Goal: Contribute content: Contribute content

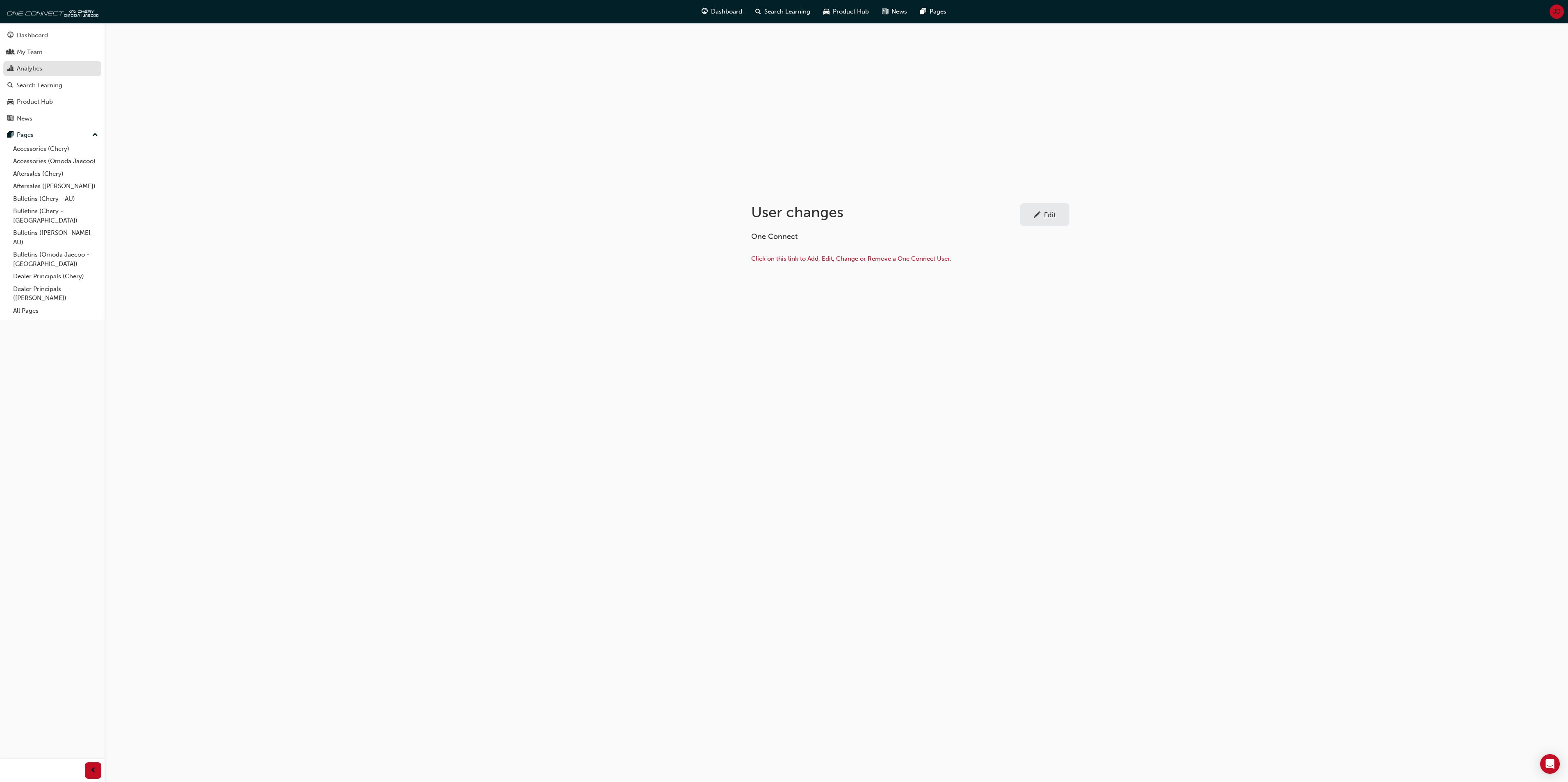
click at [36, 66] on div "Analytics" at bounding box center [30, 68] width 26 height 9
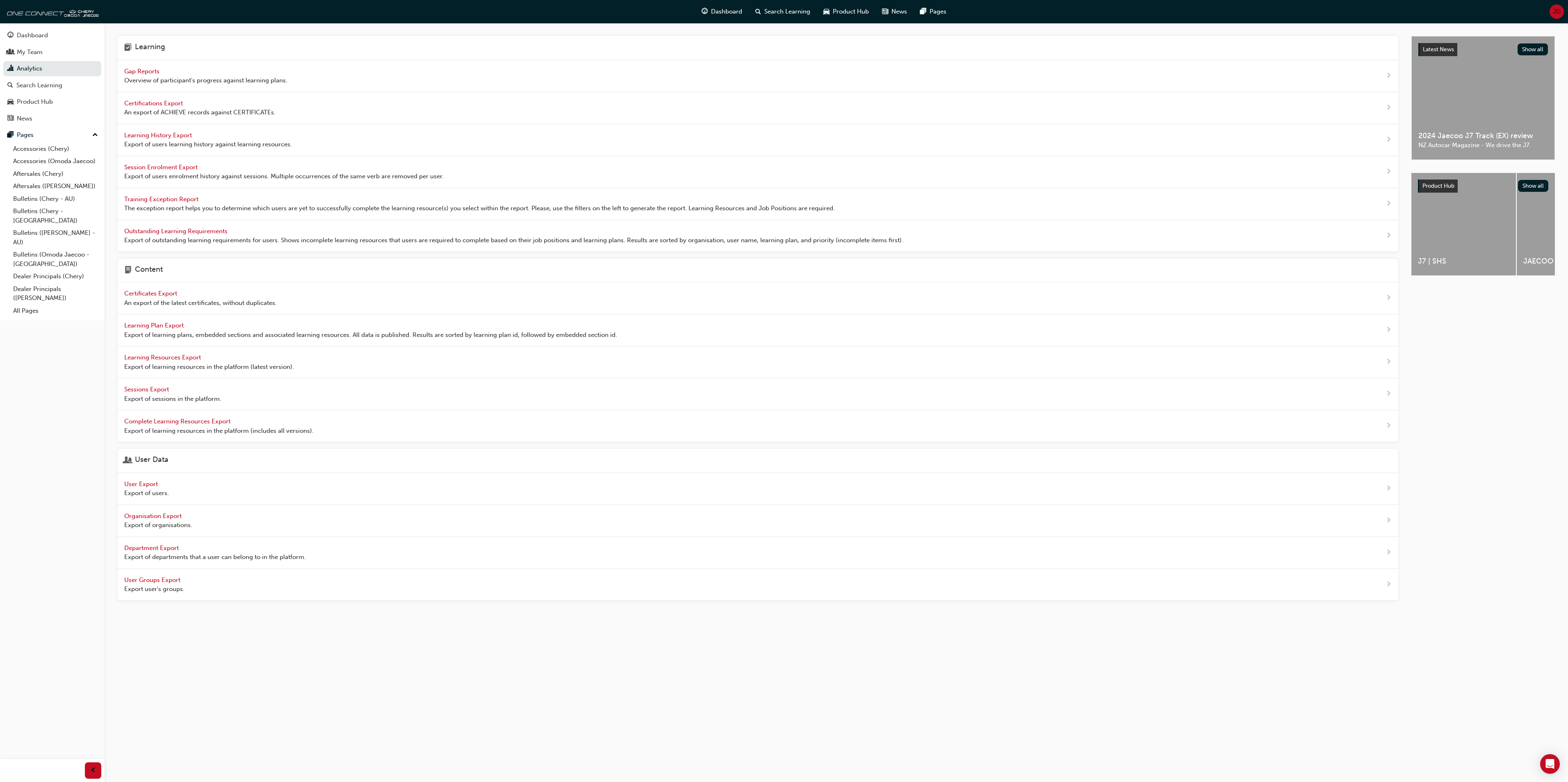
click at [144, 488] on span "User Export" at bounding box center [142, 484] width 35 height 7
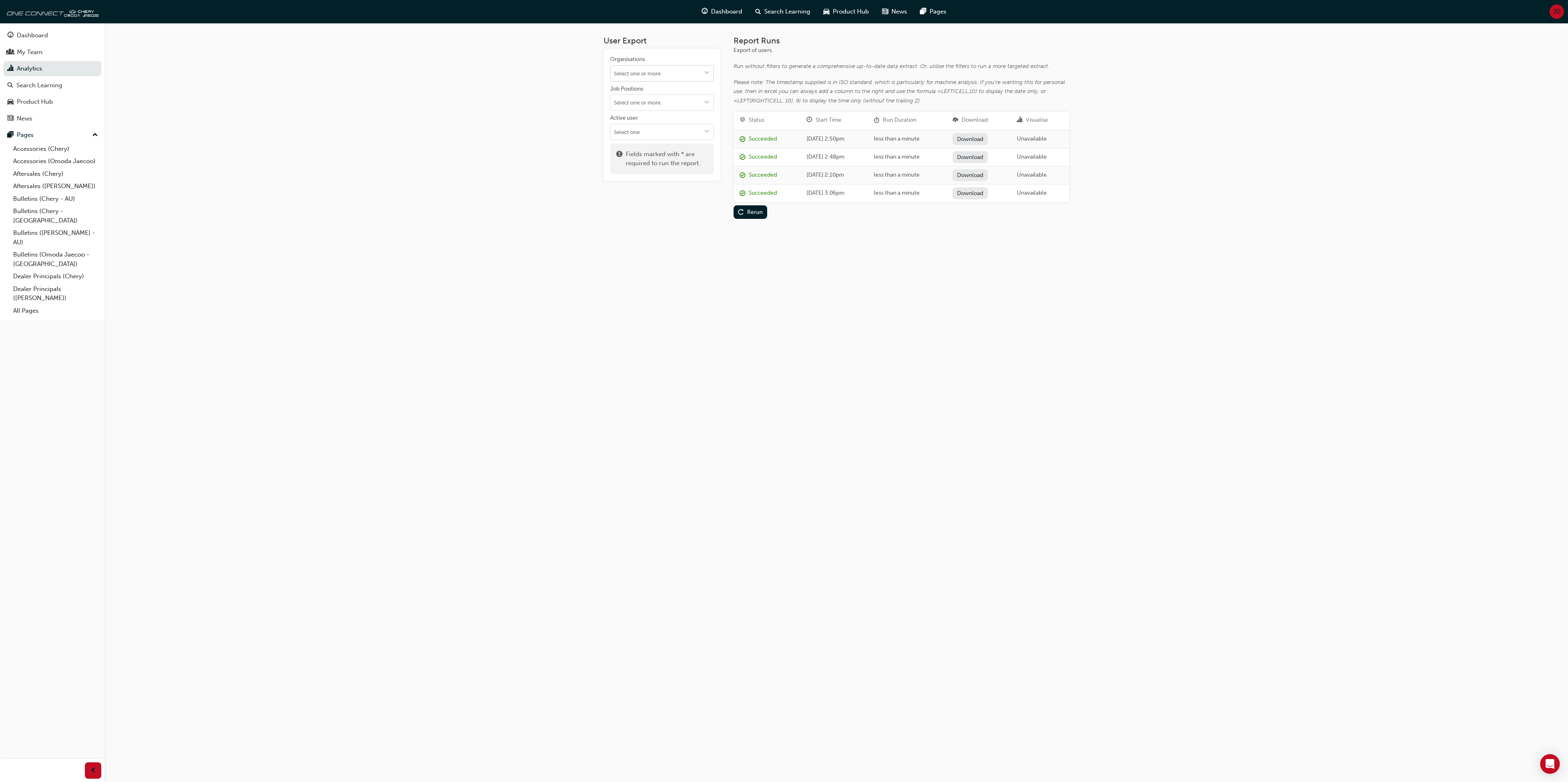
click at [702, 71] on button "Organisations" at bounding box center [707, 74] width 13 height 16
click at [709, 72] on span "down-icon" at bounding box center [707, 73] width 5 height 7
click at [645, 203] on li "Chery Sunbury" at bounding box center [662, 211] width 103 height 16
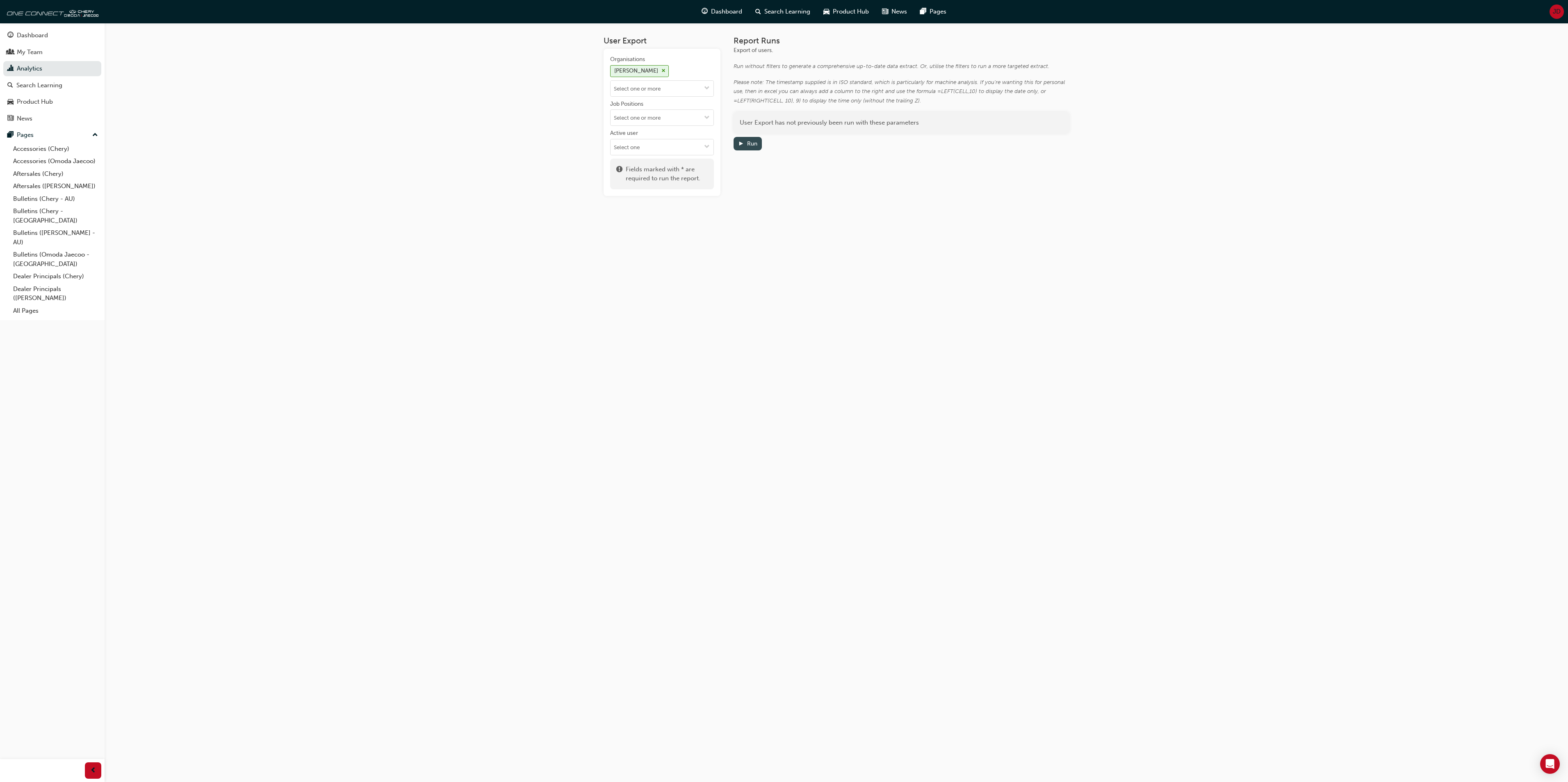
click at [754, 142] on div "Run" at bounding box center [752, 143] width 10 height 7
click at [975, 137] on link "Download" at bounding box center [970, 139] width 36 height 12
click at [845, 8] on span "Product Hub" at bounding box center [850, 11] width 36 height 9
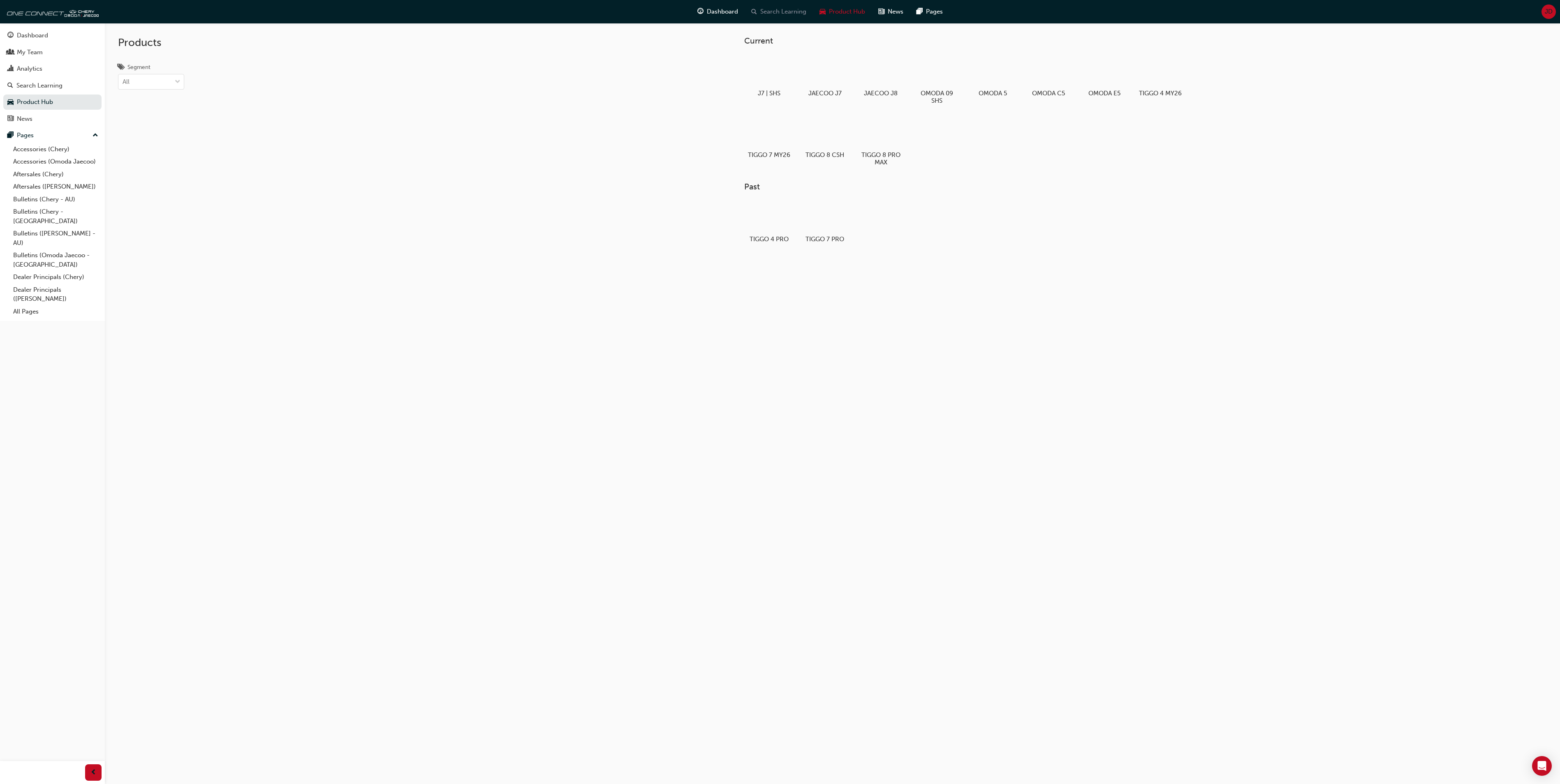
click at [776, 7] on span "Search Learning" at bounding box center [783, 11] width 46 height 9
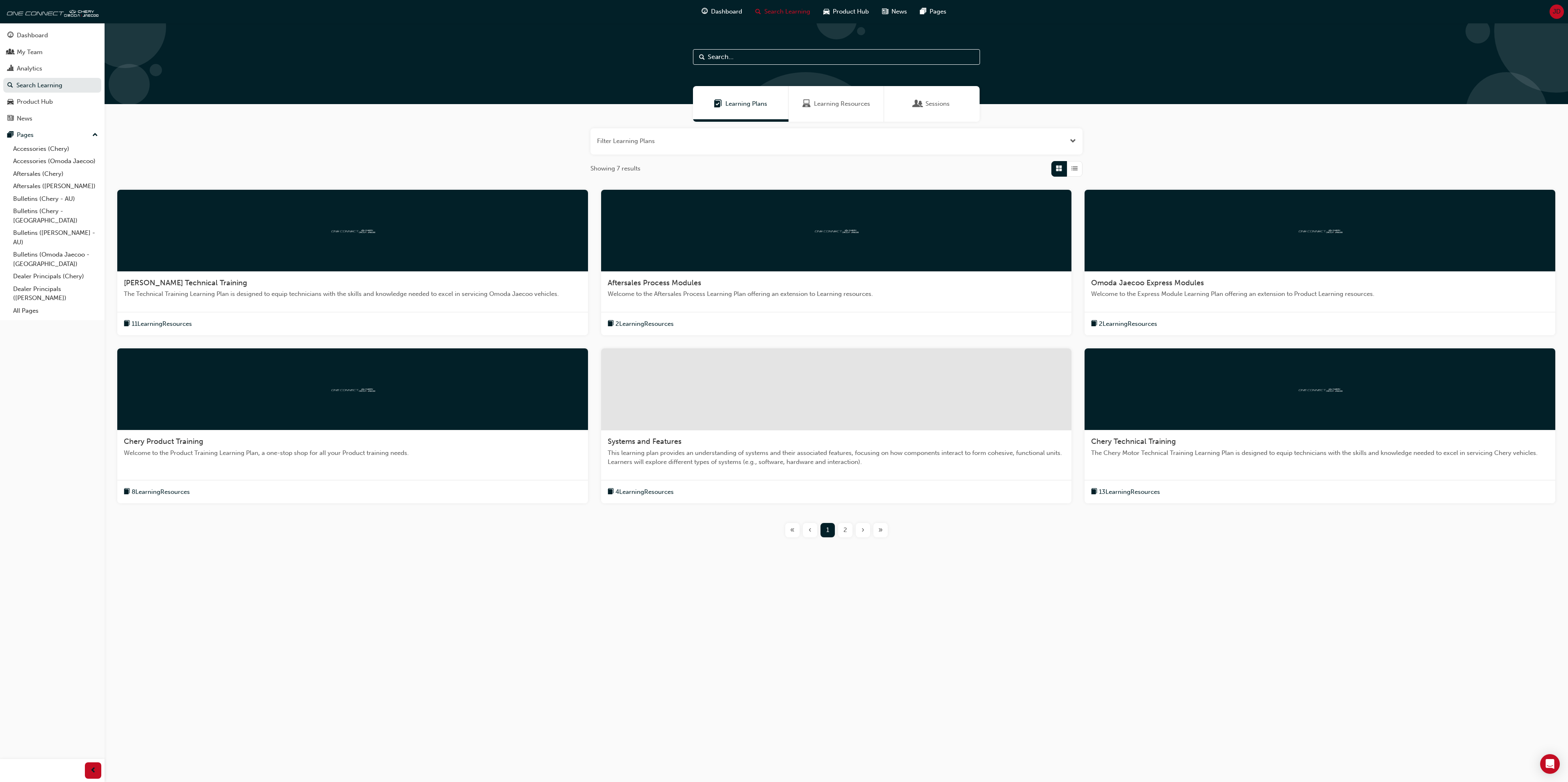
click at [718, 441] on div "Systems and Features" at bounding box center [836, 442] width 458 height 10
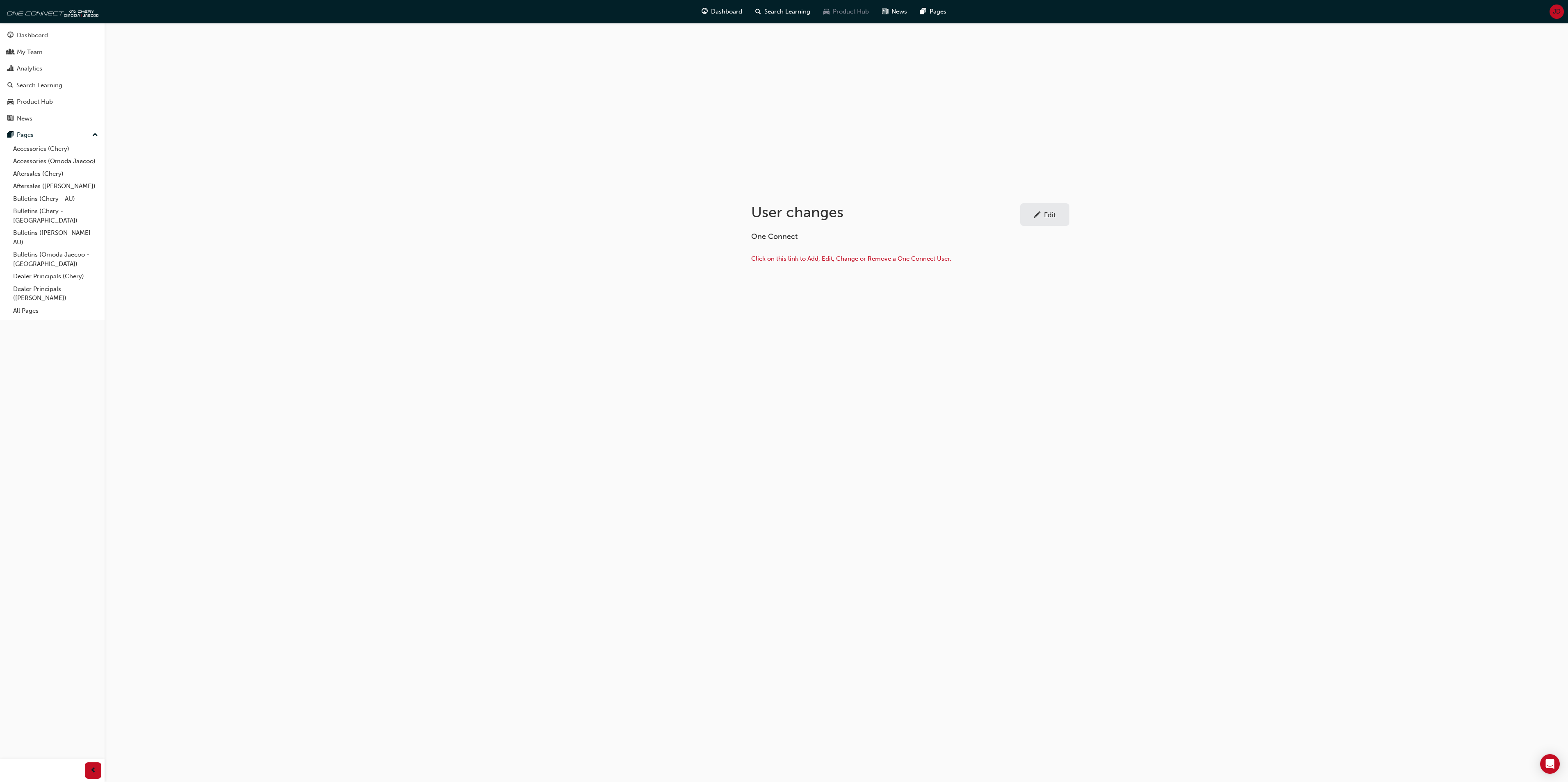
click at [833, 7] on span "Product Hub" at bounding box center [850, 11] width 36 height 9
click at [1053, 75] on div at bounding box center [1046, 71] width 46 height 33
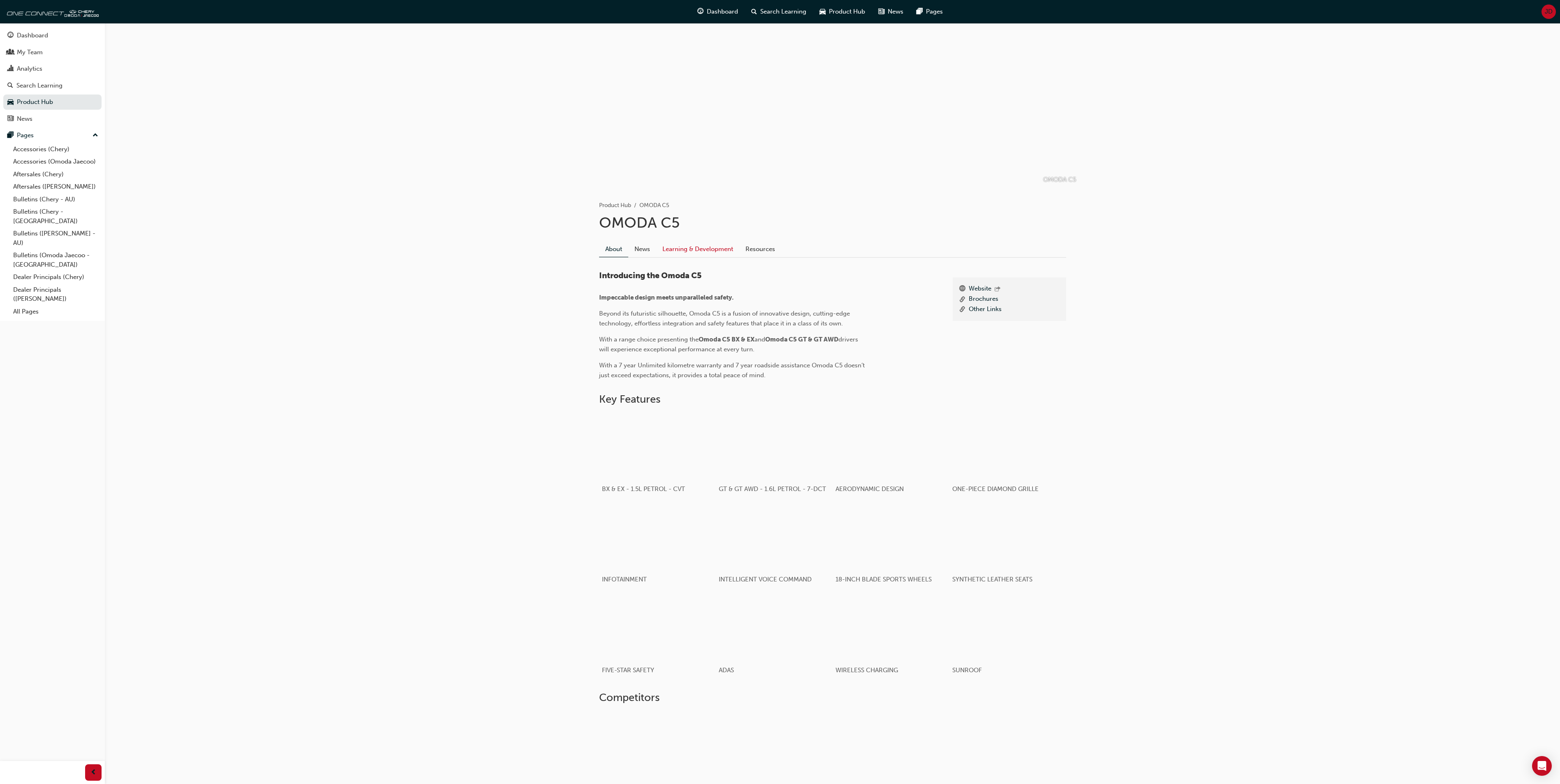
click at [698, 246] on link "Learning & Development" at bounding box center [698, 249] width 83 height 16
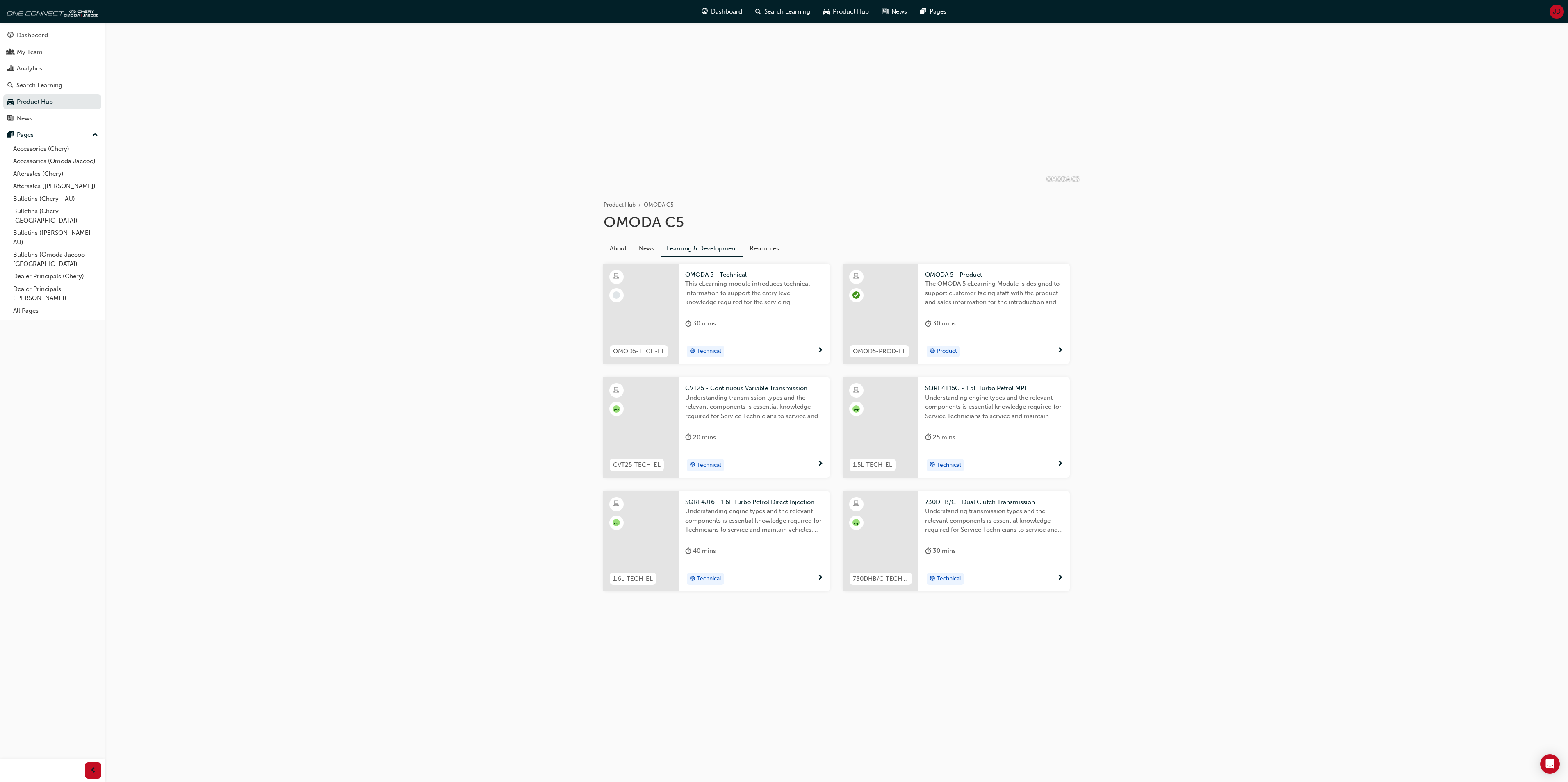
click at [968, 309] on div "The OMODA 5 eLearning Module is designed to support customer facing staff with …" at bounding box center [994, 296] width 138 height 33
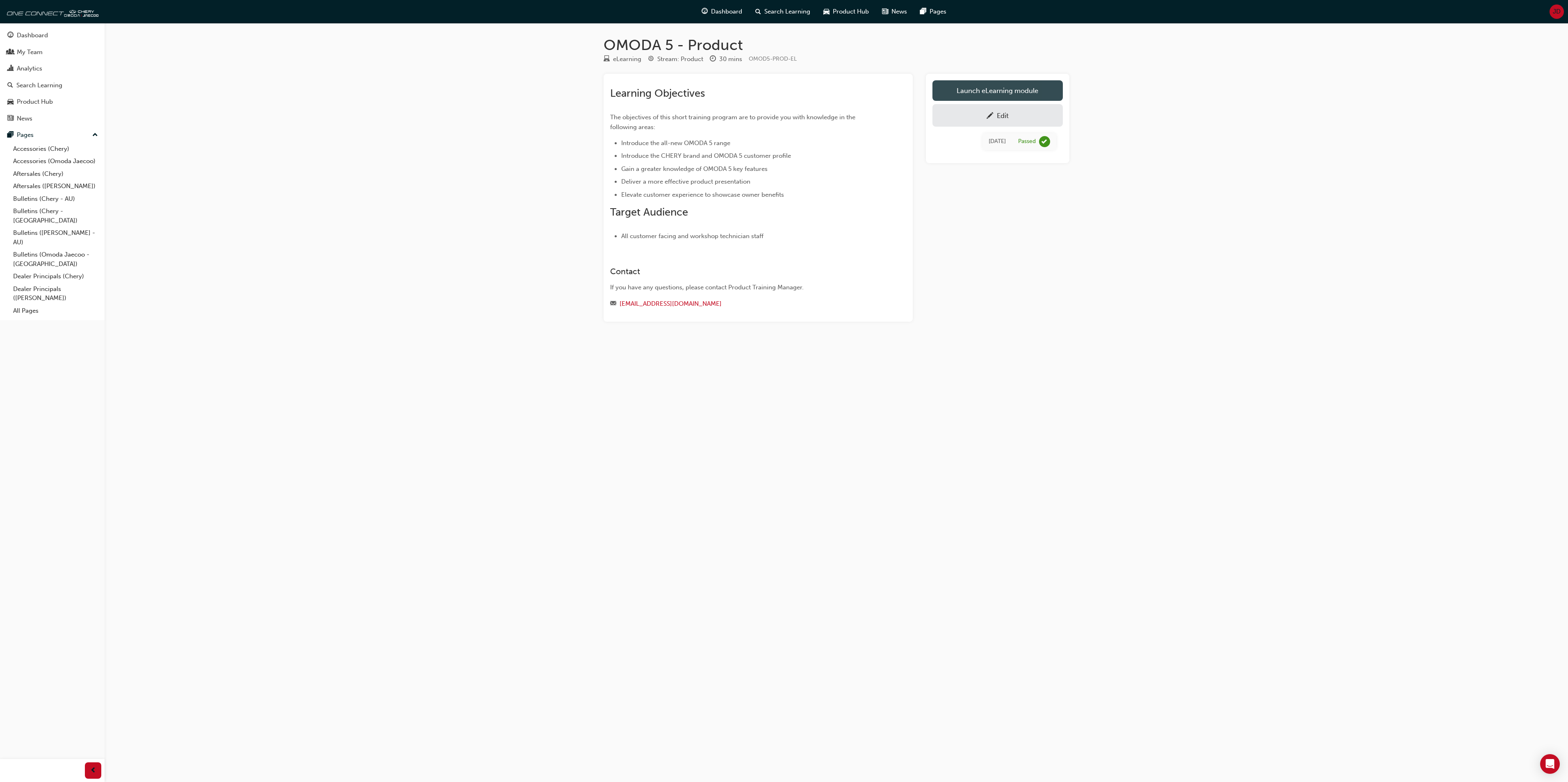
click at [994, 88] on link "Launch eLearning module" at bounding box center [998, 91] width 130 height 21
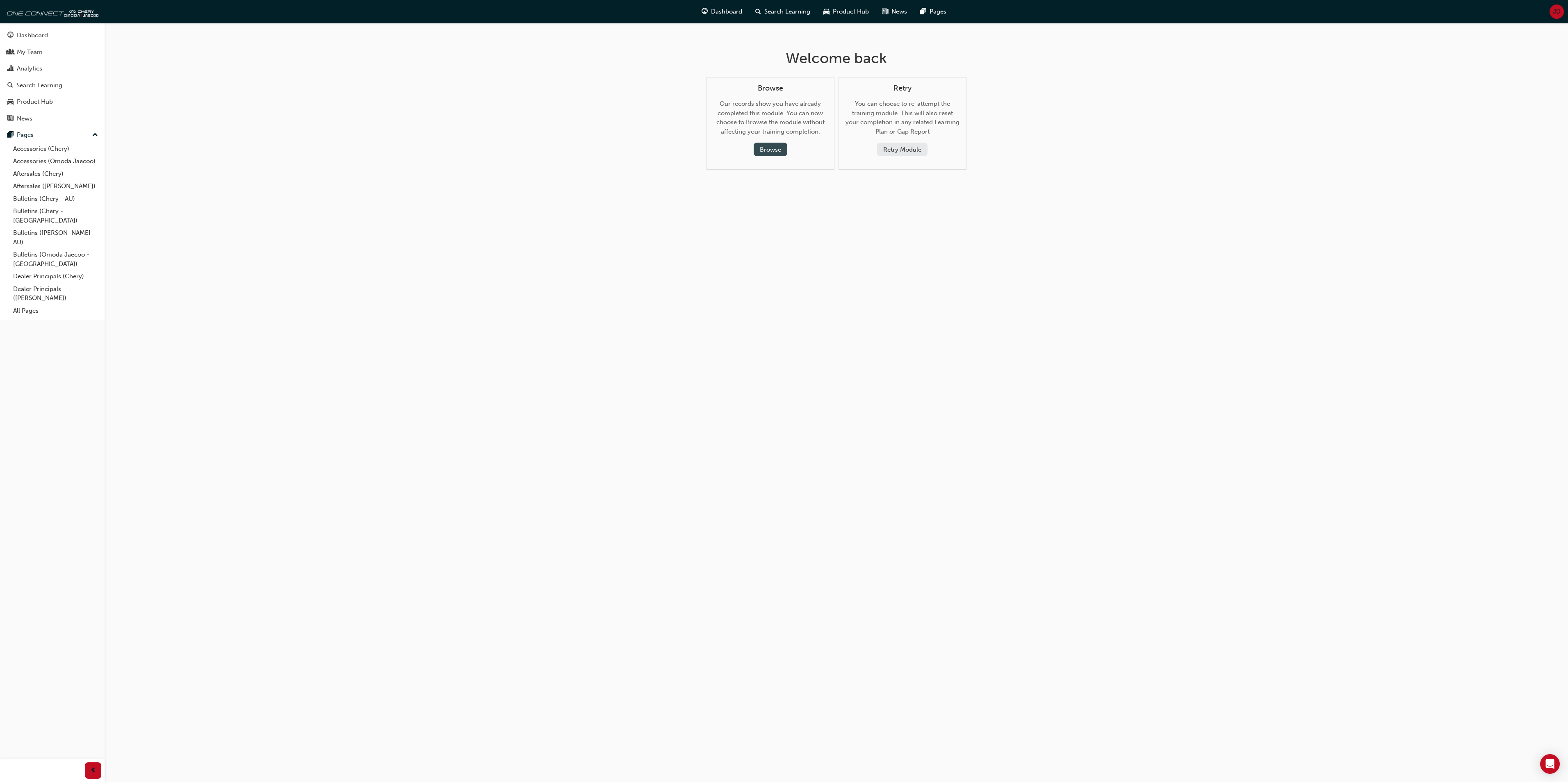
click at [763, 147] on button "Browse" at bounding box center [770, 149] width 33 height 13
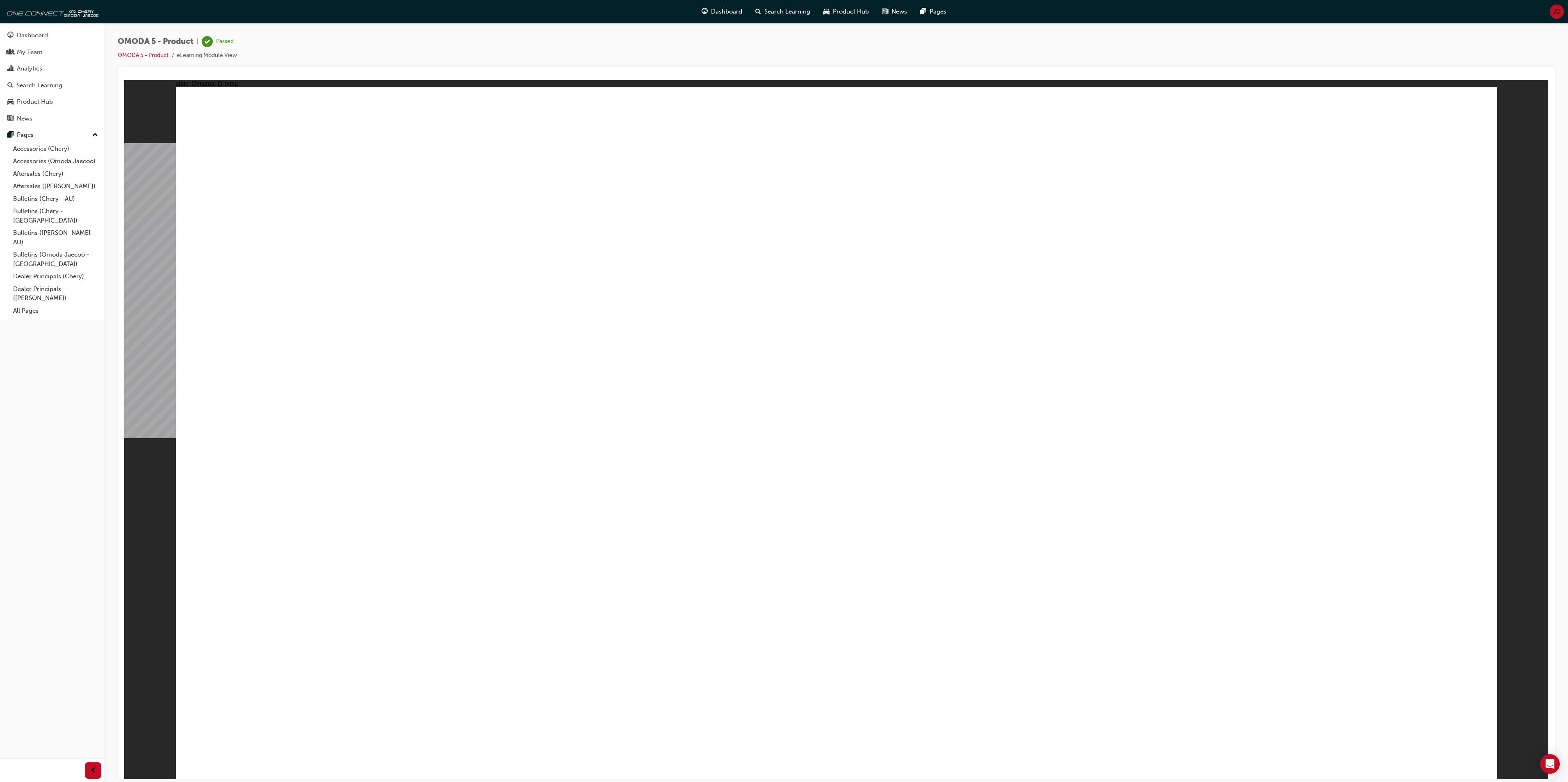
click at [60, 400] on div "Dashboard My Team Analytics Search Learning Product Hub News Pages Pages Access…" at bounding box center [52, 381] width 105 height 762
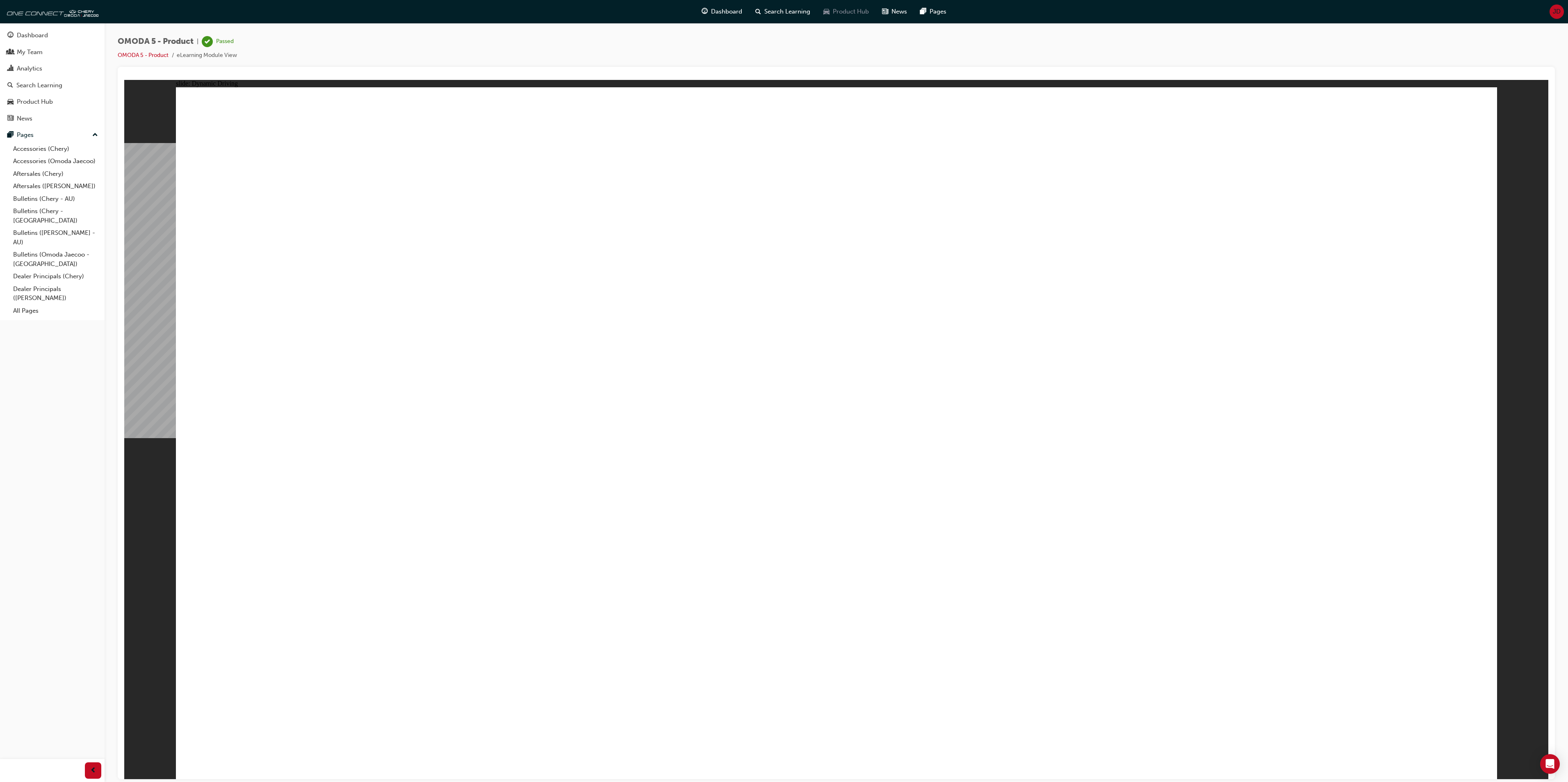
click at [841, 13] on span "Product Hub" at bounding box center [850, 11] width 36 height 9
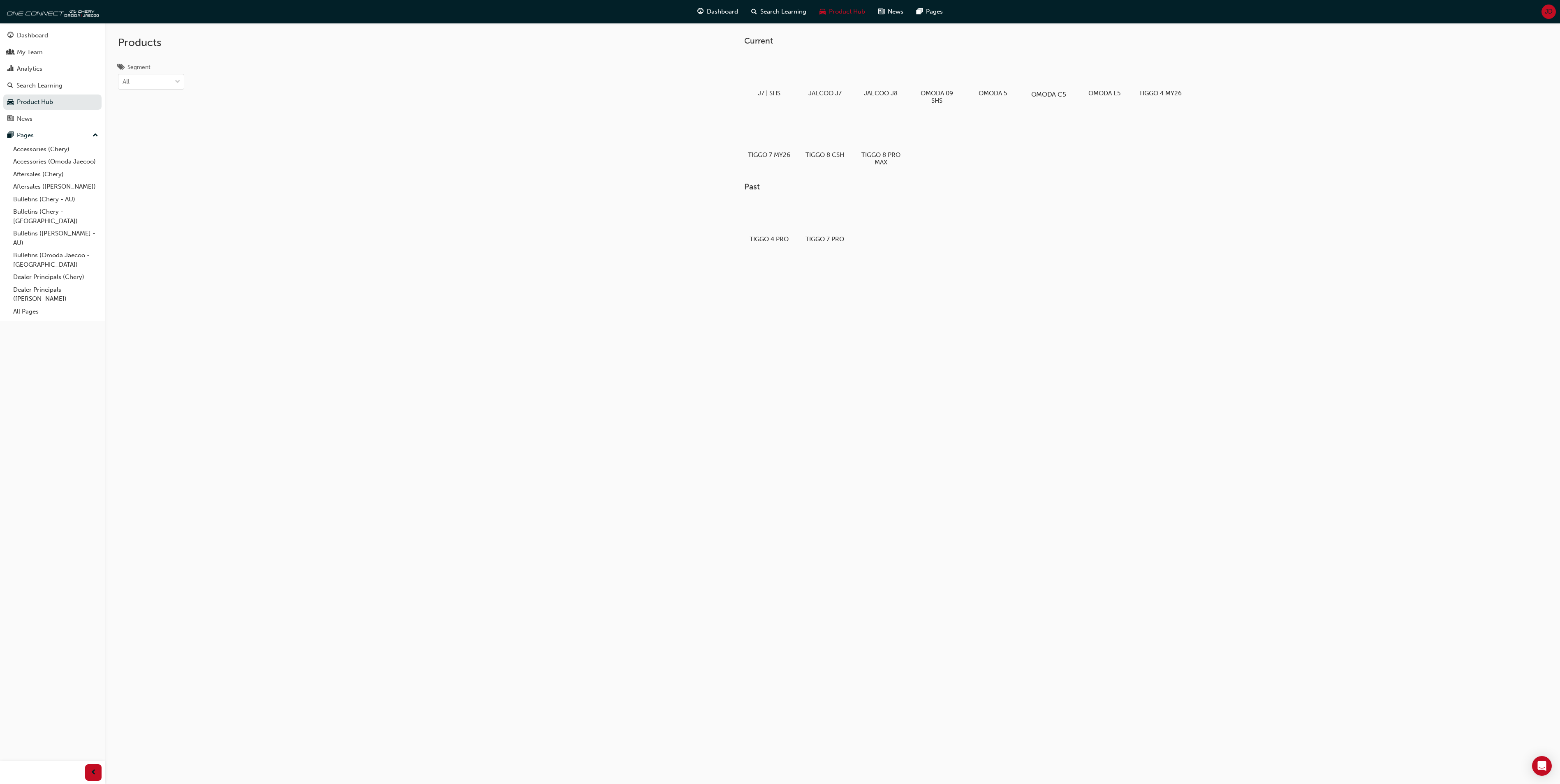
click at [1053, 73] on div at bounding box center [1049, 71] width 46 height 33
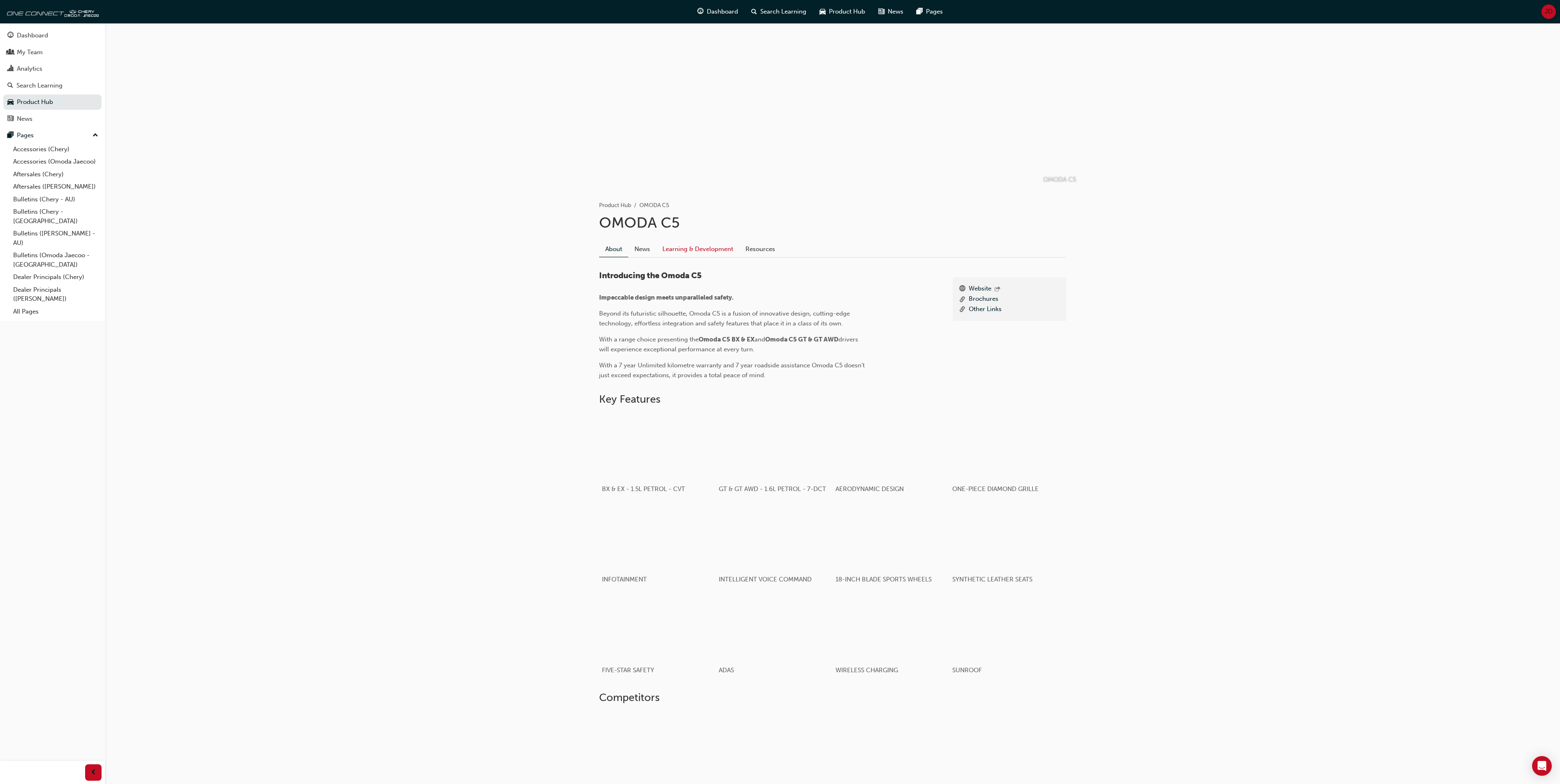
click at [693, 248] on link "Learning & Development" at bounding box center [698, 249] width 83 height 16
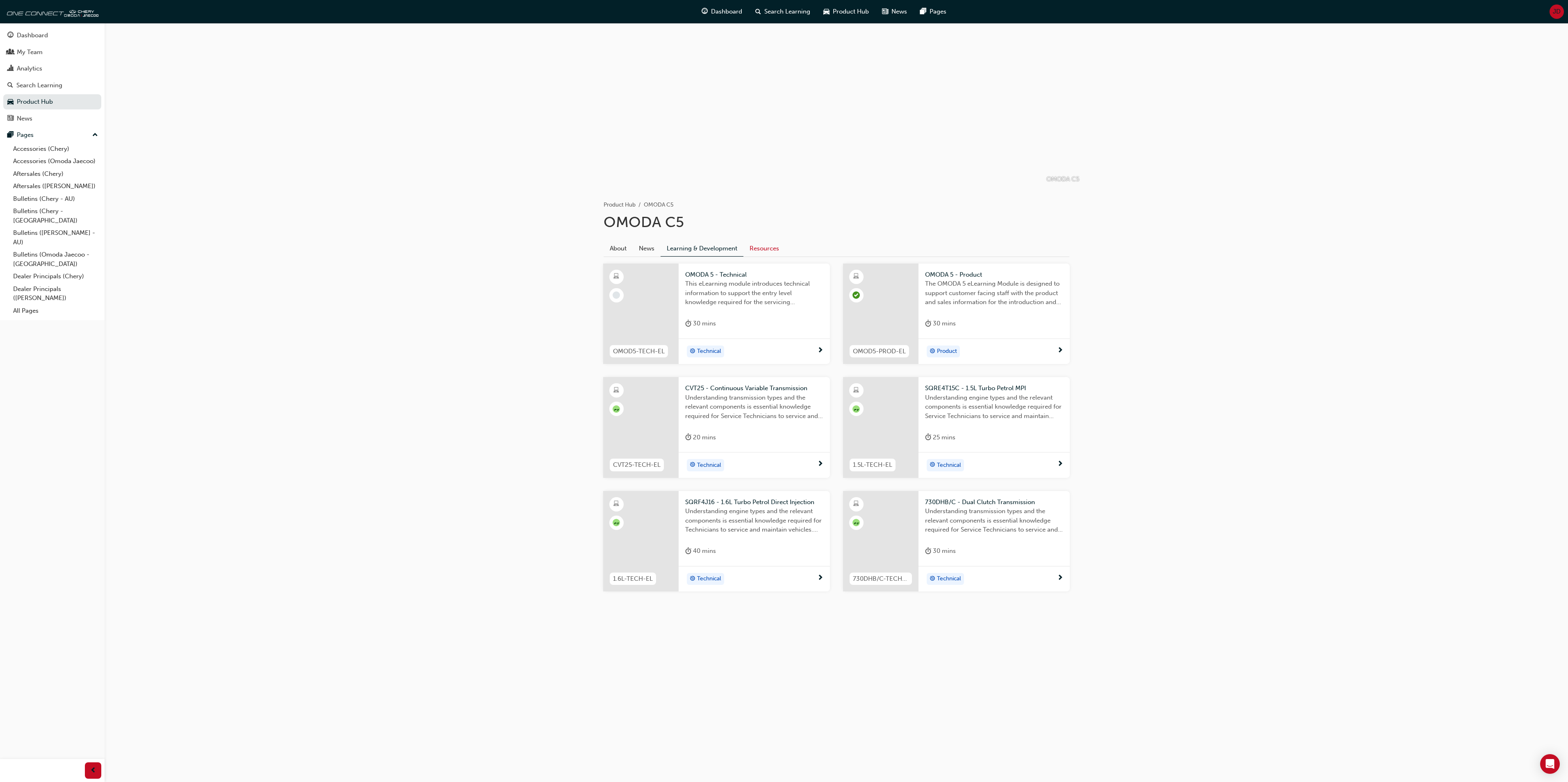
click at [763, 246] on link "Resources" at bounding box center [764, 248] width 42 height 16
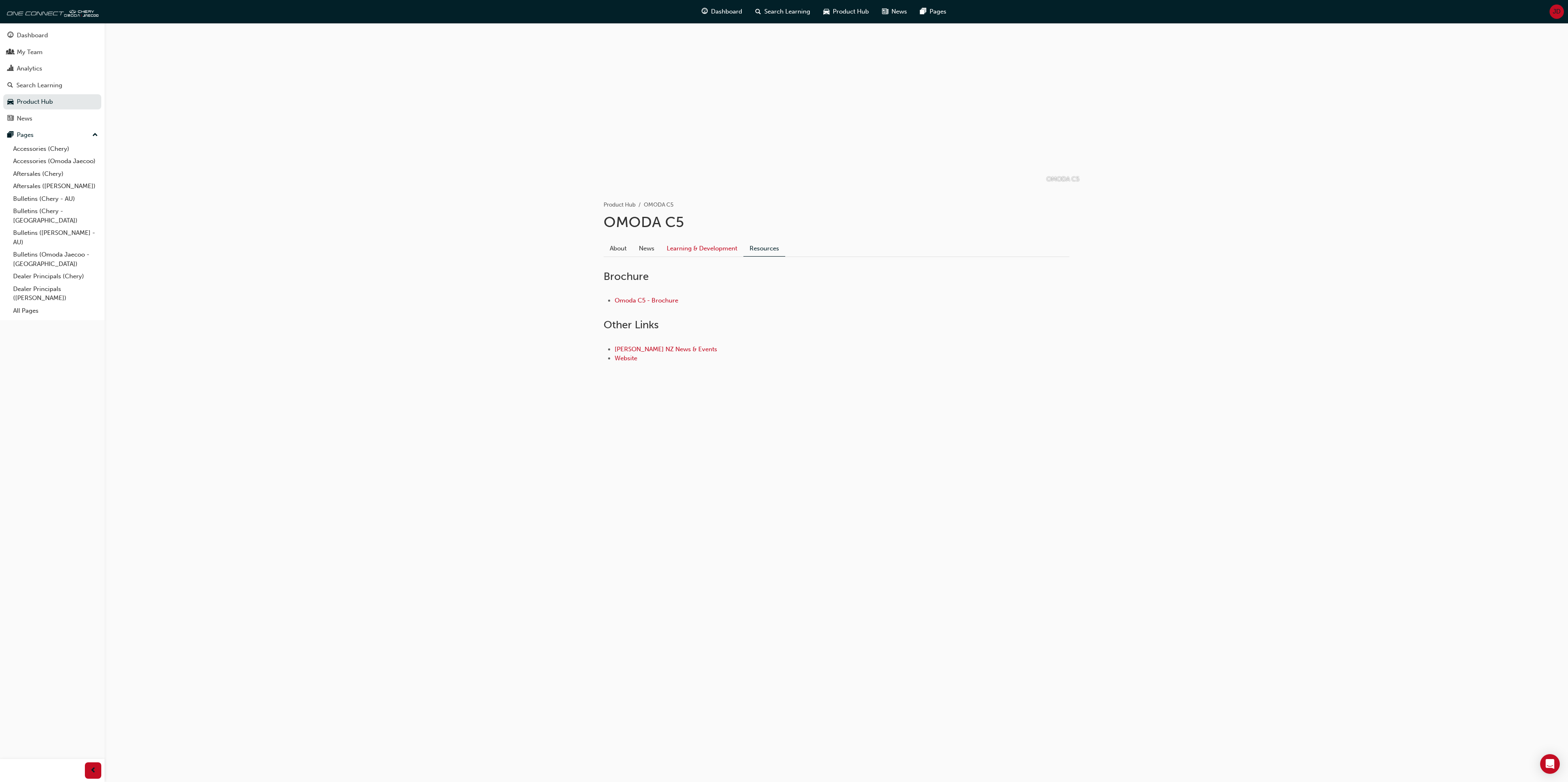
click at [709, 248] on link "Learning & Development" at bounding box center [702, 248] width 83 height 16
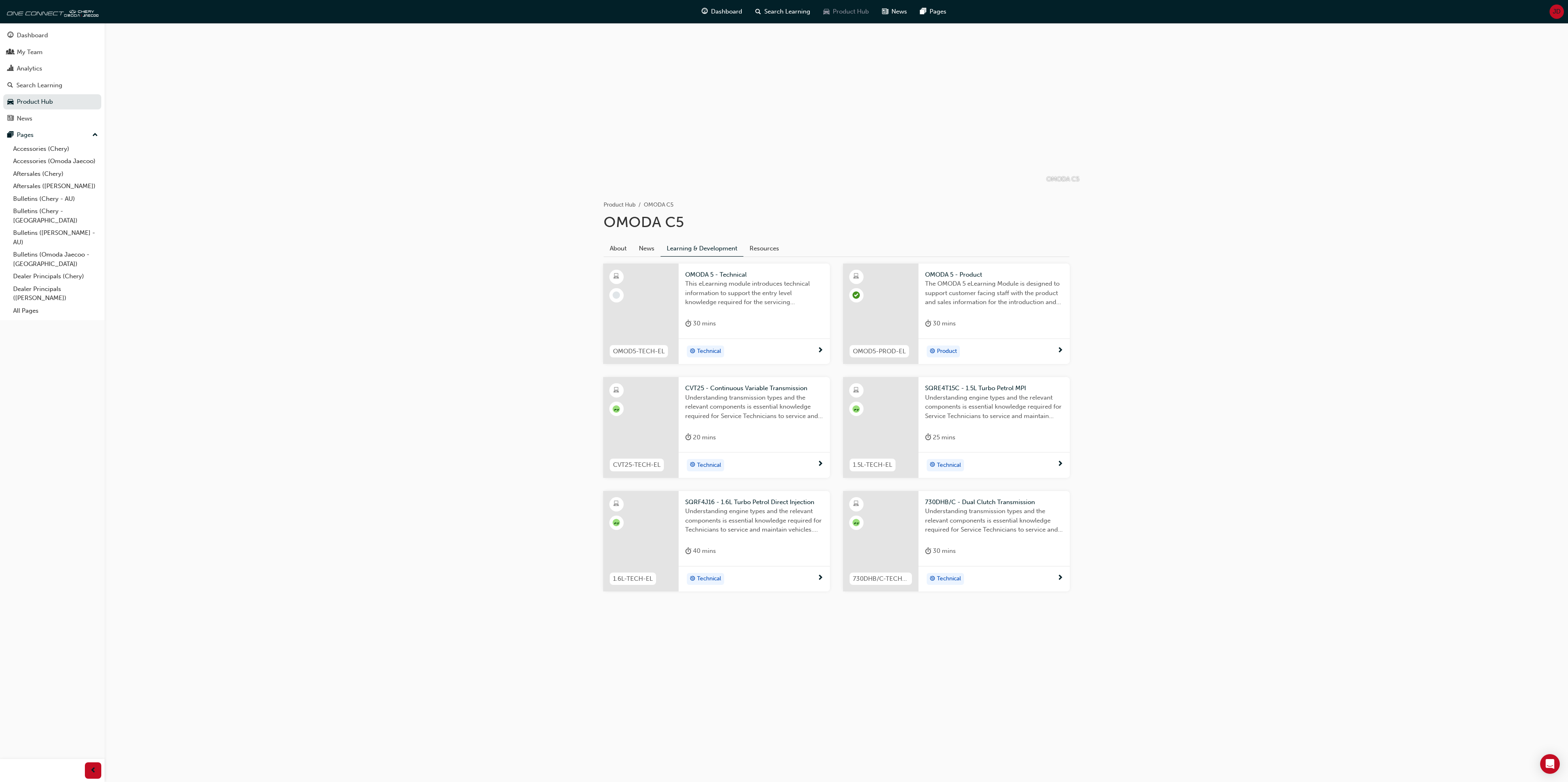
click at [845, 10] on span "Product Hub" at bounding box center [850, 11] width 36 height 9
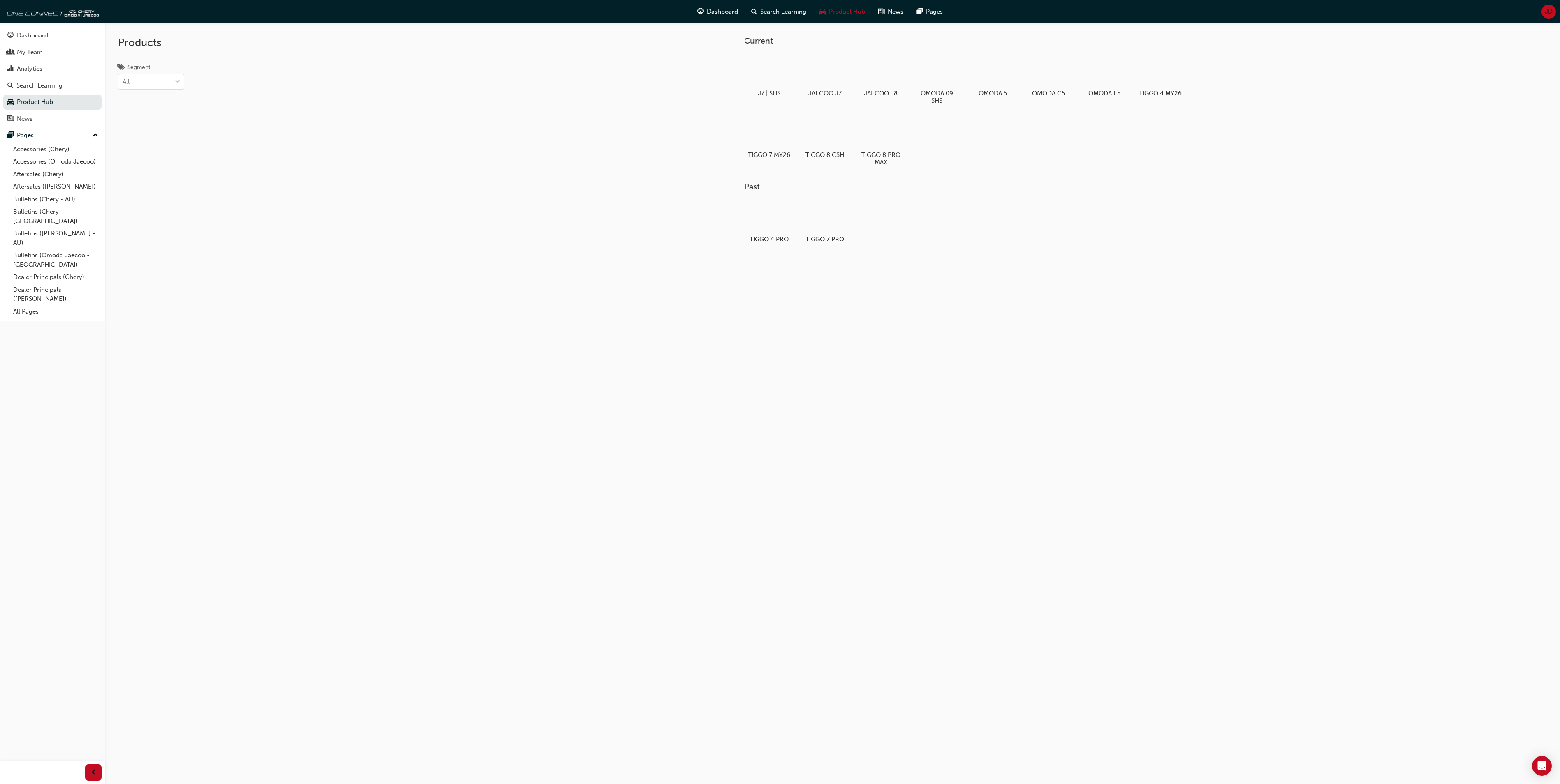
click at [1545, 11] on span "JD" at bounding box center [1548, 11] width 8 height 9
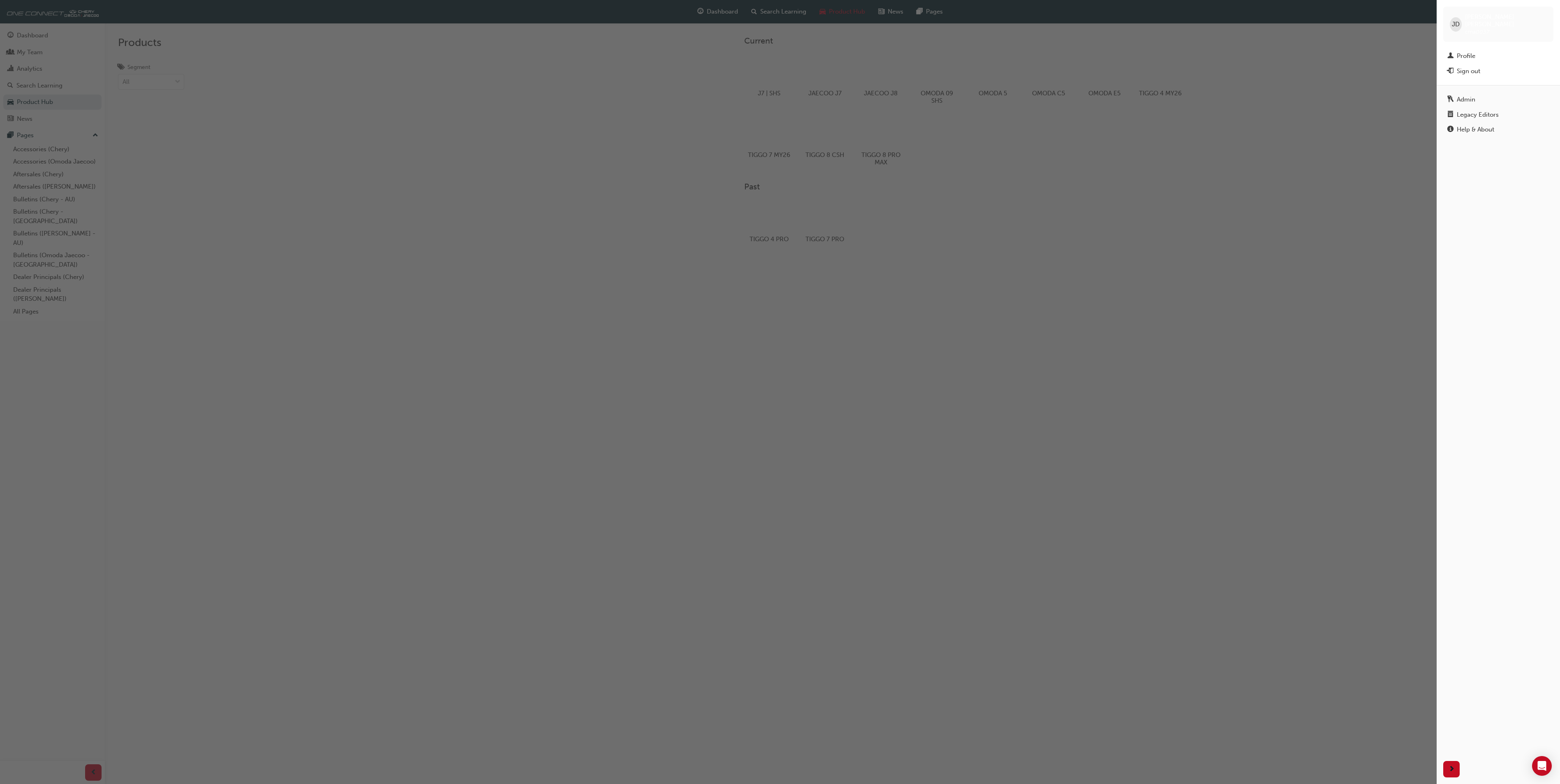
click at [1472, 95] on div "Admin" at bounding box center [1466, 99] width 18 height 9
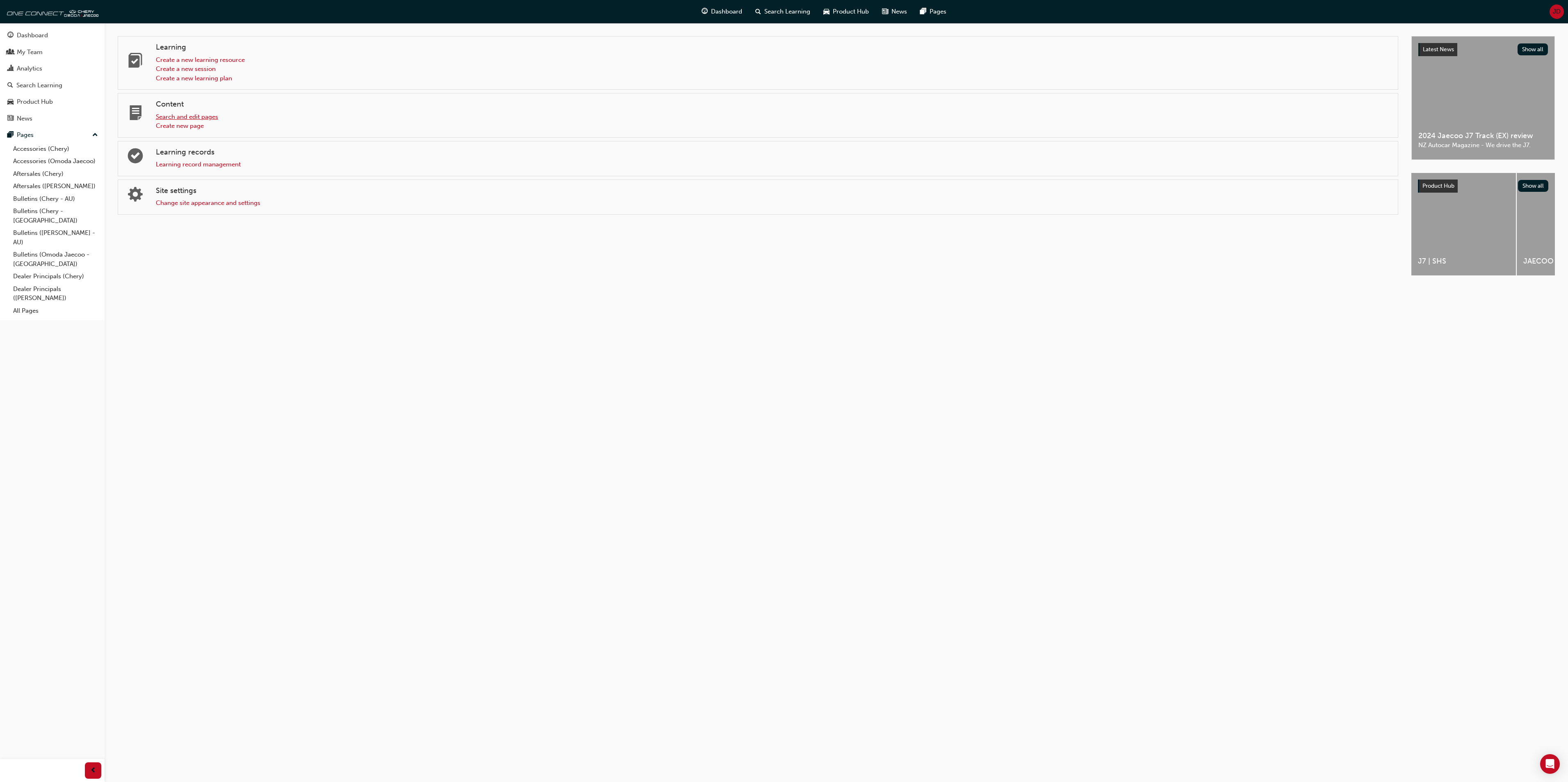
click at [208, 117] on link "Search and edit pages" at bounding box center [187, 117] width 62 height 7
click at [234, 61] on link "Create a new learning resource" at bounding box center [200, 60] width 89 height 7
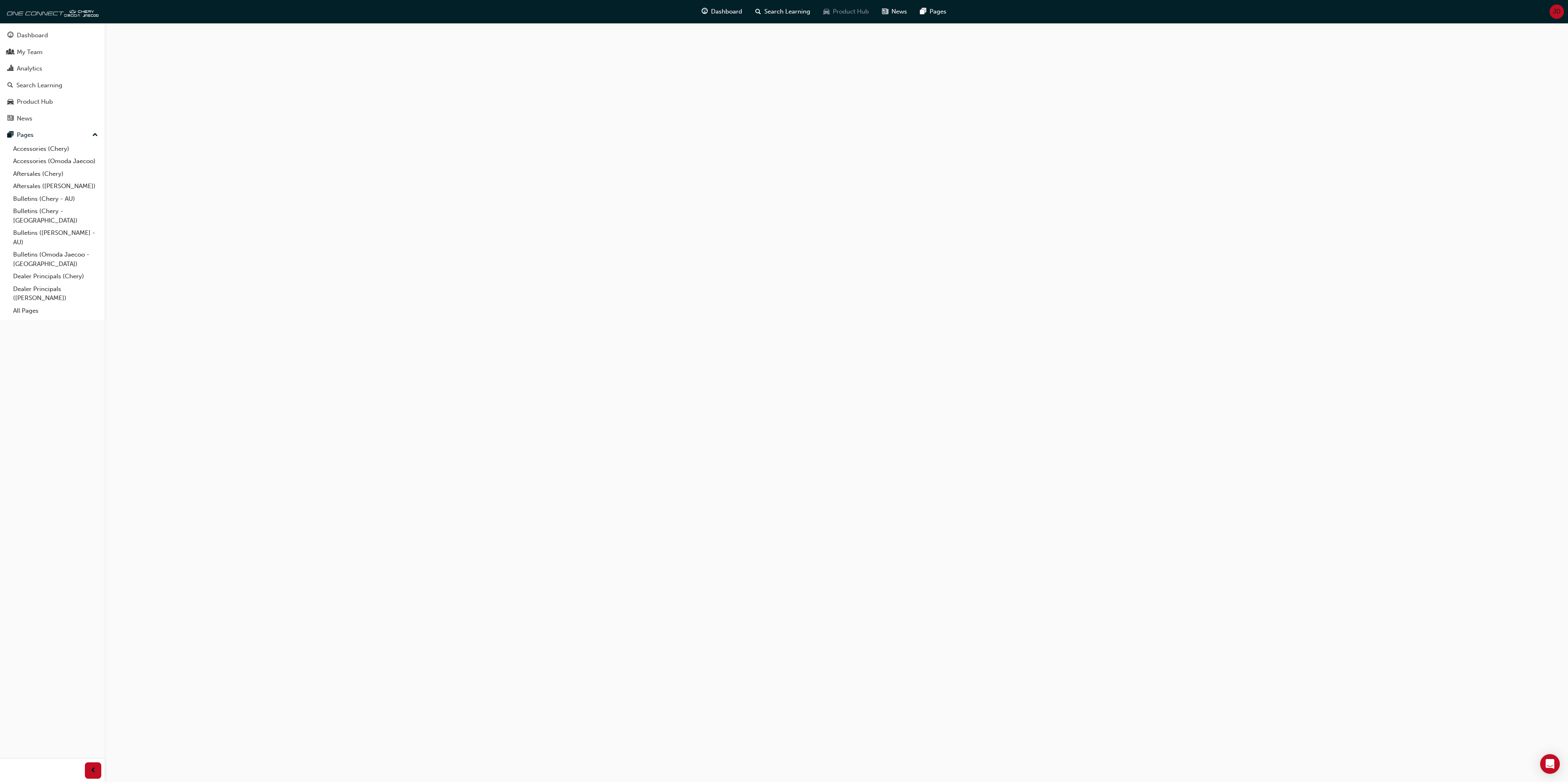
click at [844, 7] on span "Product Hub" at bounding box center [850, 11] width 36 height 9
click at [766, 133] on div at bounding box center [767, 132] width 46 height 33
click at [1556, 11] on span "JD" at bounding box center [1556, 11] width 8 height 9
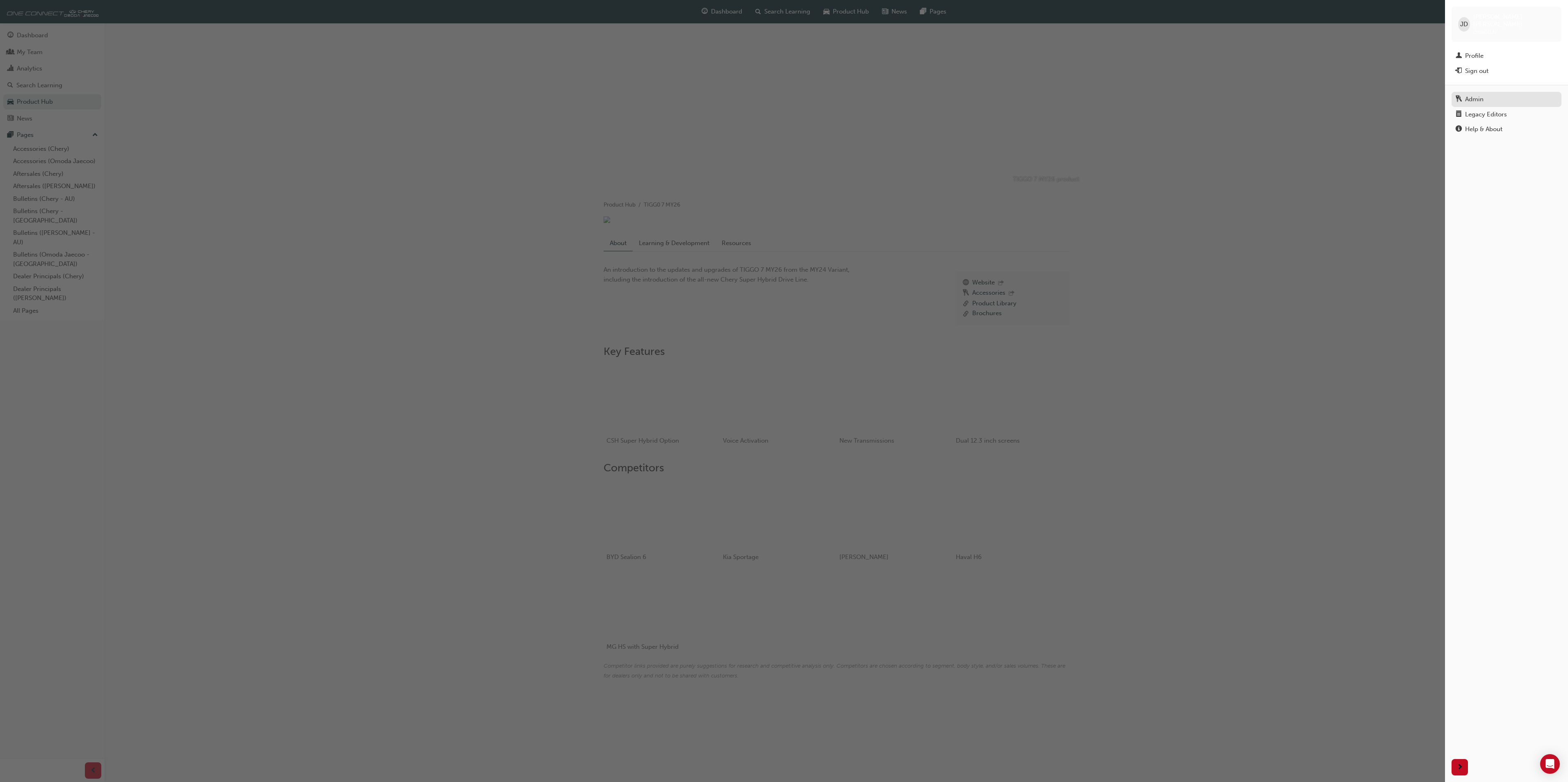
click at [1473, 95] on div "Admin" at bounding box center [1474, 99] width 18 height 9
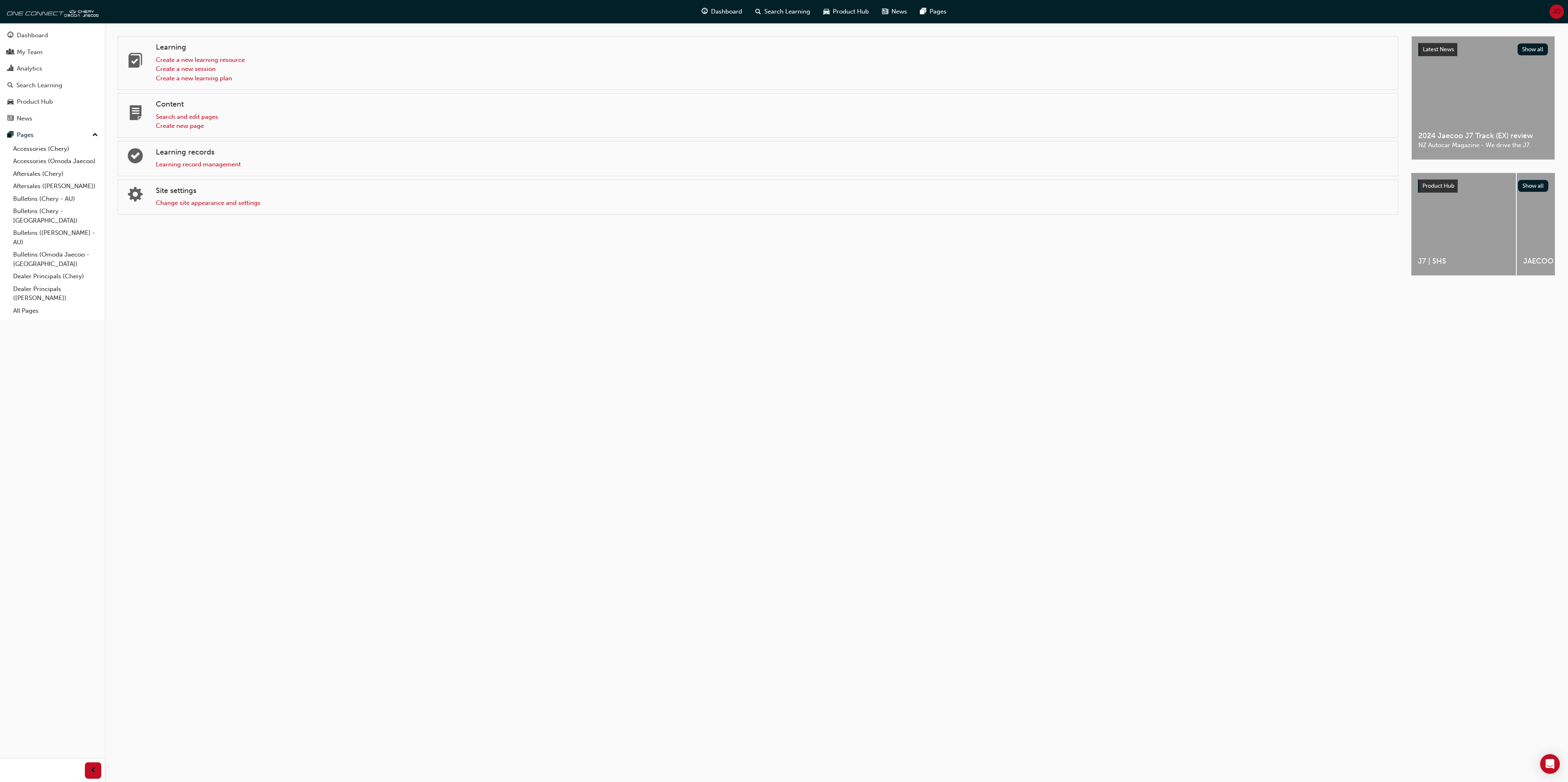
click at [1558, 7] on span "JD" at bounding box center [1556, 11] width 8 height 9
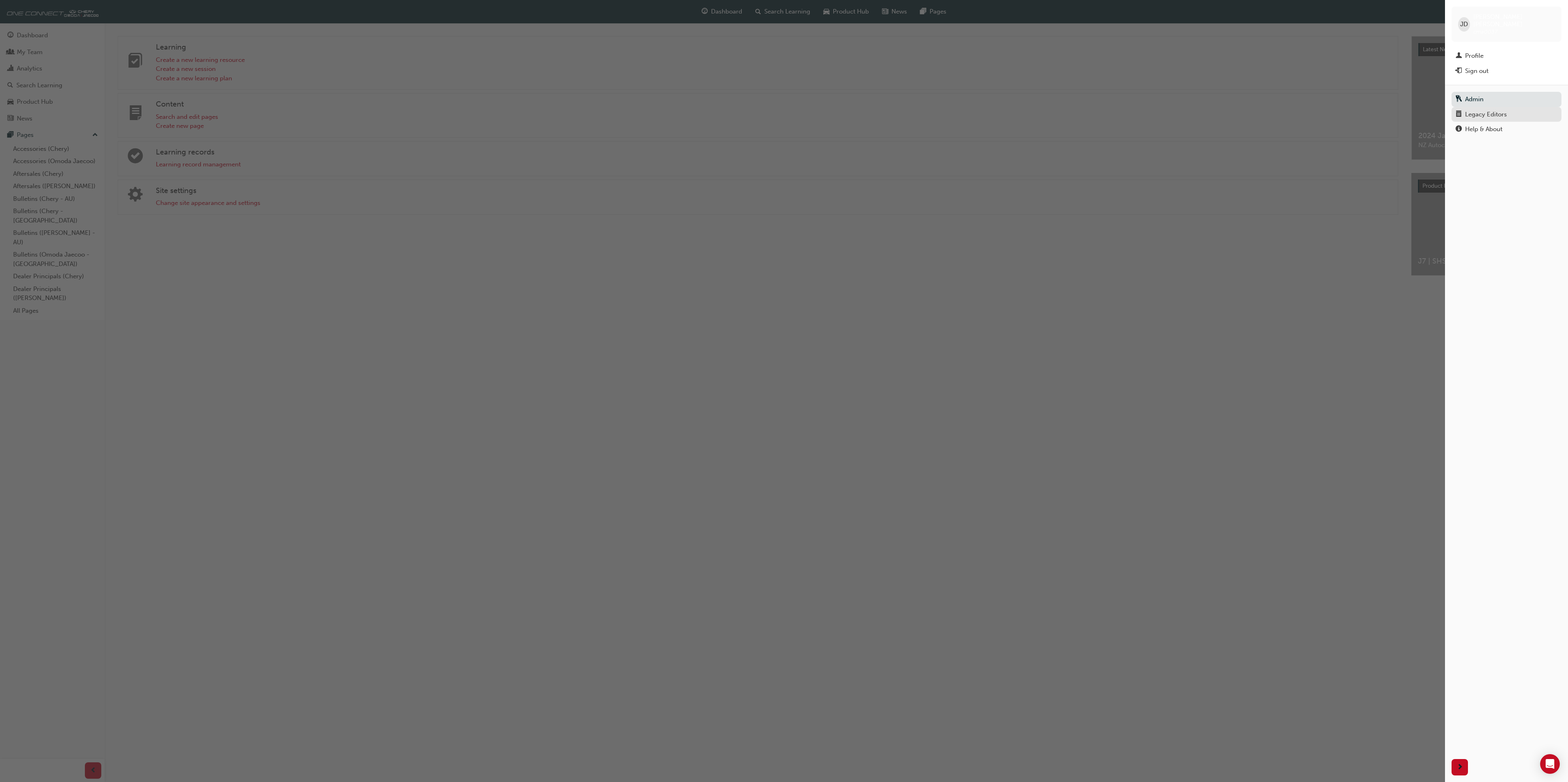
click at [1486, 110] on div "Legacy Editors" at bounding box center [1486, 114] width 42 height 9
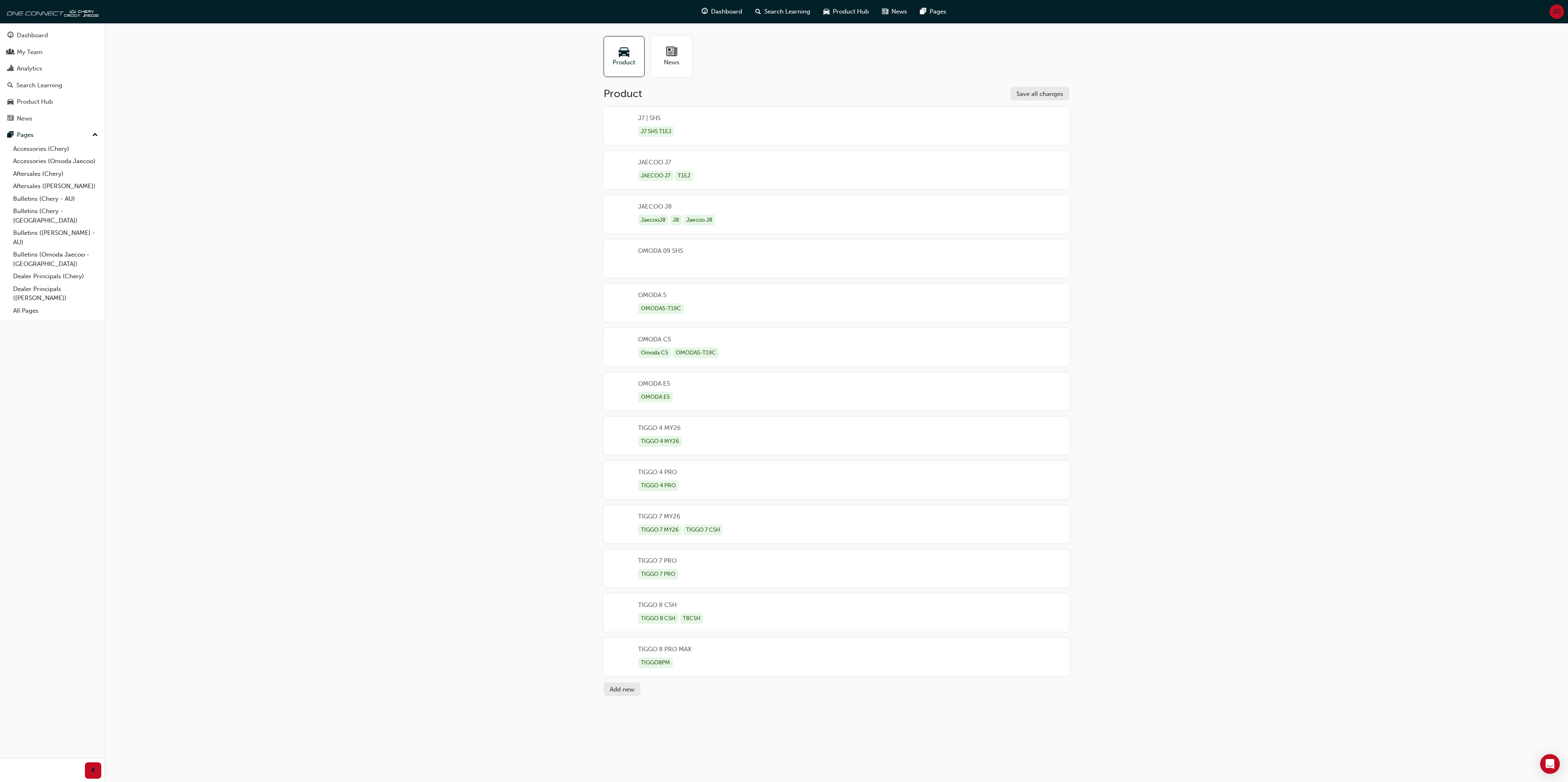
click at [668, 519] on div "TIGGO 7 MY26 TIGGO 7 MY26 TIGGO 7 CSH" at bounding box center [681, 524] width 86 height 24
click at [661, 525] on div "TIGGO 7 MY26" at bounding box center [659, 530] width 43 height 11
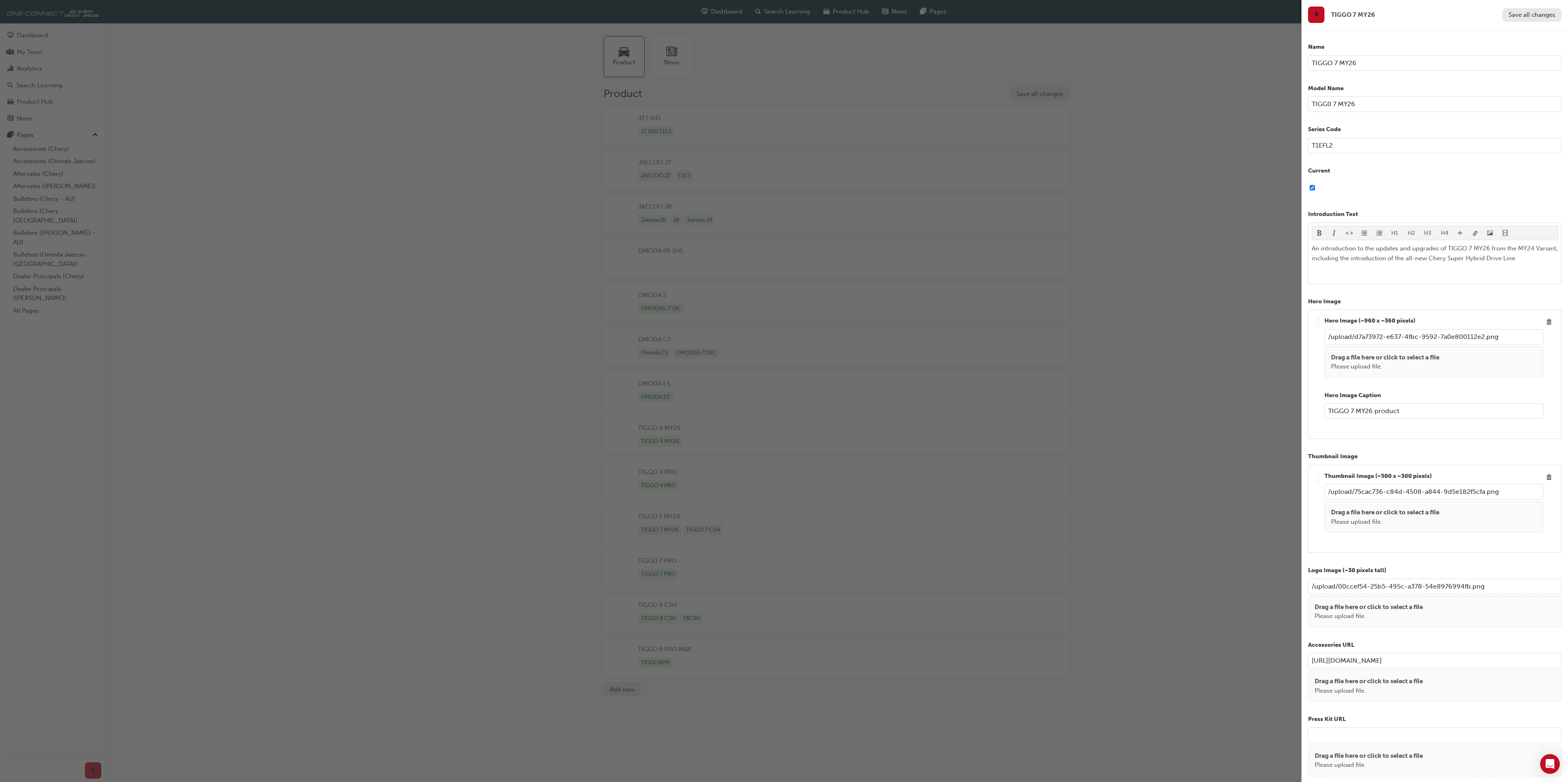
click at [1155, 178] on div "button" at bounding box center [651, 391] width 1301 height 782
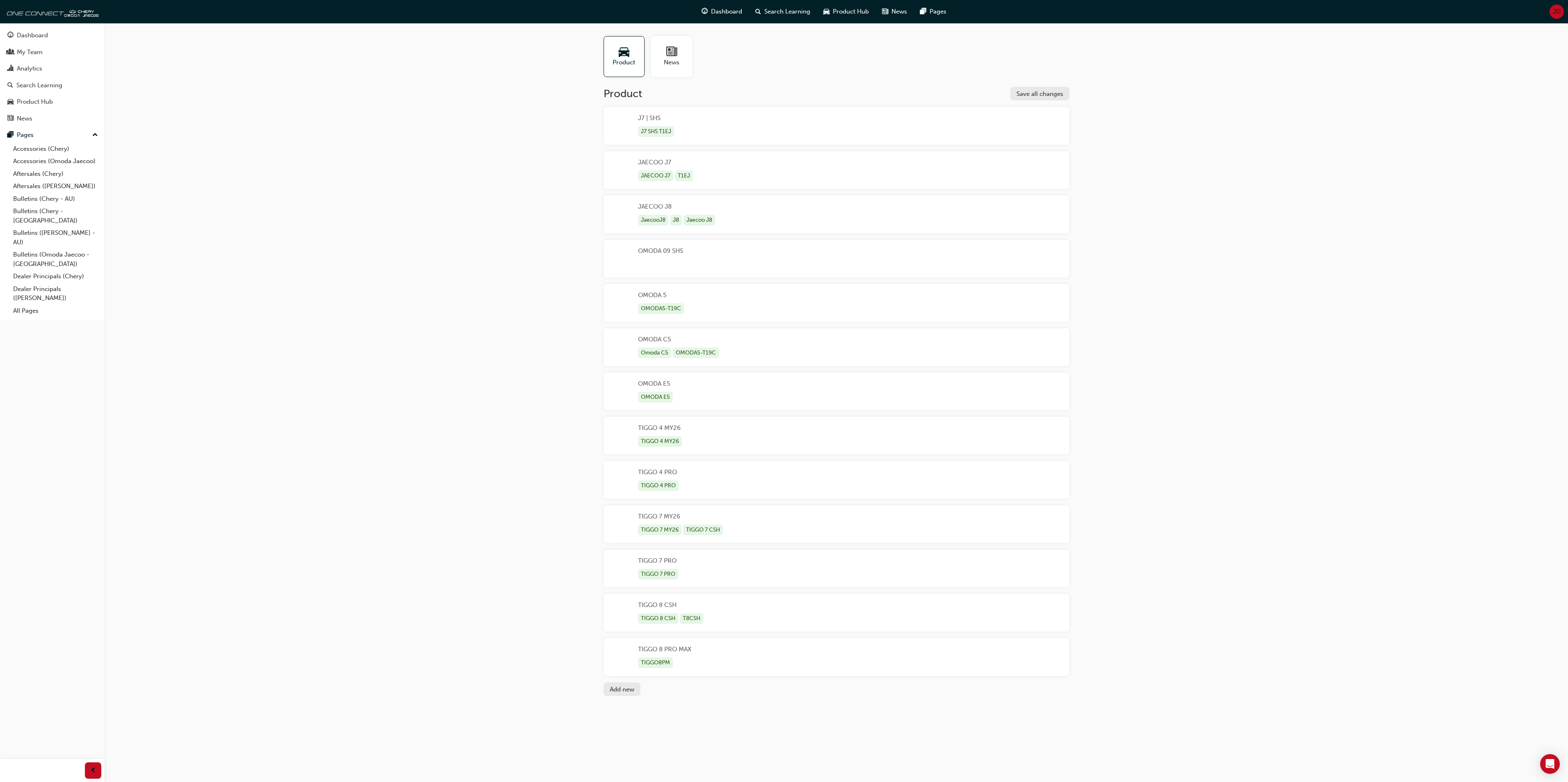
click at [1551, 9] on div "JD" at bounding box center [1557, 12] width 15 height 15
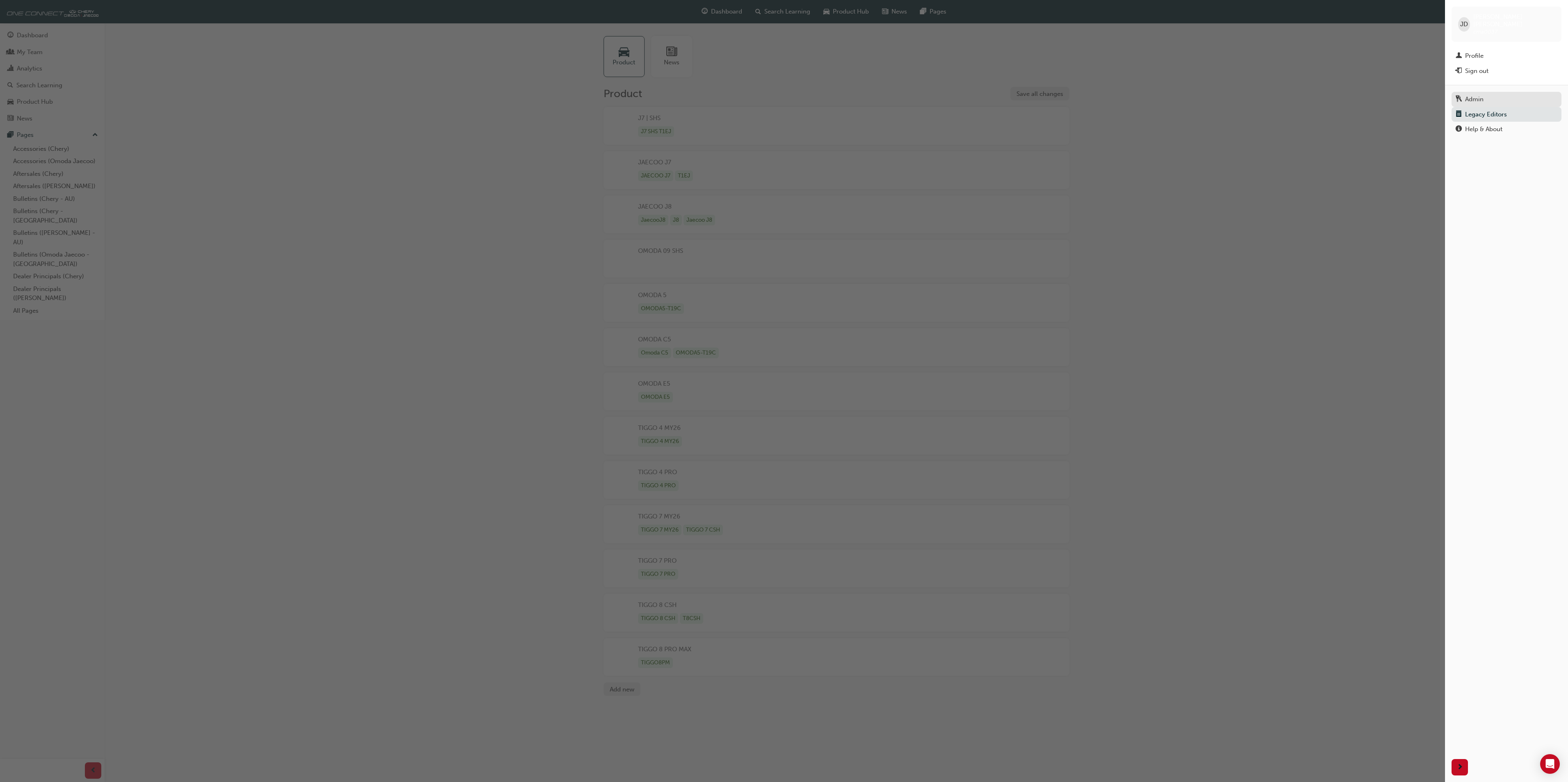
click at [1481, 95] on div "Admin" at bounding box center [1474, 99] width 18 height 9
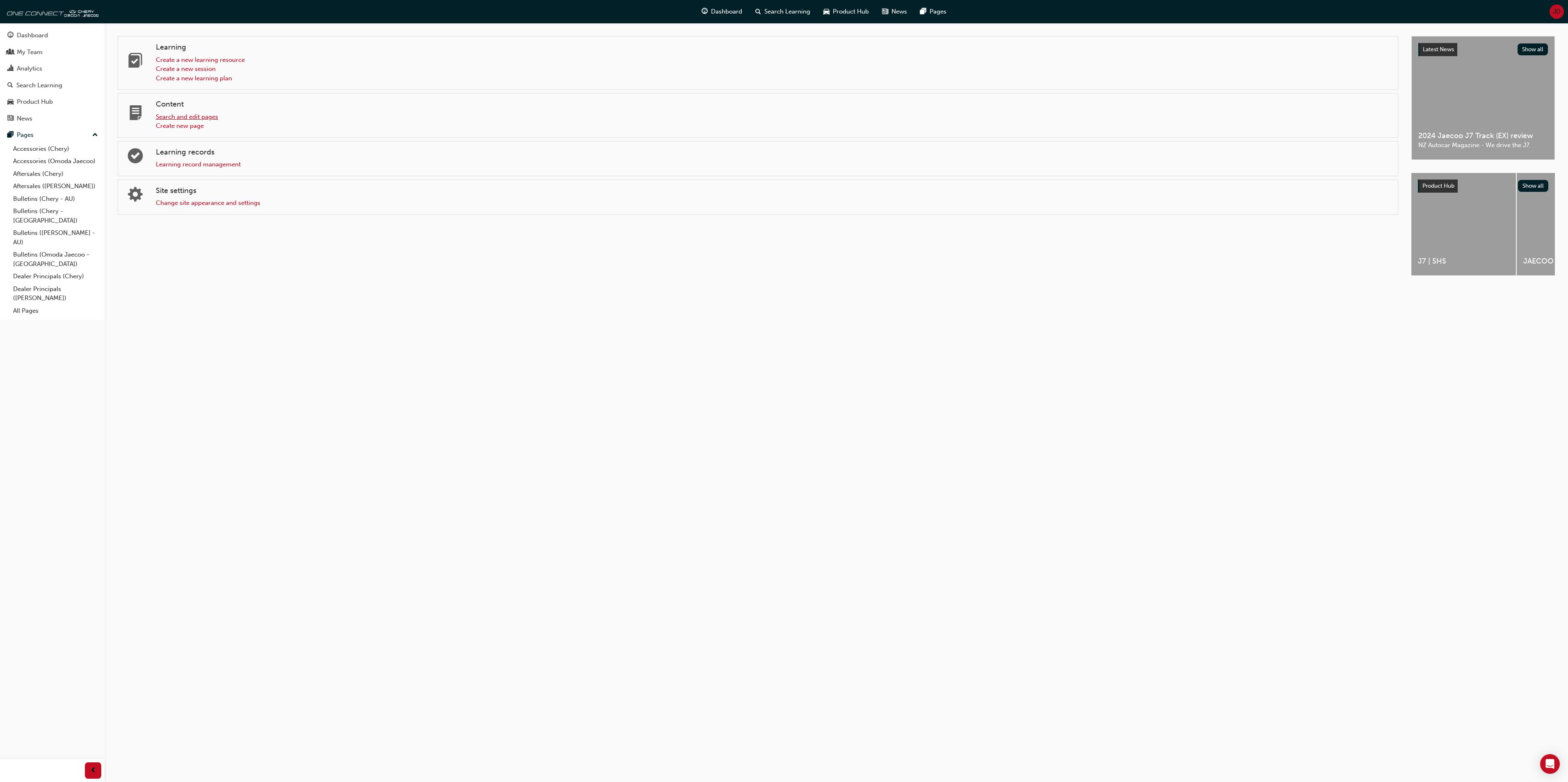
click at [197, 118] on link "Search and edit pages" at bounding box center [187, 117] width 62 height 7
click at [201, 166] on link "Learning record management" at bounding box center [198, 164] width 85 height 7
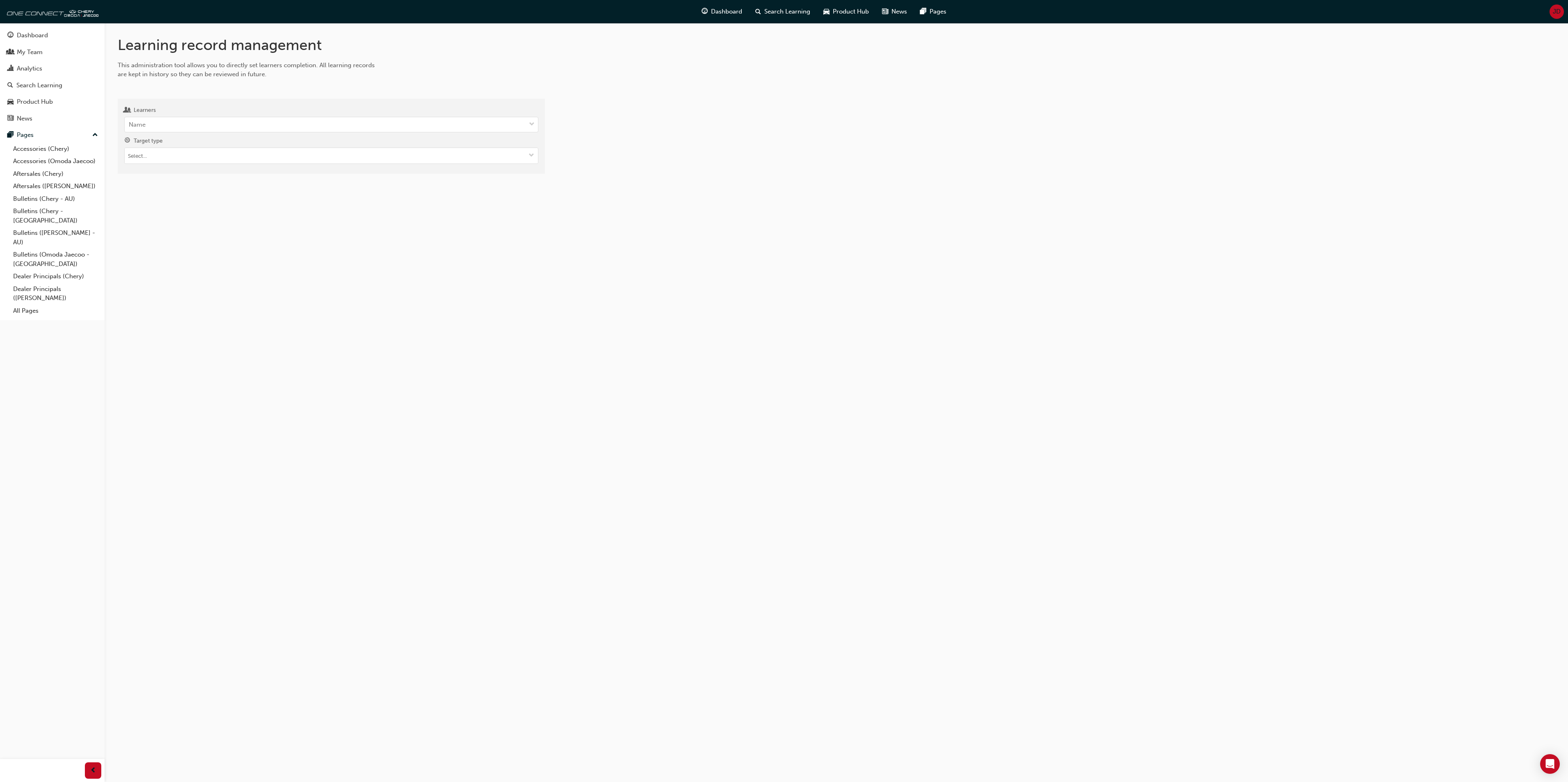
click at [1556, 9] on span "JD" at bounding box center [1556, 11] width 8 height 9
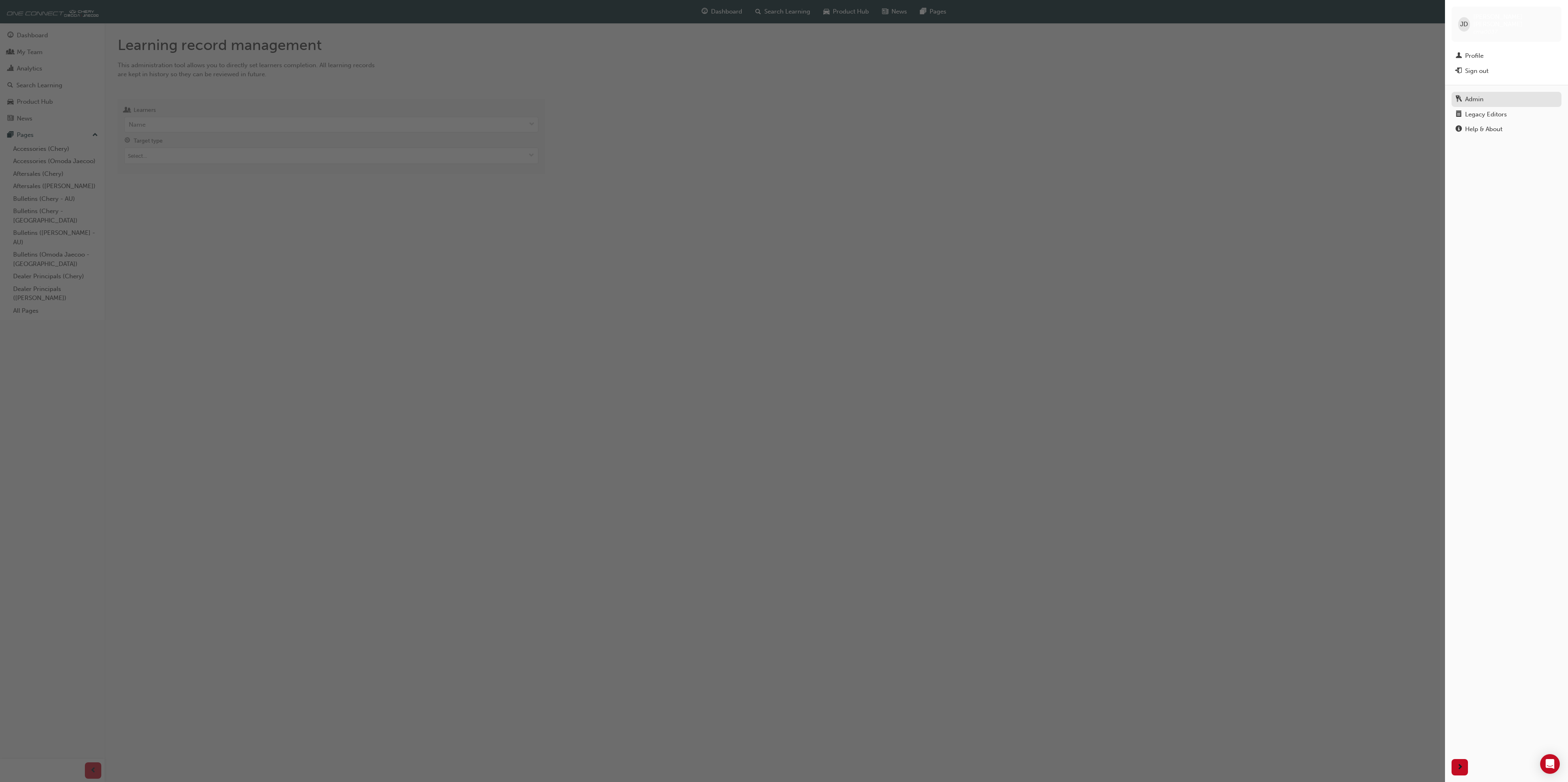
click at [1479, 95] on div "Admin" at bounding box center [1474, 99] width 18 height 9
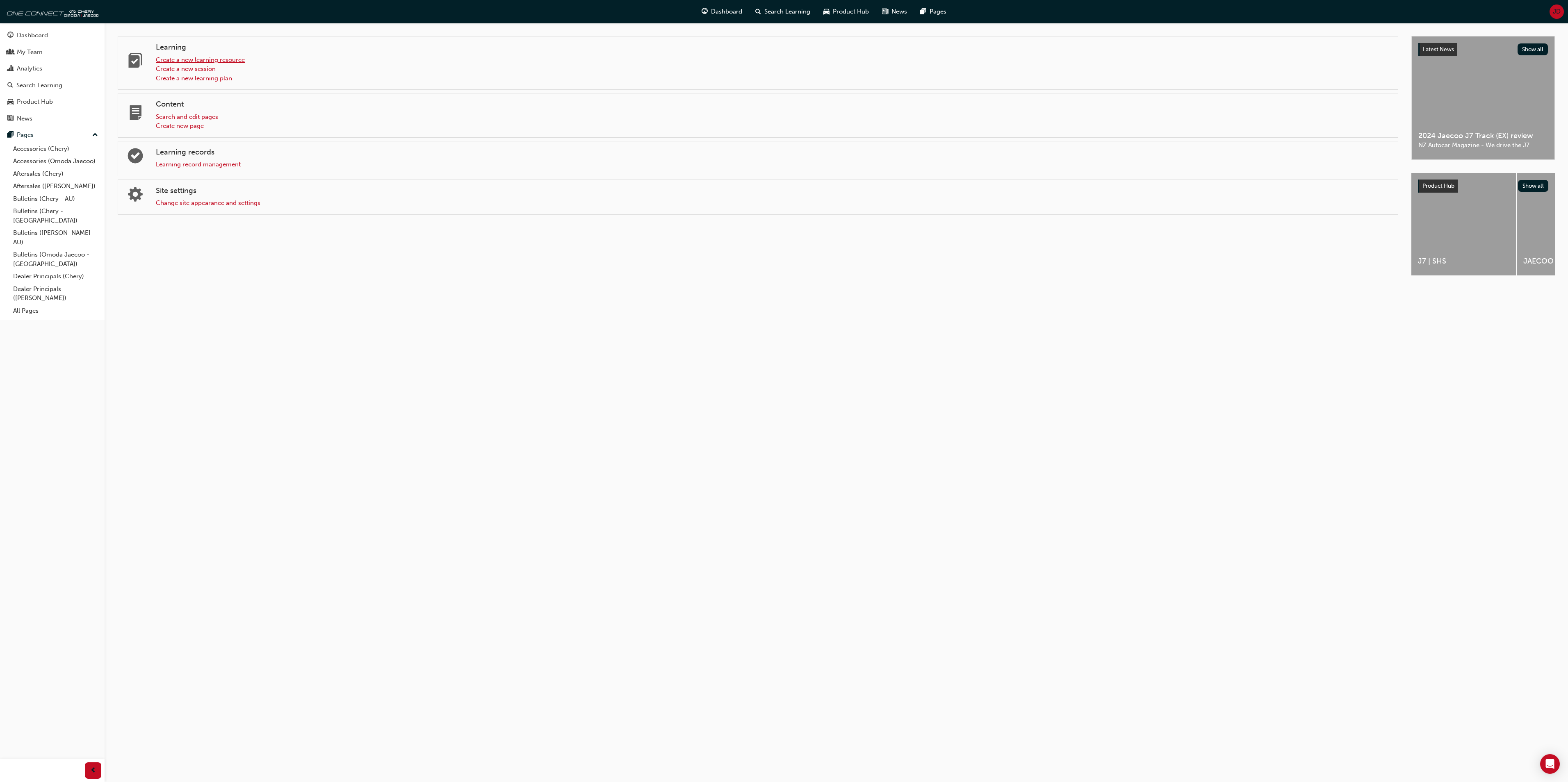
click at [179, 59] on link "Create a new learning resource" at bounding box center [200, 60] width 89 height 7
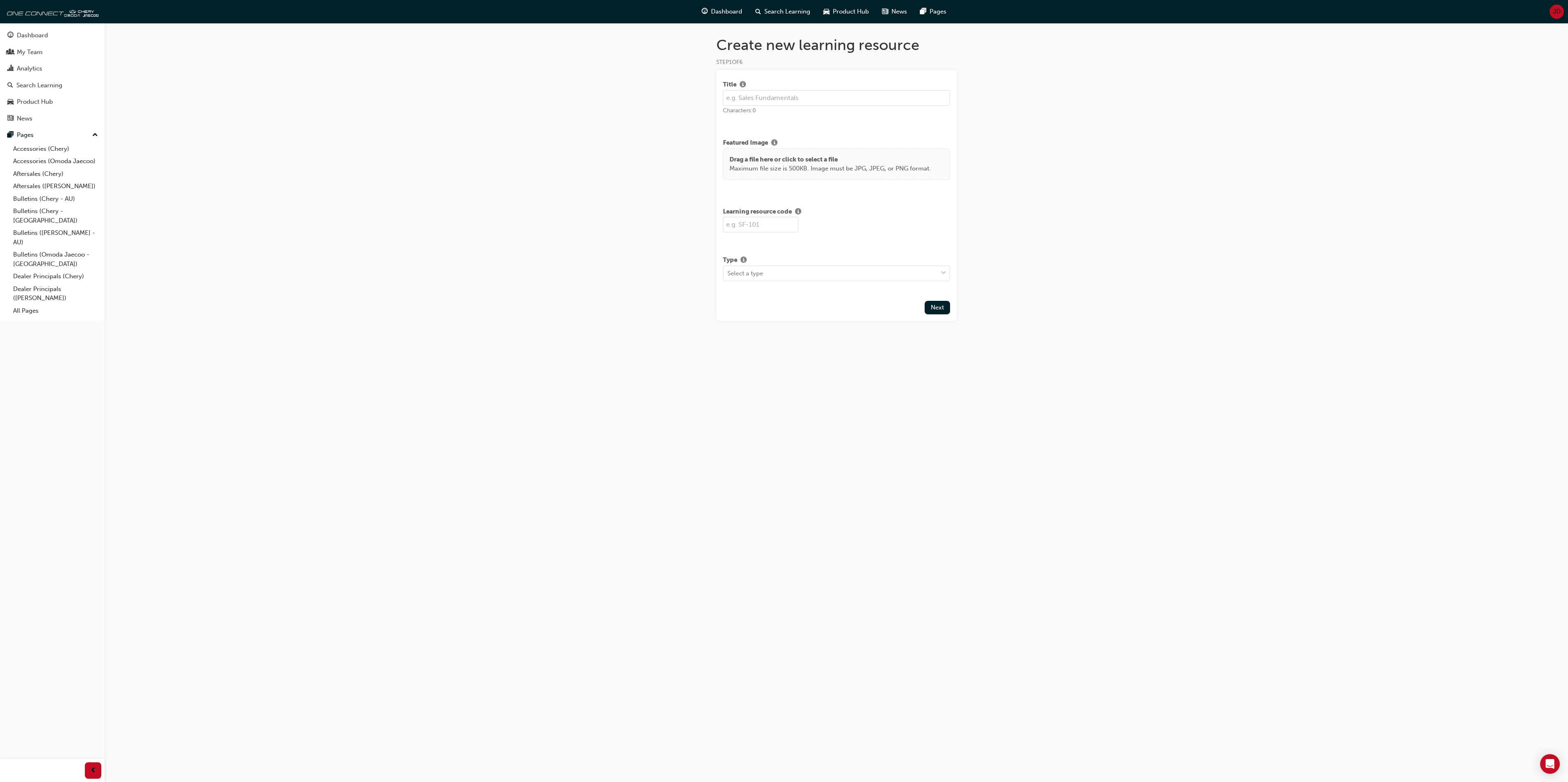
click at [1556, 9] on span "JD" at bounding box center [1556, 11] width 8 height 9
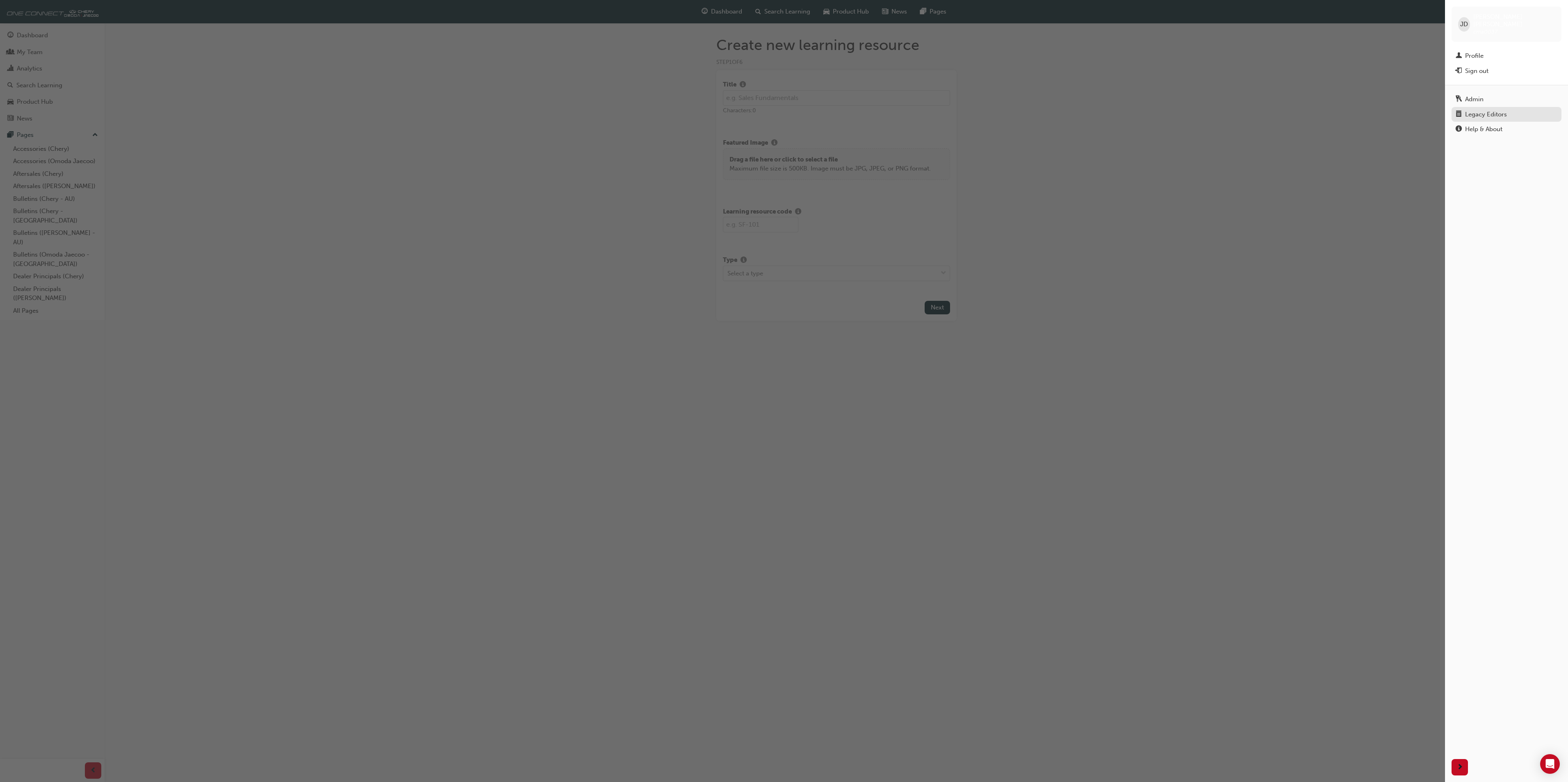
click at [1499, 110] on div "Legacy Editors" at bounding box center [1486, 114] width 42 height 9
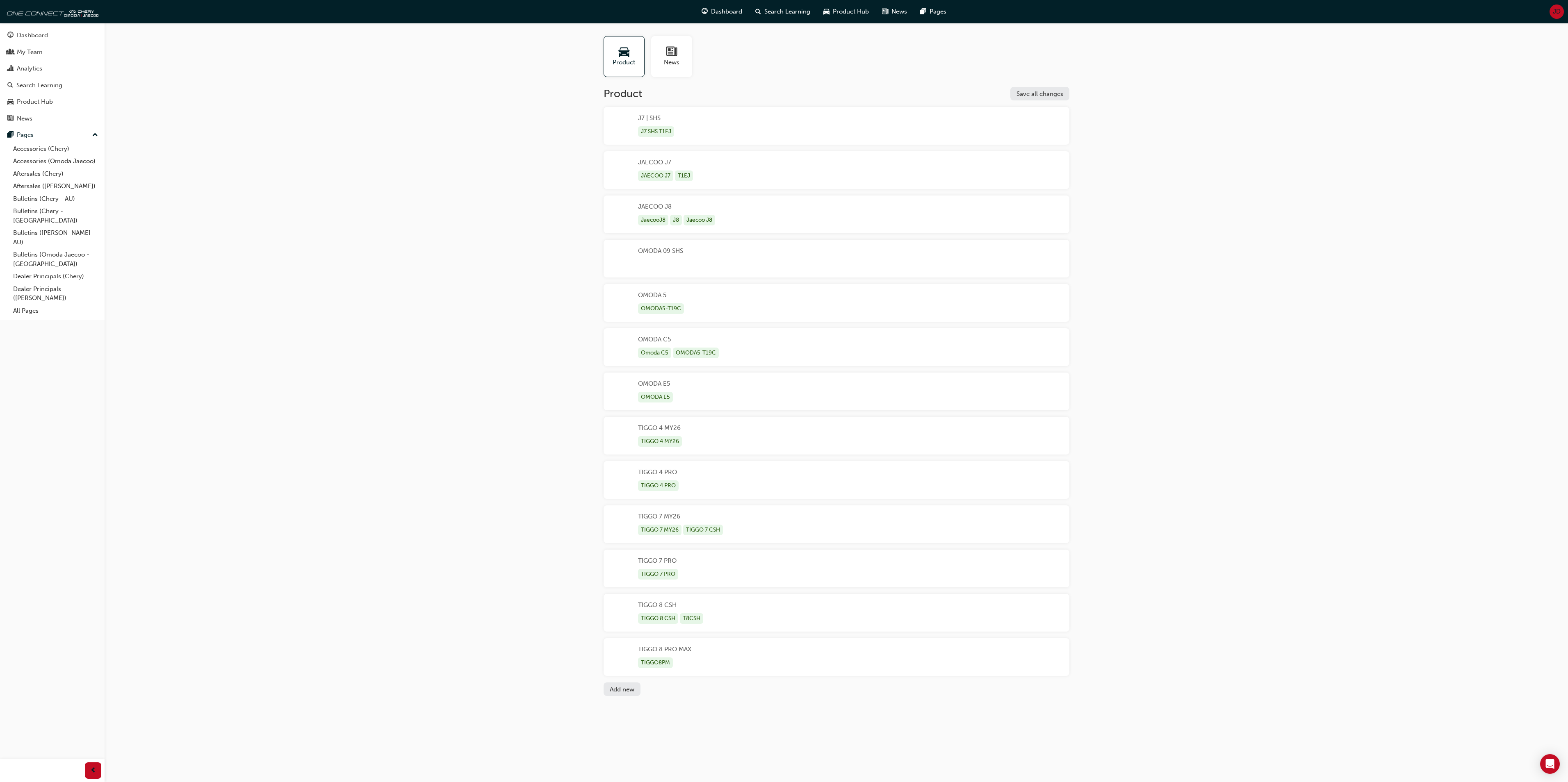
click at [653, 518] on div "TIGGO 7 MY26 TIGGO 7 MY26 TIGGO 7 CSH" at bounding box center [681, 524] width 86 height 24
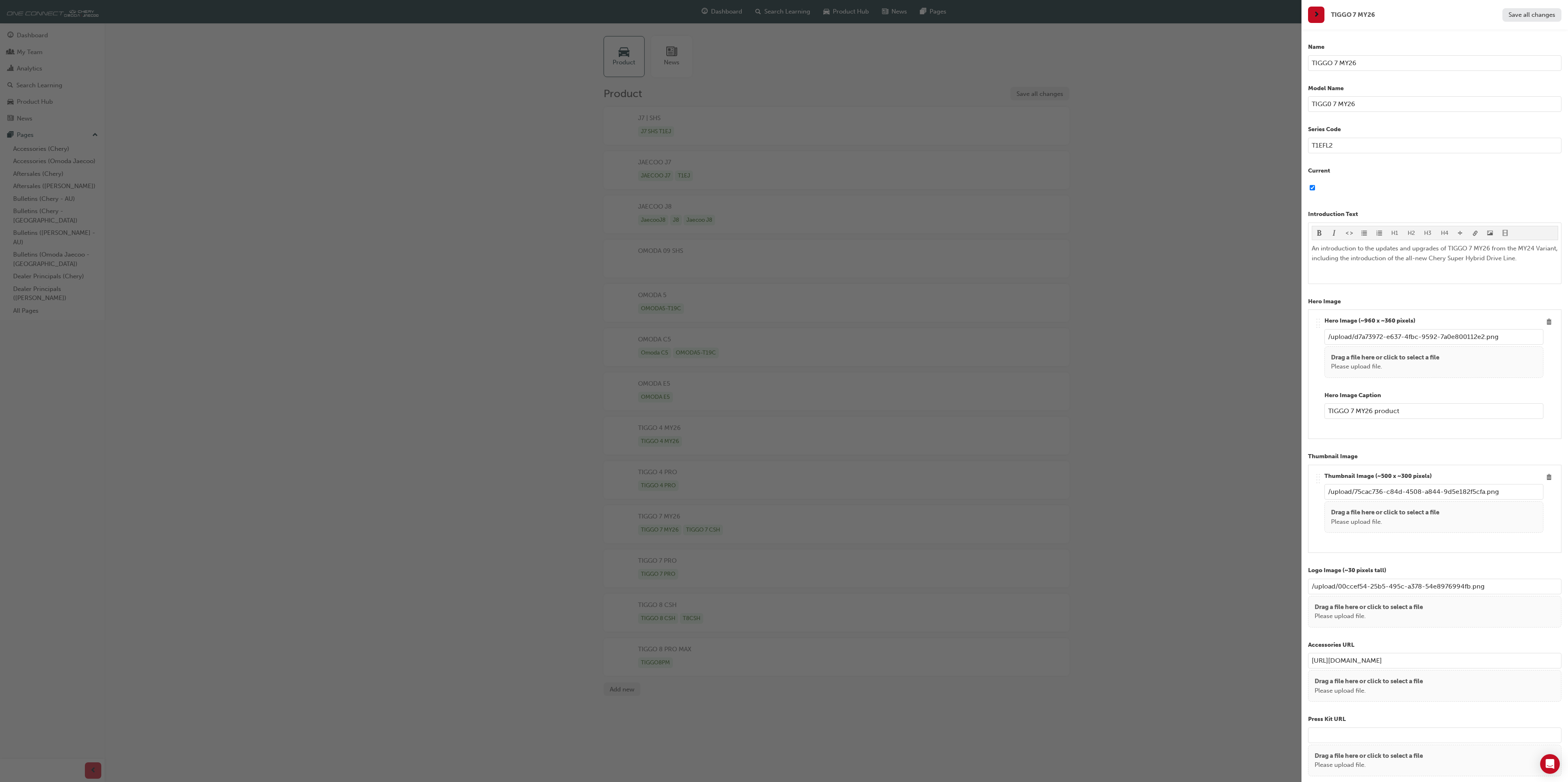
click at [652, 518] on div "button" at bounding box center [651, 391] width 1301 height 782
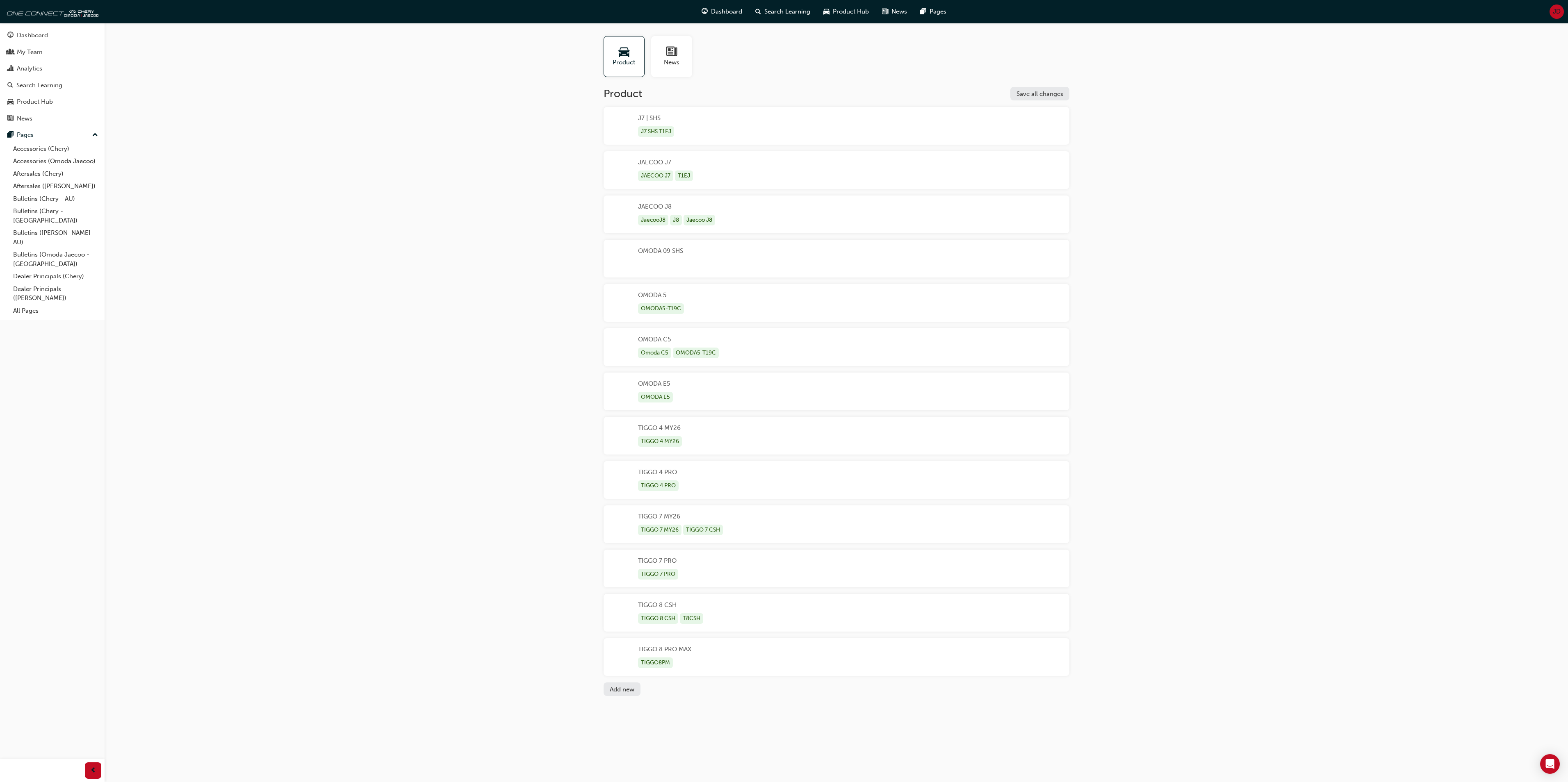
click at [651, 517] on div "TIGGO 7 MY26 TIGGO 7 MY26 TIGGO 7 CSH" at bounding box center [681, 524] width 86 height 24
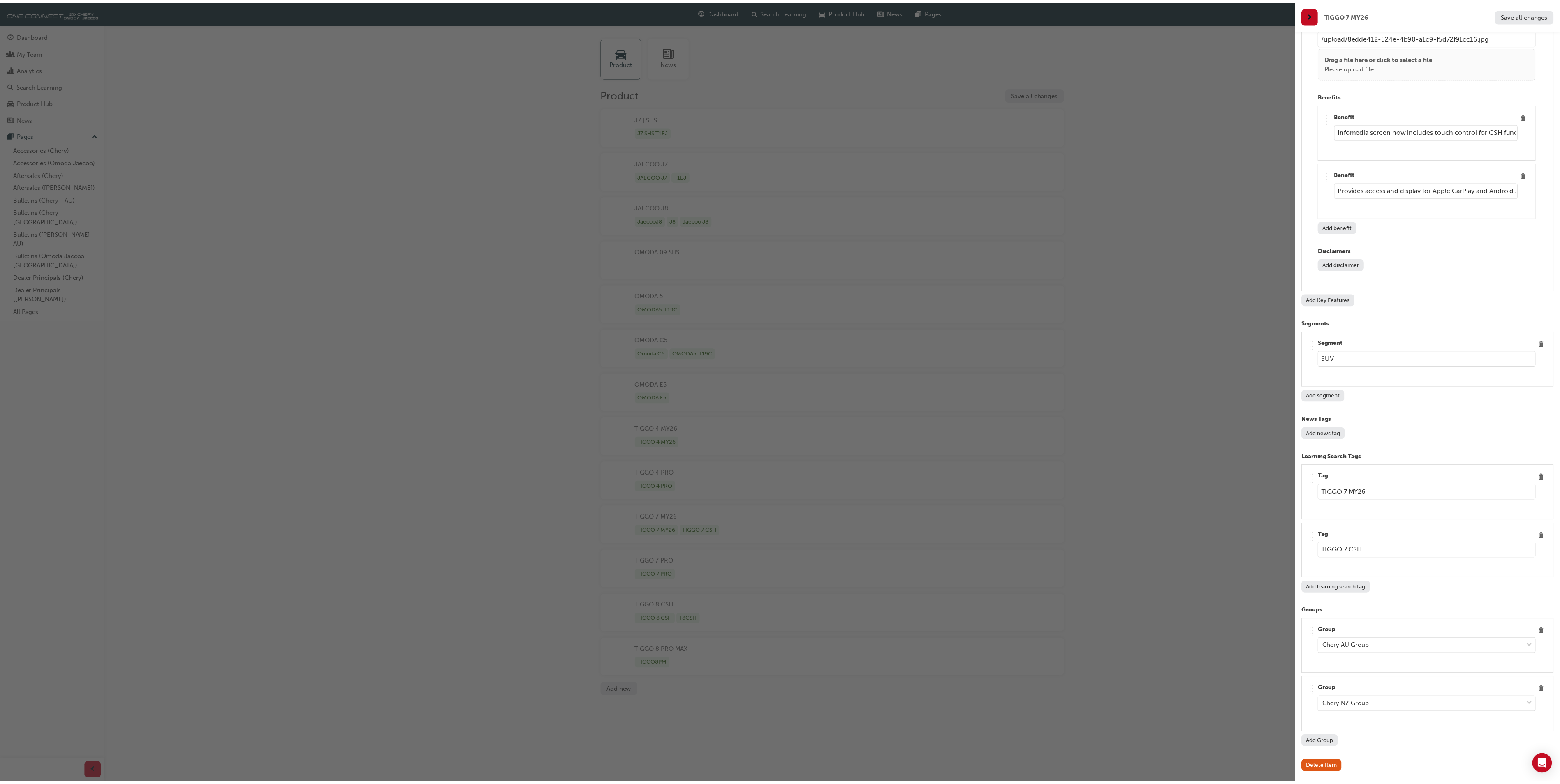
scroll to position [3709, 0]
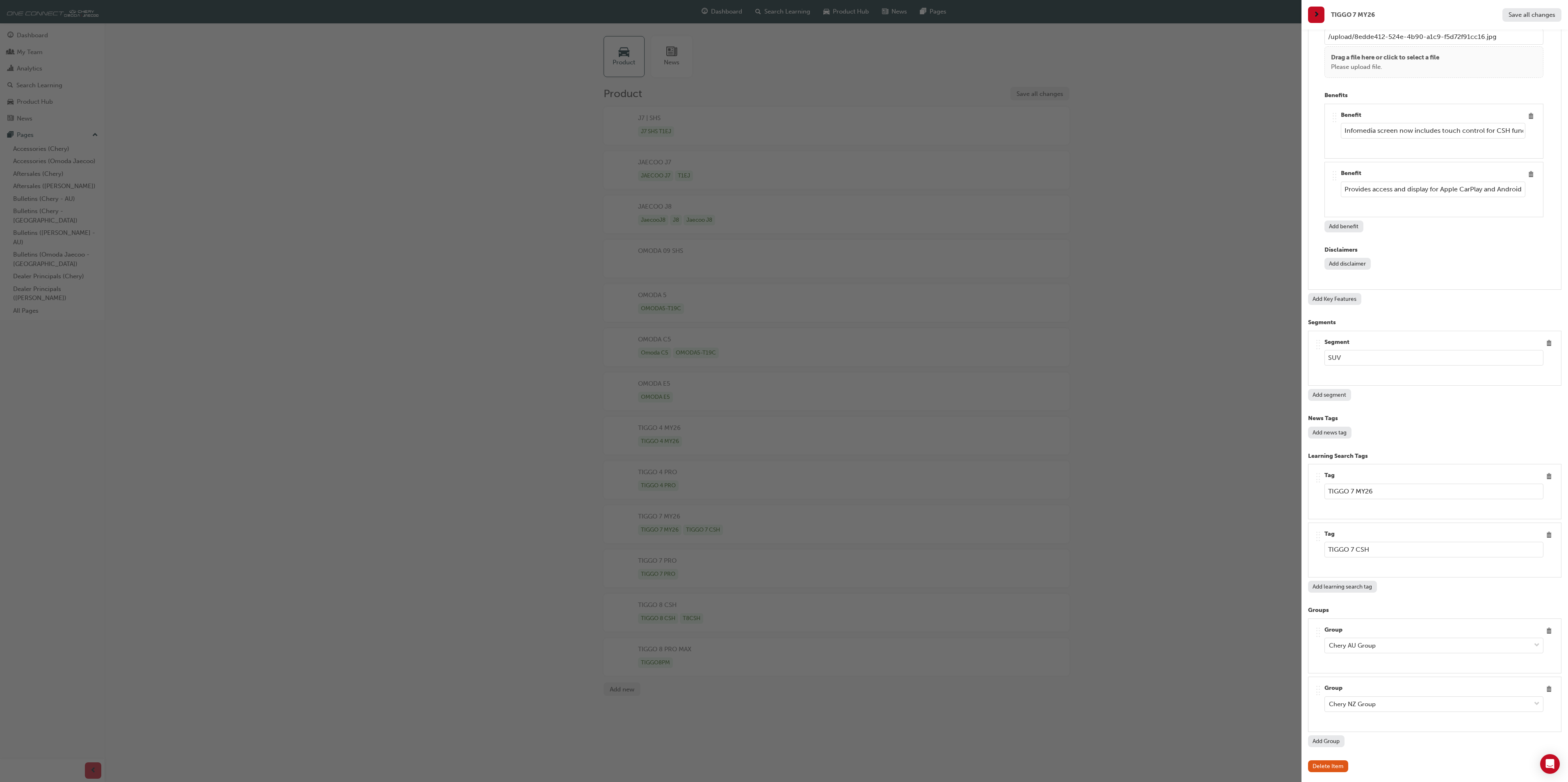
click at [192, 128] on div "button" at bounding box center [651, 391] width 1301 height 782
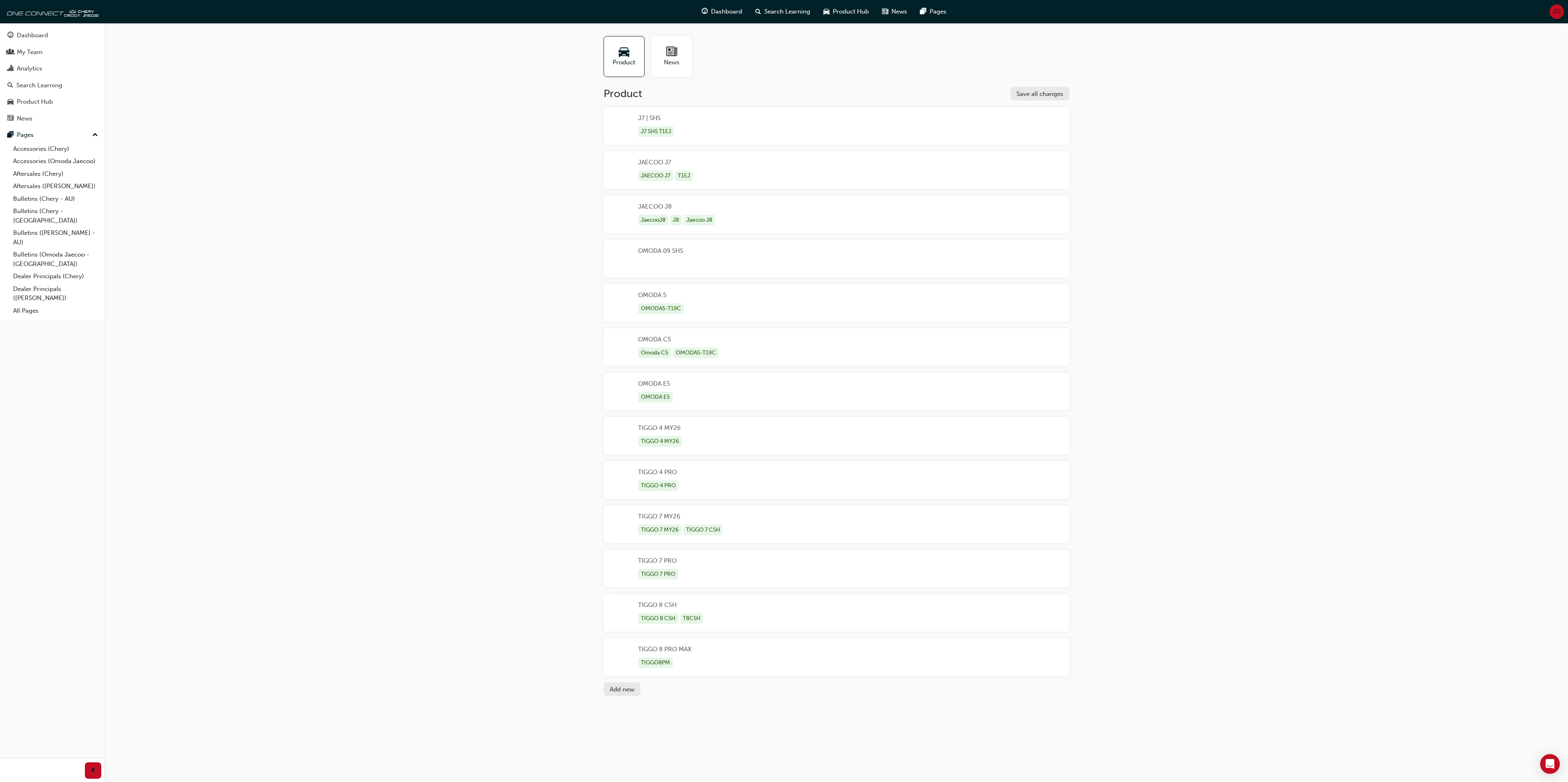
click at [1552, 9] on div "JD" at bounding box center [1557, 12] width 15 height 15
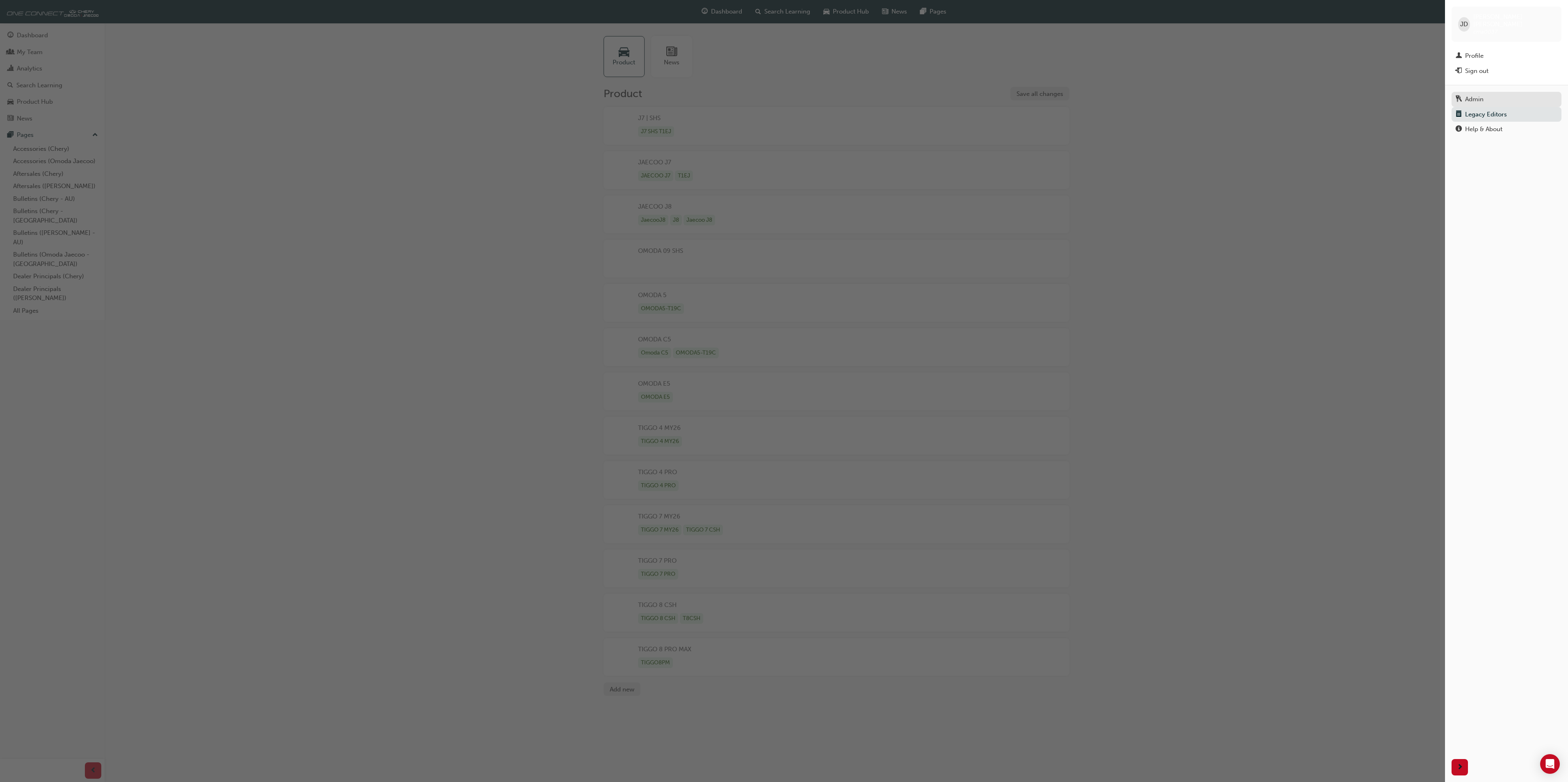
click at [1477, 94] on div "Admin" at bounding box center [1506, 99] width 102 height 10
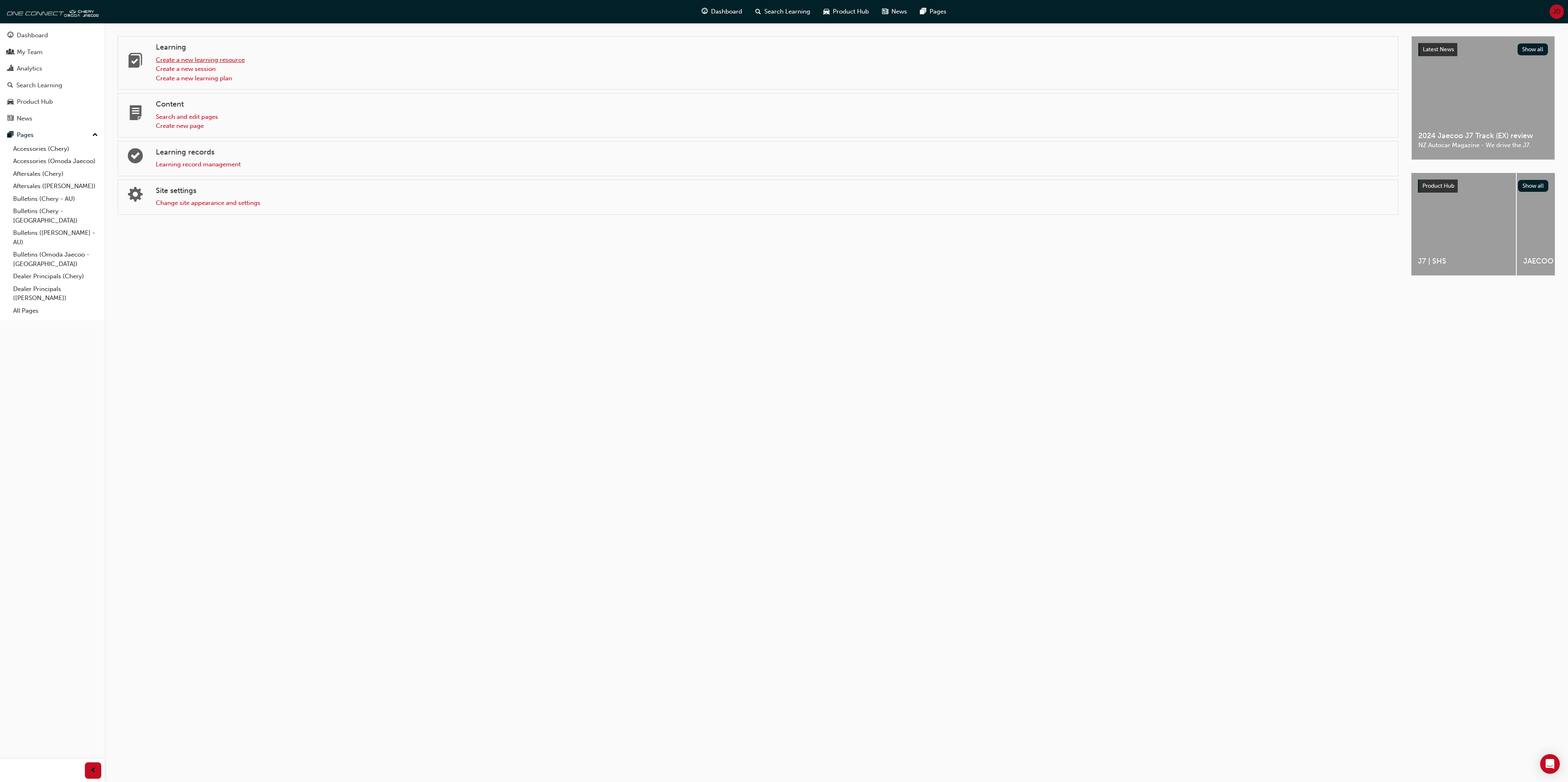
click at [204, 60] on link "Create a new learning resource" at bounding box center [200, 60] width 89 height 7
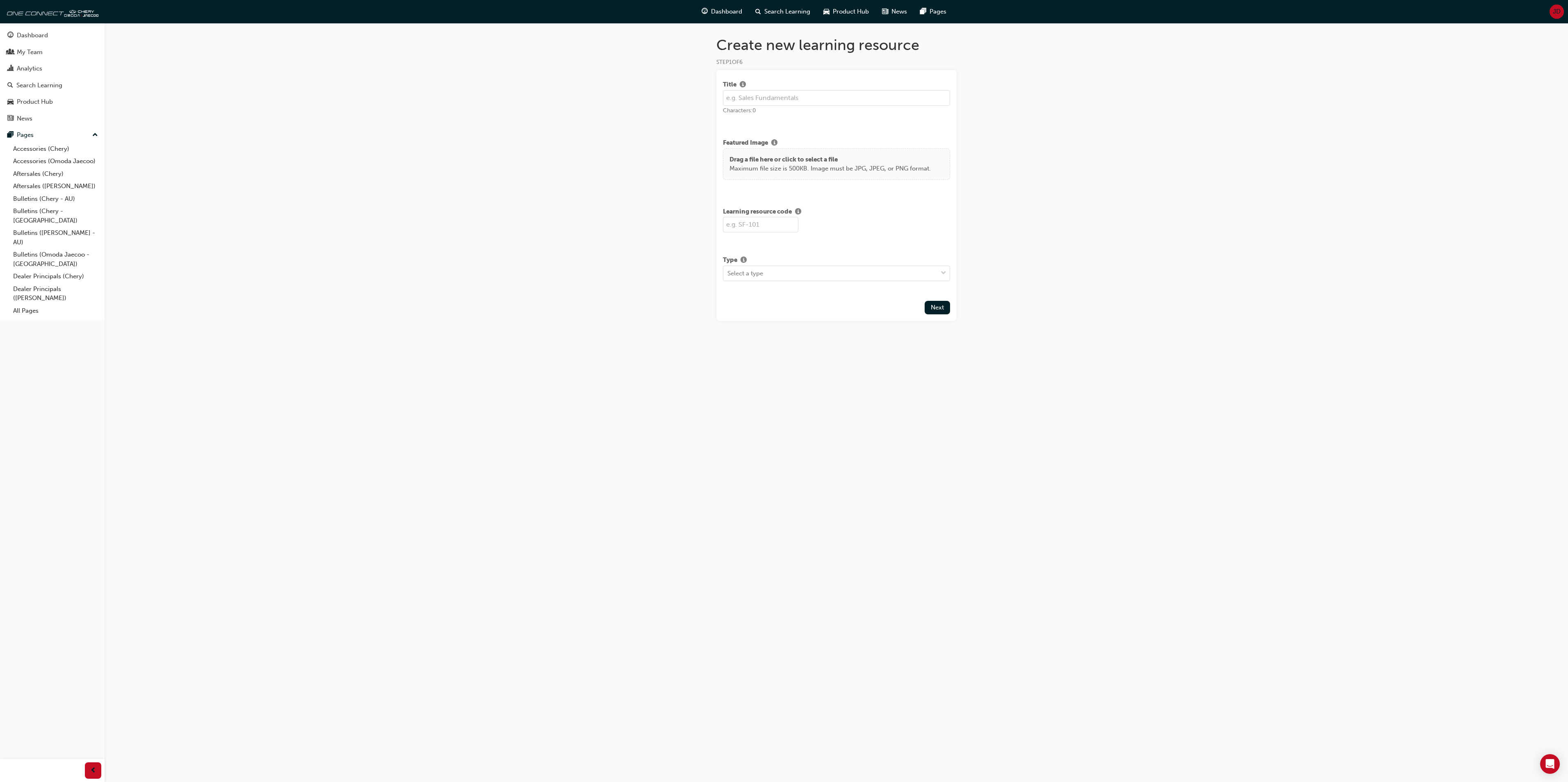
click at [1559, 10] on span "JD" at bounding box center [1556, 11] width 8 height 9
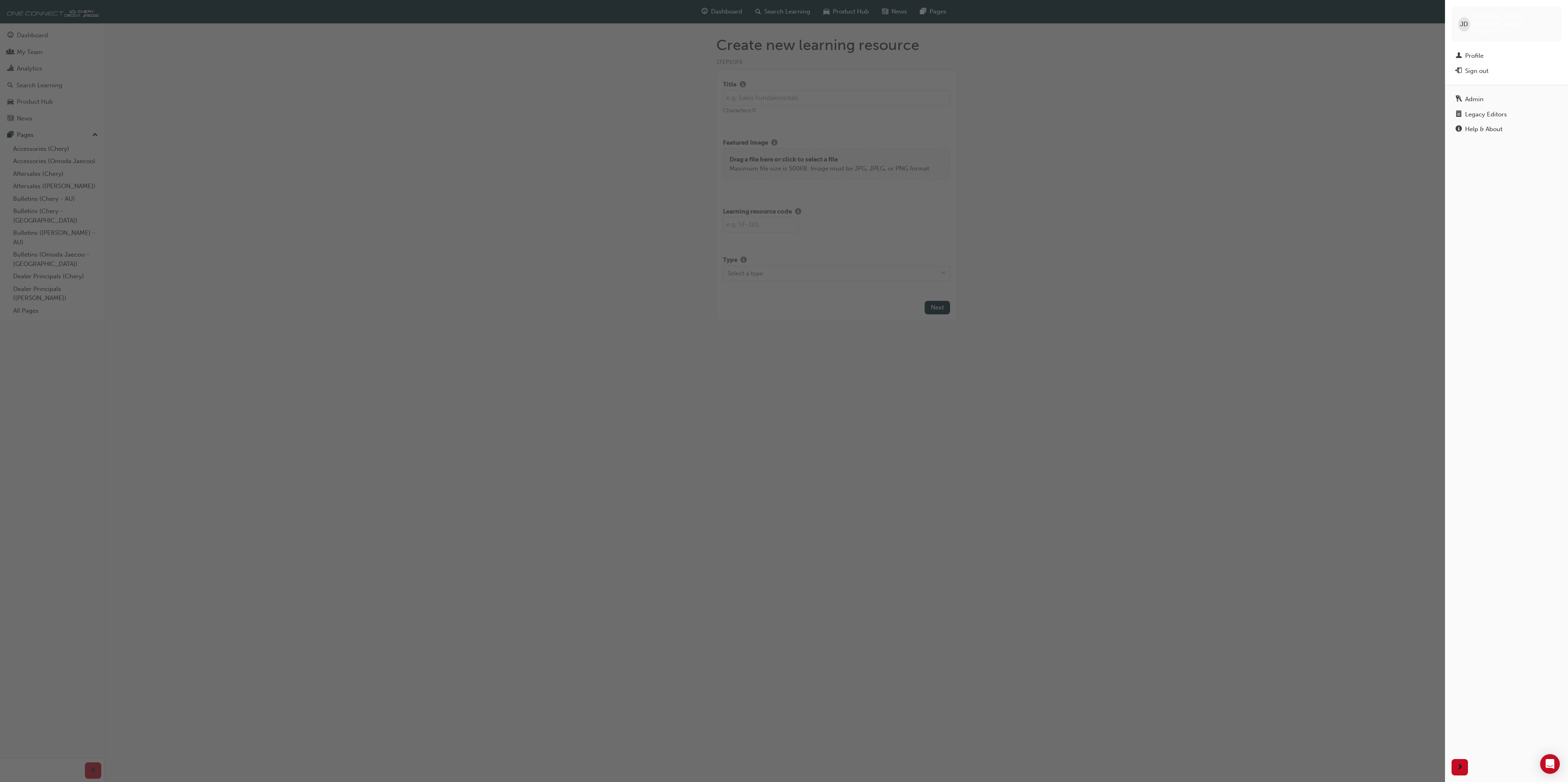
click at [1225, 130] on div "button" at bounding box center [723, 391] width 1445 height 782
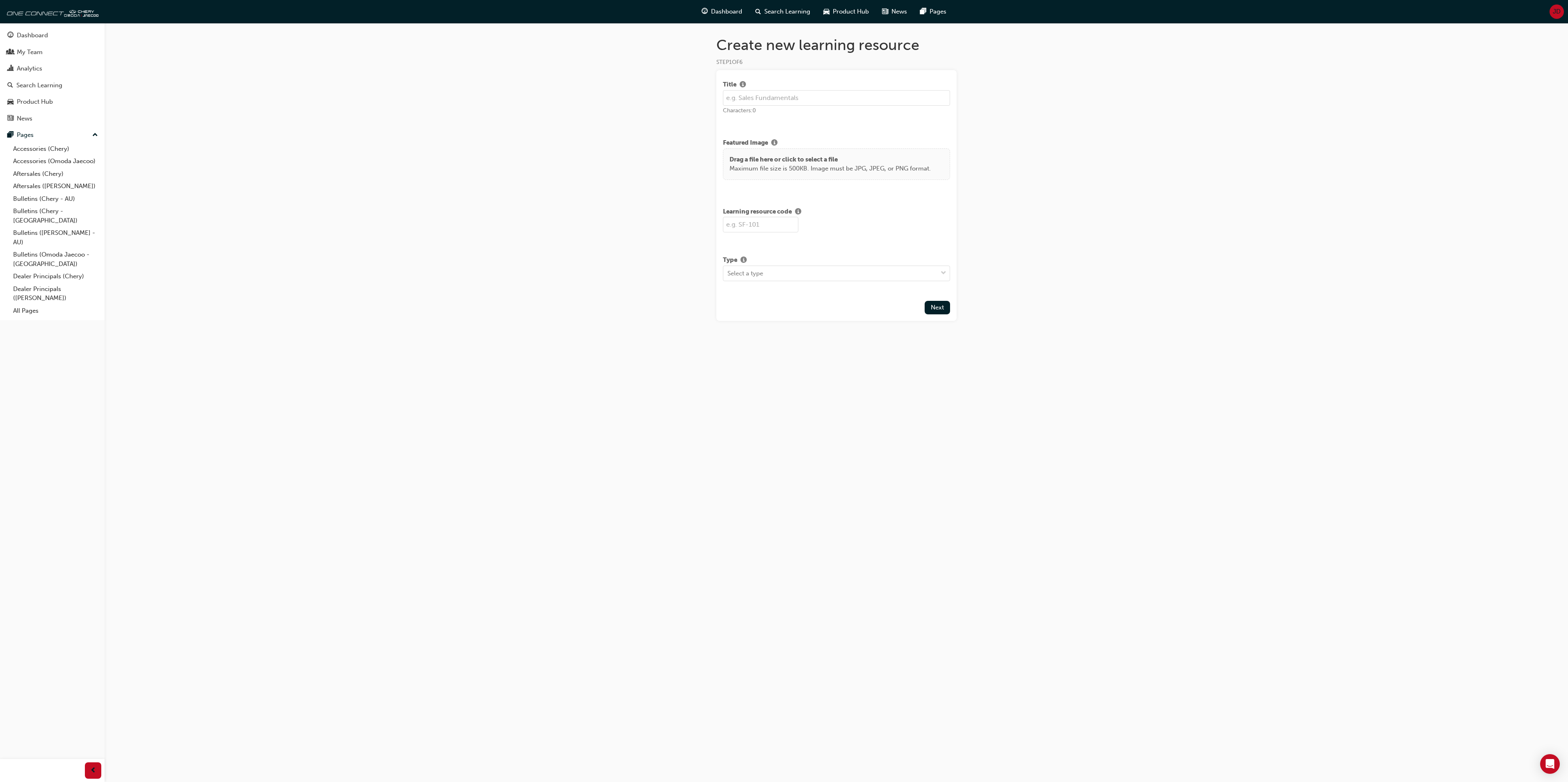
click at [299, 104] on div "Create new learning resource STEP 1 OF 6 Title Characters: 0 Featured Image Dra…" at bounding box center [784, 391] width 1568 height 782
click at [41, 83] on div "Search Learning" at bounding box center [39, 85] width 46 height 9
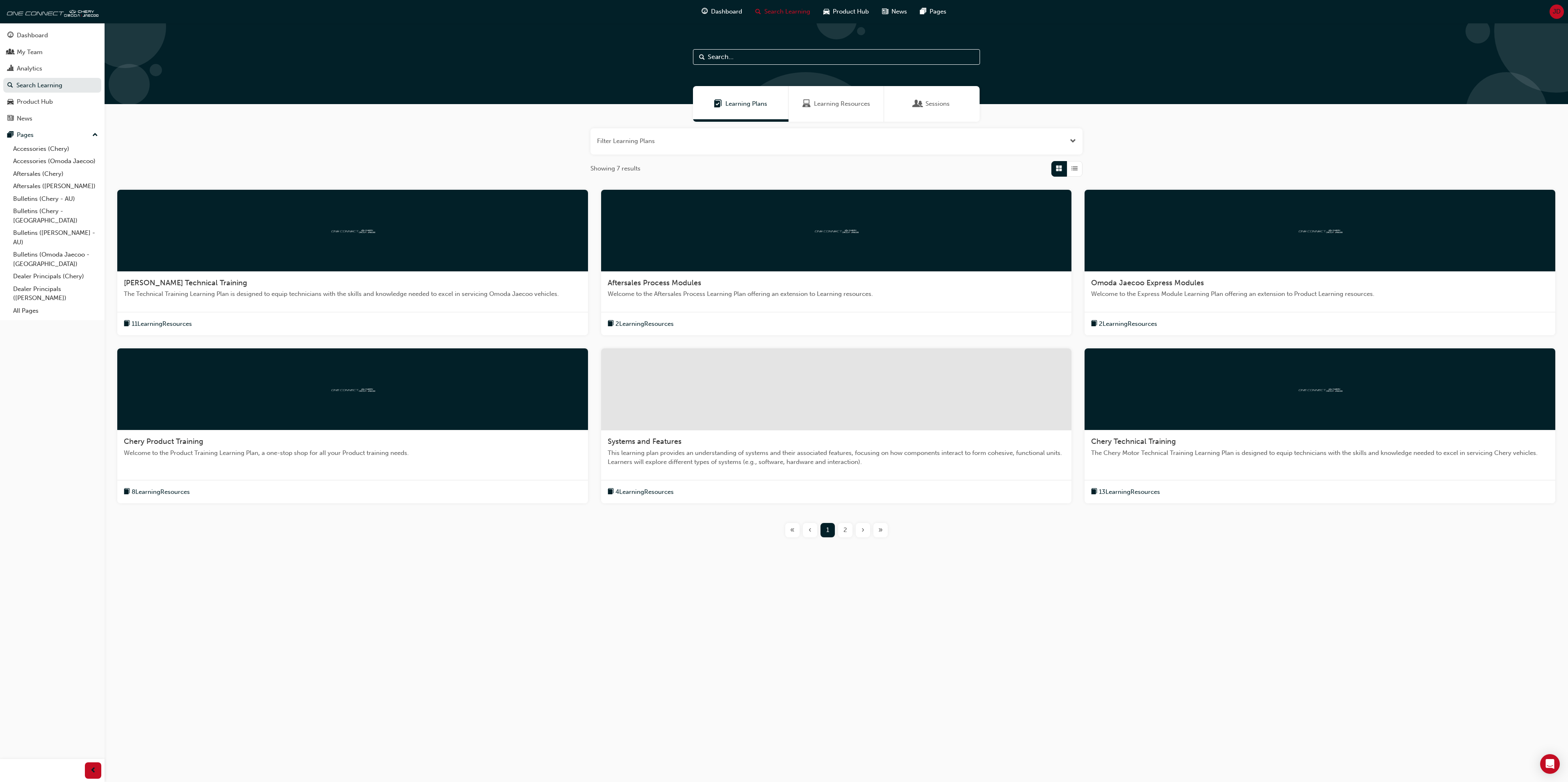
click at [301, 401] on div at bounding box center [352, 389] width 471 height 82
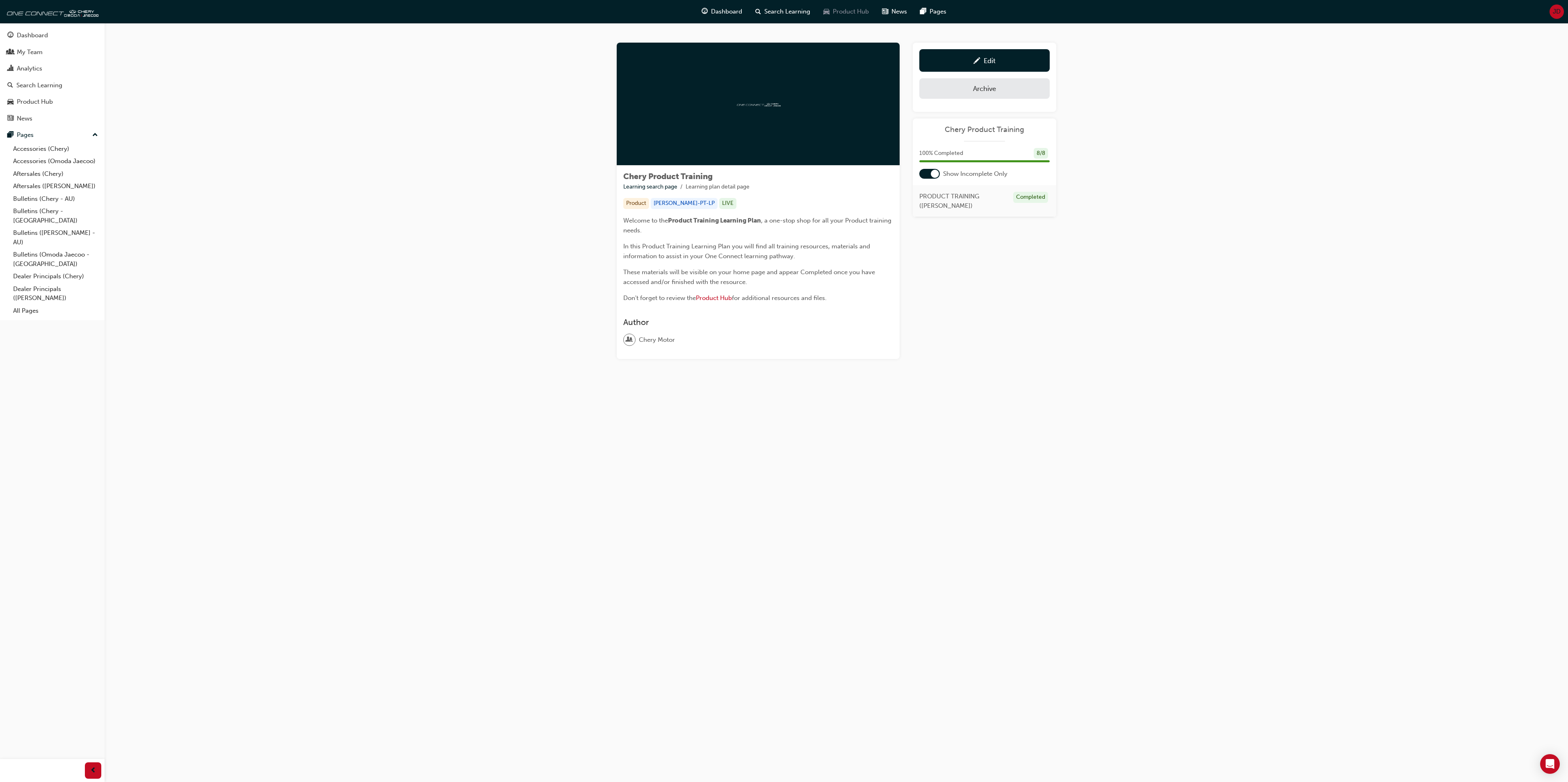
click at [846, 8] on span "Product Hub" at bounding box center [850, 11] width 36 height 9
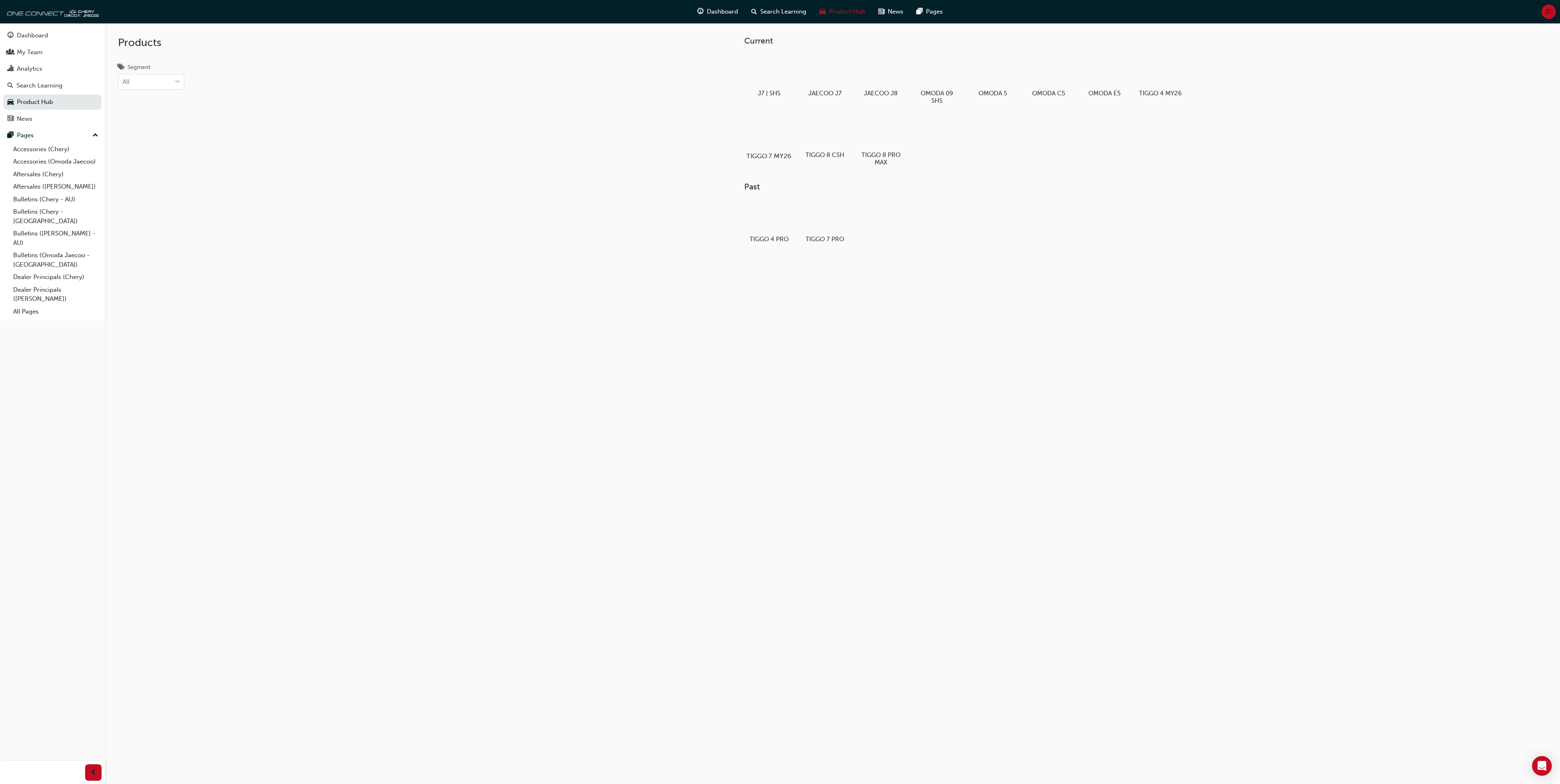
click at [767, 132] on div at bounding box center [769, 132] width 46 height 33
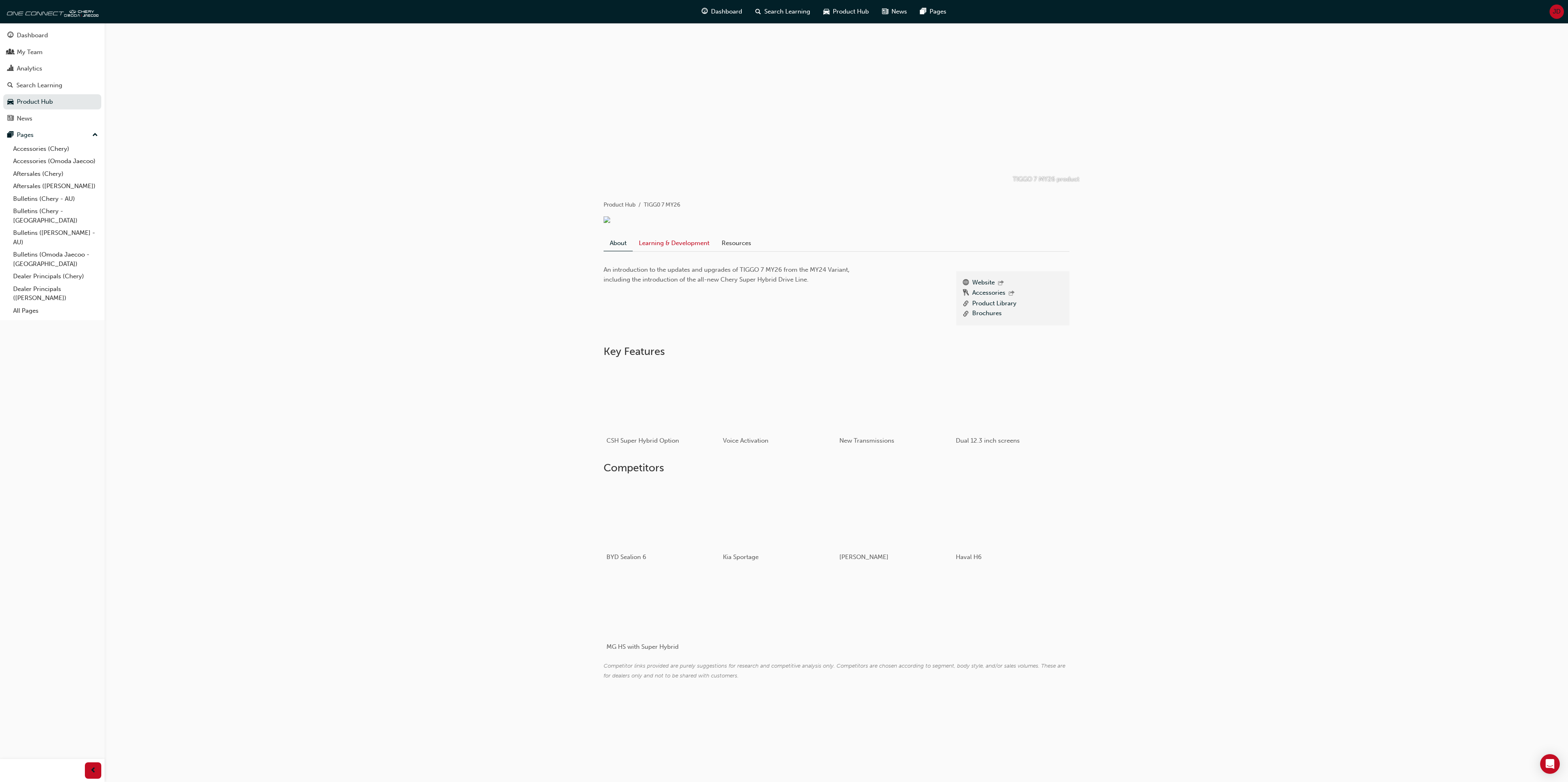
click at [683, 250] on link "Learning & Development" at bounding box center [674, 243] width 83 height 16
click at [707, 349] on span "Product" at bounding box center [707, 346] width 20 height 9
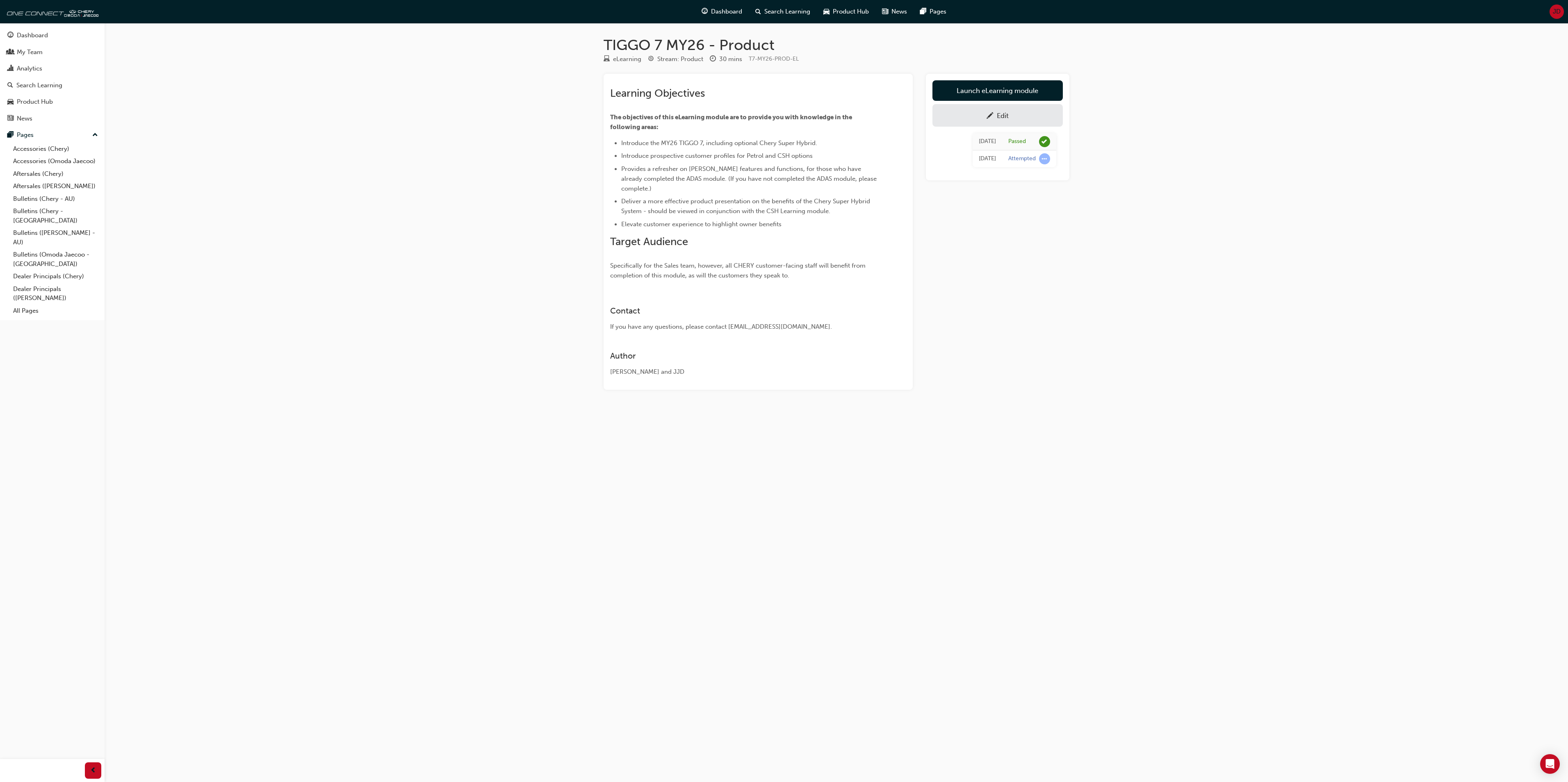
click at [993, 113] on div at bounding box center [990, 115] width 7 height 10
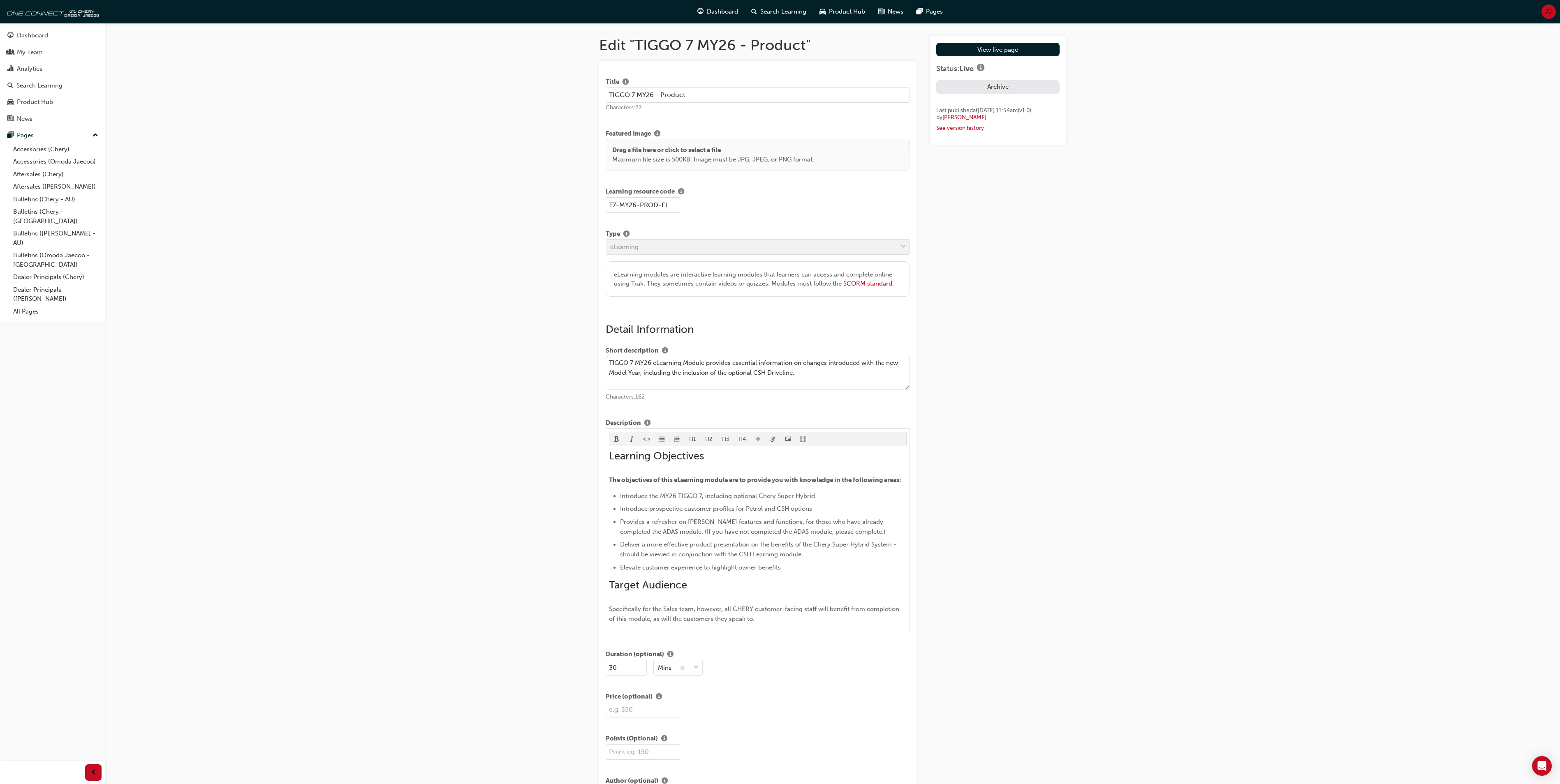
click at [699, 151] on p "Drag a file here or click to select a file" at bounding box center [713, 149] width 202 height 9
click at [753, 156] on p "Maximum file size is 500KB. Image must be JPG, JPEG, or PNG format." at bounding box center [713, 159] width 202 height 9
drag, startPoint x: 729, startPoint y: 154, endPoint x: 675, endPoint y: 151, distance: 54.1
click at [675, 151] on p "Drag a file here or click to select a file" at bounding box center [713, 149] width 202 height 9
drag, startPoint x: 685, startPoint y: 160, endPoint x: 663, endPoint y: 154, distance: 22.8
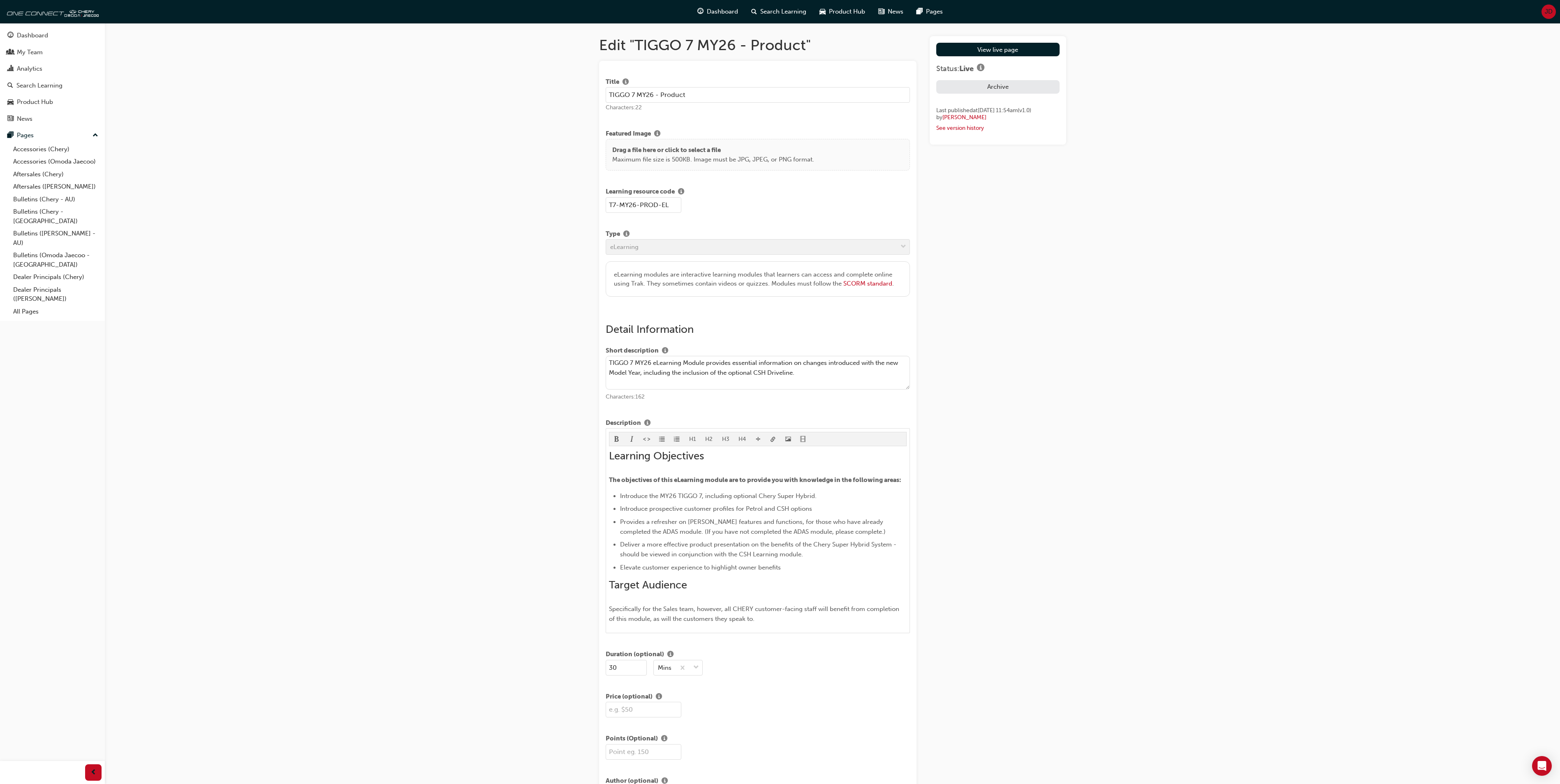
click at [663, 154] on p "Drag a file here or click to select a file" at bounding box center [713, 149] width 202 height 9
click at [657, 145] on div "Drag a file here or click to select a file Maximum file size is 500KB. Image mu…" at bounding box center [757, 155] width 305 height 32
click at [657, 131] on span "info-icon" at bounding box center [657, 134] width 6 height 7
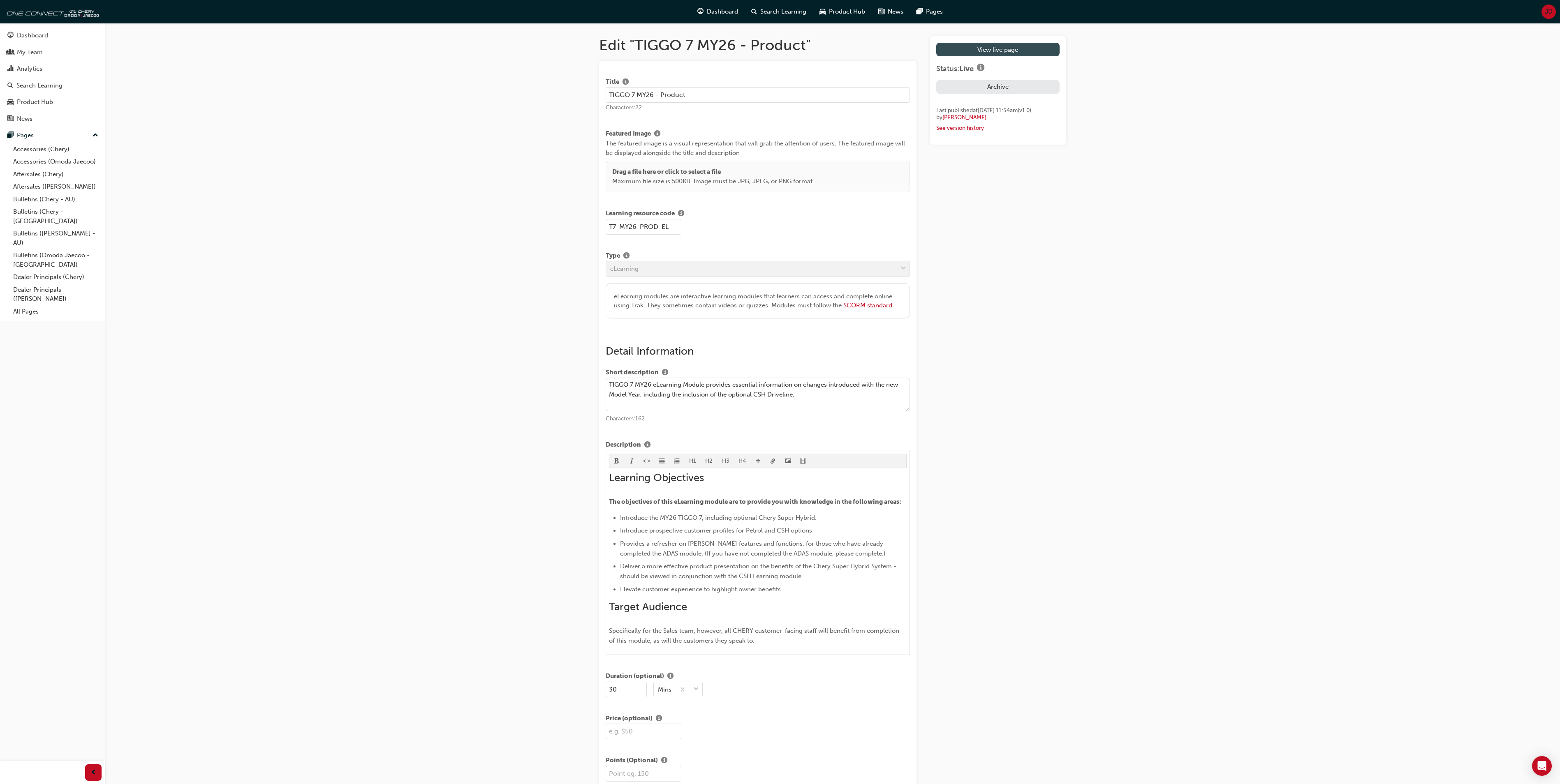
click at [980, 49] on link "View live page" at bounding box center [997, 49] width 123 height 13
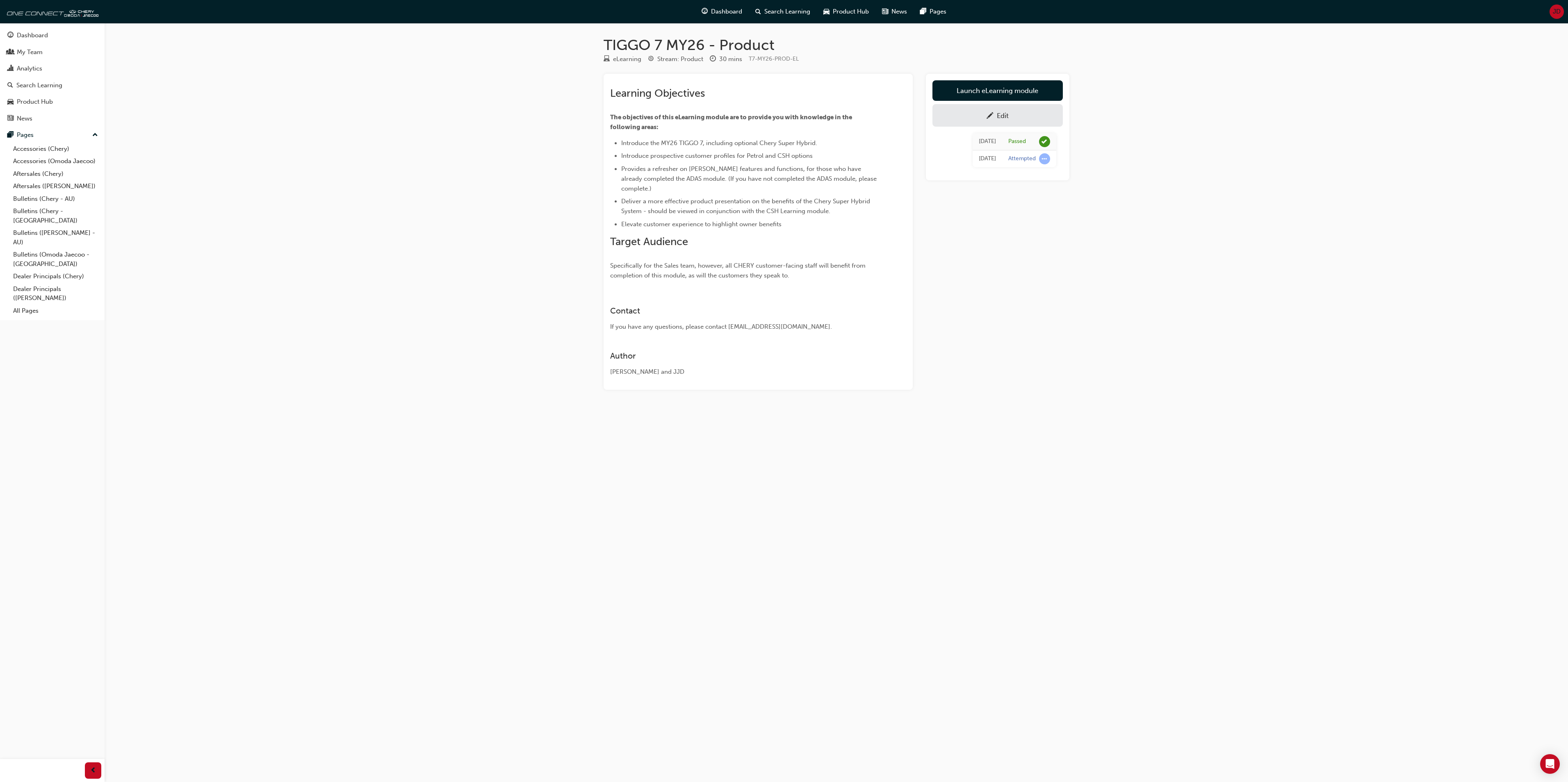
click at [988, 108] on link "Edit" at bounding box center [998, 115] width 130 height 23
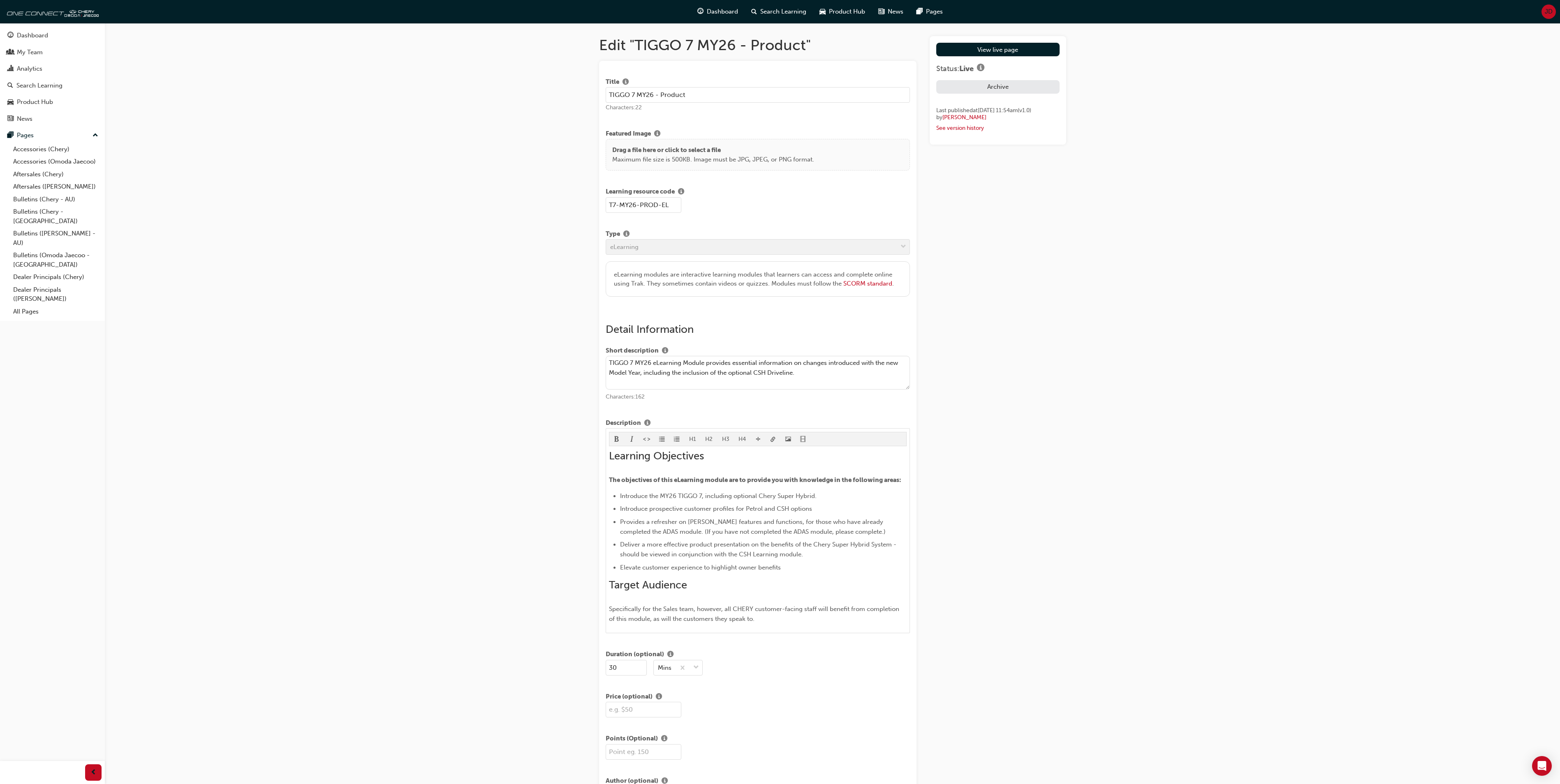
click at [721, 156] on p "Maximum file size is 500KB. Image must be JPG, JPEG, or PNG format." at bounding box center [713, 159] width 202 height 9
drag, startPoint x: 751, startPoint y: 149, endPoint x: 690, endPoint y: 161, distance: 62.2
click at [690, 161] on p "Maximum file size is 500KB. Image must be JPG, JPEG, or PNG format." at bounding box center [713, 159] width 202 height 9
click at [674, 151] on p "Drag a file here or click to select a file" at bounding box center [713, 149] width 202 height 9
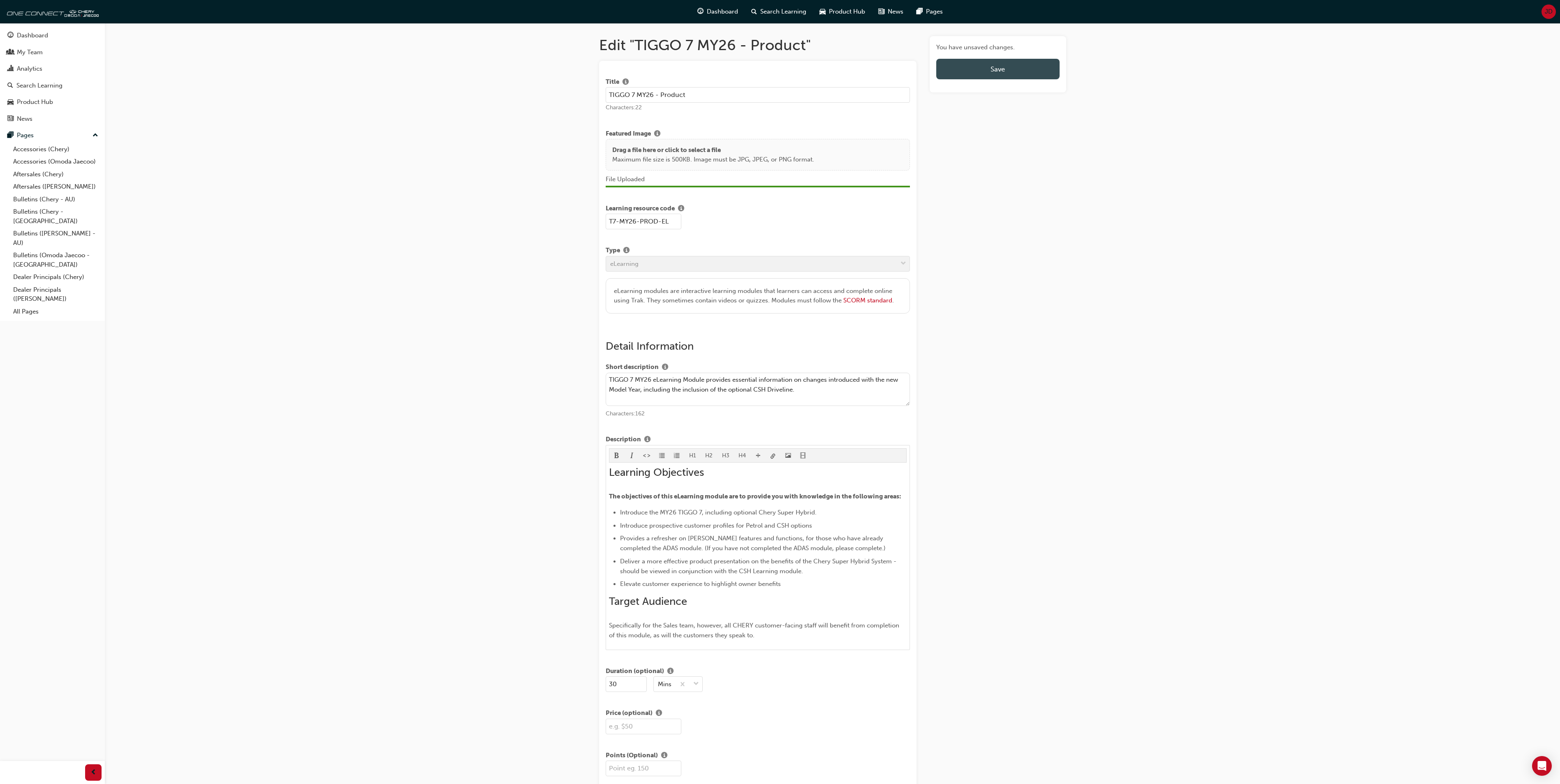
click at [1013, 66] on button "Save" at bounding box center [997, 69] width 123 height 21
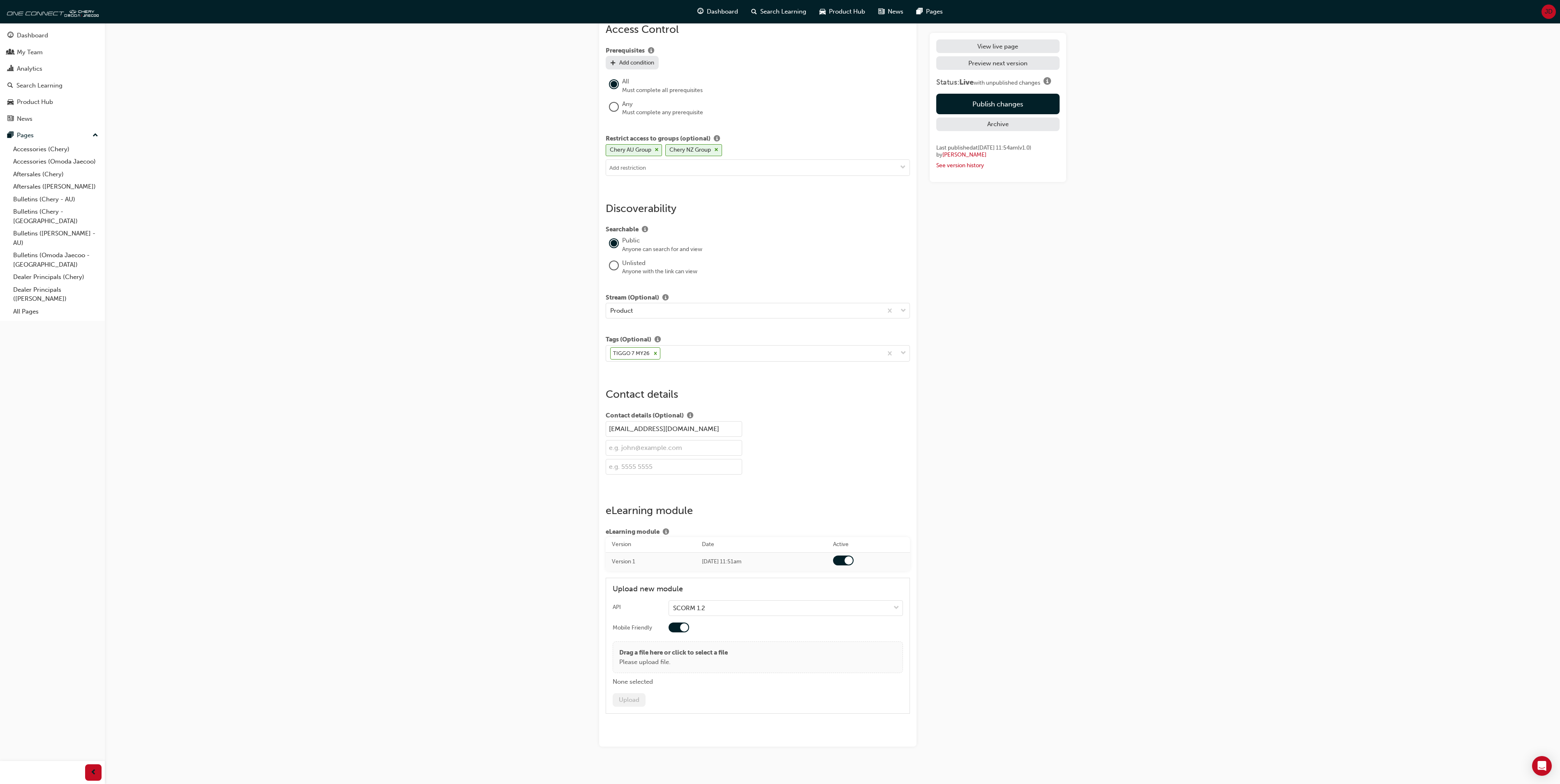
scroll to position [843, 0]
click at [651, 648] on p "Please upload file." at bounding box center [674, 652] width 109 height 9
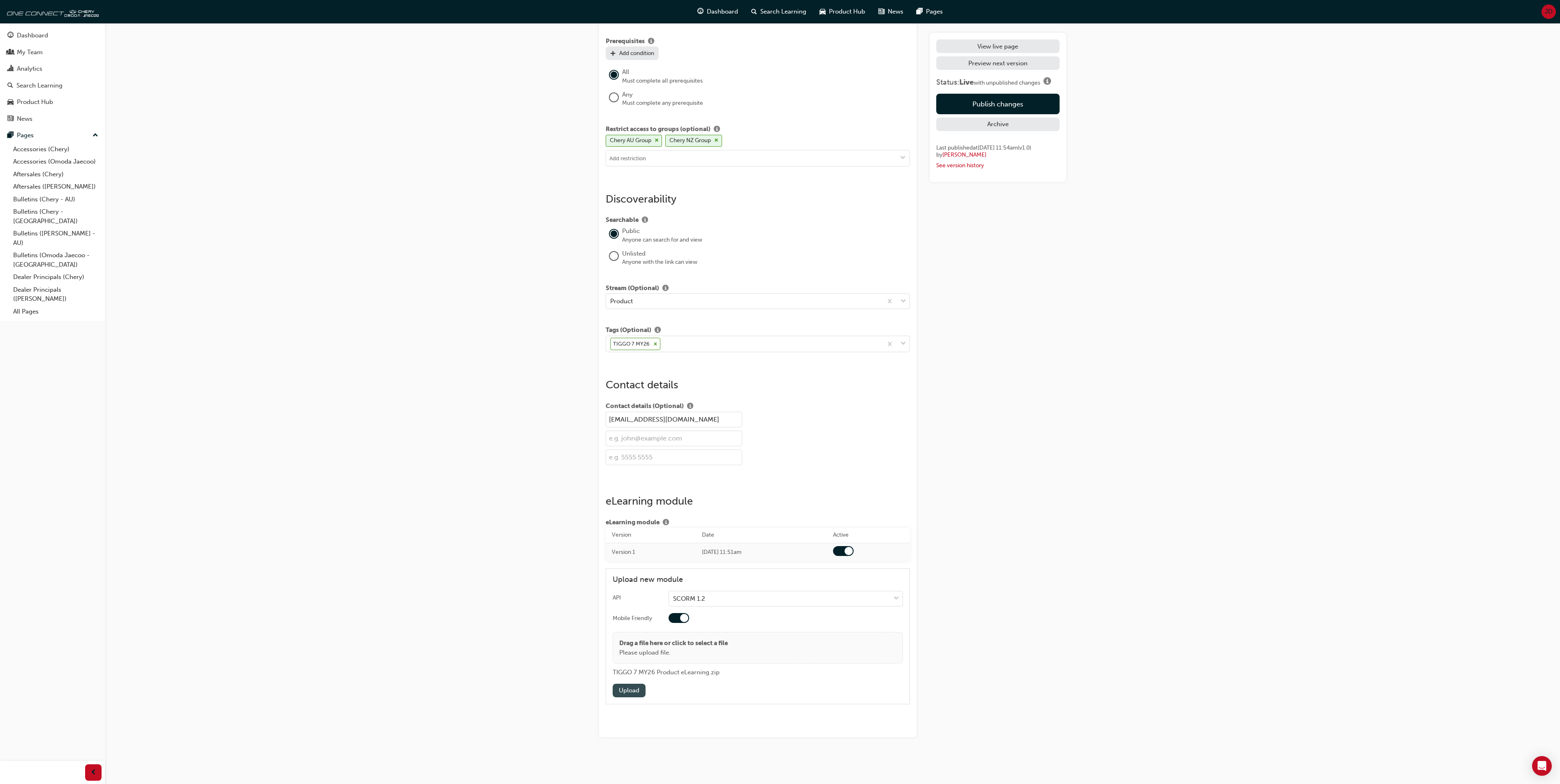
click at [629, 687] on button "Upload" at bounding box center [629, 691] width 33 height 13
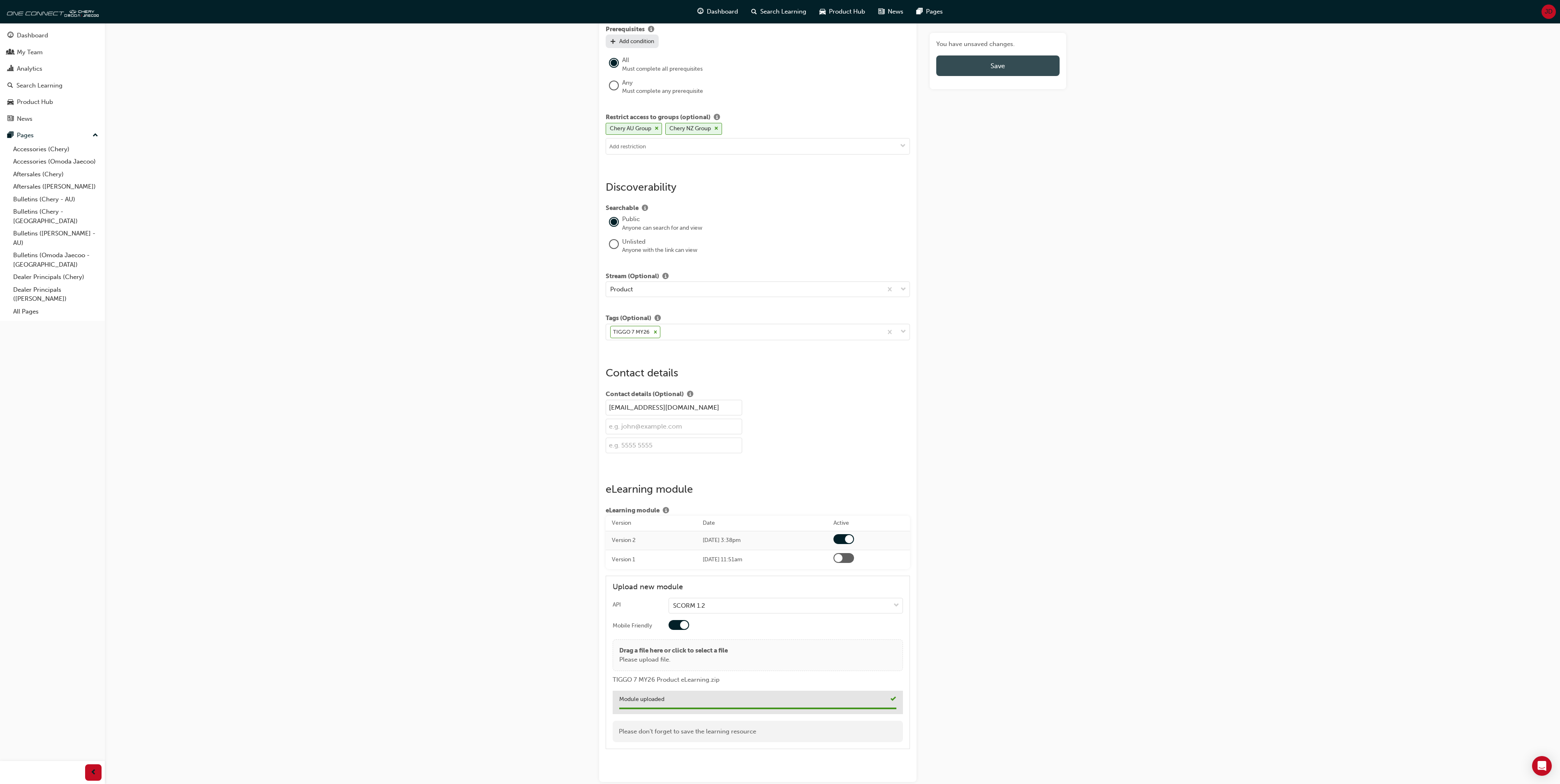
click at [982, 62] on button "Save" at bounding box center [997, 66] width 123 height 21
click at [1002, 102] on button "Publish changes" at bounding box center [997, 104] width 123 height 21
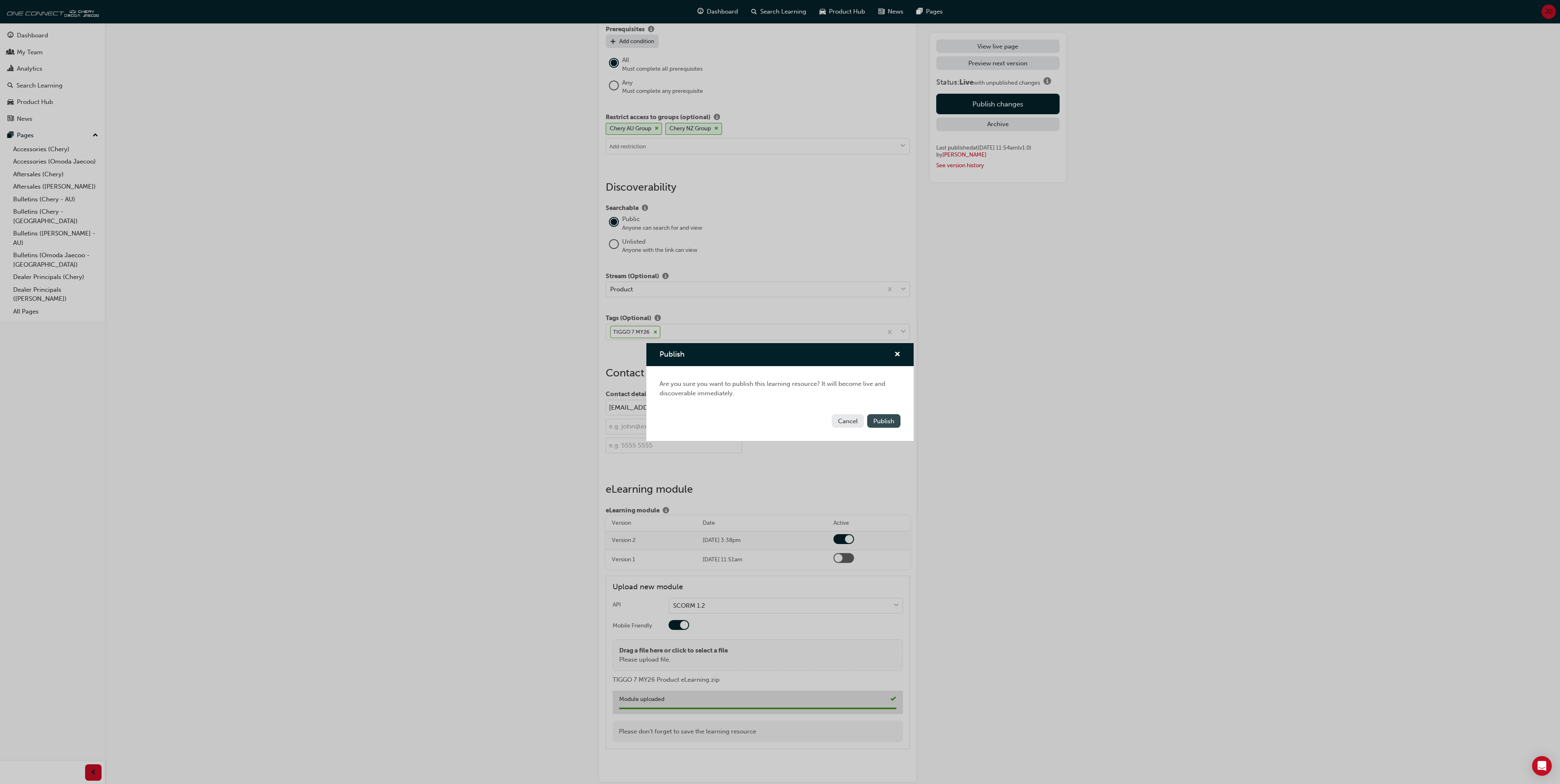
click at [886, 419] on span "Publish" at bounding box center [884, 421] width 21 height 7
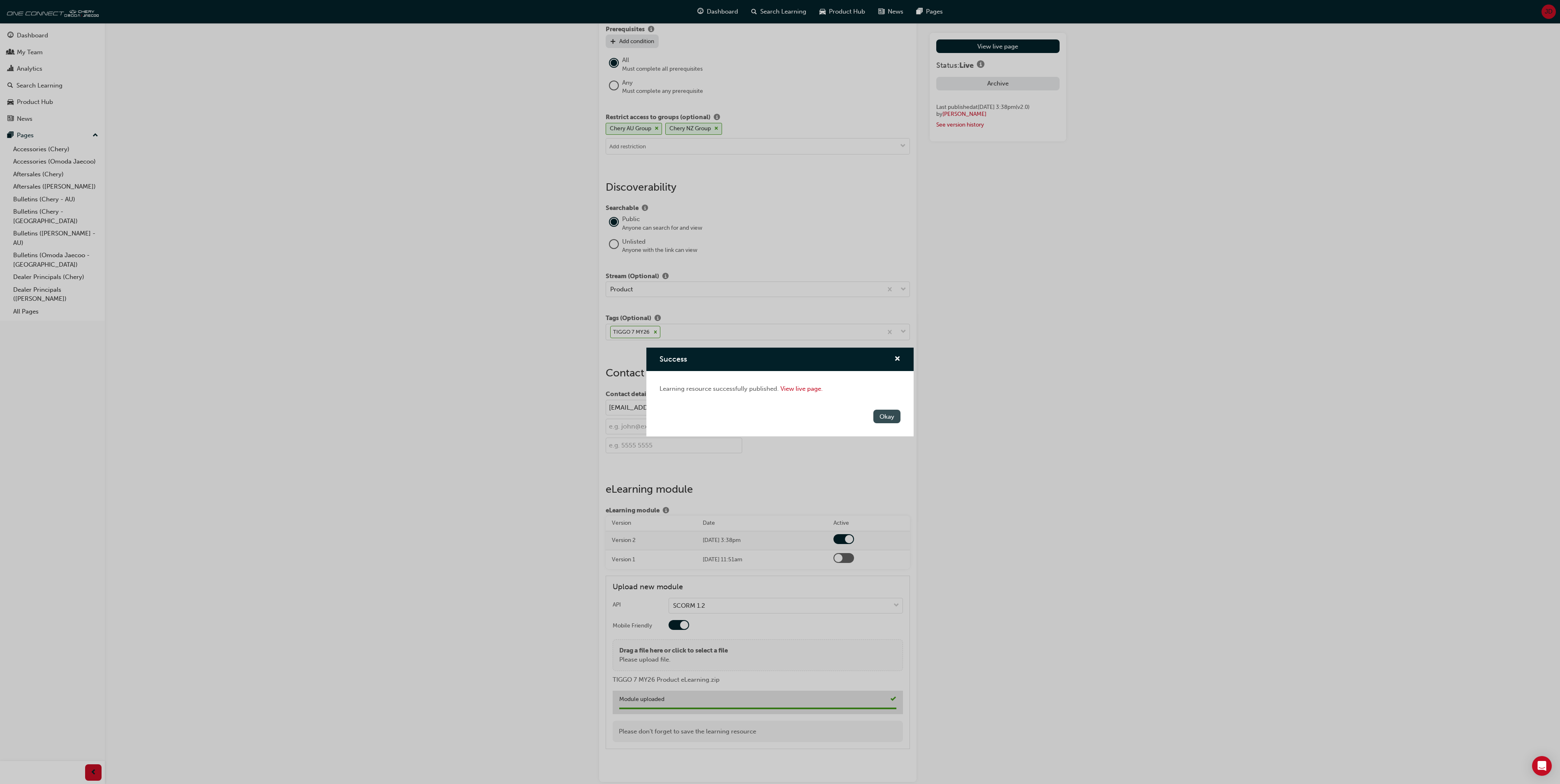
click at [886, 415] on button "Okay" at bounding box center [887, 417] width 27 height 13
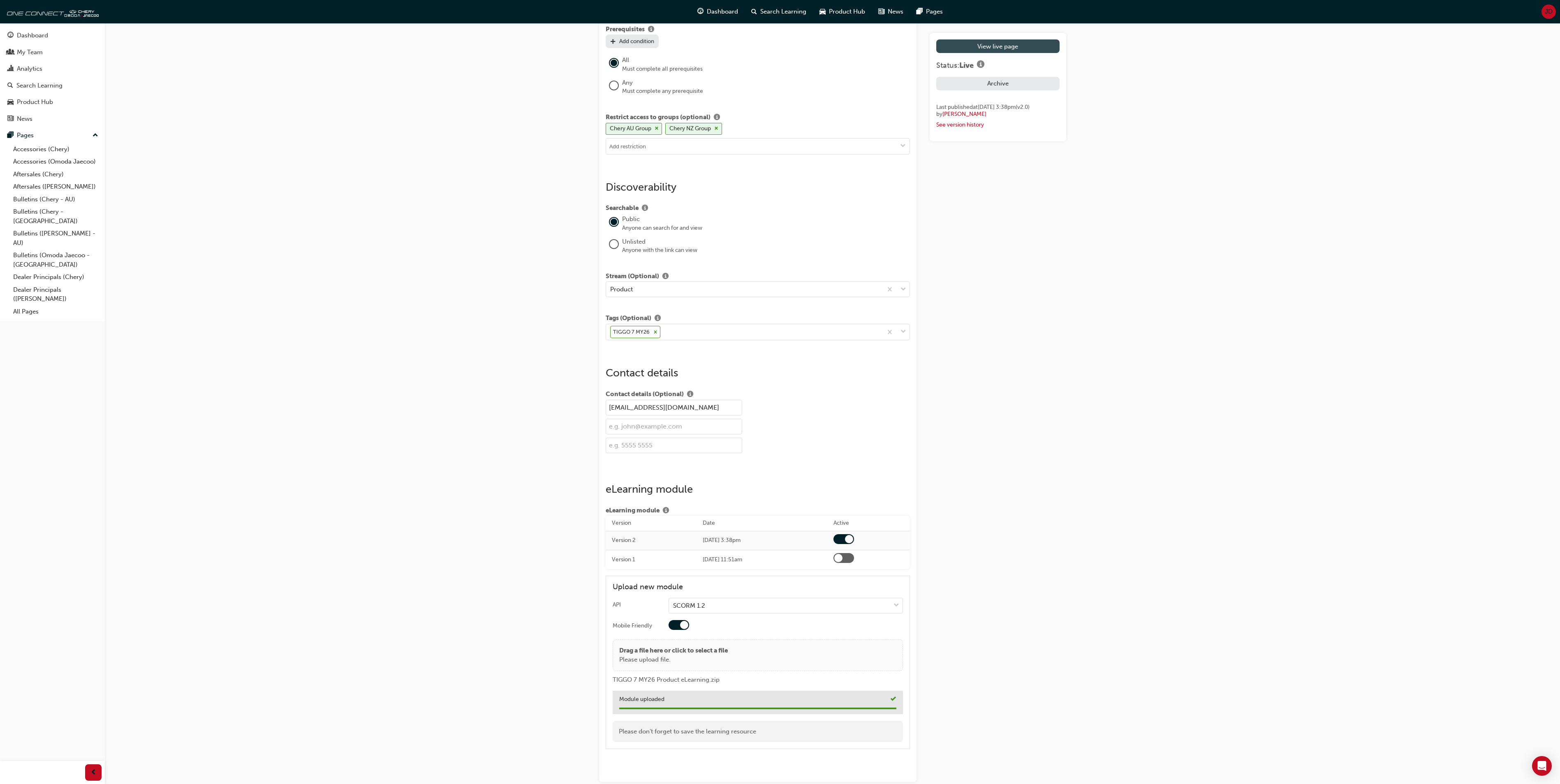
click at [1003, 43] on link "View live page" at bounding box center [997, 46] width 123 height 13
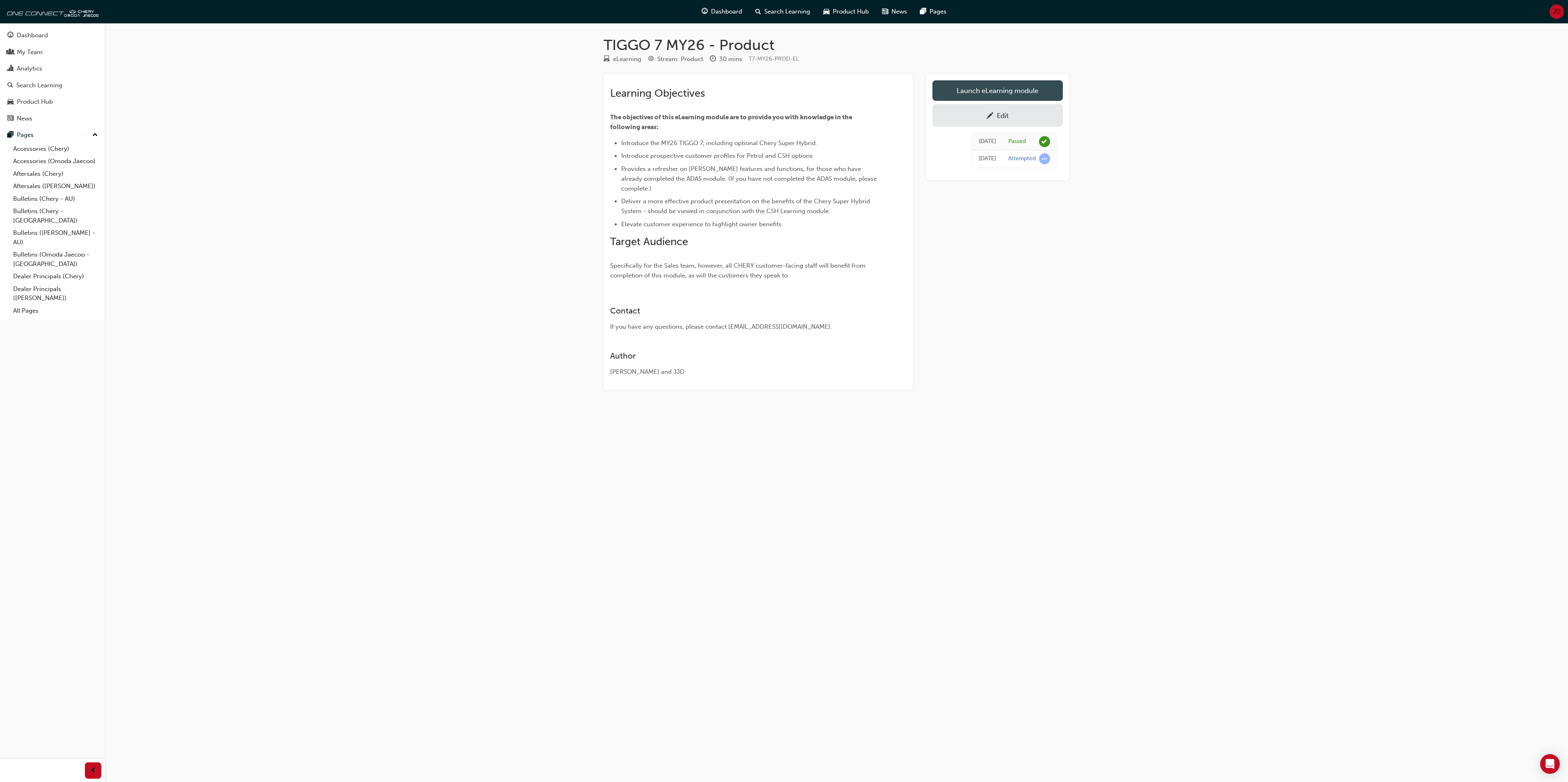
click at [998, 88] on link "Launch eLearning module" at bounding box center [998, 91] width 130 height 21
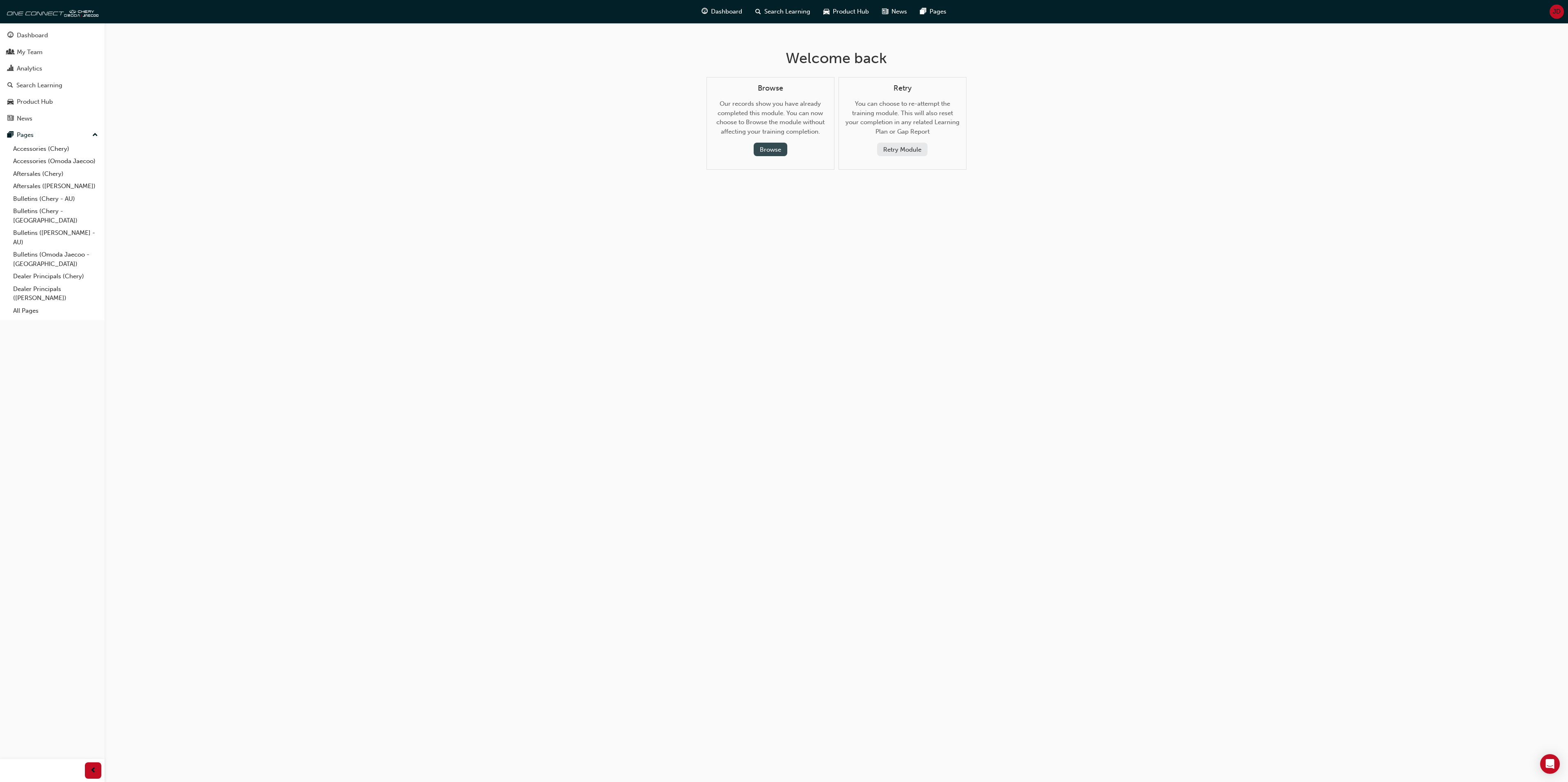
click at [770, 148] on button "Browse" at bounding box center [770, 149] width 33 height 13
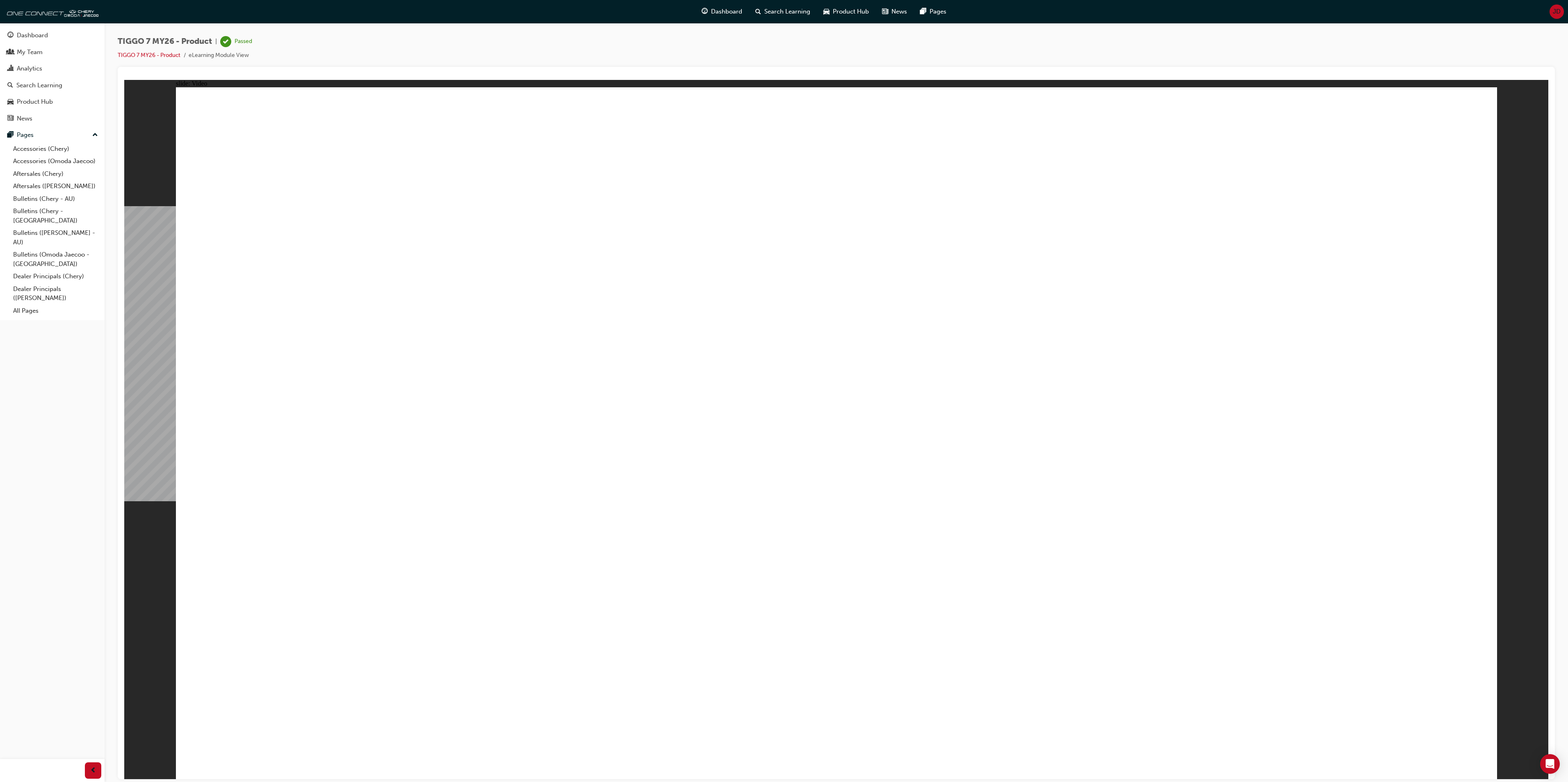
drag, startPoint x: 1455, startPoint y: 748, endPoint x: 1449, endPoint y: 735, distance: 14.3
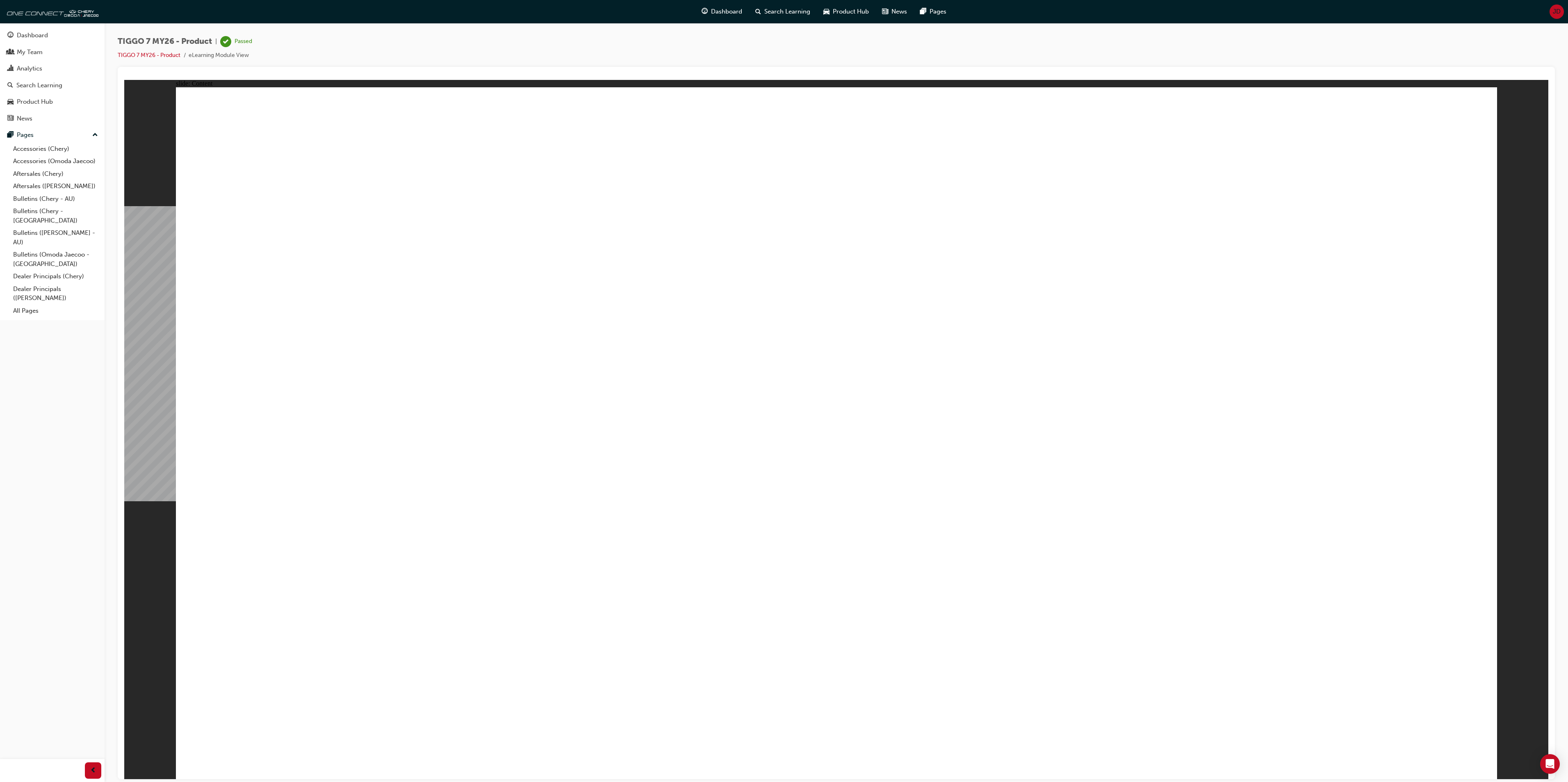
drag, startPoint x: 1453, startPoint y: 129, endPoint x: 1461, endPoint y: 123, distance: 10.0
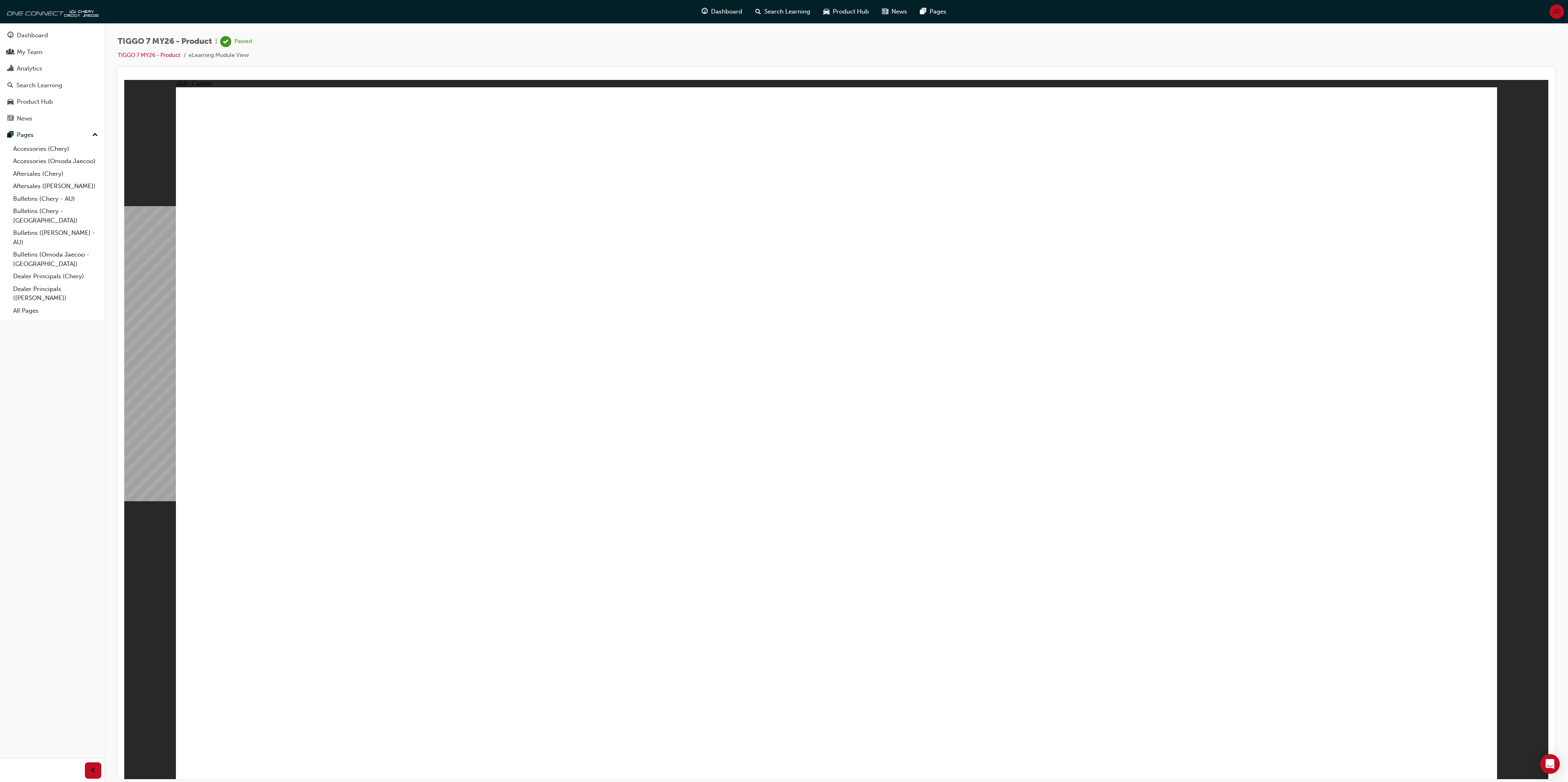
drag, startPoint x: 1450, startPoint y: 134, endPoint x: 1464, endPoint y: 132, distance: 14.1
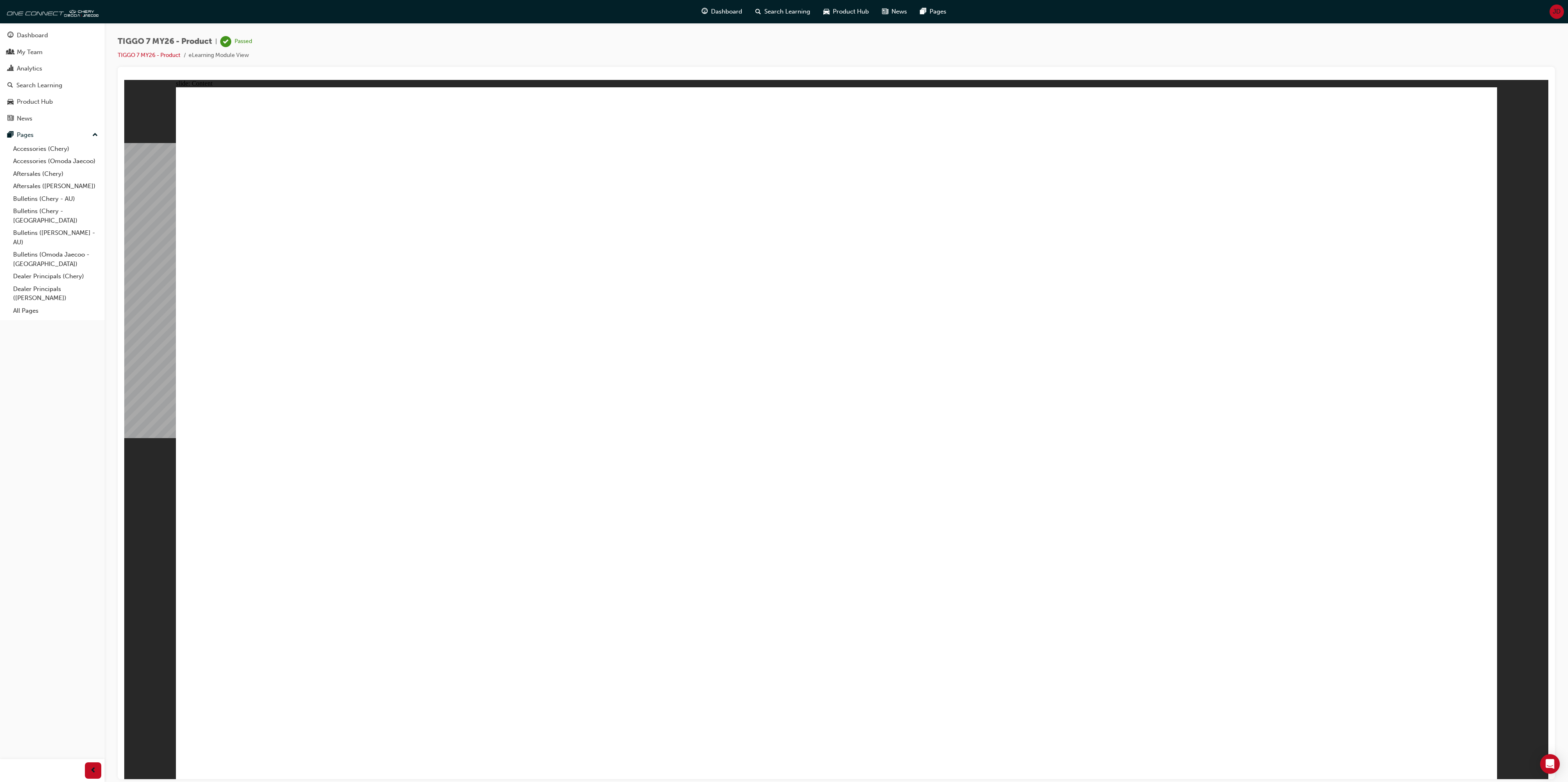
drag, startPoint x: 1453, startPoint y: 132, endPoint x: 1471, endPoint y: 132, distance: 18.0
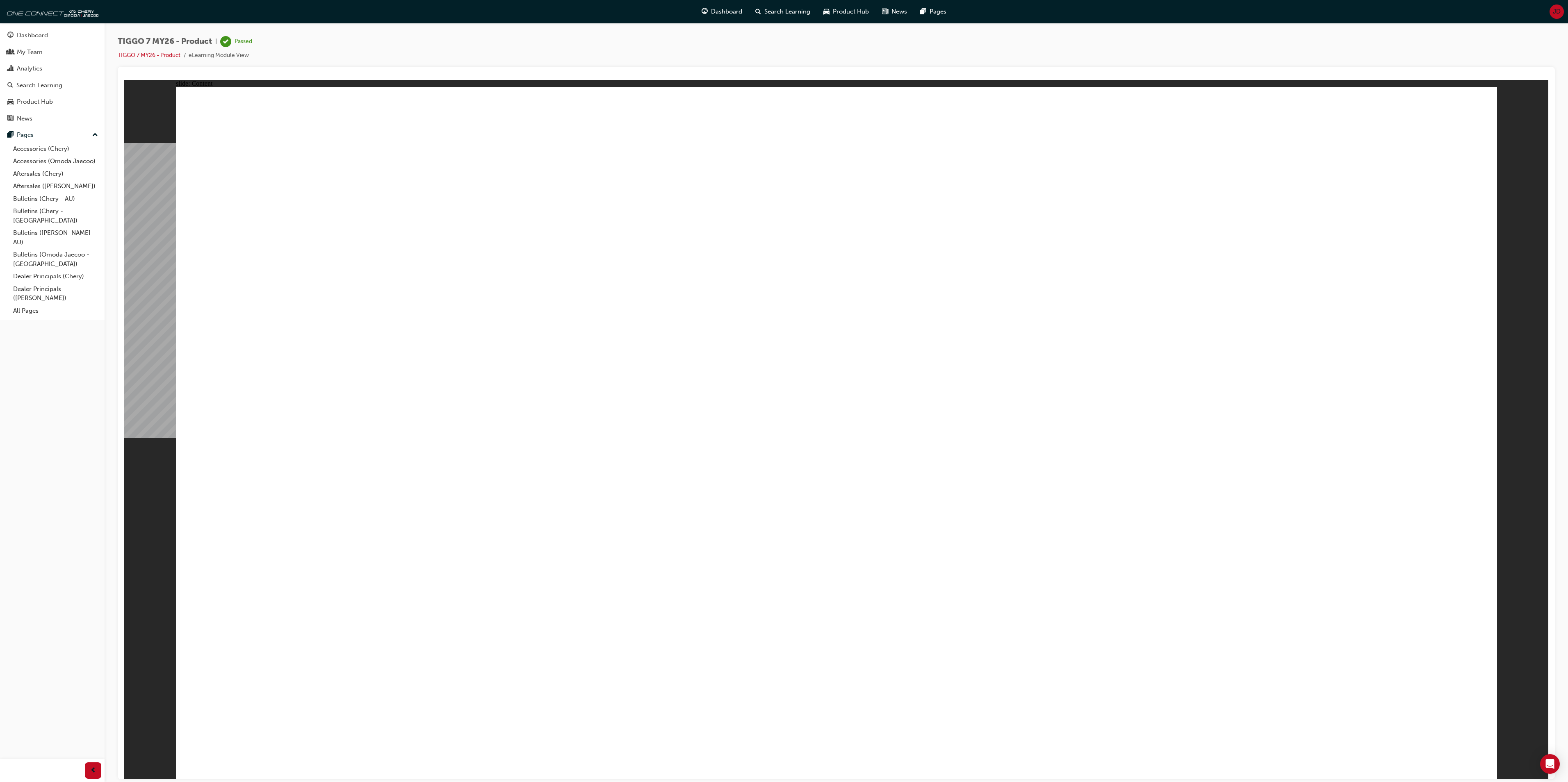
drag, startPoint x: 1478, startPoint y: 128, endPoint x: 1455, endPoint y: 125, distance: 23.2
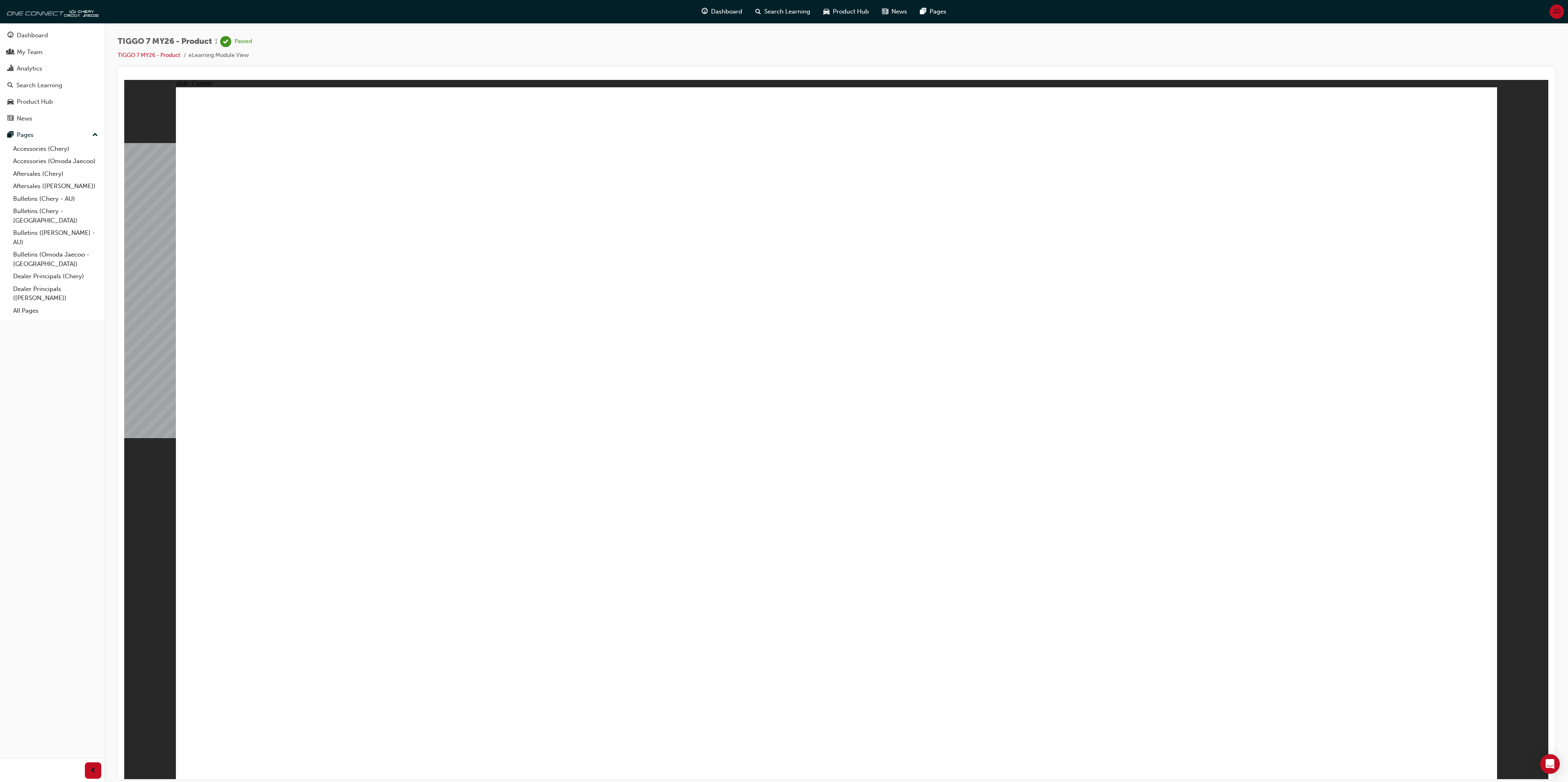
drag, startPoint x: 543, startPoint y: 473, endPoint x: 539, endPoint y: 470, distance: 5.0
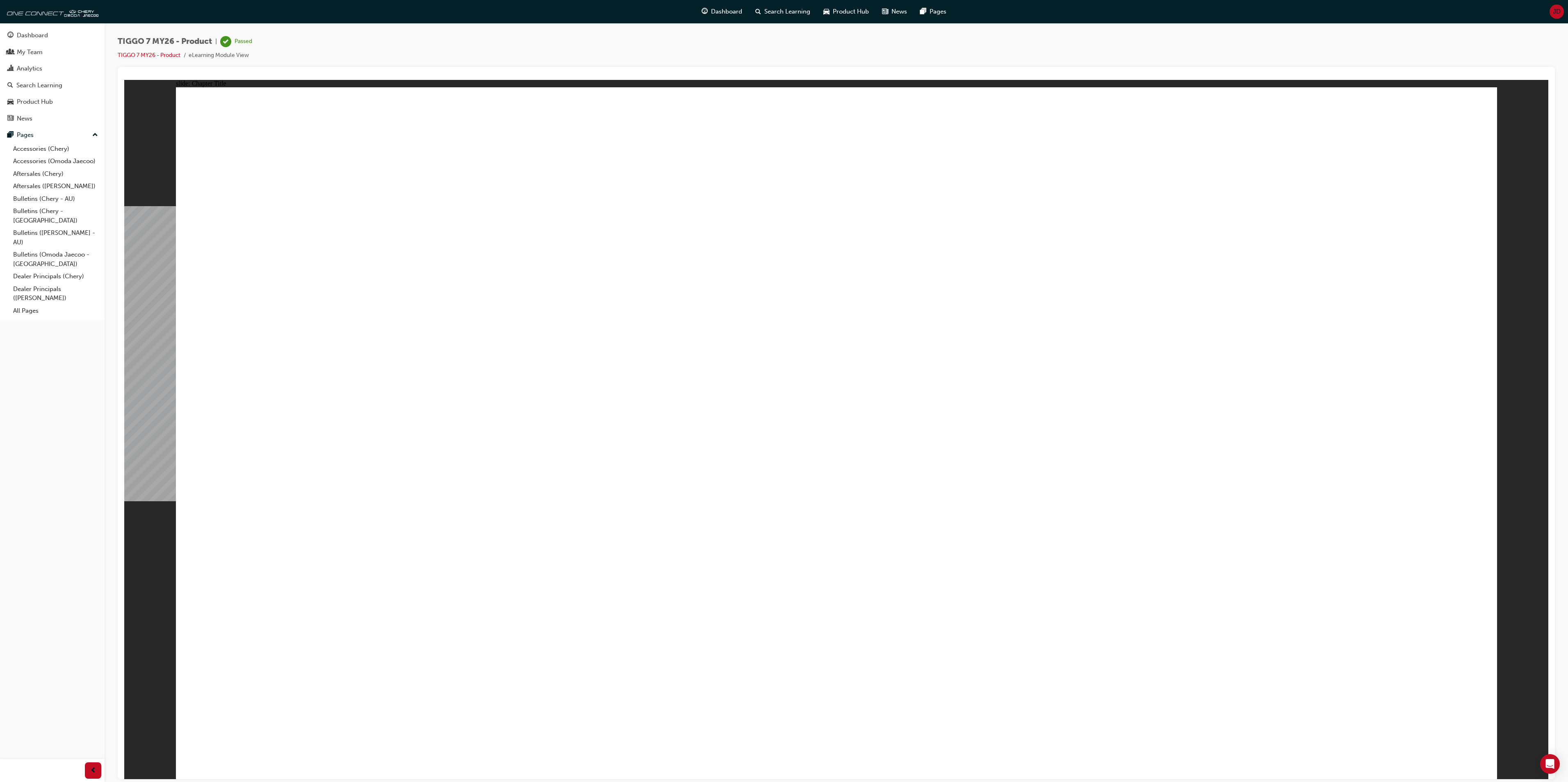
drag, startPoint x: 806, startPoint y: 147, endPoint x: 1360, endPoint y: 444, distance: 628.6
drag, startPoint x: 1060, startPoint y: 166, endPoint x: 325, endPoint y: 467, distance: 794.2
drag, startPoint x: 1183, startPoint y: 296, endPoint x: 828, endPoint y: 465, distance: 393.2
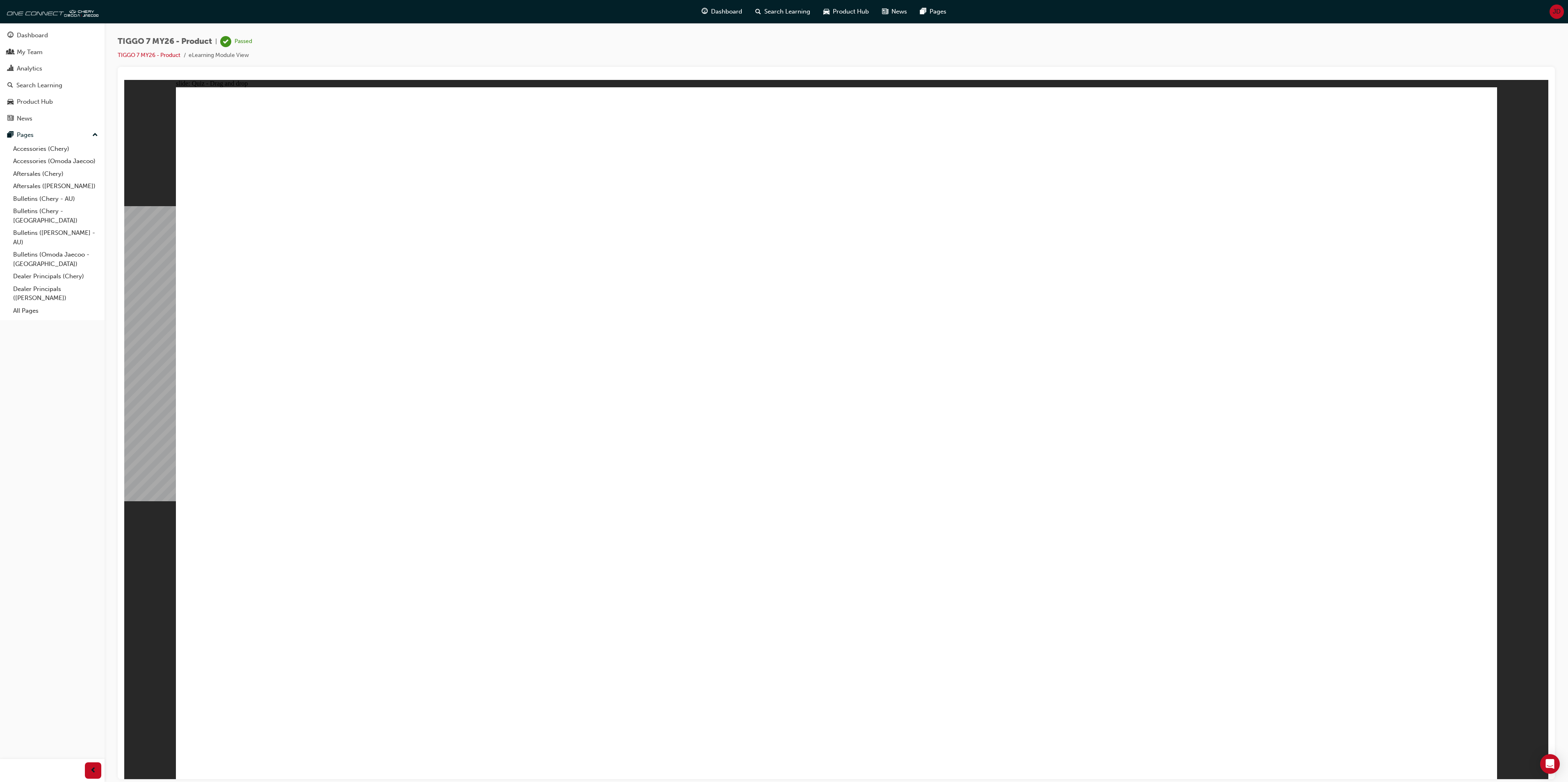
drag, startPoint x: 942, startPoint y: 290, endPoint x: 1120, endPoint y: 422, distance: 221.6
drag, startPoint x: 1312, startPoint y: 158, endPoint x: 561, endPoint y: 461, distance: 809.8
drag, startPoint x: 855, startPoint y: 574, endPoint x: 848, endPoint y: 557, distance: 18.4
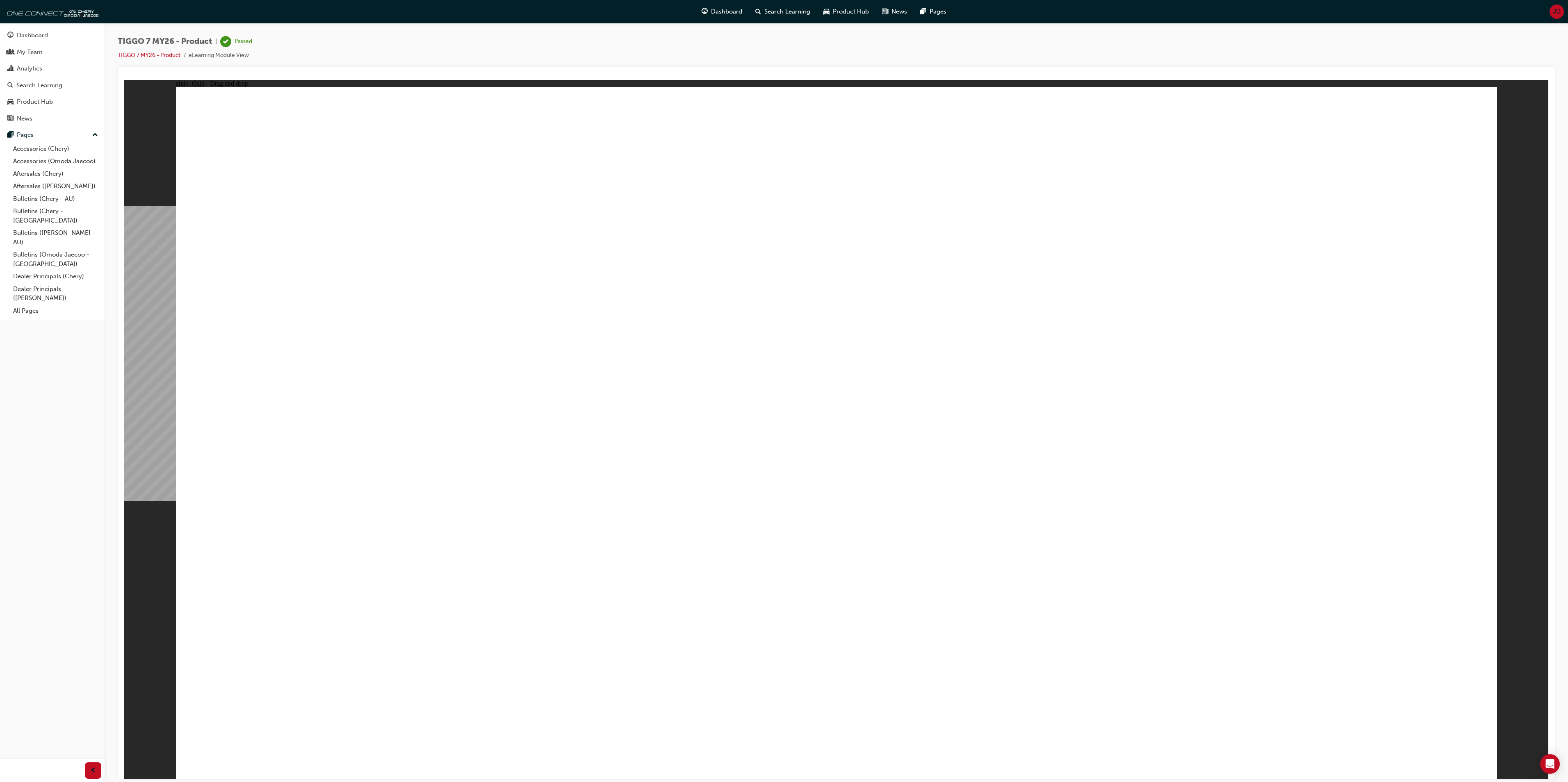
drag, startPoint x: 814, startPoint y: 238, endPoint x: 334, endPoint y: 488, distance: 541.2
drag, startPoint x: 1075, startPoint y: 267, endPoint x: 366, endPoint y: 552, distance: 764.1
drag, startPoint x: 1332, startPoint y: 237, endPoint x: 880, endPoint y: 484, distance: 515.1
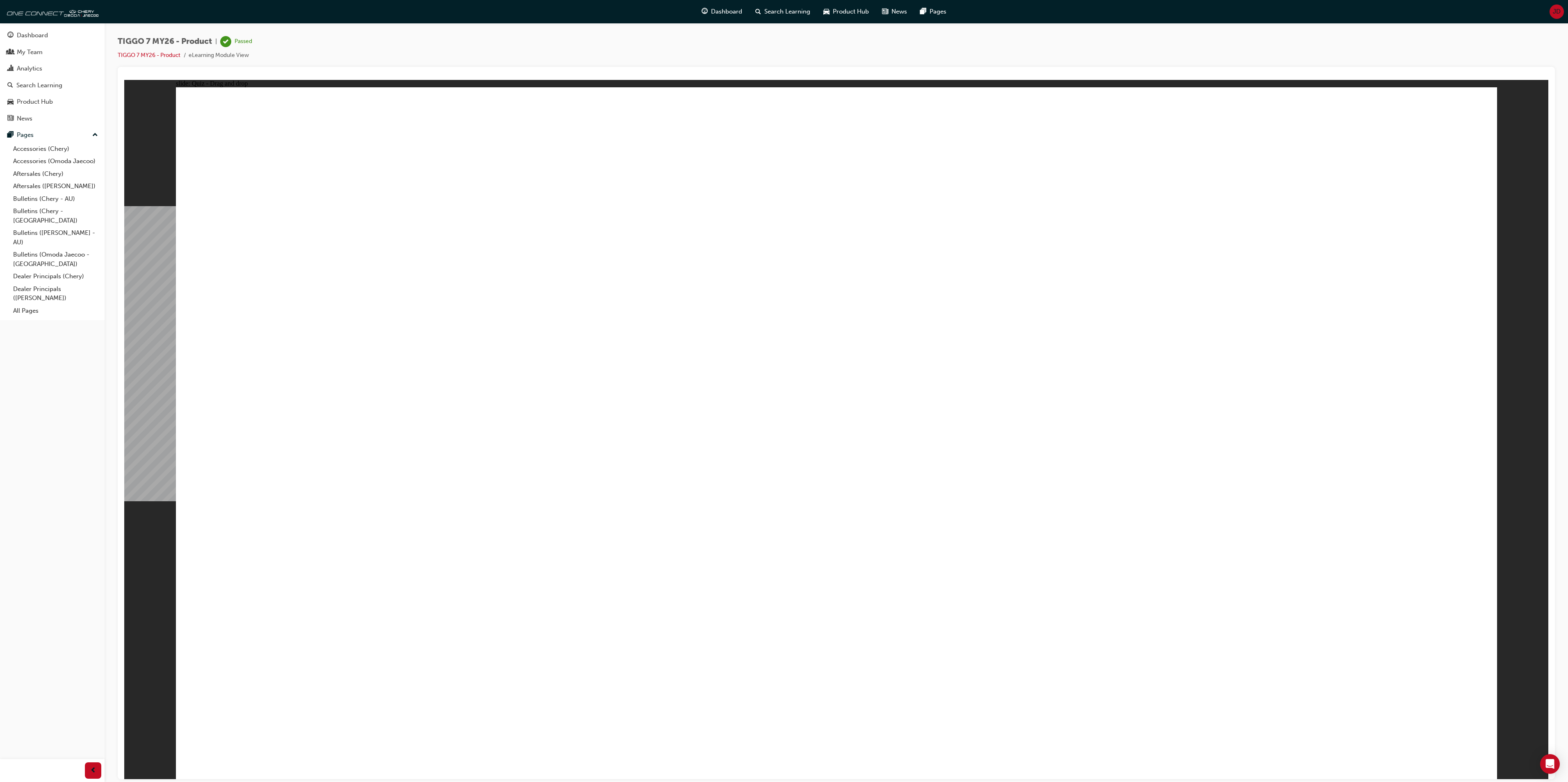
drag, startPoint x: 1228, startPoint y: 169, endPoint x: 842, endPoint y: 519, distance: 521.1
drag, startPoint x: 831, startPoint y: 164, endPoint x: 869, endPoint y: 546, distance: 383.9
drag, startPoint x: 838, startPoint y: 222, endPoint x: 335, endPoint y: 513, distance: 581.1
drag, startPoint x: 939, startPoint y: 165, endPoint x: 1070, endPoint y: 515, distance: 373.7
drag, startPoint x: 963, startPoint y: 279, endPoint x: 439, endPoint y: 512, distance: 573.5
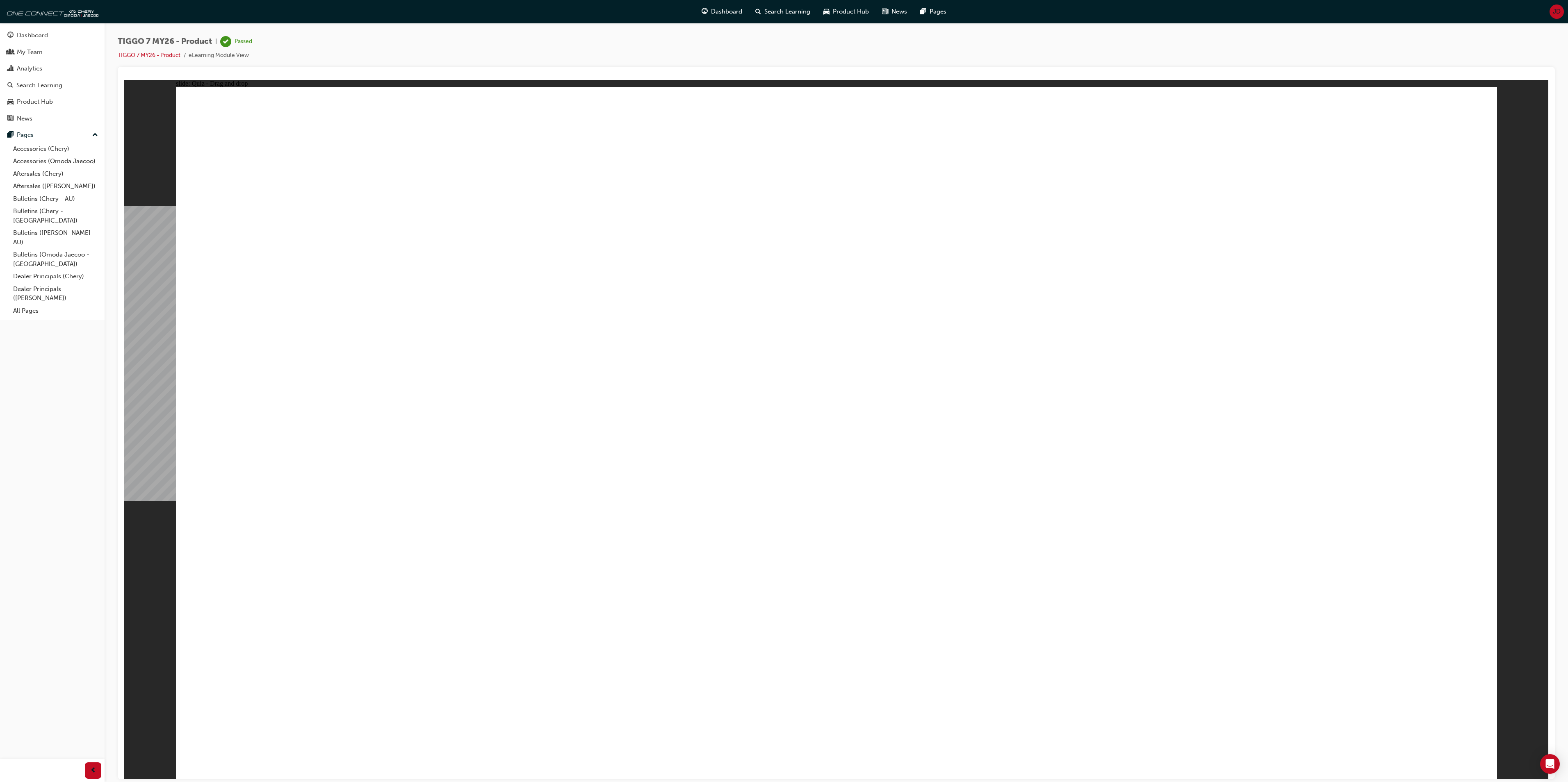
drag, startPoint x: 939, startPoint y: 234, endPoint x: 1178, endPoint y: 512, distance: 366.6
drag, startPoint x: 1220, startPoint y: 283, endPoint x: 534, endPoint y: 519, distance: 725.5
drag, startPoint x: 1080, startPoint y: 291, endPoint x: 831, endPoint y: 557, distance: 364.4
drag, startPoint x: 1079, startPoint y: 219, endPoint x: 642, endPoint y: 511, distance: 525.6
drag, startPoint x: 1074, startPoint y: 160, endPoint x: 290, endPoint y: 540, distance: 871.2
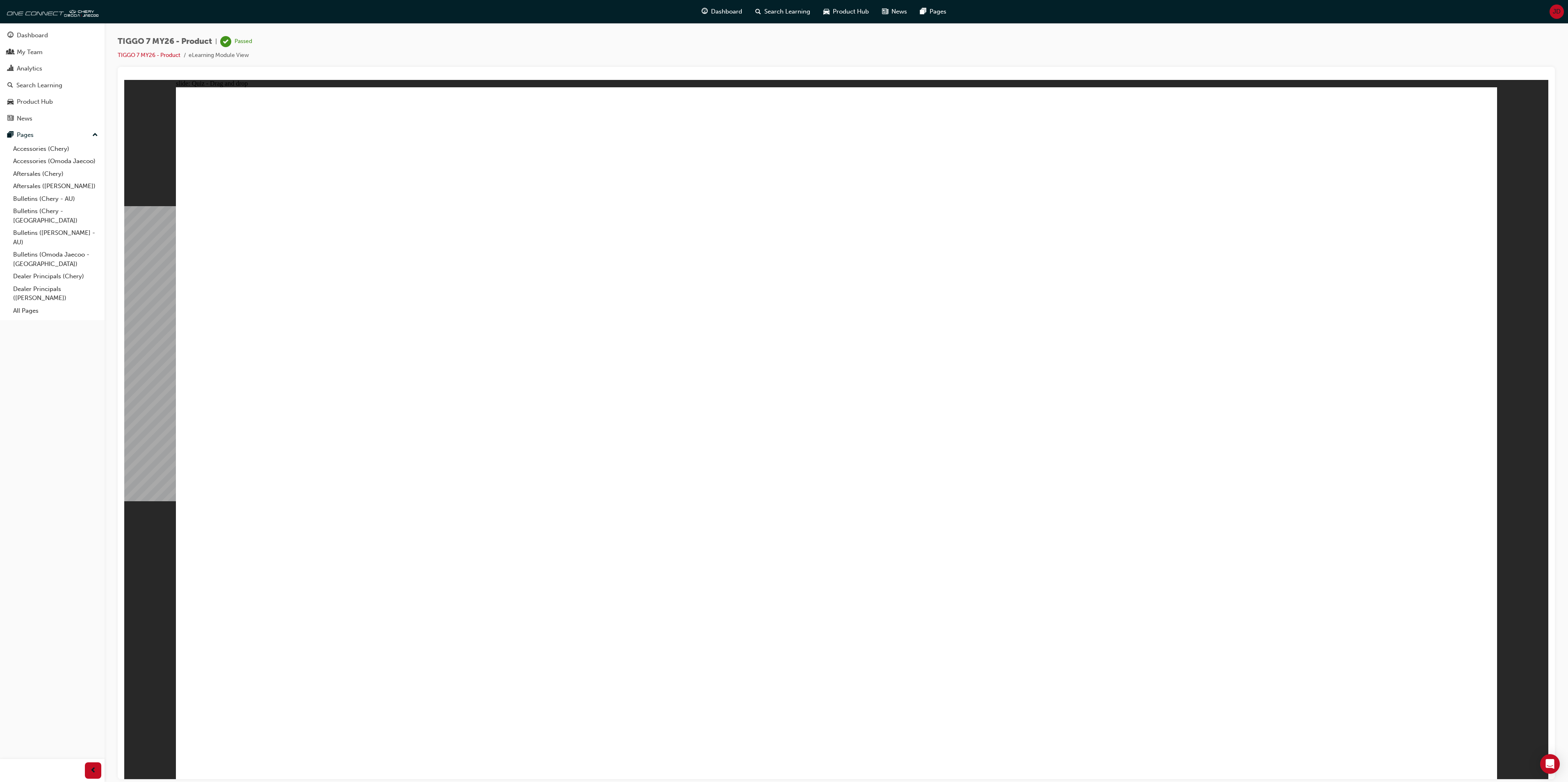
drag, startPoint x: 1242, startPoint y: 220, endPoint x: 440, endPoint y: 550, distance: 867.2
drag, startPoint x: 1374, startPoint y: 217, endPoint x: 976, endPoint y: 522, distance: 501.4
drag, startPoint x: 1371, startPoint y: 172, endPoint x: 547, endPoint y: 553, distance: 907.8
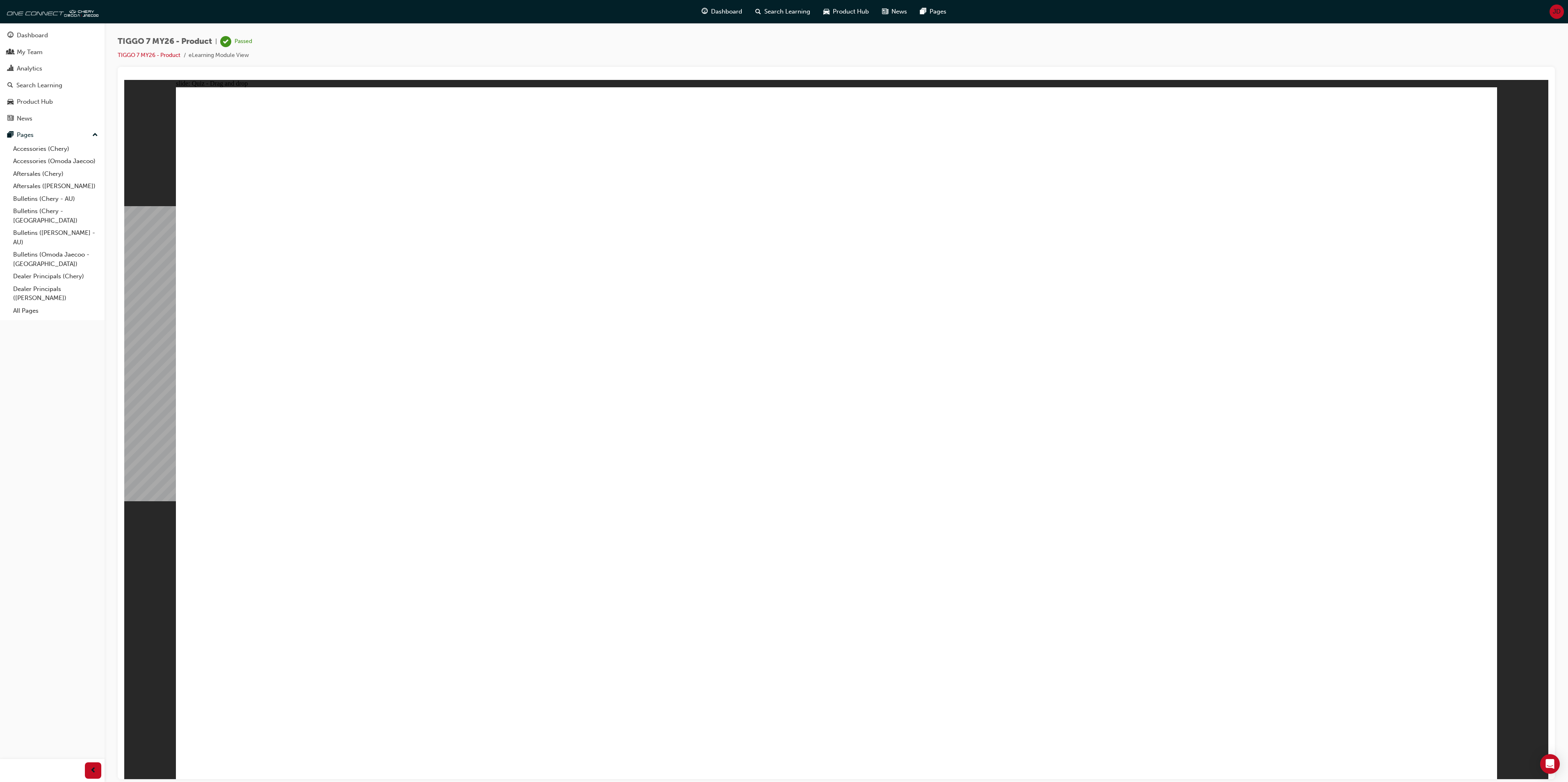
drag, startPoint x: 894, startPoint y: 203, endPoint x: 526, endPoint y: 399, distance: 416.9
drag, startPoint x: 1067, startPoint y: 205, endPoint x: 439, endPoint y: 478, distance: 684.8
drag, startPoint x: 1293, startPoint y: 220, endPoint x: 933, endPoint y: 415, distance: 409.4
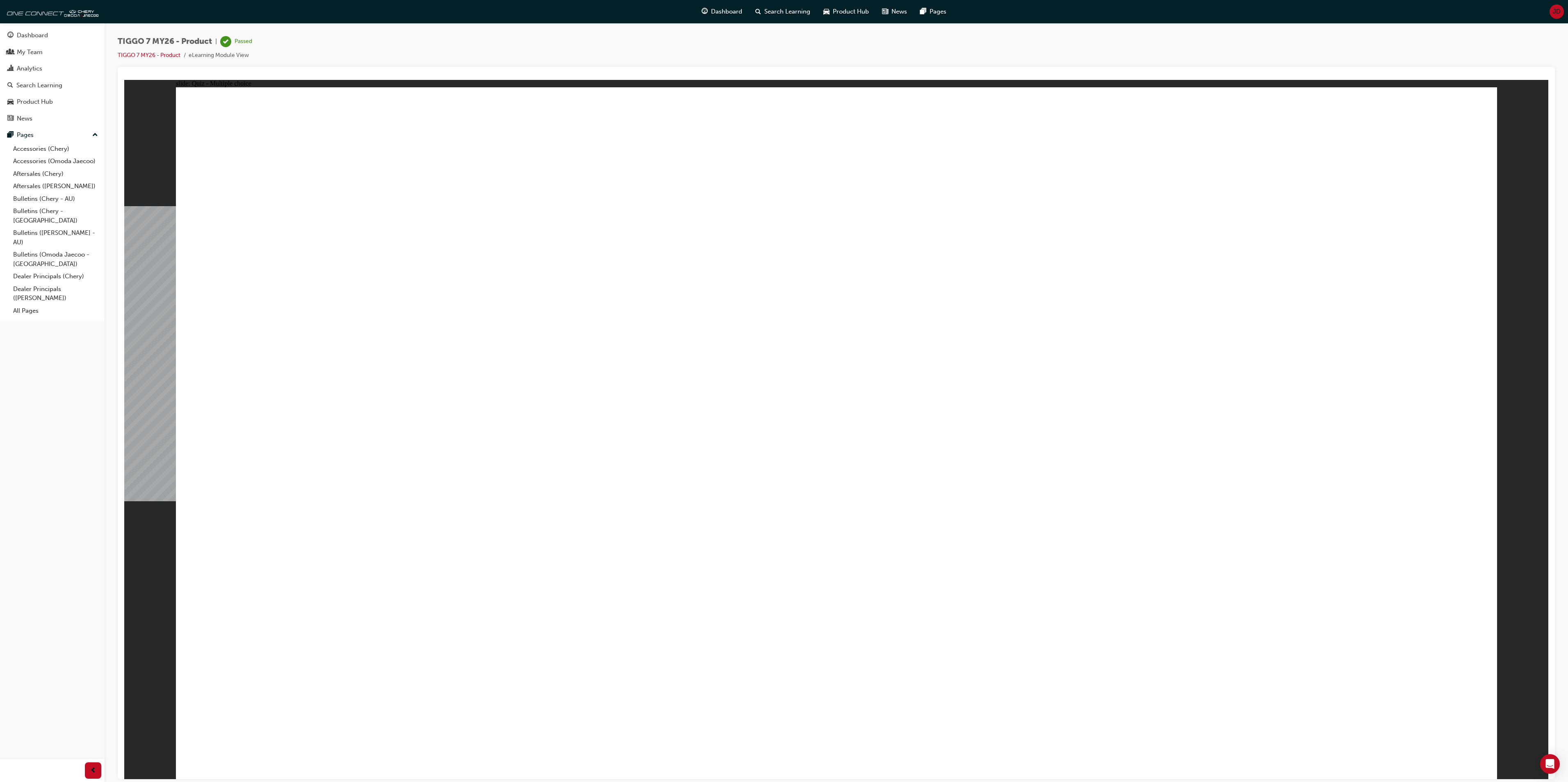
radio input "true"
drag, startPoint x: 805, startPoint y: 224, endPoint x: 869, endPoint y: 489, distance: 272.6
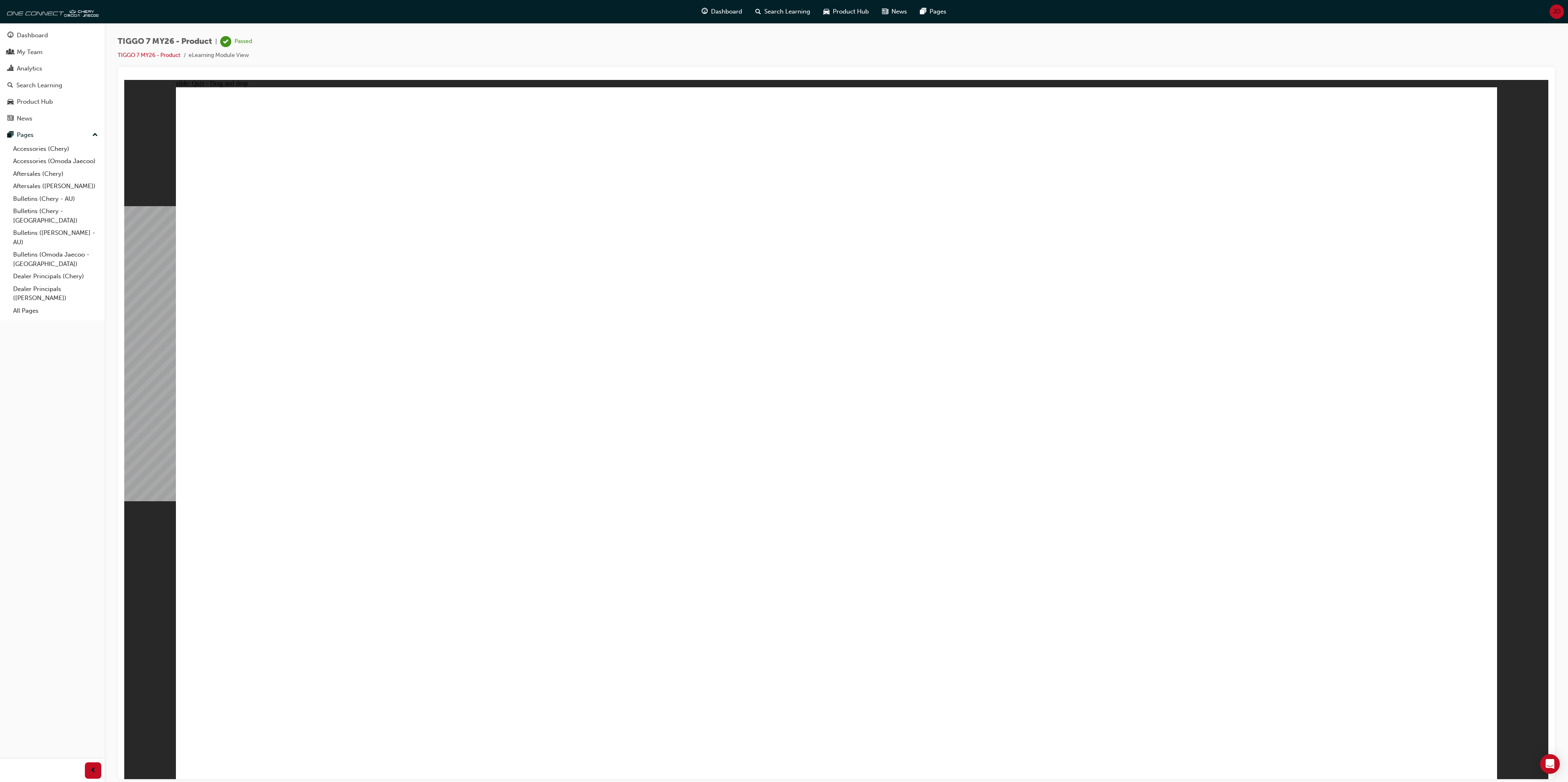
drag, startPoint x: 811, startPoint y: 165, endPoint x: 871, endPoint y: 515, distance: 355.1
drag, startPoint x: 1001, startPoint y: 260, endPoint x: 817, endPoint y: 513, distance: 312.8
drag, startPoint x: 1037, startPoint y: 232, endPoint x: 1085, endPoint y: 531, distance: 302.8
drag, startPoint x: 1049, startPoint y: 175, endPoint x: 864, endPoint y: 555, distance: 422.6
drag, startPoint x: 1317, startPoint y: 212, endPoint x: 1117, endPoint y: 553, distance: 395.3
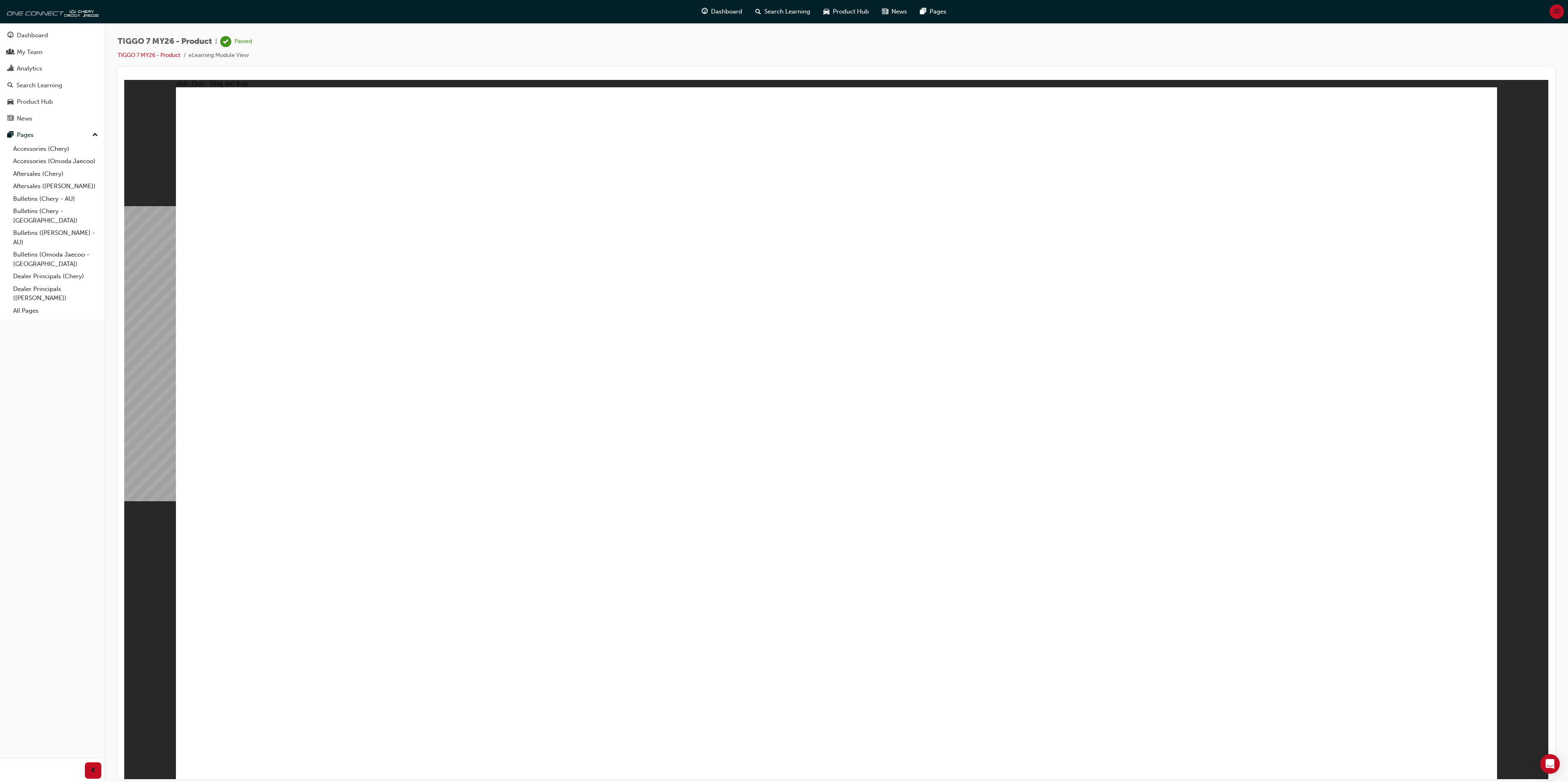
drag, startPoint x: 1279, startPoint y: 175, endPoint x: 852, endPoint y: 604, distance: 605.3
radio input "true"
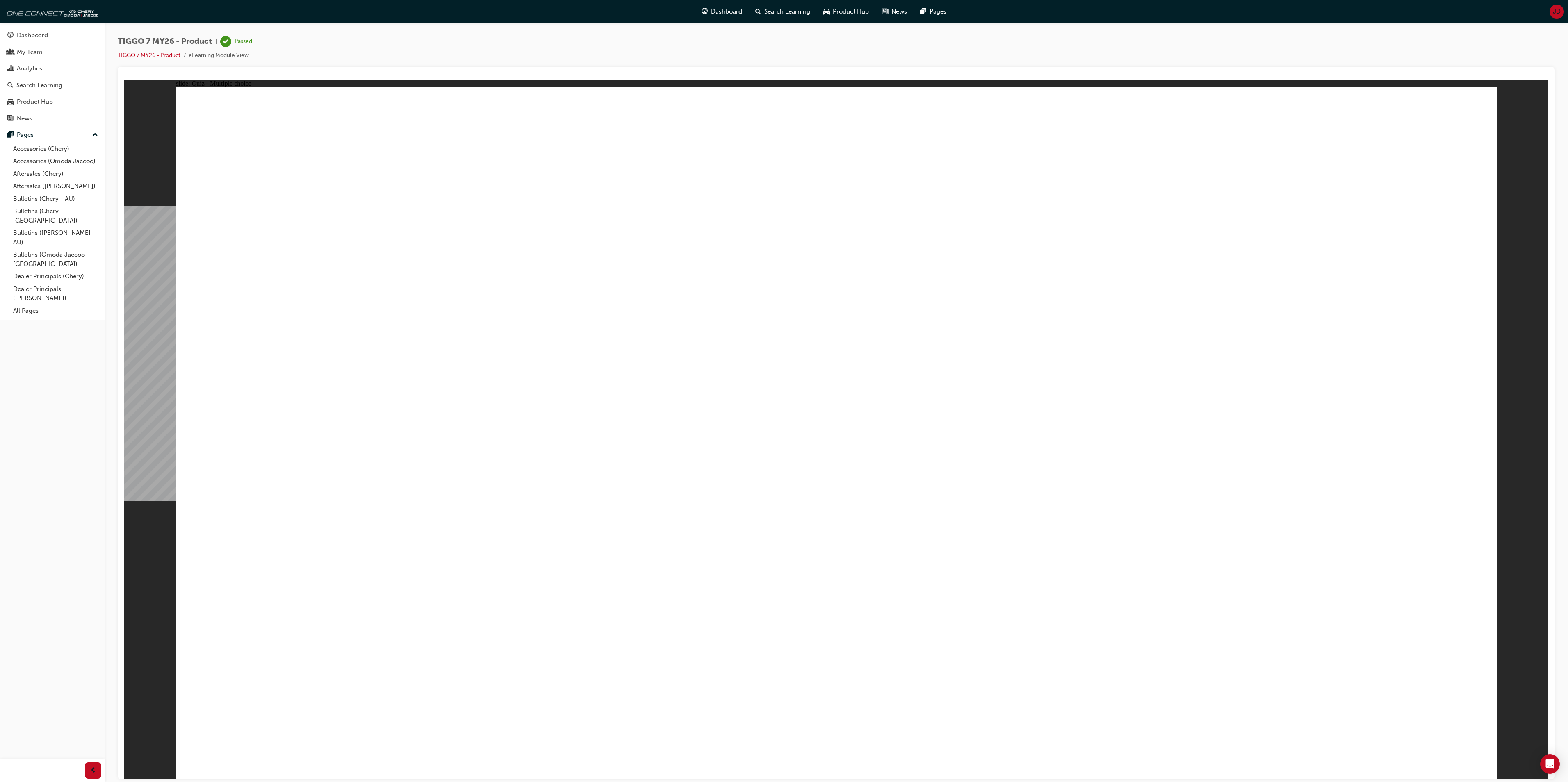
drag, startPoint x: 756, startPoint y: 152, endPoint x: 1060, endPoint y: 451, distance: 426.4
drag, startPoint x: 929, startPoint y: 317, endPoint x: 858, endPoint y: 453, distance: 153.4
drag, startPoint x: 1242, startPoint y: 276, endPoint x: 1398, endPoint y: 442, distance: 227.8
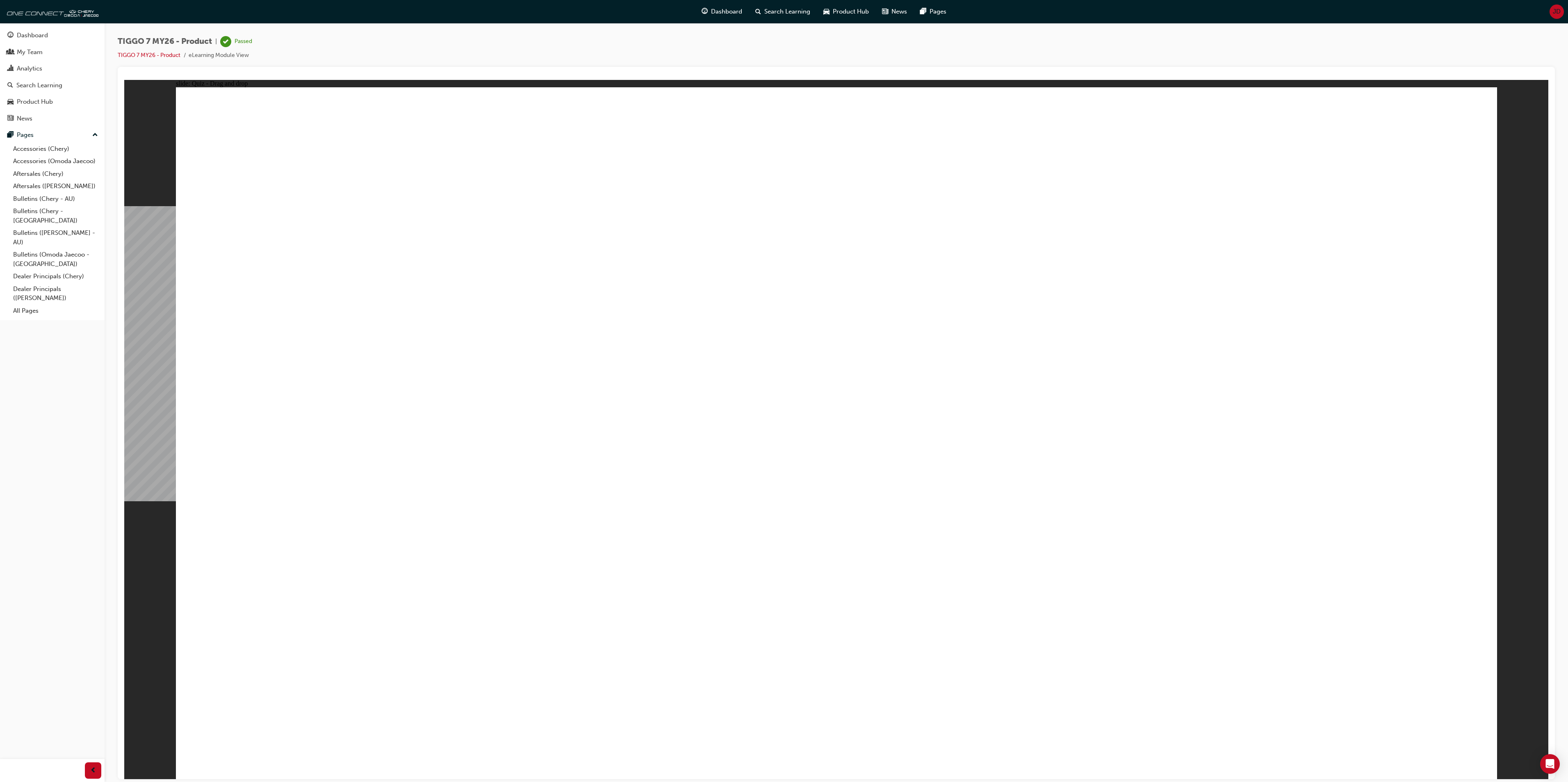
drag, startPoint x: 1099, startPoint y: 146, endPoint x: 621, endPoint y: 449, distance: 565.9
drag, startPoint x: 1270, startPoint y: 153, endPoint x: 301, endPoint y: 445, distance: 1012.0
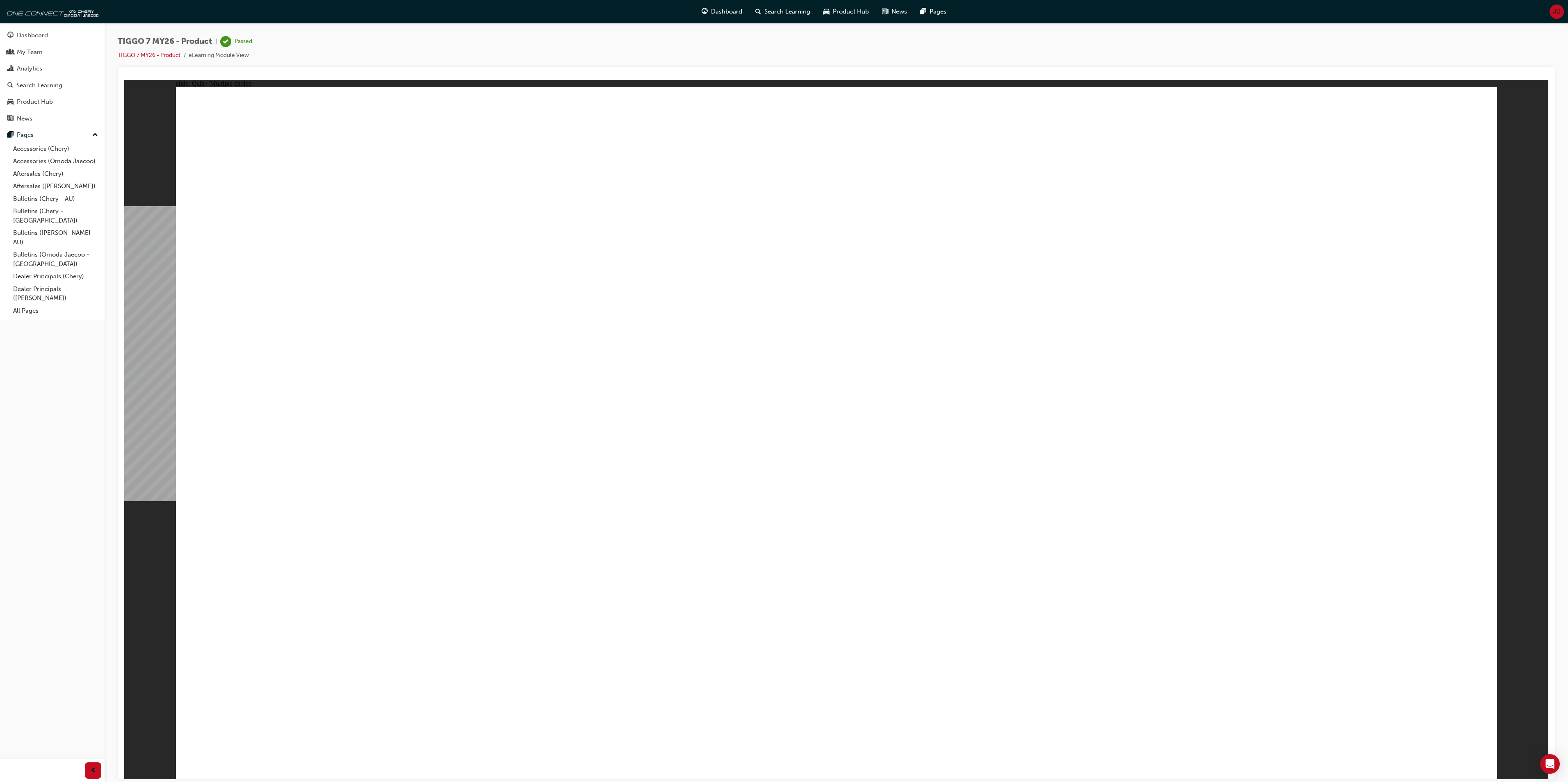
radio input "true"
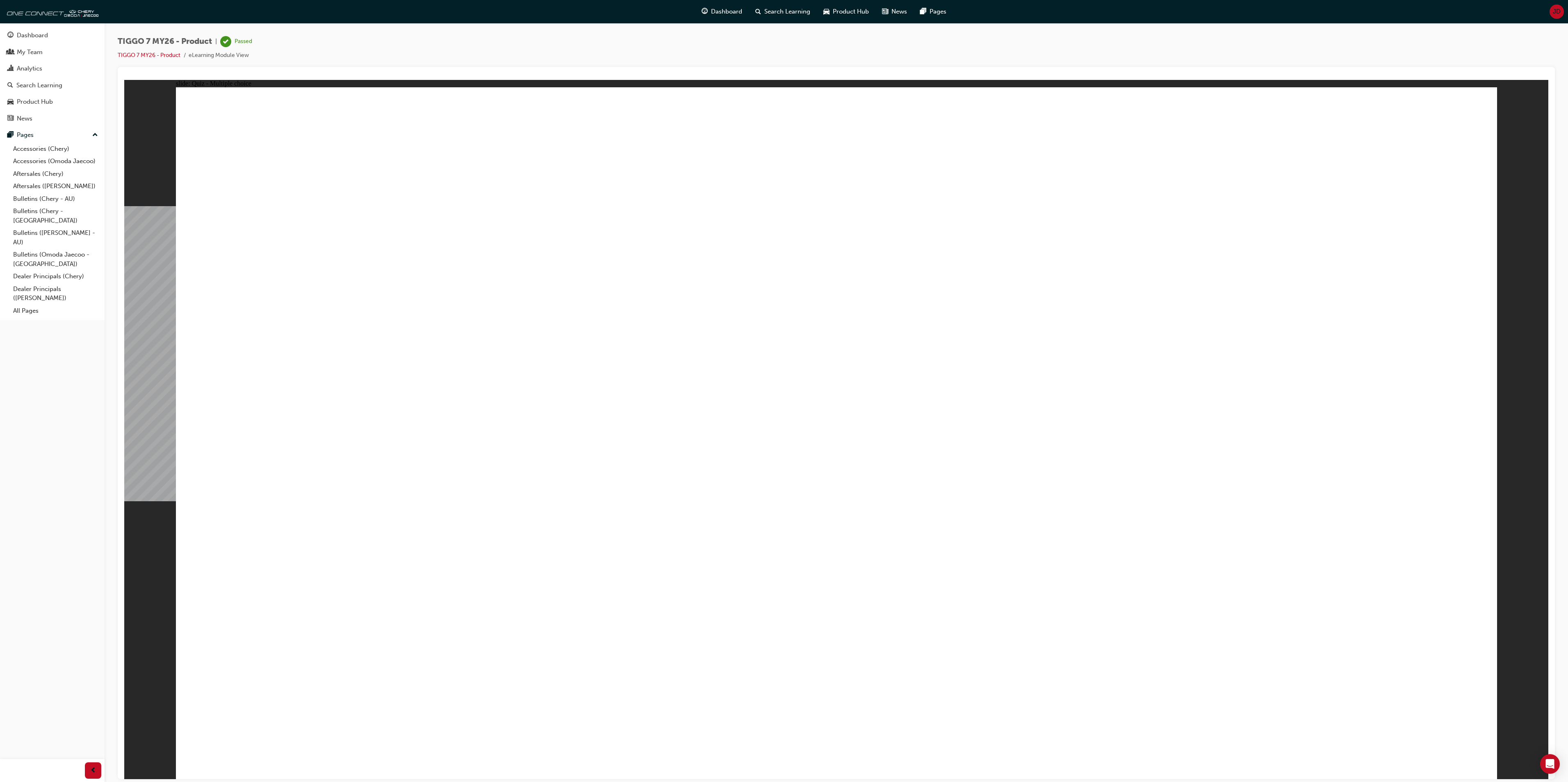
drag, startPoint x: 687, startPoint y: 557, endPoint x: 671, endPoint y: 540, distance: 23.3
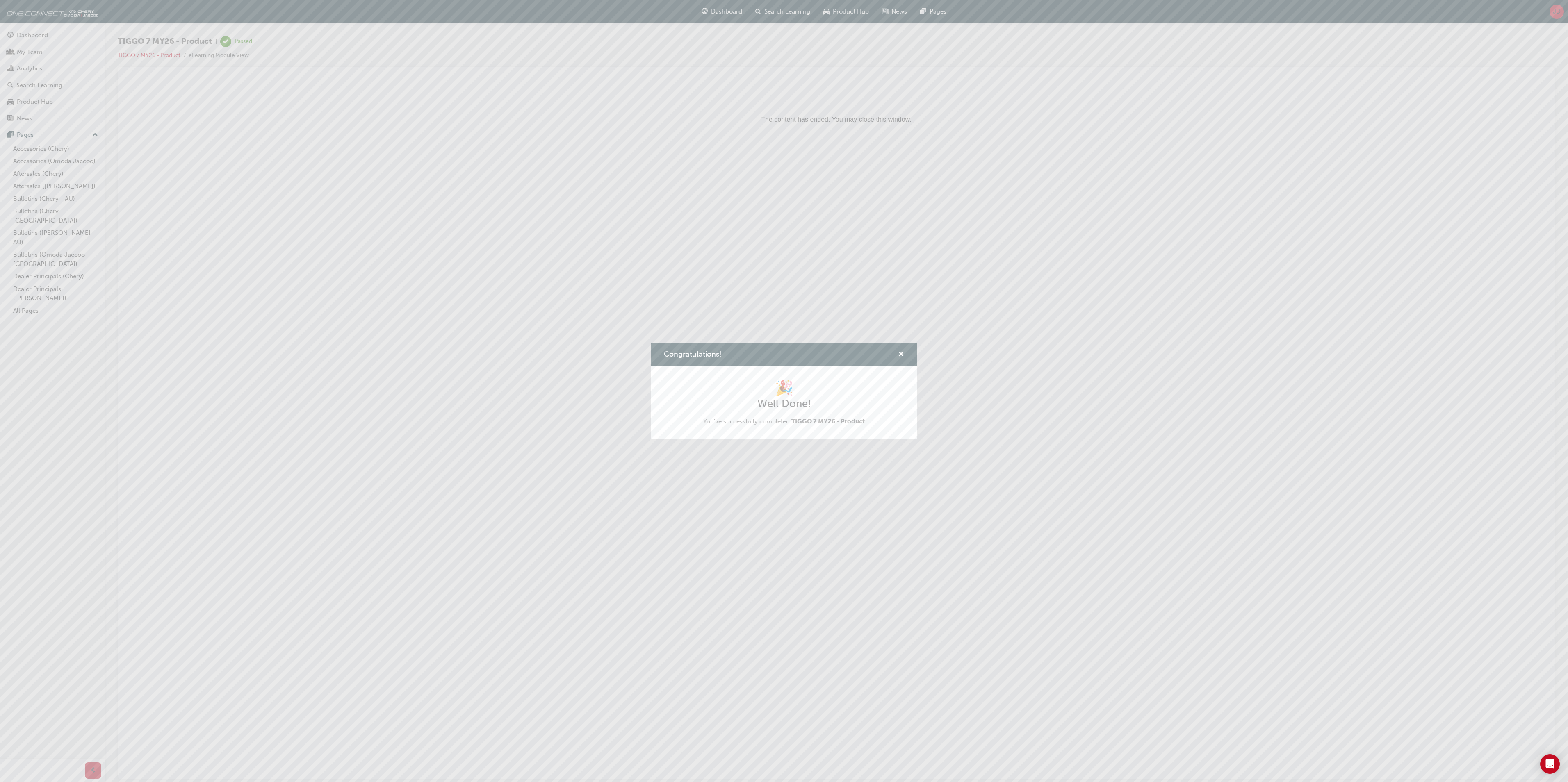
click at [850, 13] on div "Congratulations! 🎉 Well Done! You've successfully completed TIGGO 7 MY26 - Prod…" at bounding box center [784, 391] width 1568 height 782
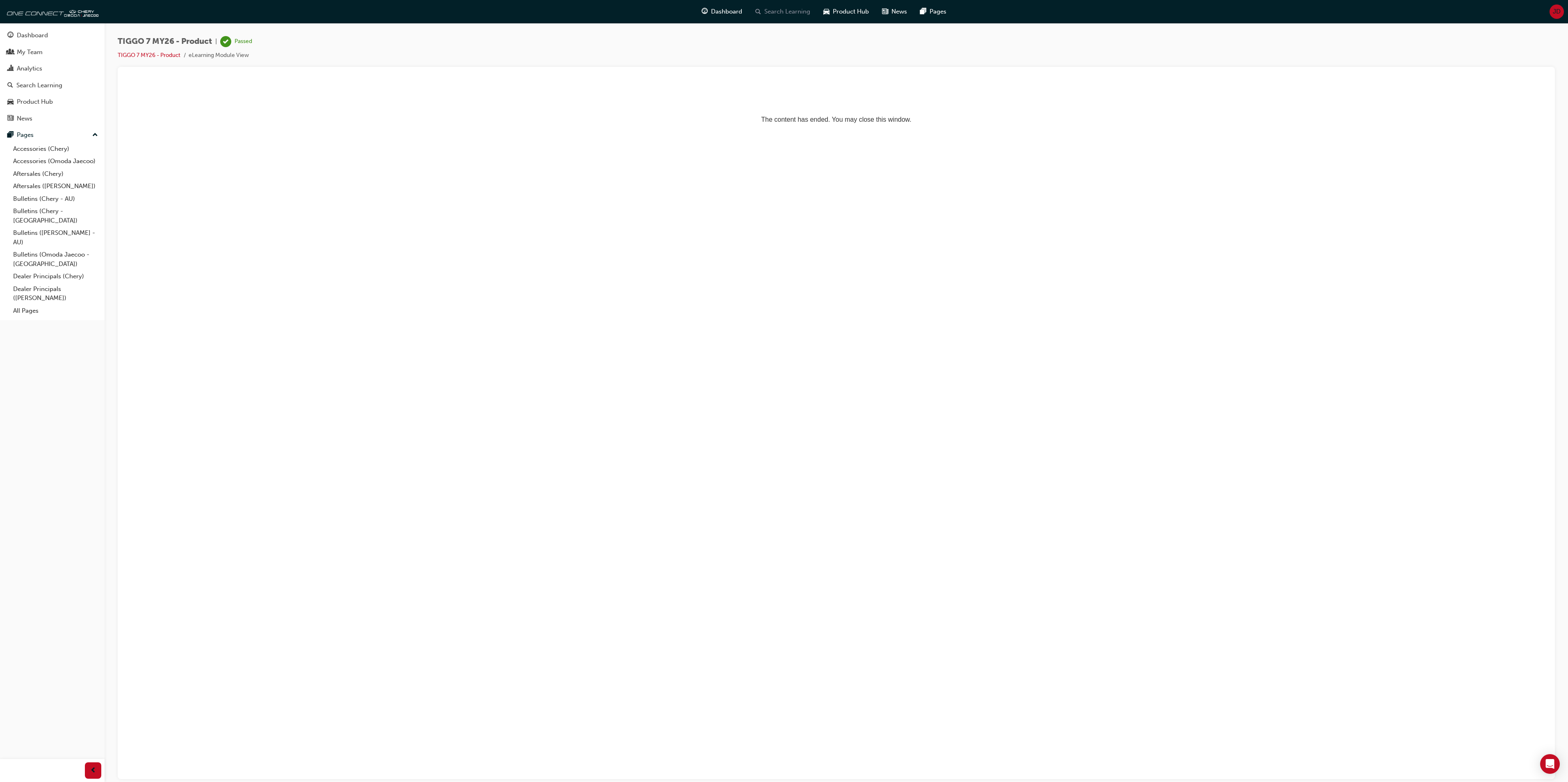
click at [789, 8] on span "Search Learning" at bounding box center [787, 11] width 46 height 9
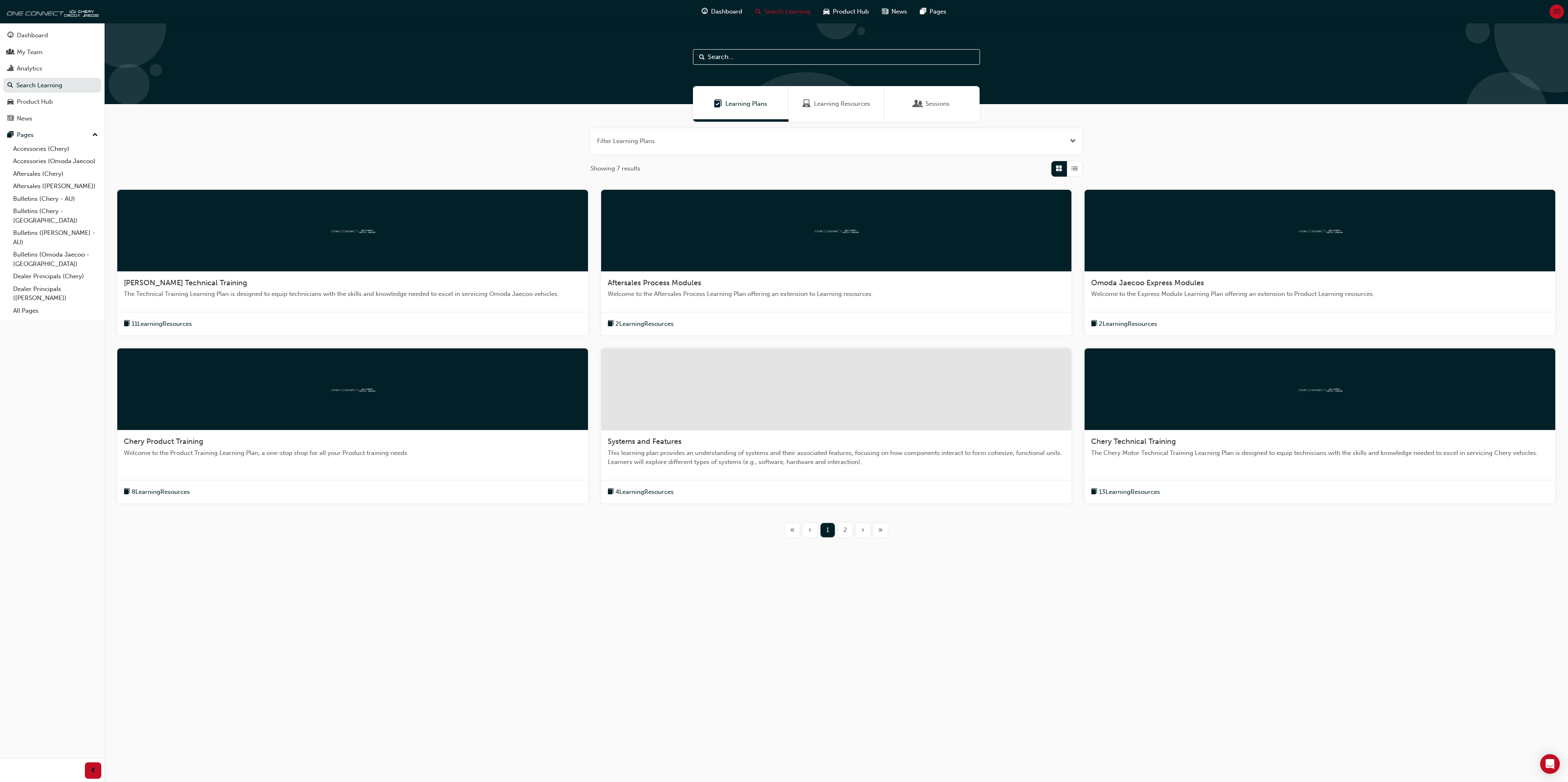
click at [836, 104] on span "Learning Resources" at bounding box center [842, 103] width 56 height 9
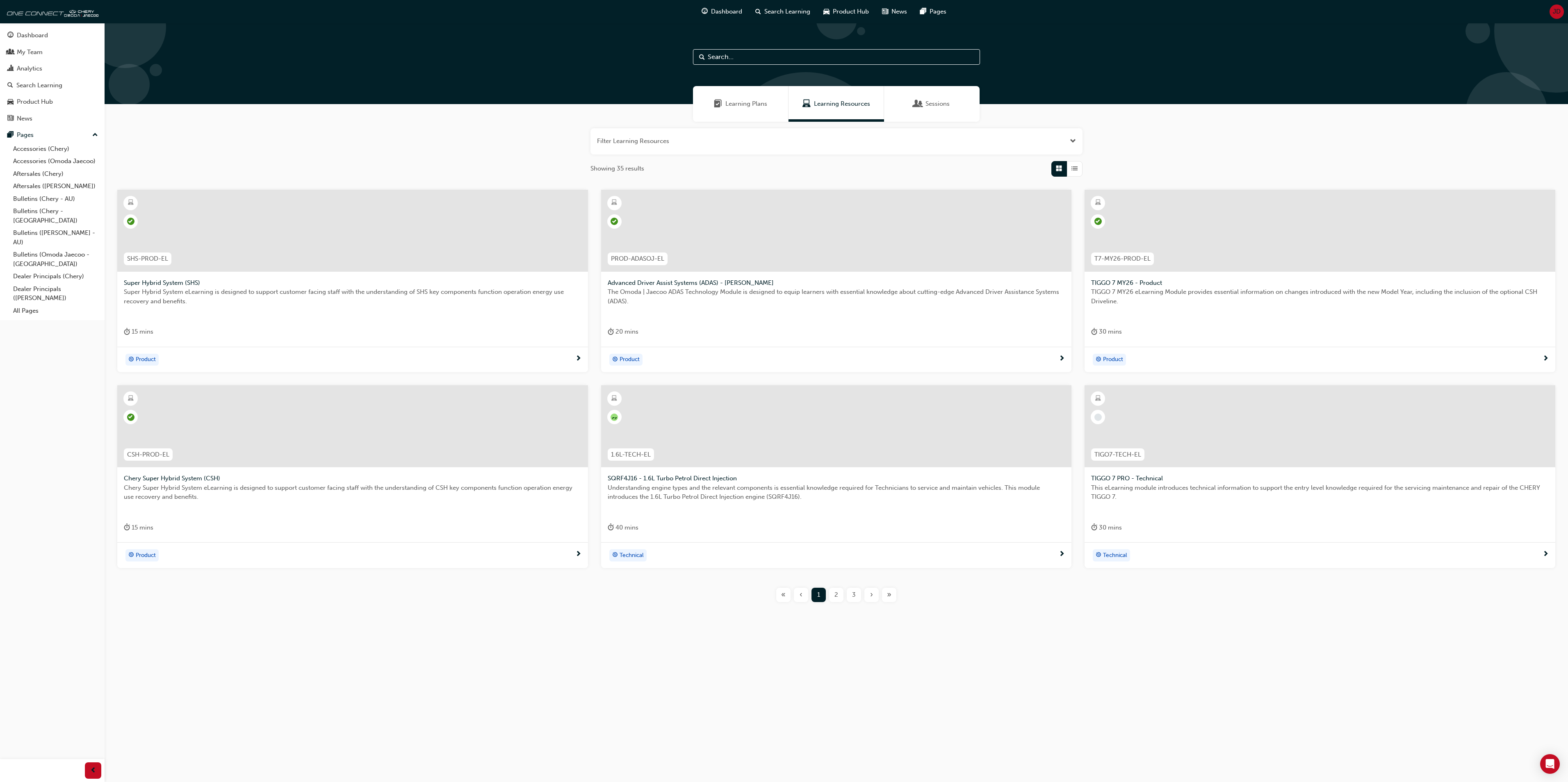
click at [1555, 11] on span "JD" at bounding box center [1556, 11] width 8 height 9
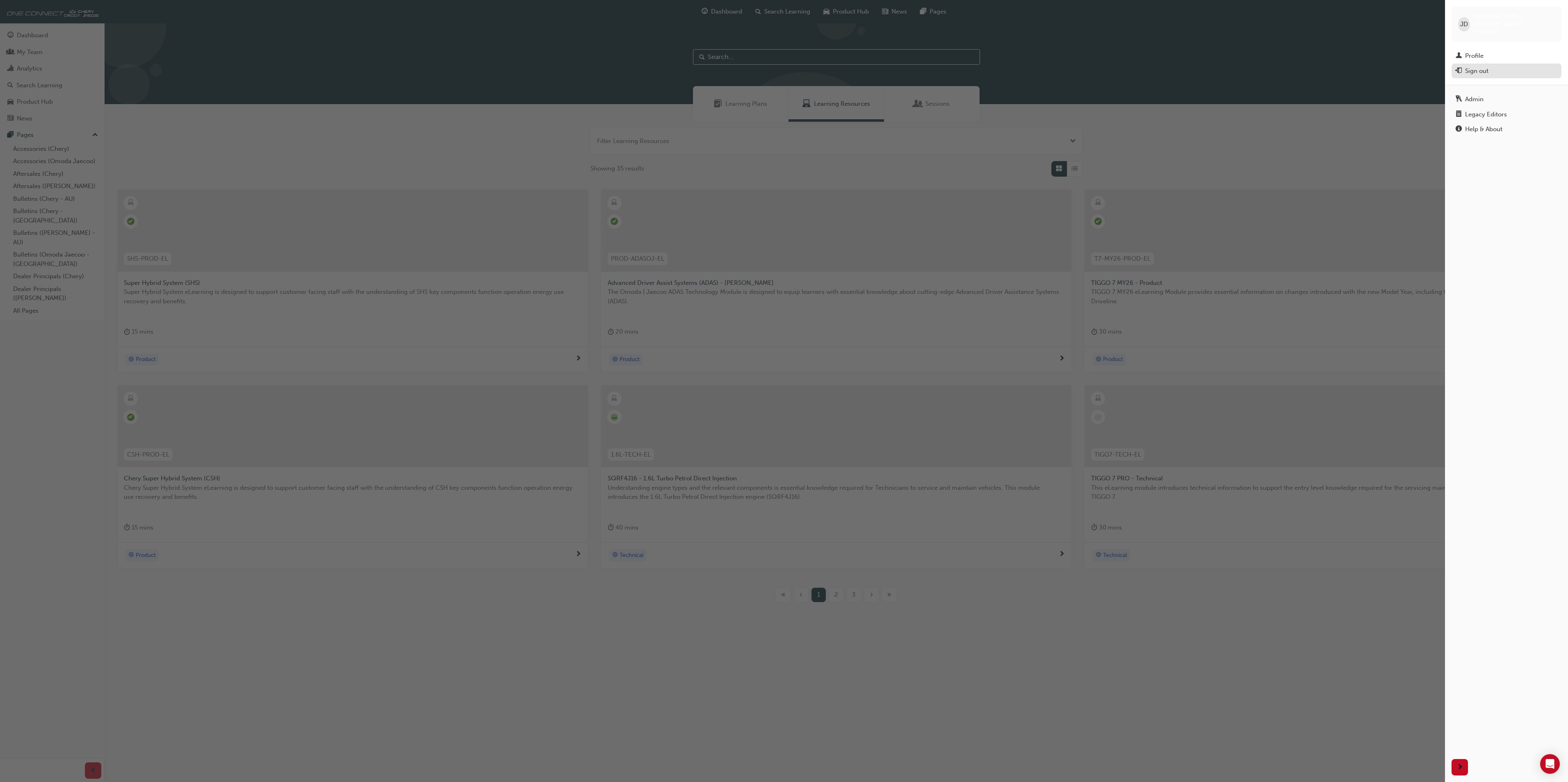
click at [1479, 66] on div "Sign out" at bounding box center [1477, 71] width 23 height 9
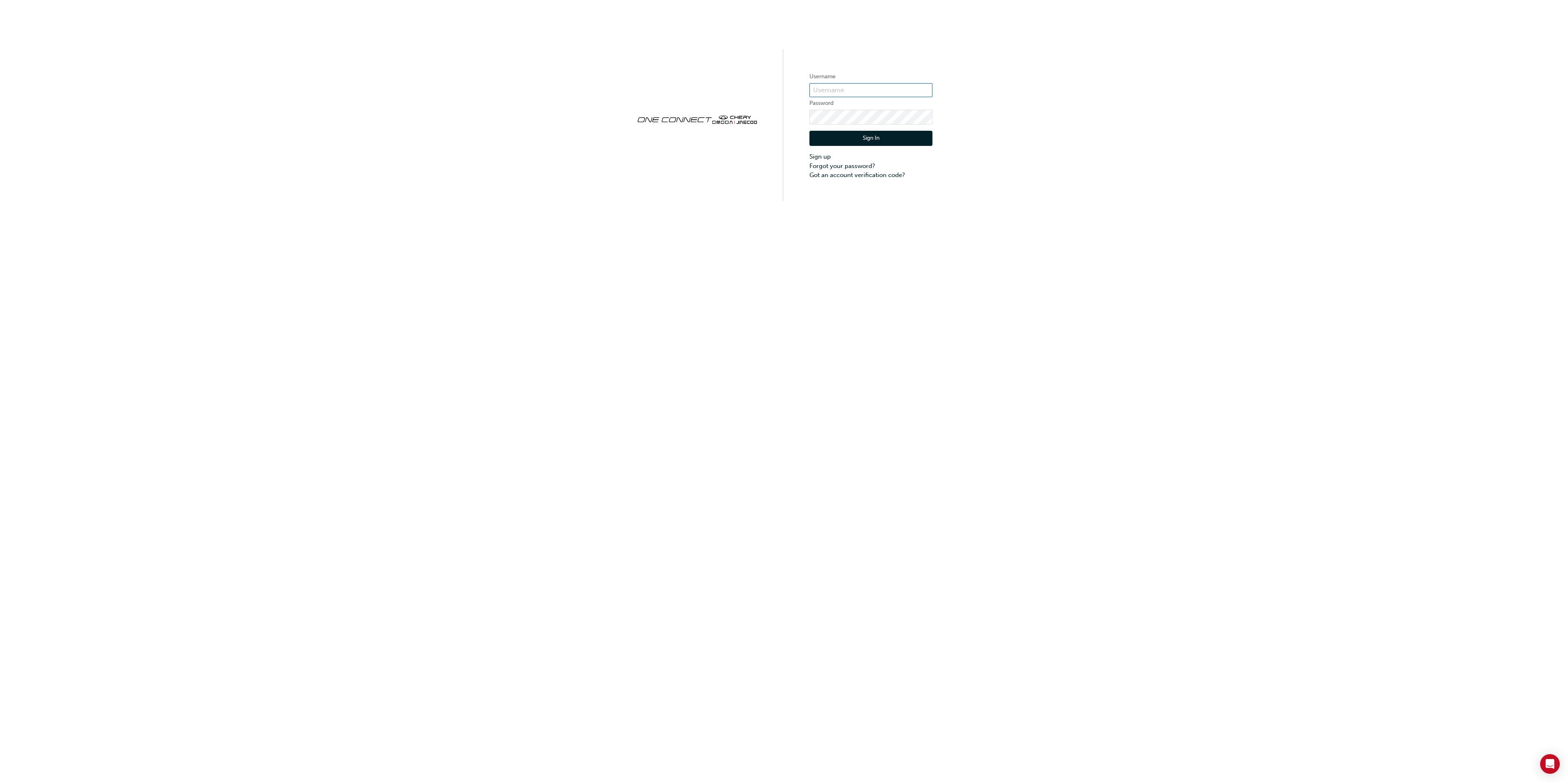
type input "cma0037"
click at [878, 136] on button "Sign In" at bounding box center [871, 139] width 123 height 16
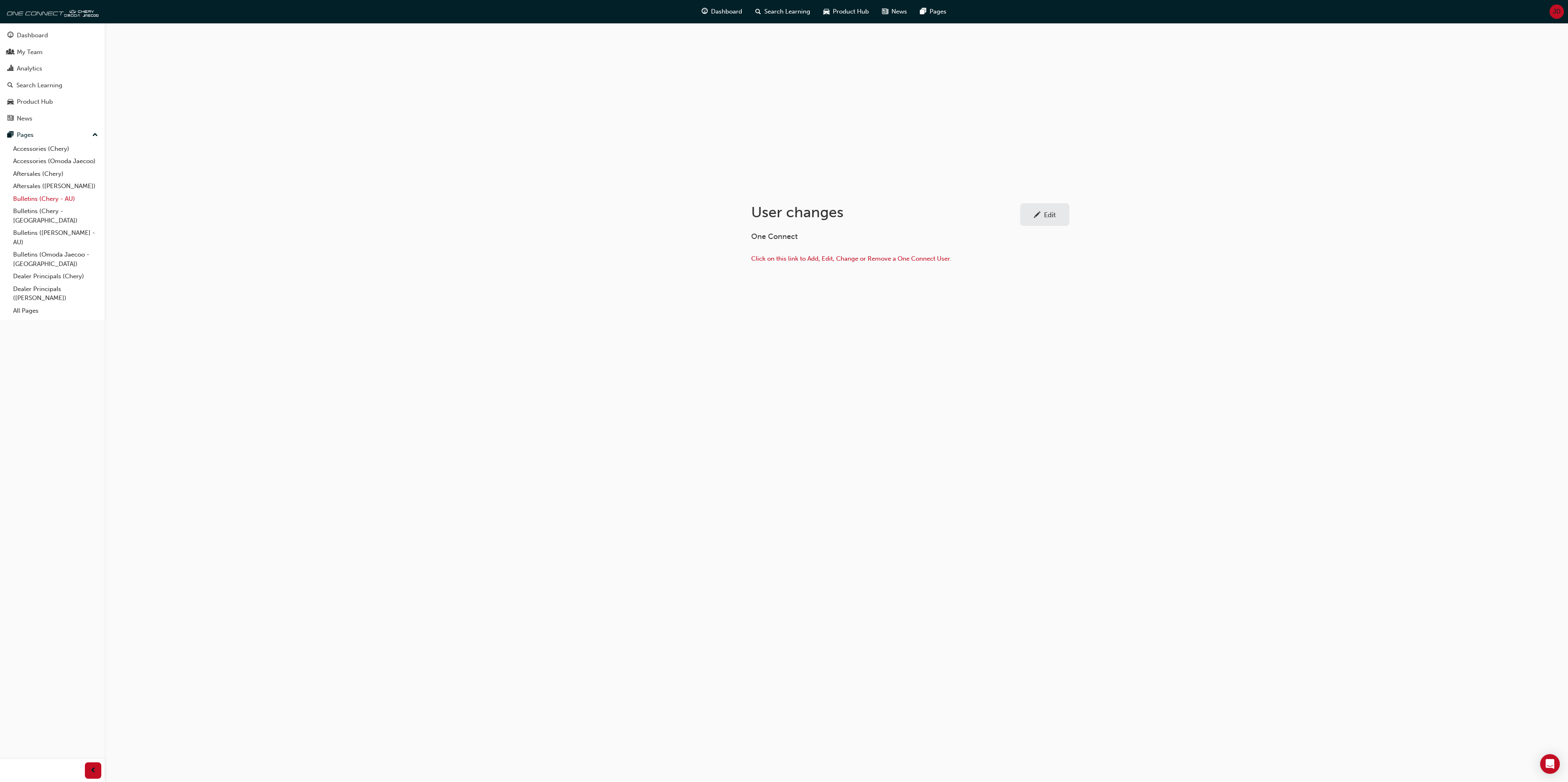
click at [48, 195] on link "Bulletins (Chery - AU)" at bounding box center [55, 199] width 91 height 13
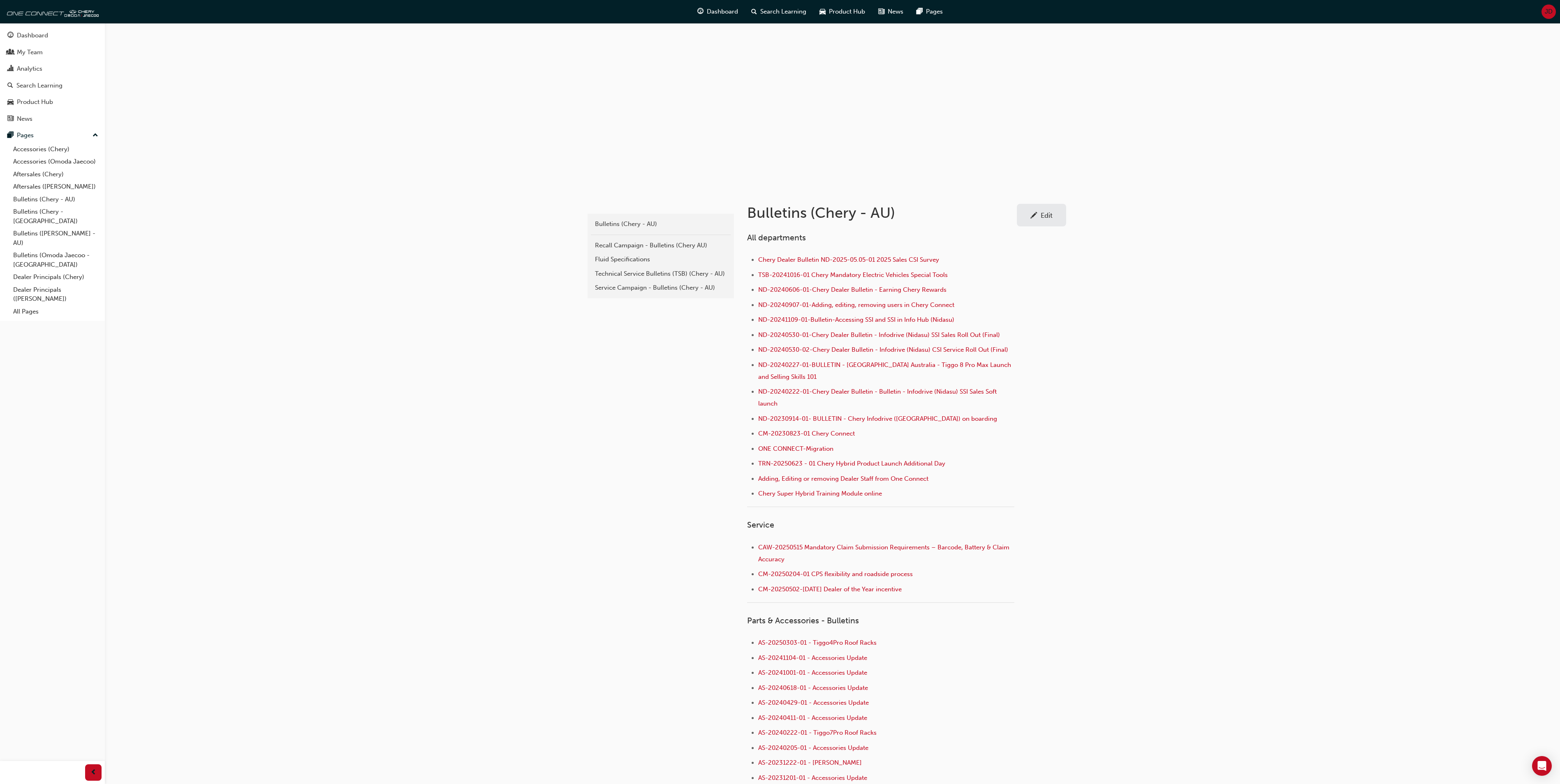
click at [1052, 213] on div "Edit" at bounding box center [1047, 215] width 12 height 8
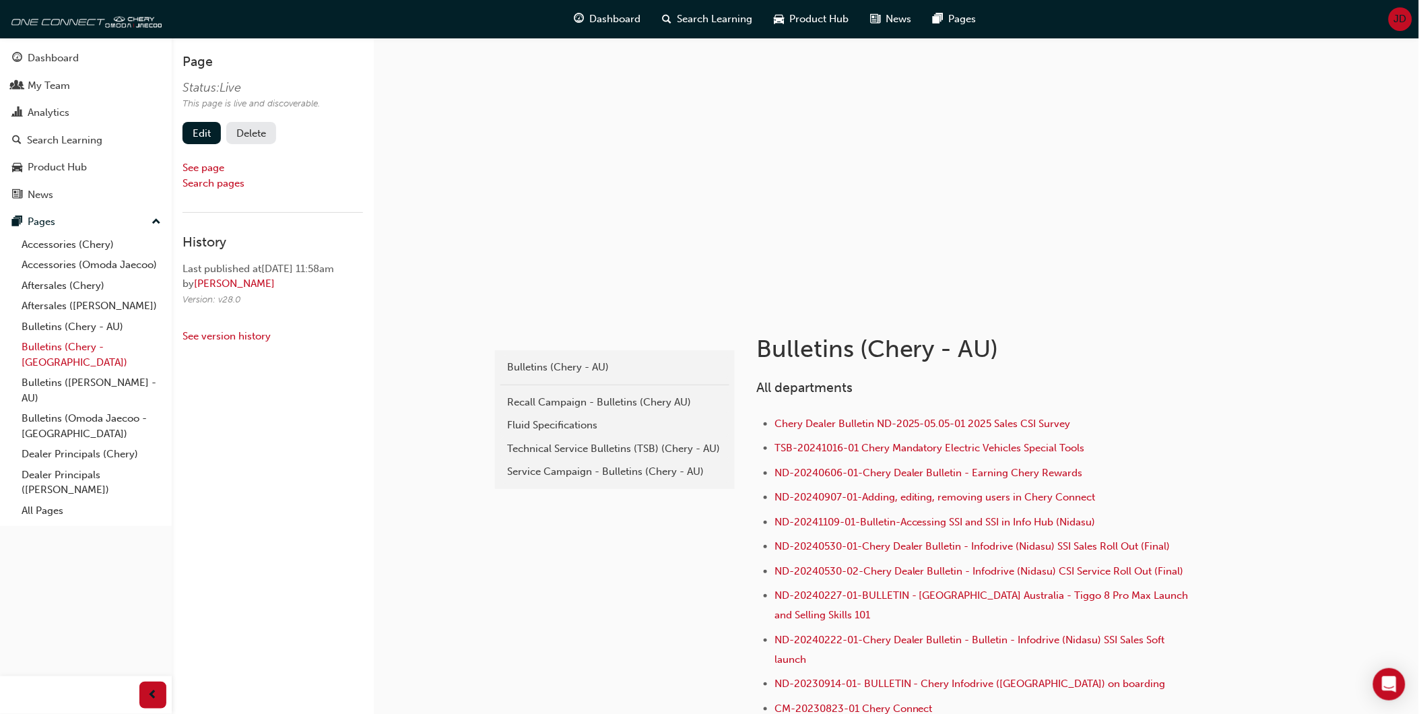
click at [98, 348] on link "Bulletins (Chery - [GEOGRAPHIC_DATA])" at bounding box center [91, 355] width 150 height 36
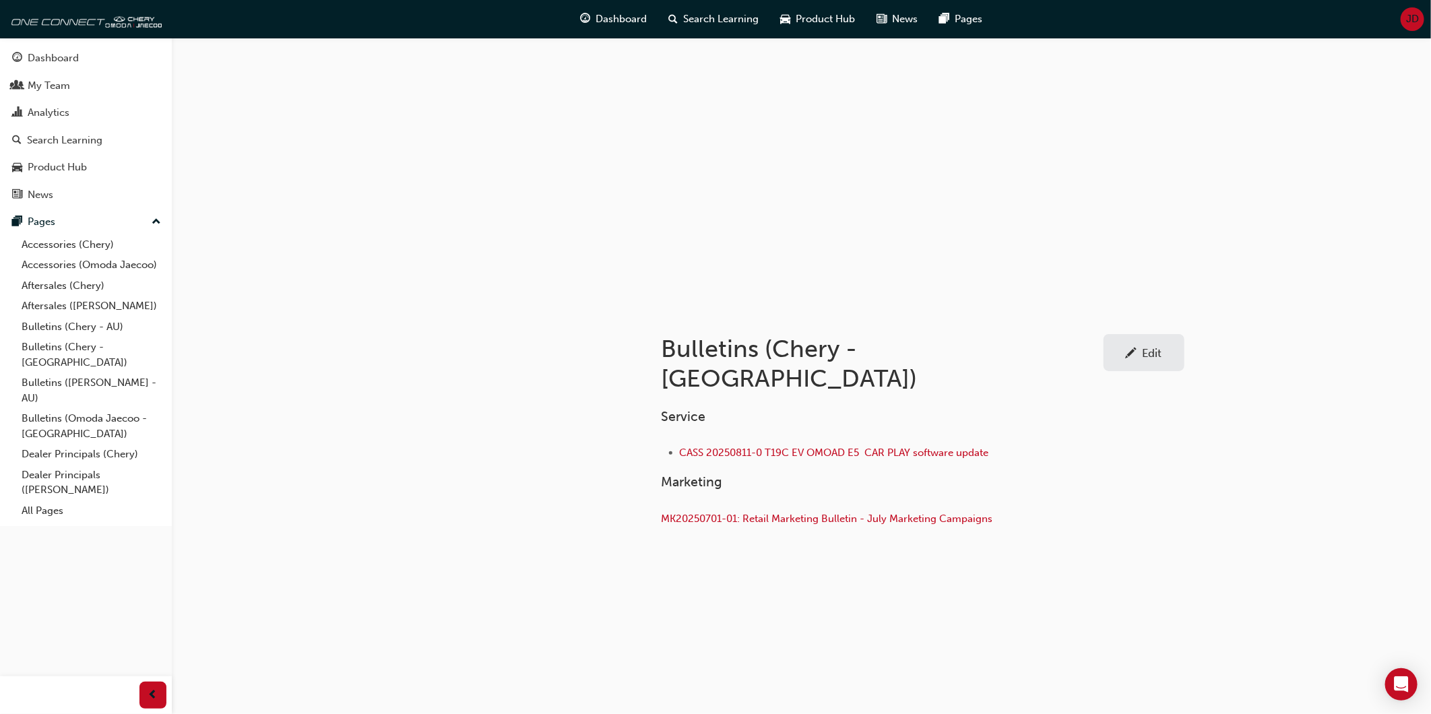
click at [1119, 358] on div "Edit" at bounding box center [1144, 352] width 61 height 17
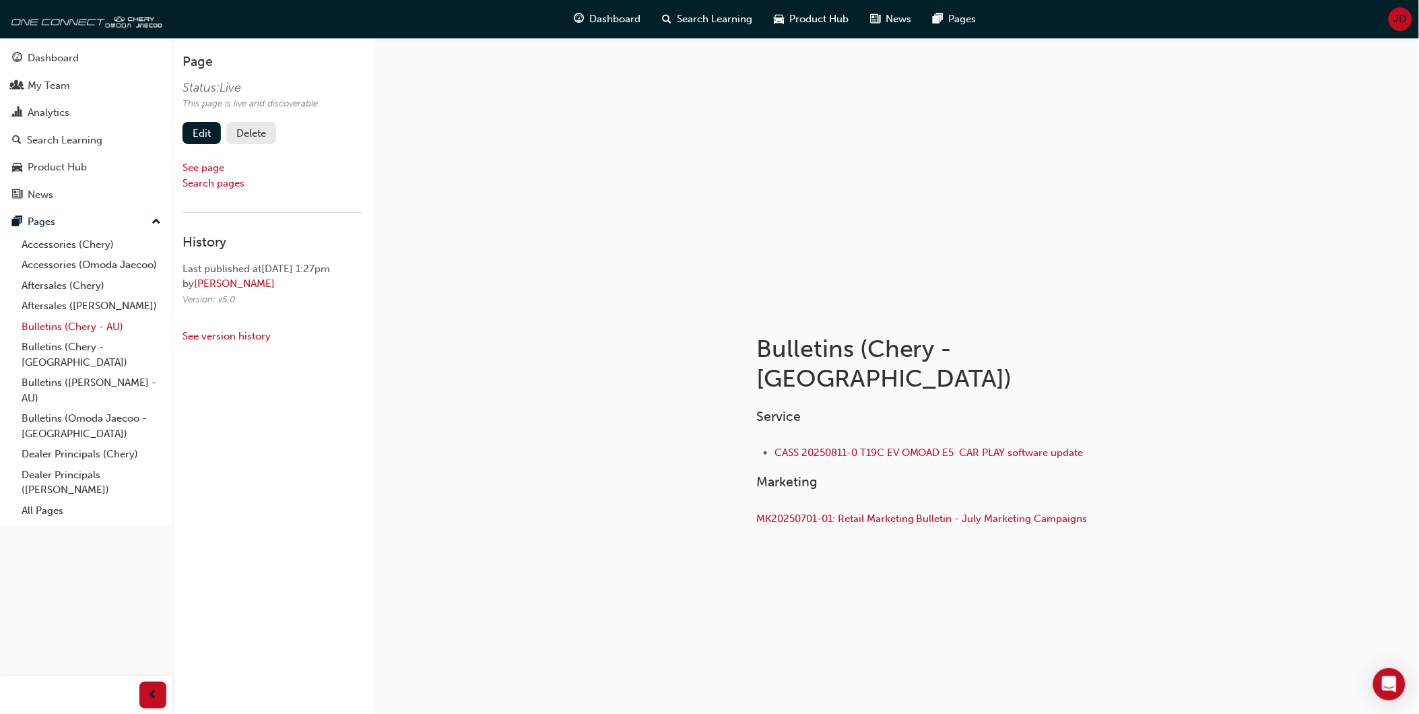
click at [53, 331] on link "Bulletins (Chery - AU)" at bounding box center [91, 327] width 150 height 21
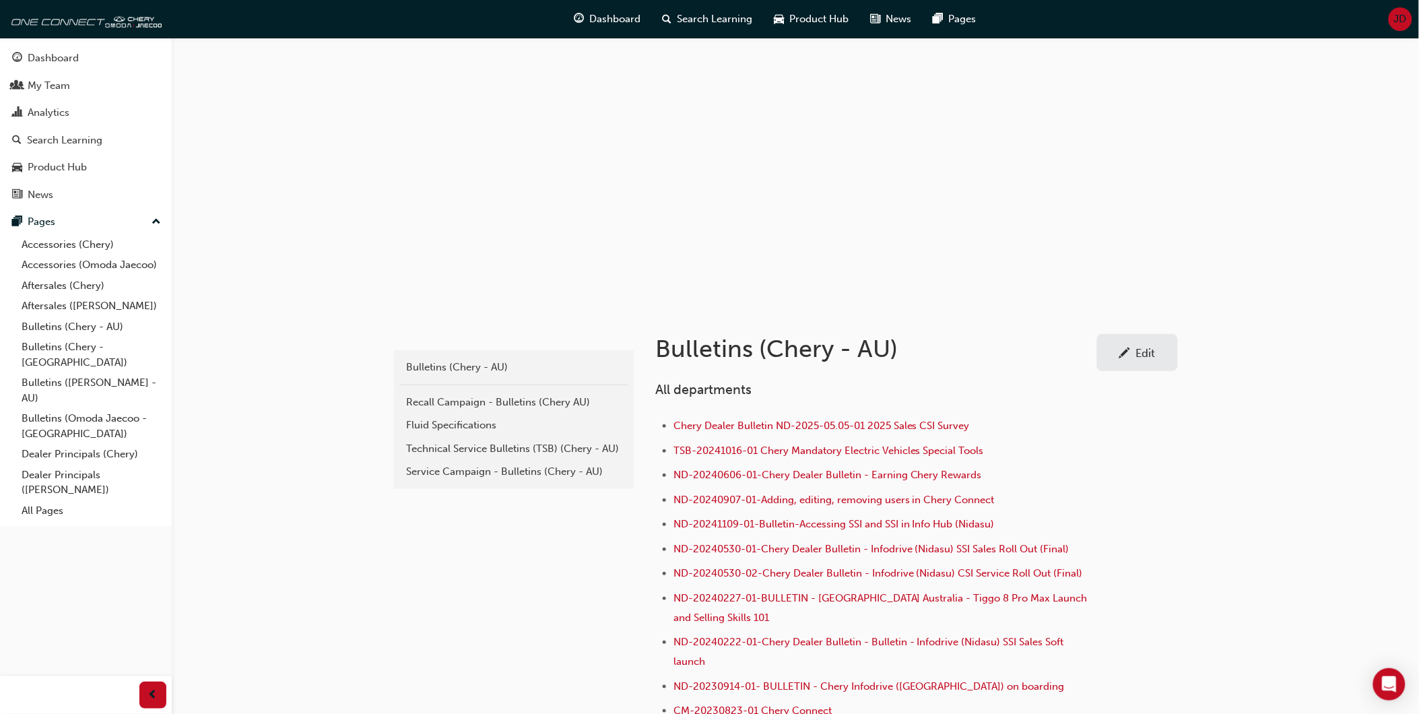
click at [1122, 348] on span "pencil-icon" at bounding box center [1125, 354] width 11 height 13
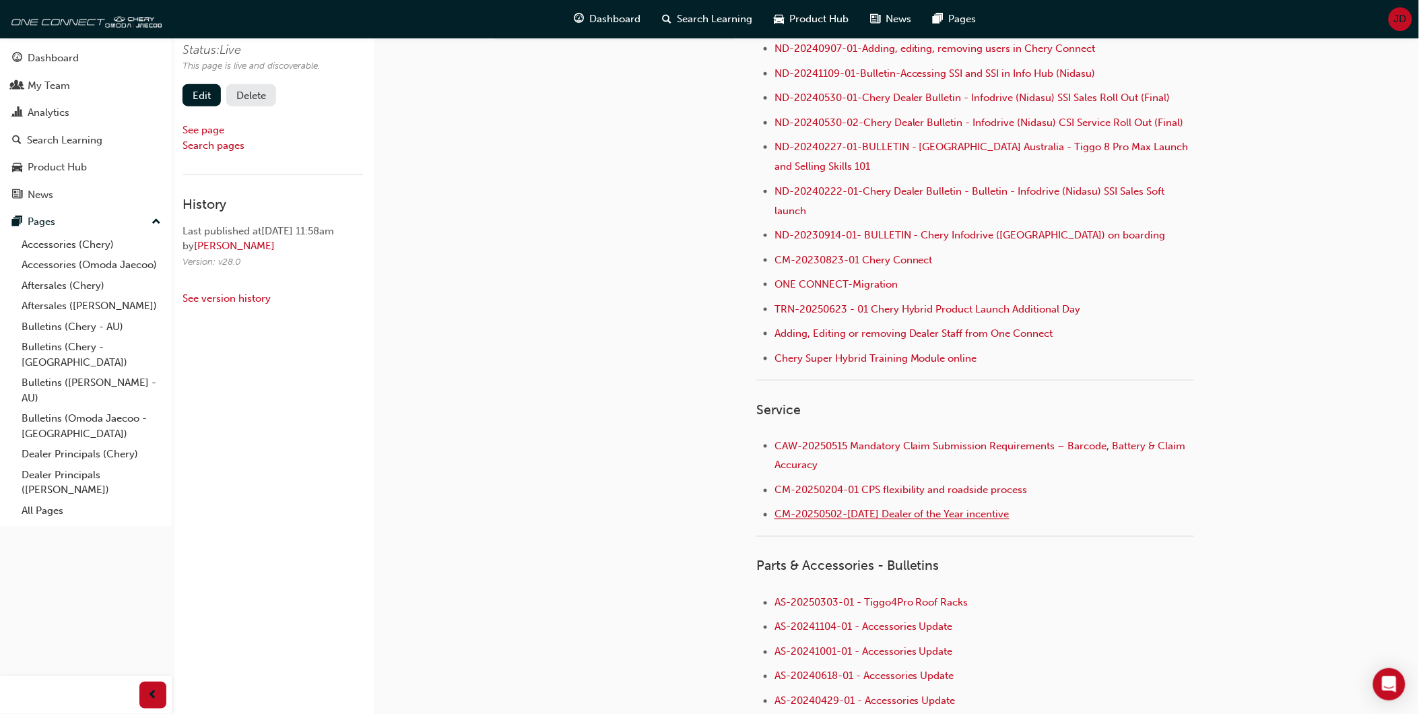
scroll to position [523, 0]
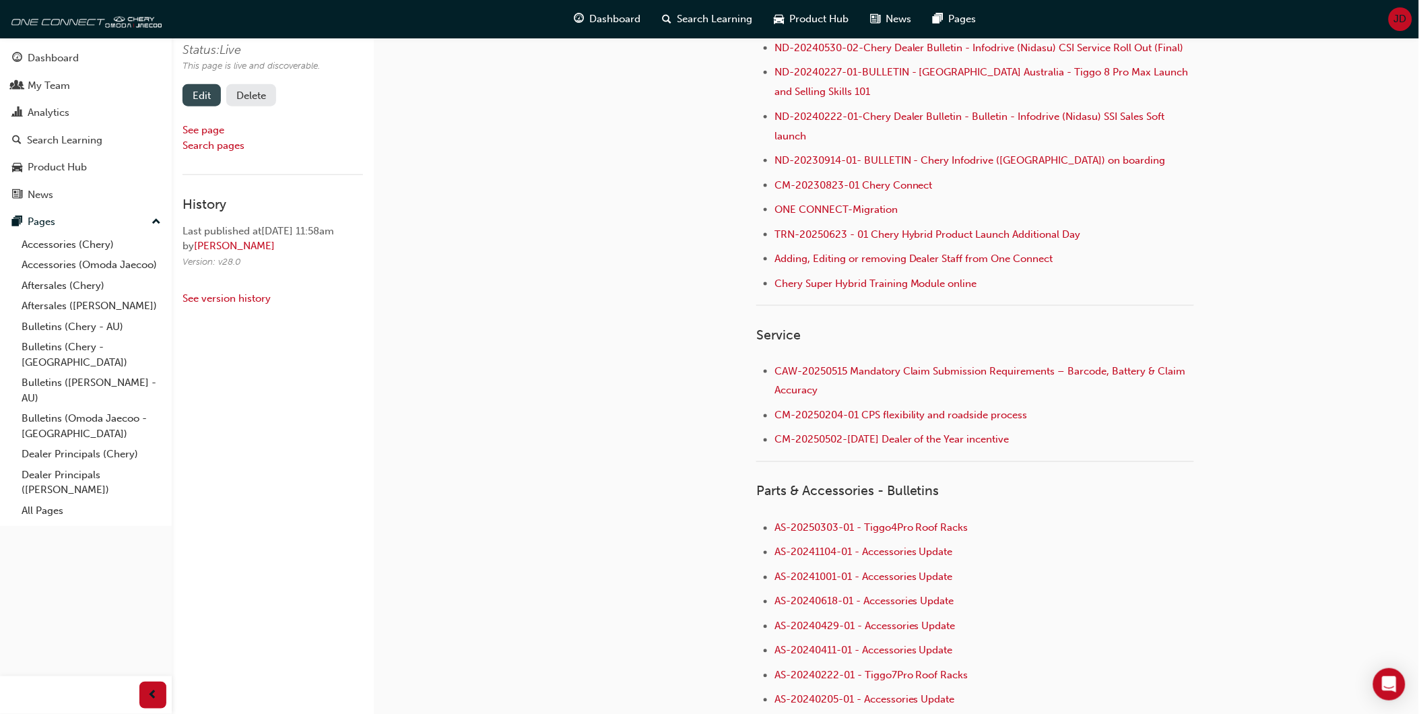
click at [196, 92] on link "Edit" at bounding box center [202, 95] width 38 height 22
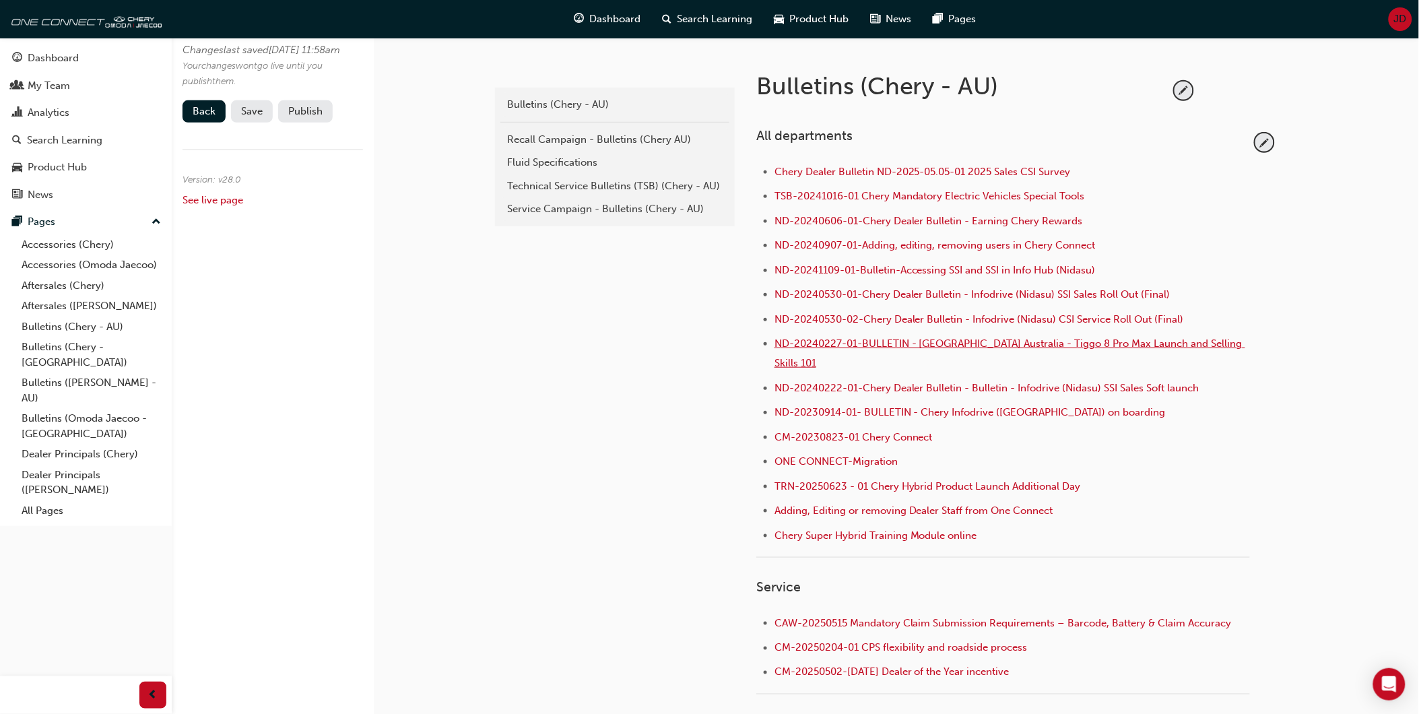
scroll to position [299, 0]
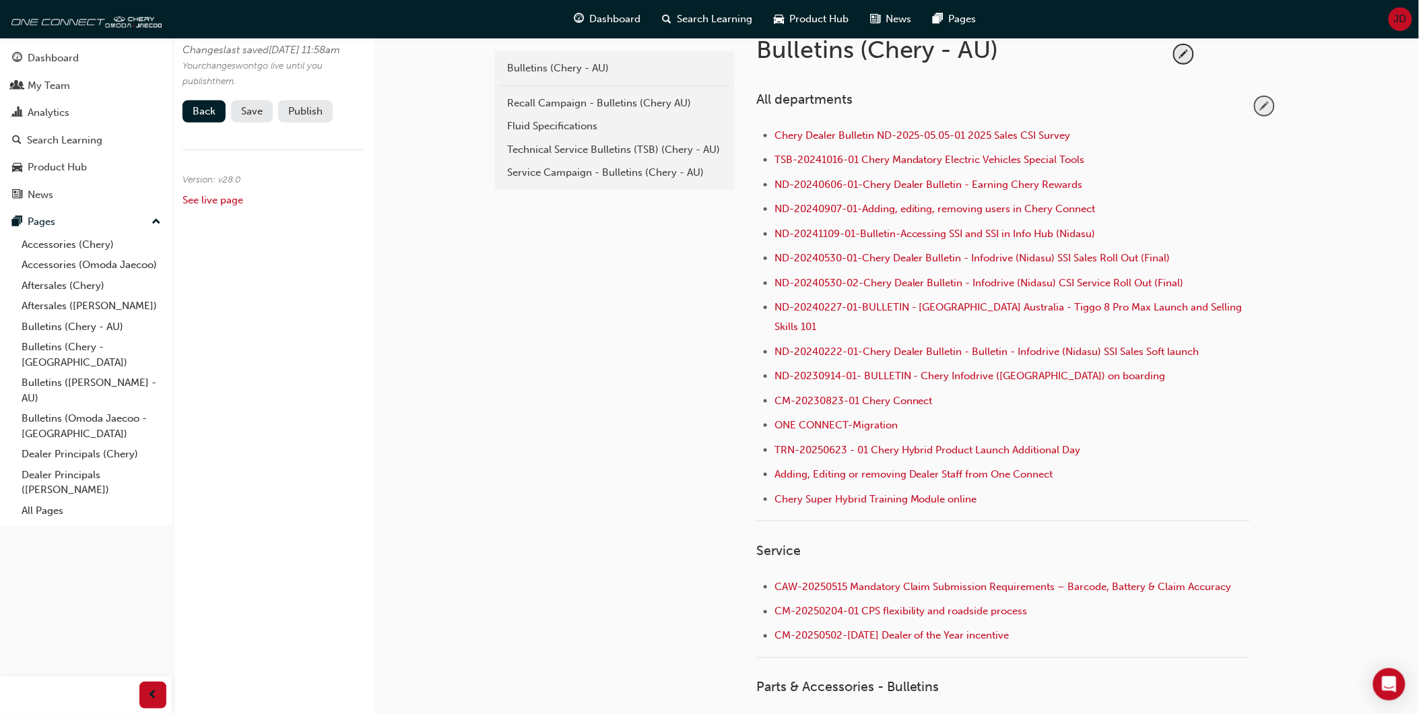
click at [1270, 102] on span "pencil-icon" at bounding box center [1265, 106] width 18 height 18
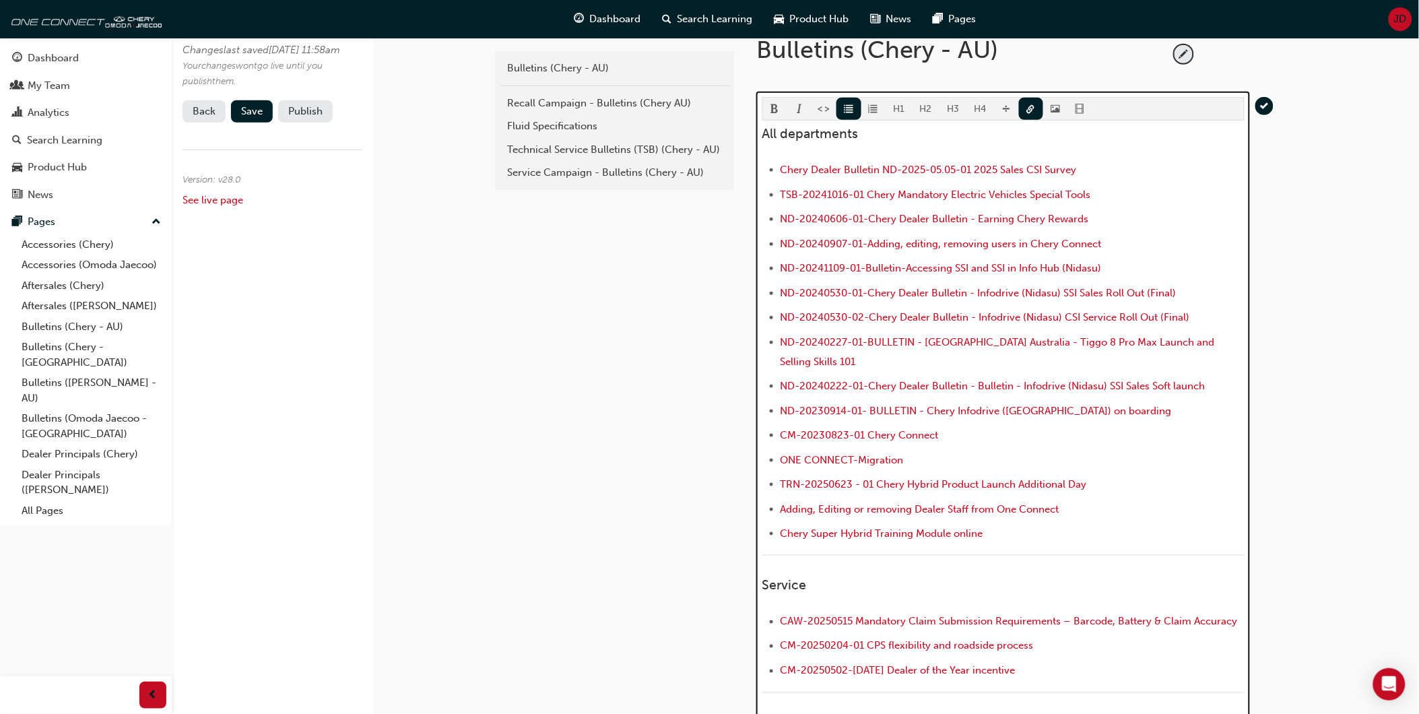
click at [992, 525] on li "Chery Super Hybrid Training Module online" at bounding box center [1013, 535] width 464 height 20
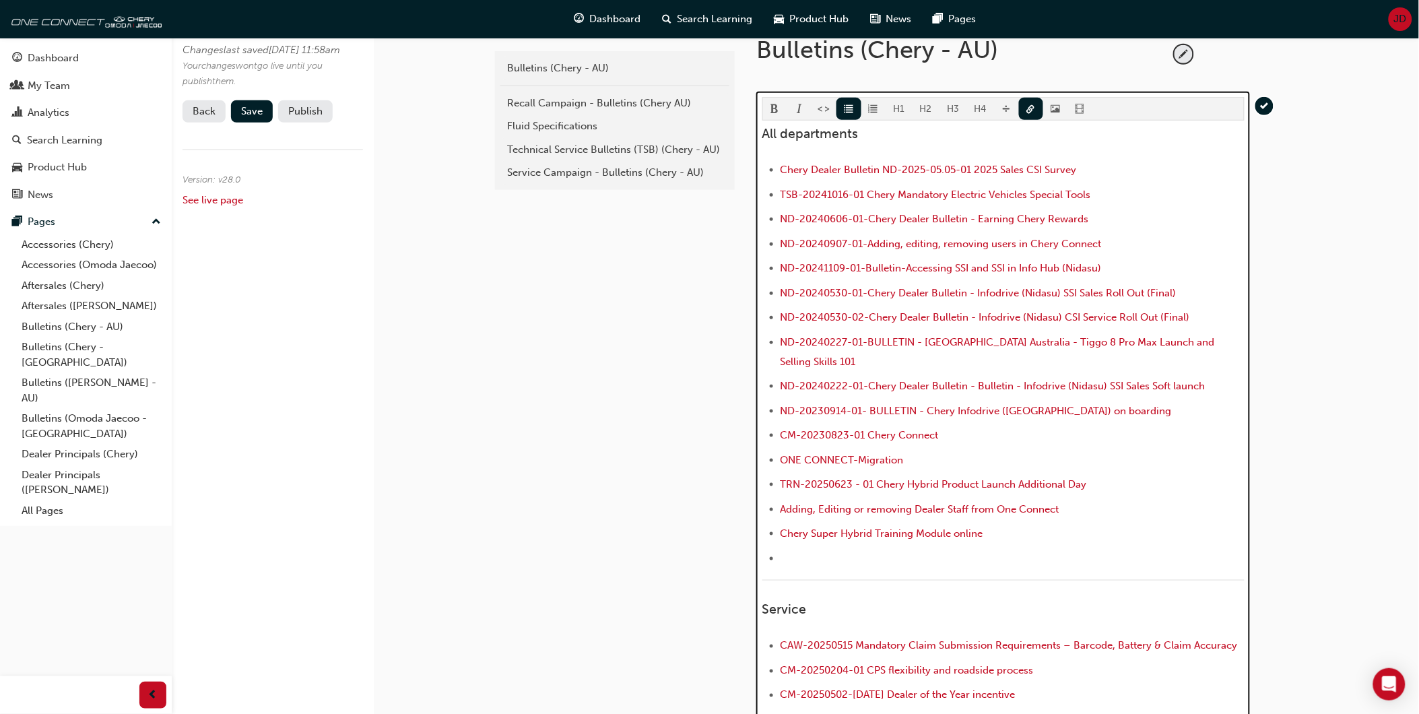
scroll to position [486, 0]
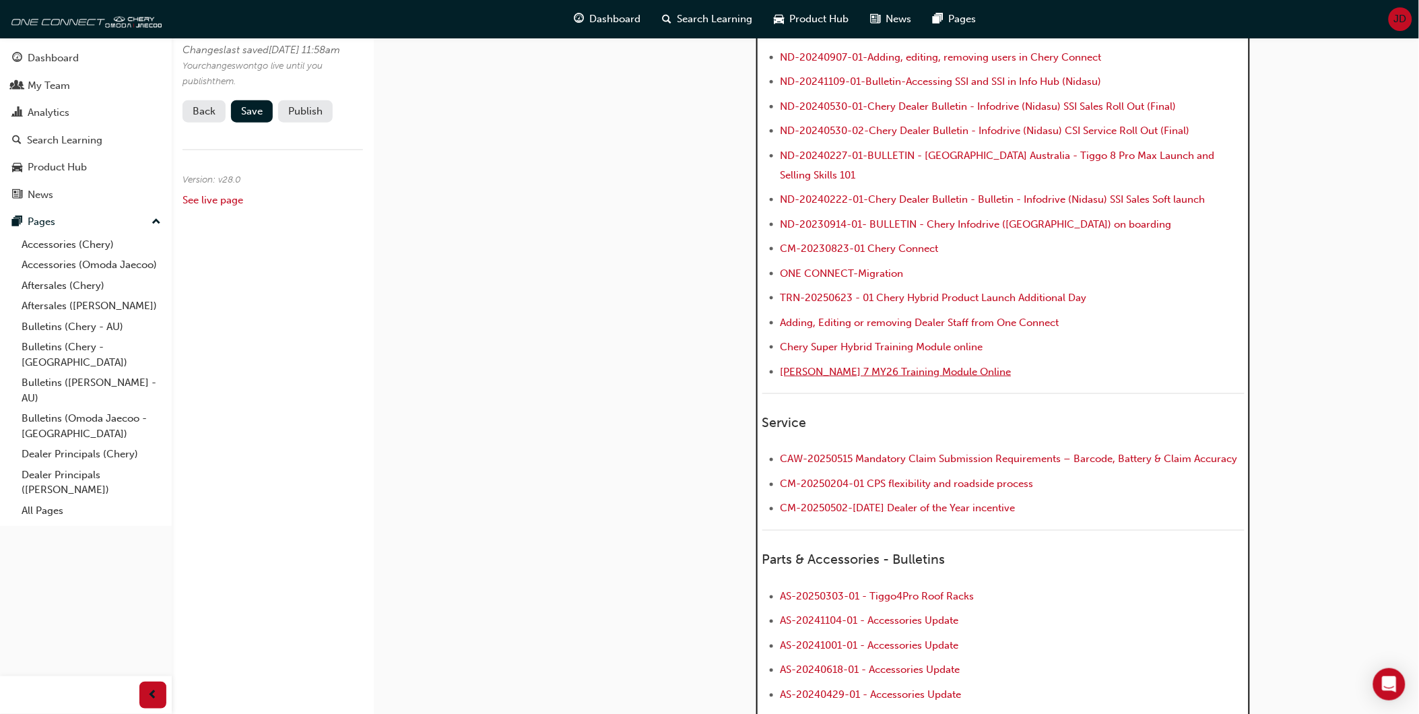
click at [890, 366] on span "Chery Tiggo 7 MY26 Training Module Online" at bounding box center [896, 372] width 231 height 12
click at [891, 366] on span "Chery Tiggo 7 MY26 Training Module Online" at bounding box center [896, 372] width 231 height 12
drag, startPoint x: 988, startPoint y: 359, endPoint x: 780, endPoint y: 352, distance: 207.6
click at [781, 364] on li "﻿ Chery Tiggo 7 MY26 Training Module Online ﻿" at bounding box center [1013, 374] width 464 height 20
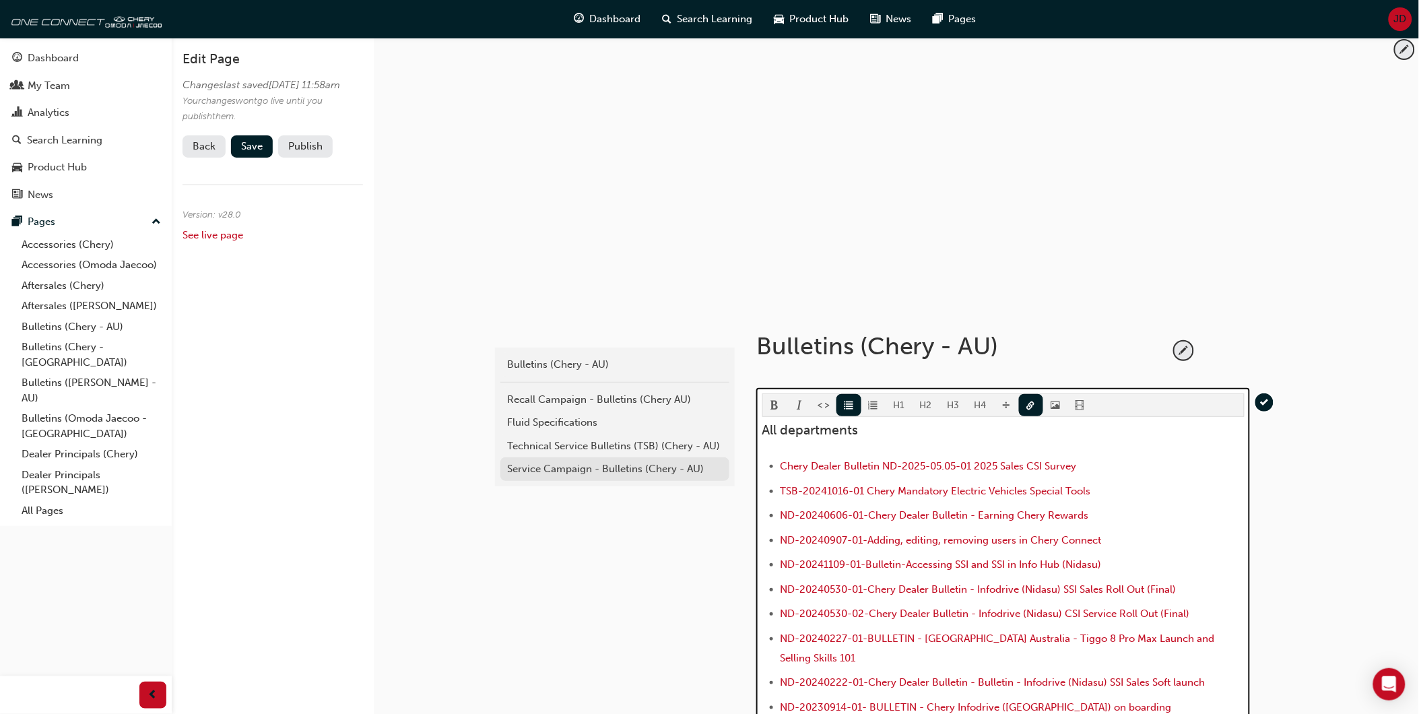
scroll to position [0, 0]
click at [1029, 407] on span "link-icon" at bounding box center [1031, 409] width 9 height 11
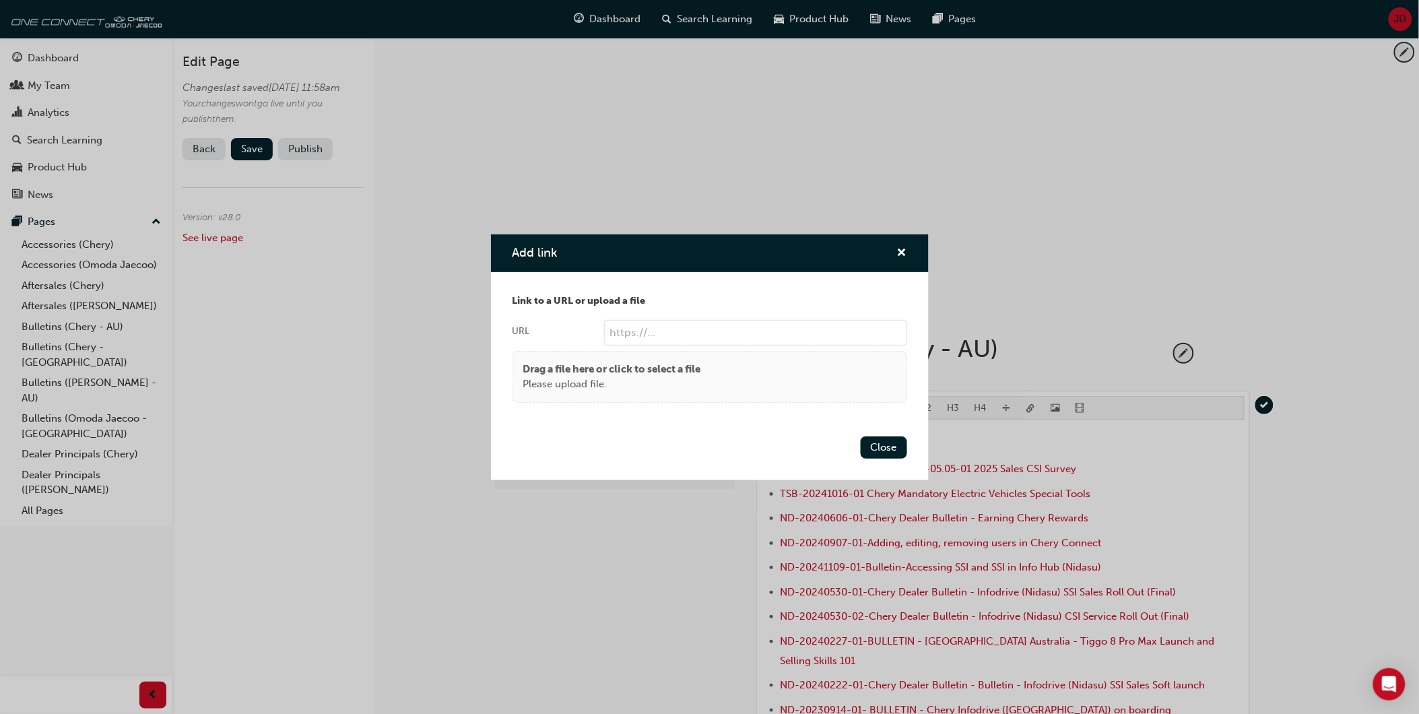
click at [1029, 407] on body "Your version of Internet Explorer is outdated and not supported. Please upgrade…" at bounding box center [709, 357] width 1419 height 714
click at [604, 387] on p "Please upload file." at bounding box center [612, 384] width 178 height 15
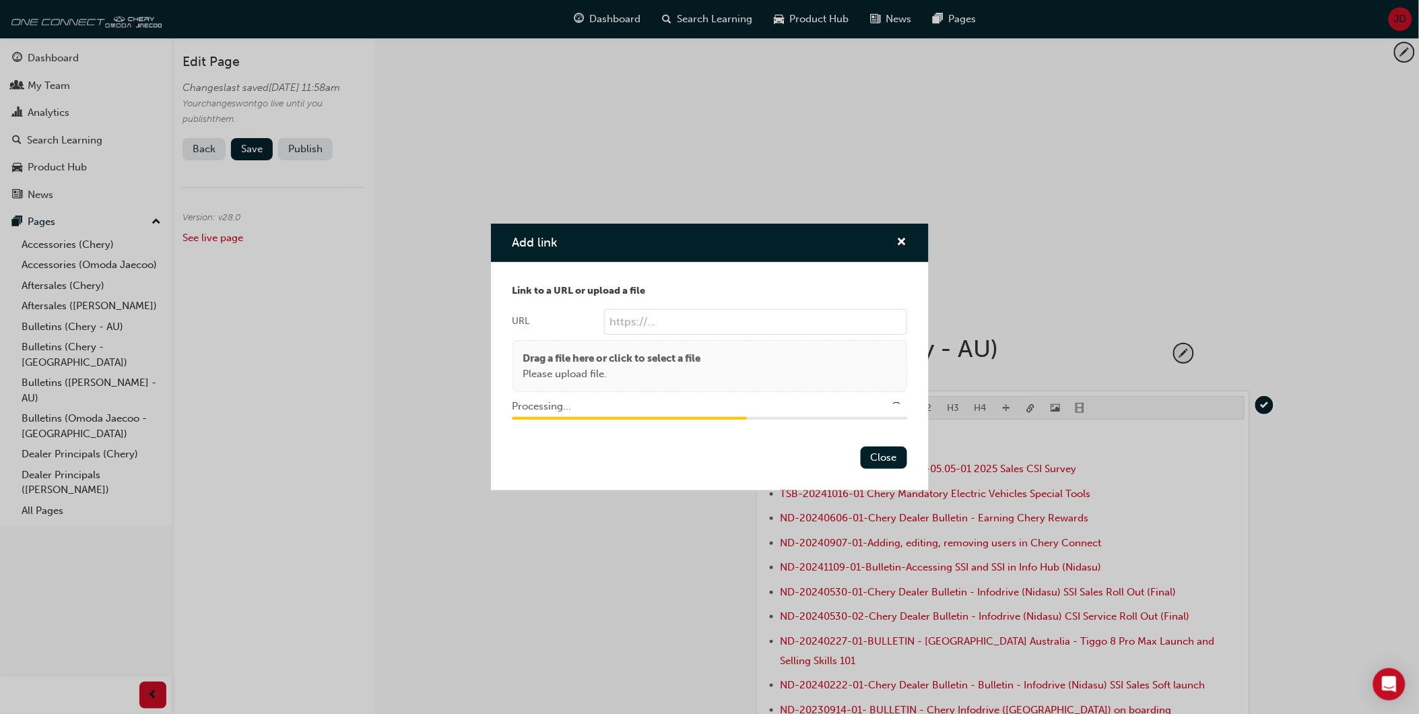
type input "/upload/3ea04b85-4bd0-4398-bb08-12c498fff96c.pdf"
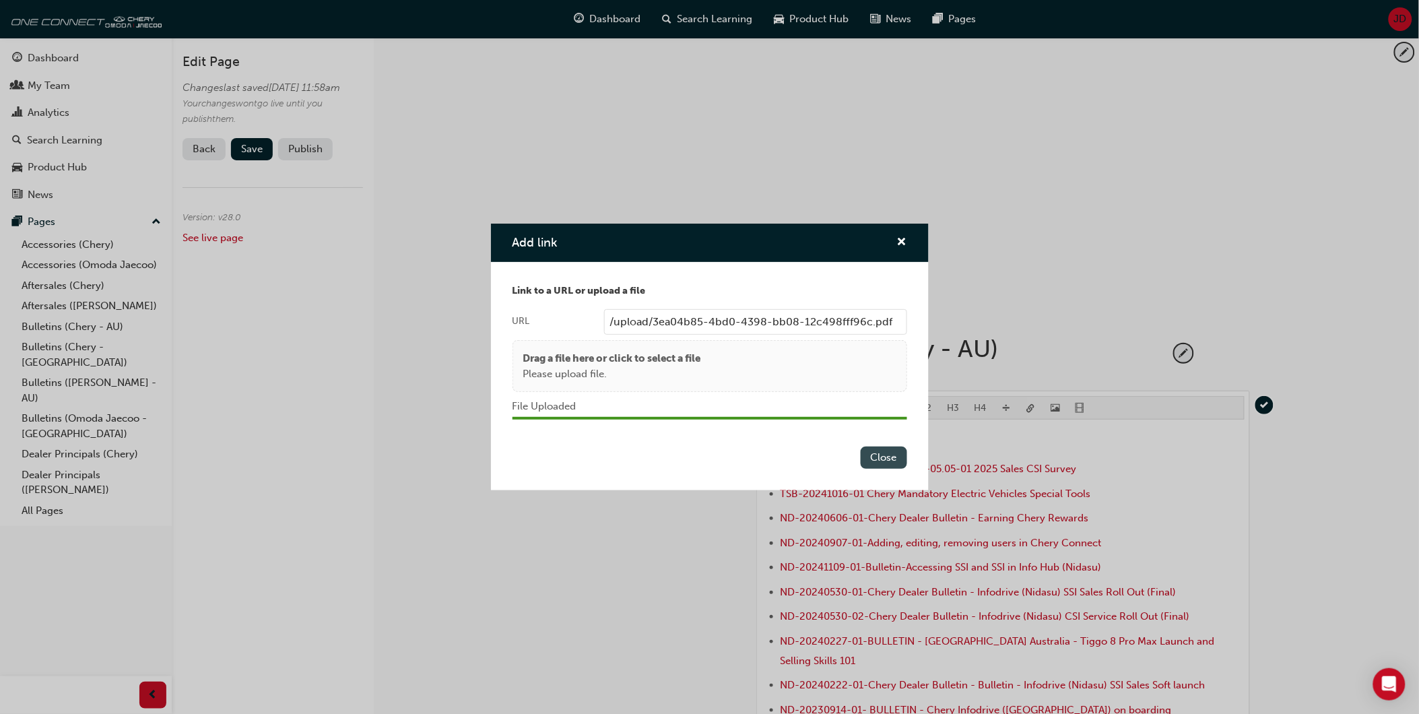
click at [877, 453] on button "Close" at bounding box center [884, 458] width 46 height 22
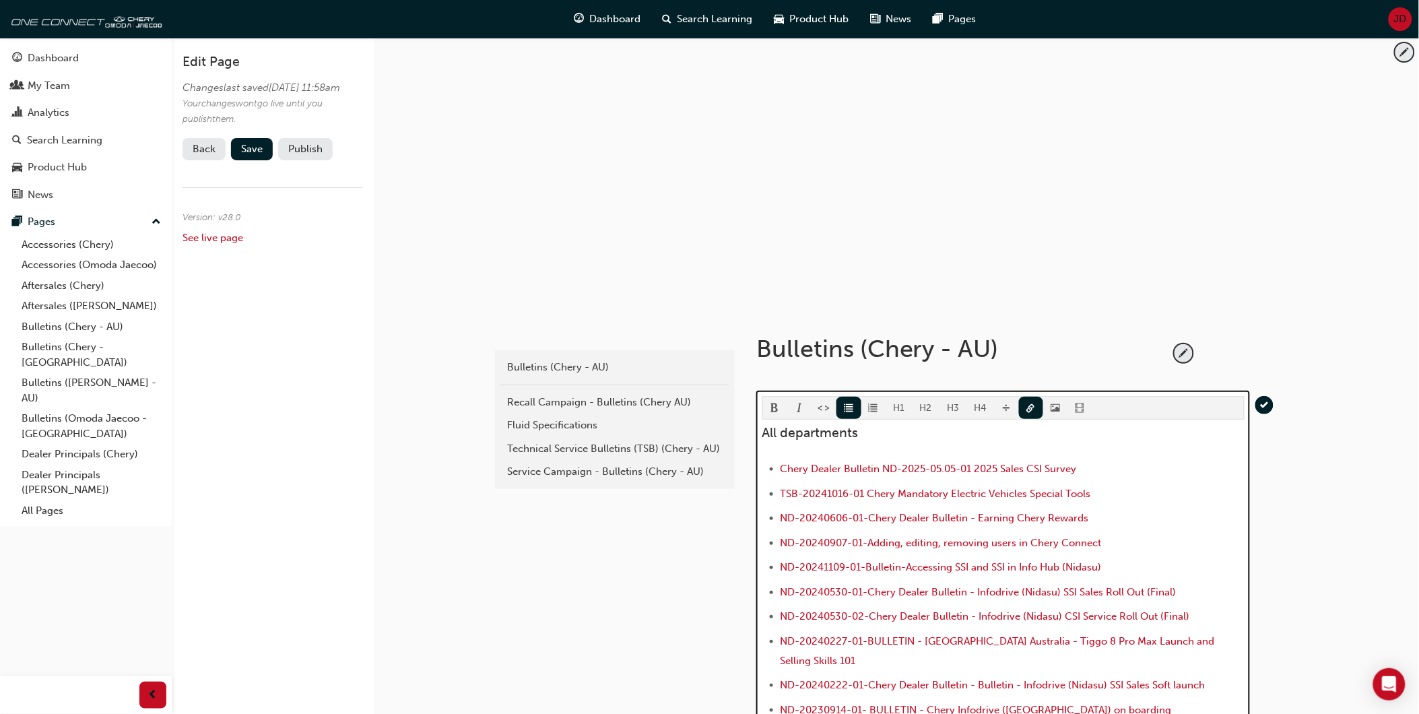
scroll to position [486, 0]
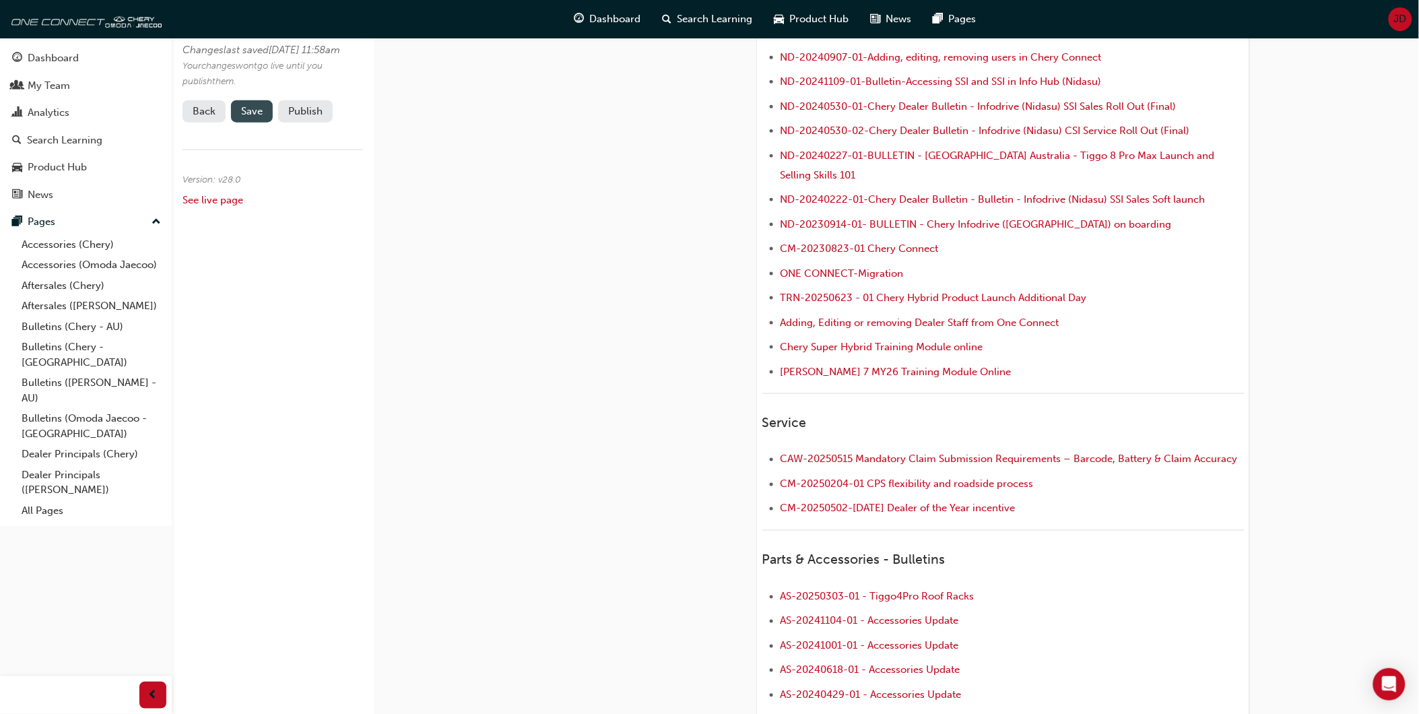
click at [253, 117] on span "Save" at bounding box center [252, 111] width 22 height 12
click at [307, 120] on button "Publish" at bounding box center [305, 111] width 55 height 22
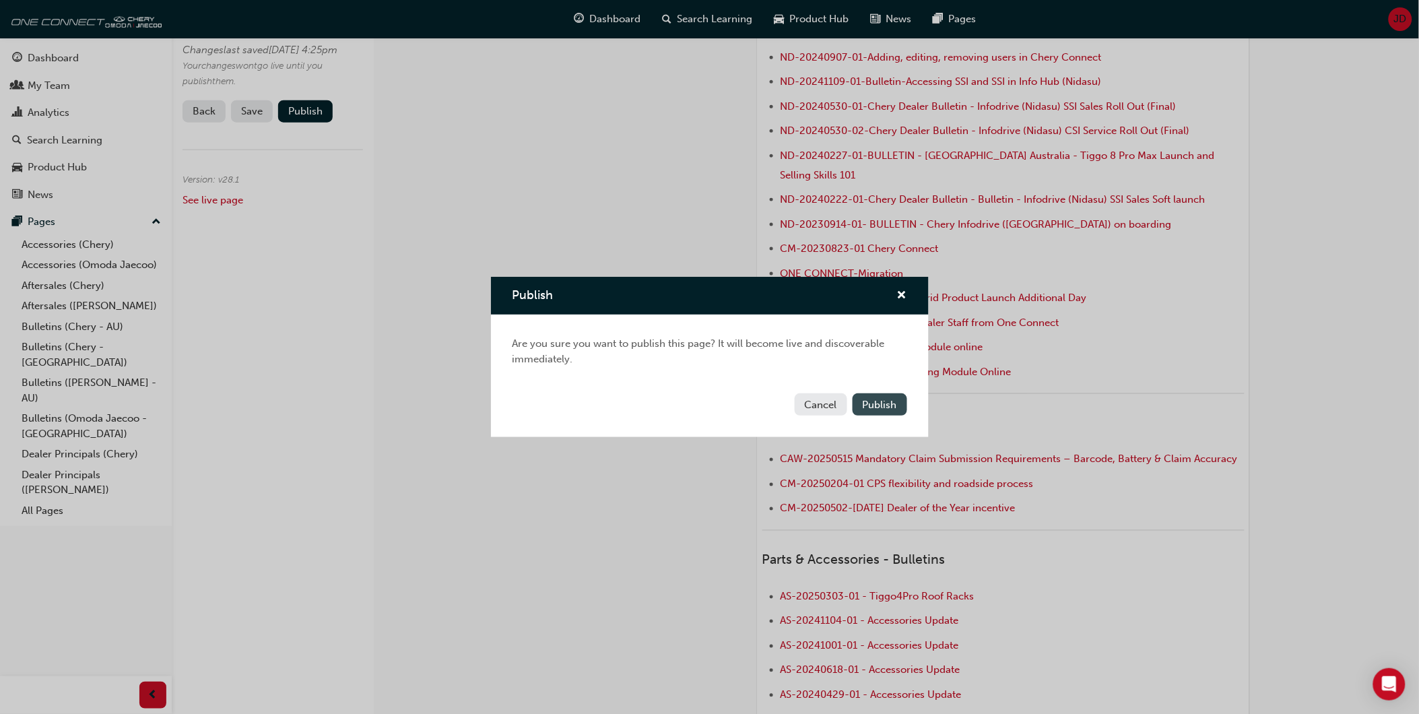
click at [884, 405] on span "Publish" at bounding box center [880, 405] width 34 height 12
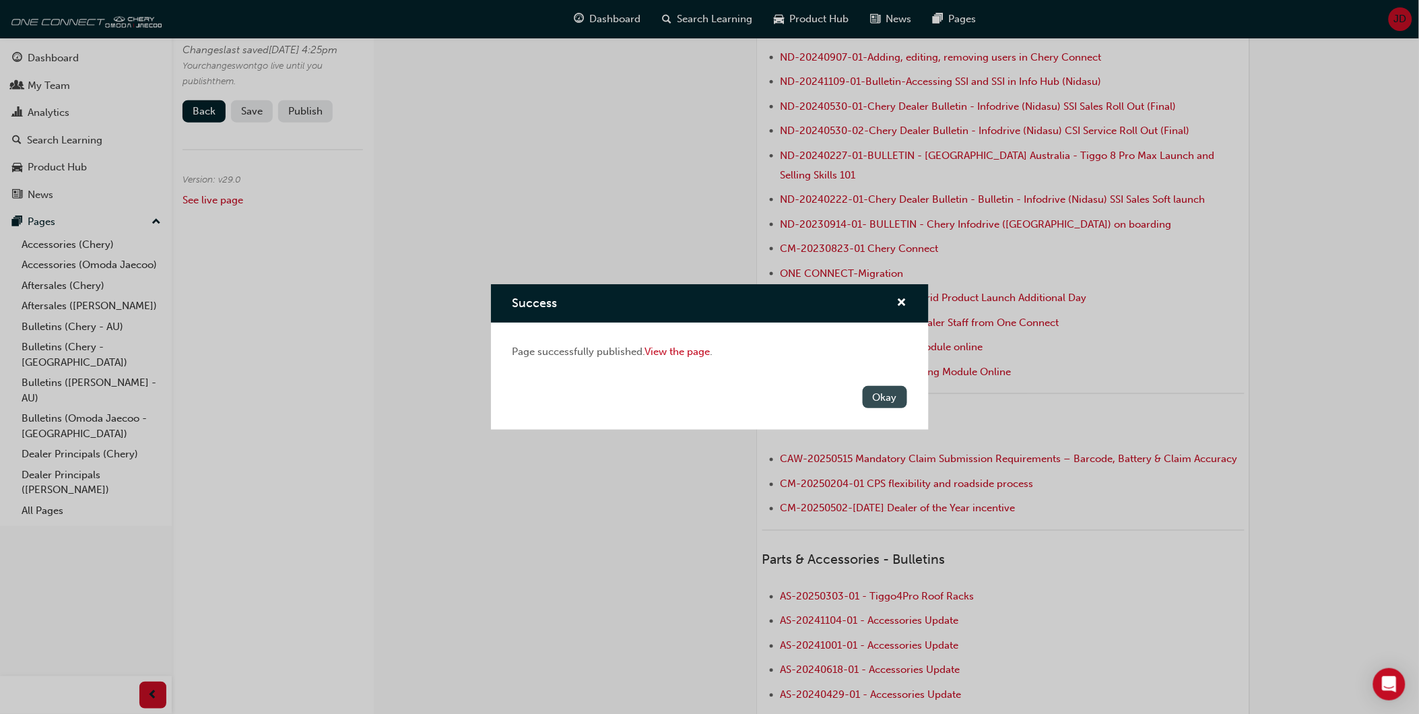
click at [878, 395] on button "Okay" at bounding box center [885, 397] width 44 height 22
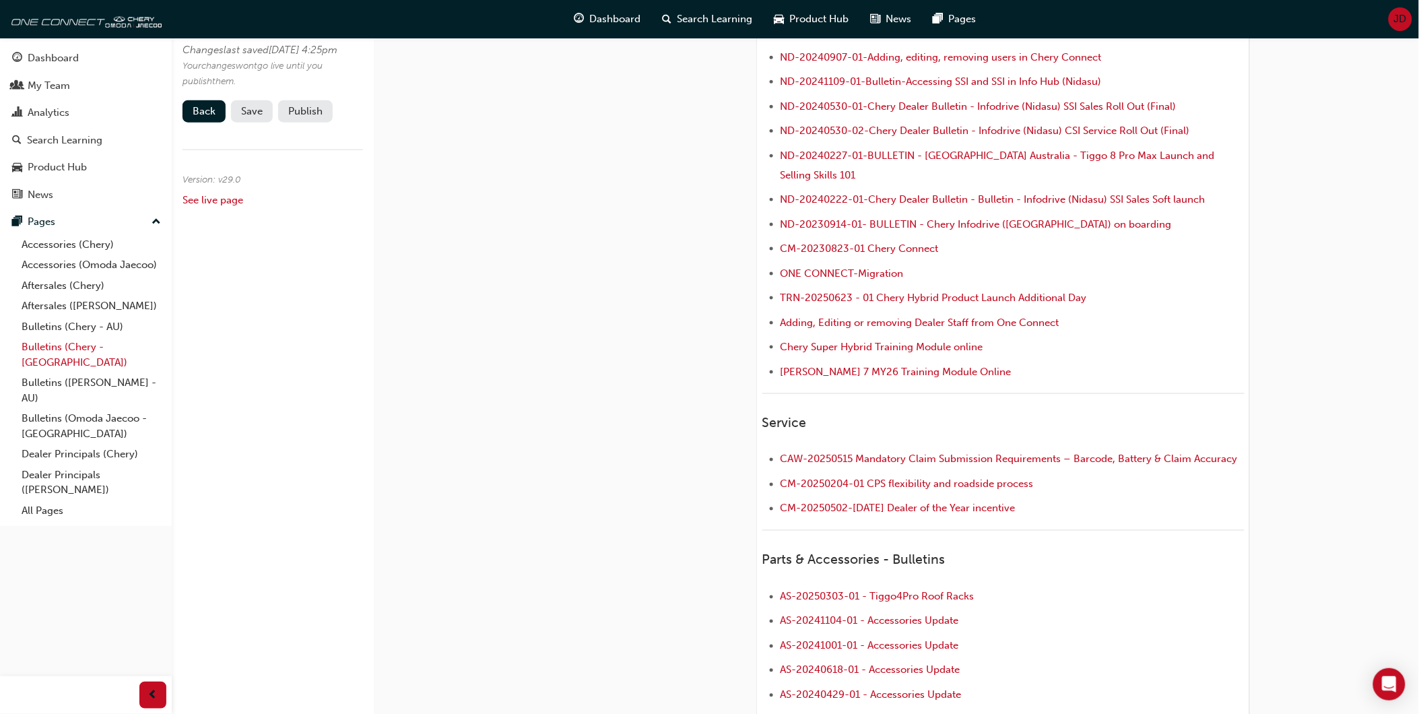
click at [85, 350] on link "Bulletins (Chery - [GEOGRAPHIC_DATA])" at bounding box center [91, 355] width 150 height 36
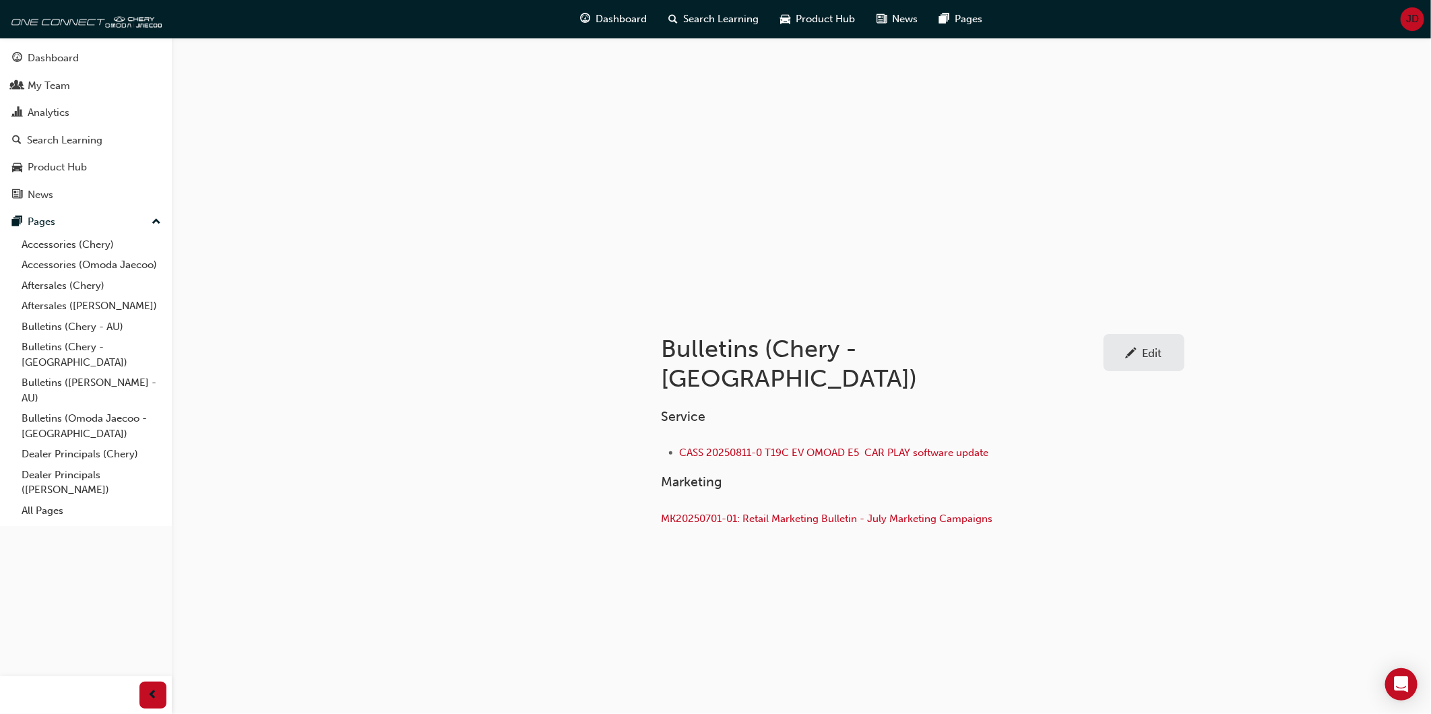
click at [1148, 350] on div "Edit" at bounding box center [1152, 352] width 20 height 13
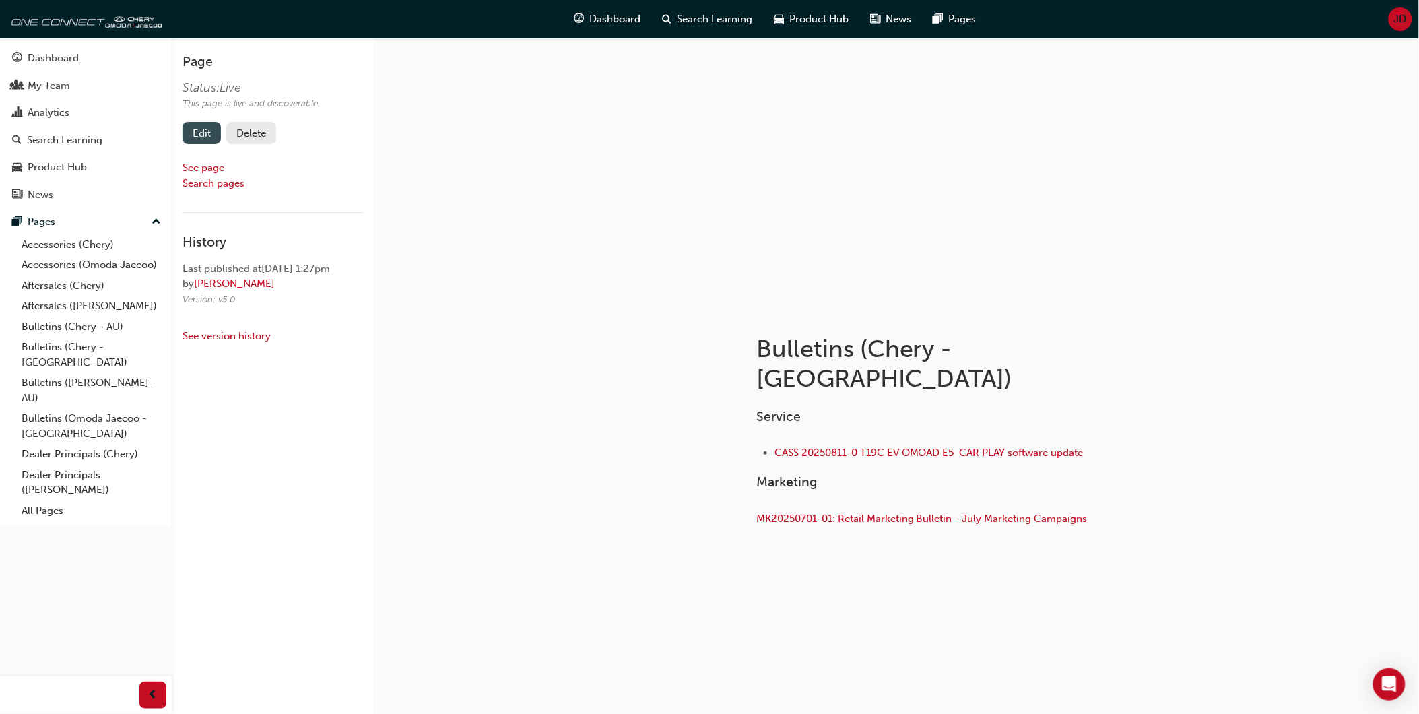
click at [190, 133] on link "Edit" at bounding box center [202, 133] width 38 height 22
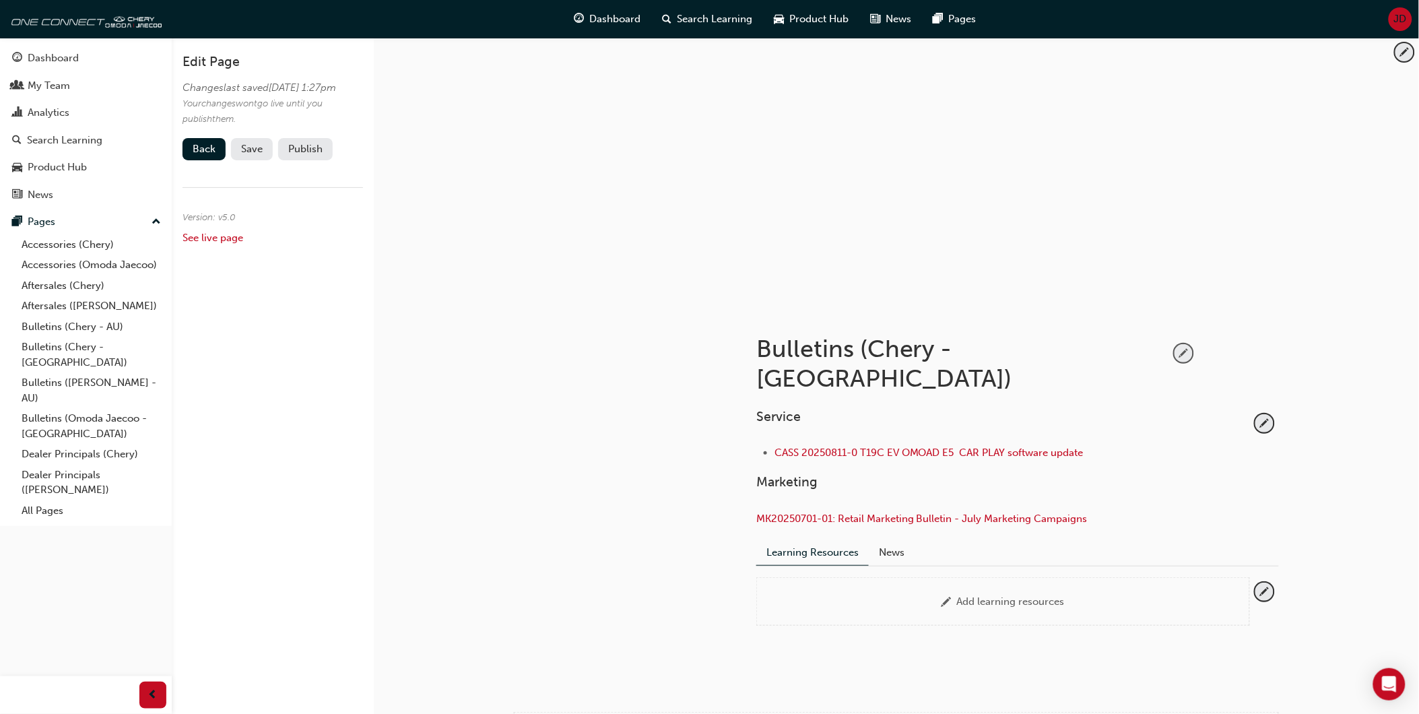
click at [1184, 348] on span "pencil-icon" at bounding box center [1184, 353] width 18 height 18
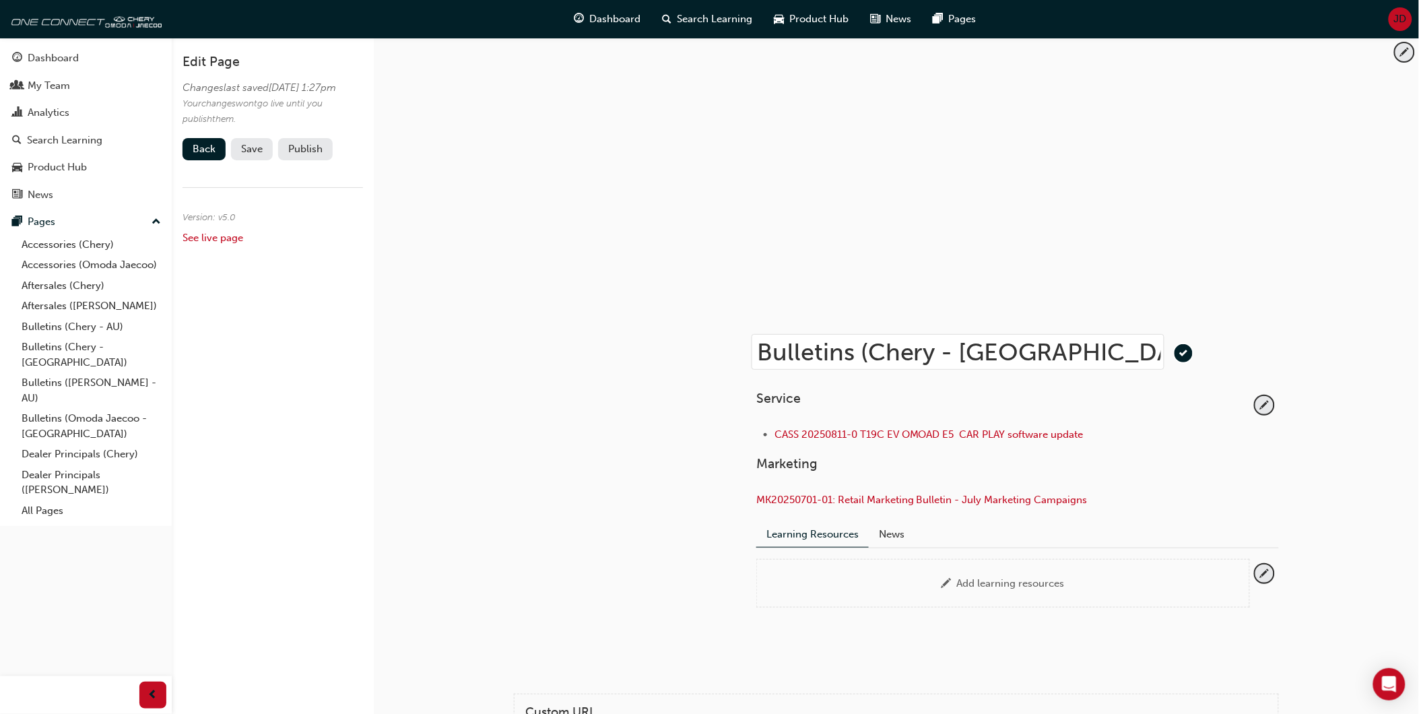
click at [853, 568] on div "Add learning resources" at bounding box center [1003, 583] width 494 height 49
click at [649, 521] on div at bounding box center [613, 479] width 243 height 344
click at [1264, 401] on span "pencil-icon" at bounding box center [1265, 405] width 18 height 18
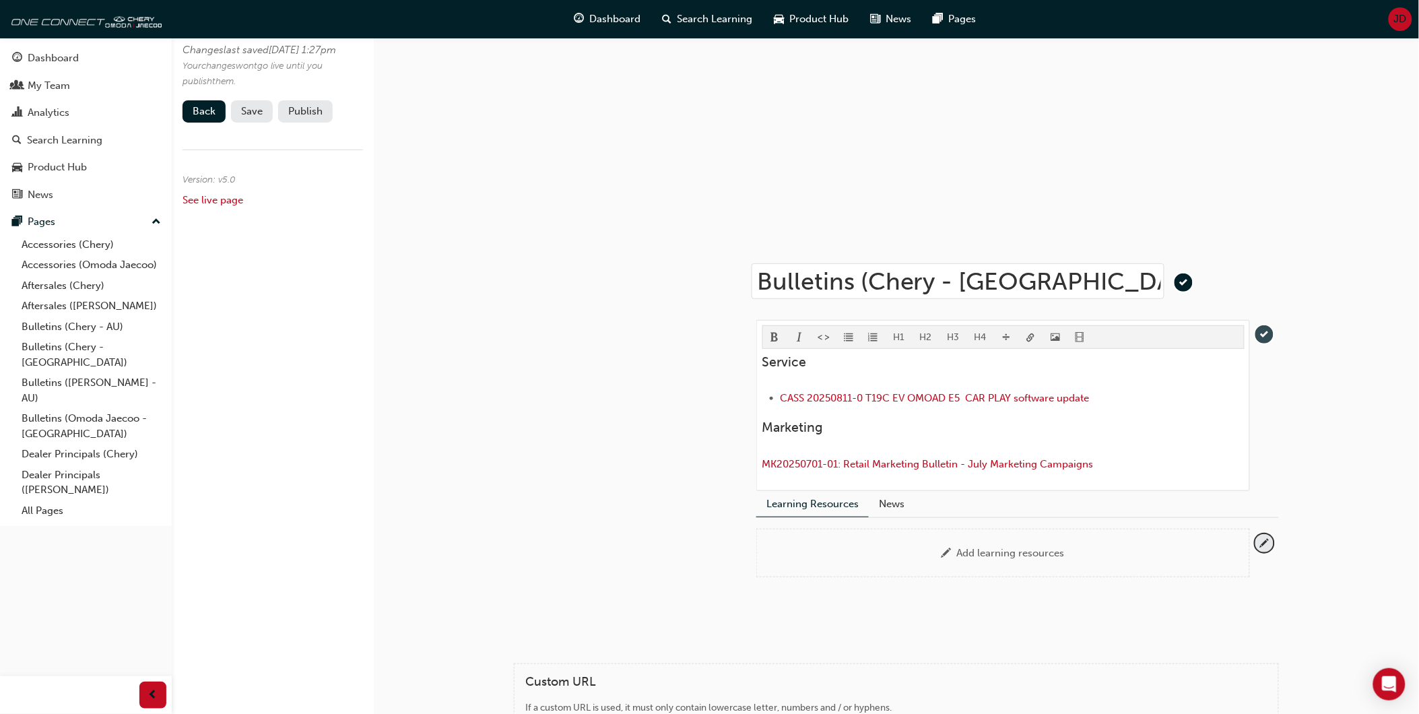
scroll to position [50, 0]
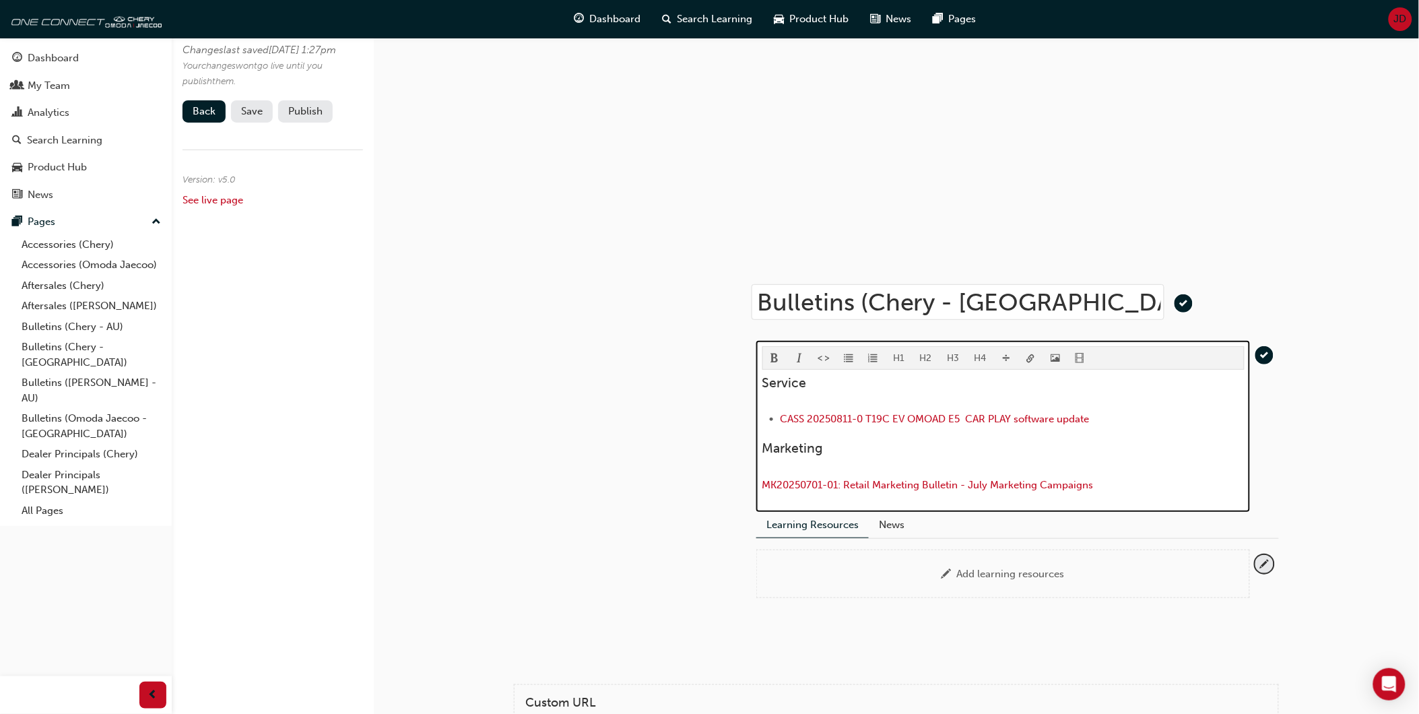
click at [1117, 411] on li "CASS 20250811-0 T19C EV OMOAD E5 CAR PLAY software update" at bounding box center [1013, 421] width 464 height 20
click at [1129, 401] on div "Service CASS 20250811-0 T19C EV OMOAD E5 CAR PLAY software update Marketing MK2…" at bounding box center [1004, 435] width 482 height 121
click at [849, 354] on span "format_ul-icon" at bounding box center [848, 359] width 9 height 11
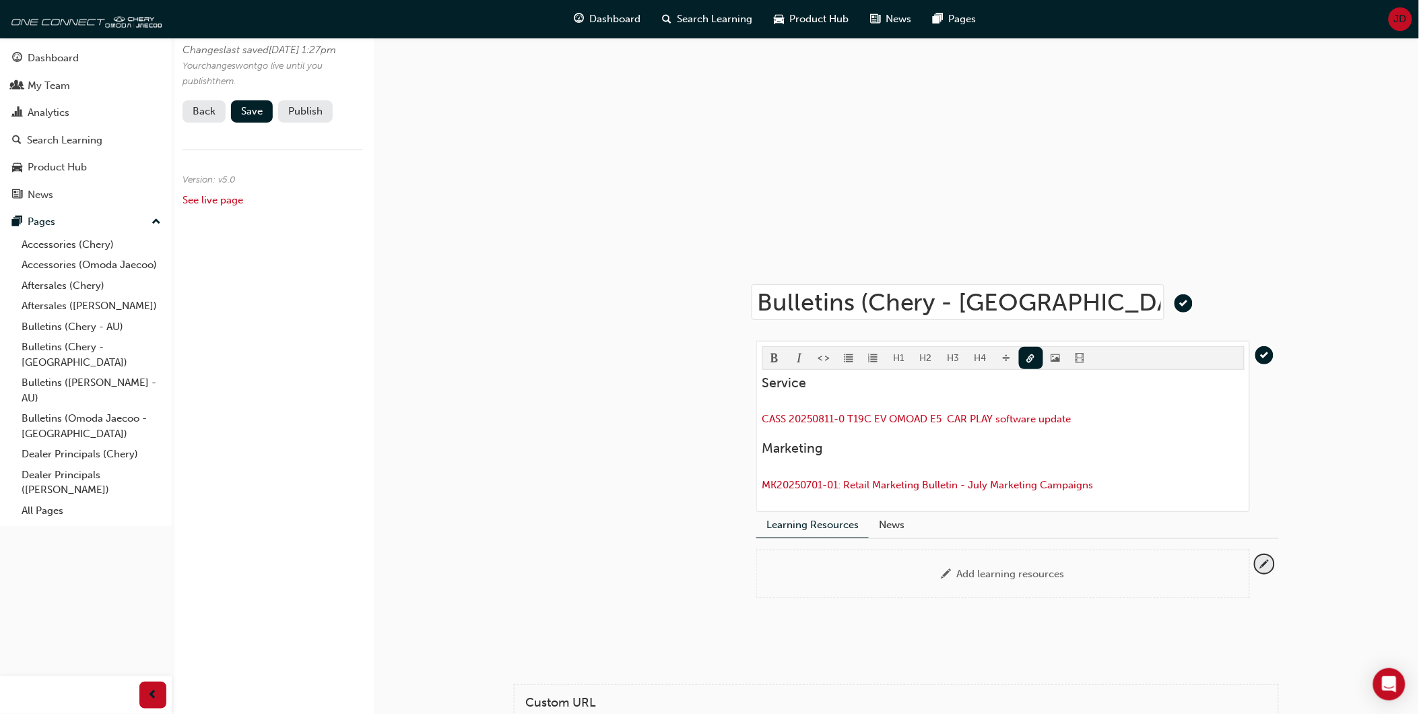
click at [210, 119] on link "Back" at bounding box center [204, 111] width 43 height 22
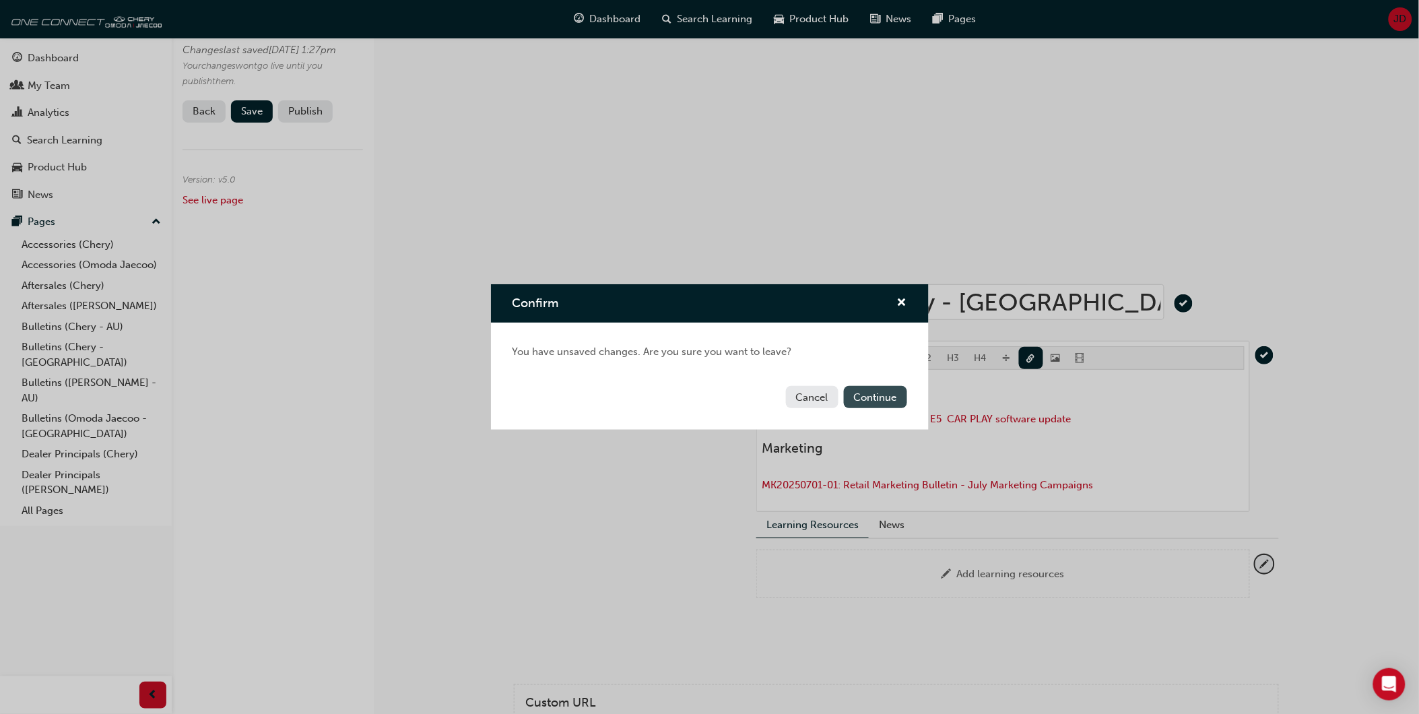
click at [871, 395] on button "Continue" at bounding box center [875, 397] width 63 height 22
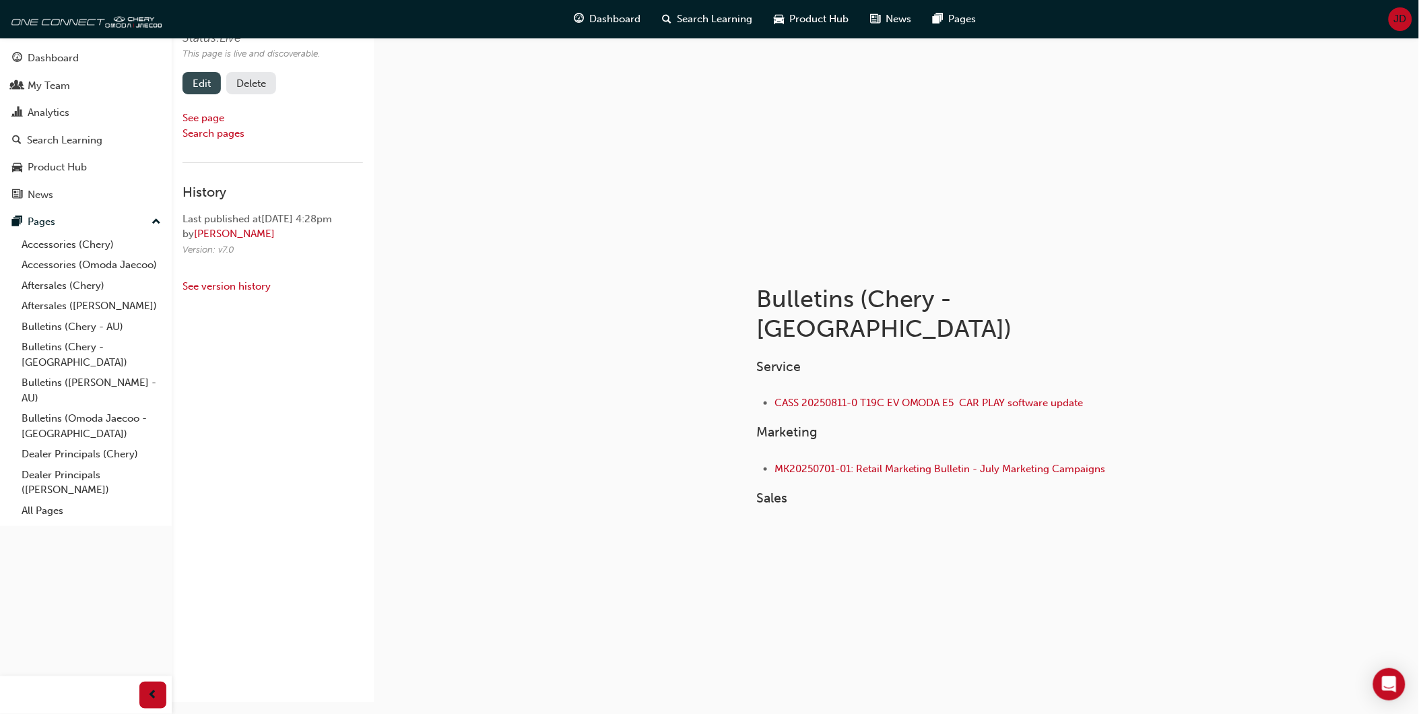
click at [197, 84] on link "Edit" at bounding box center [202, 83] width 38 height 22
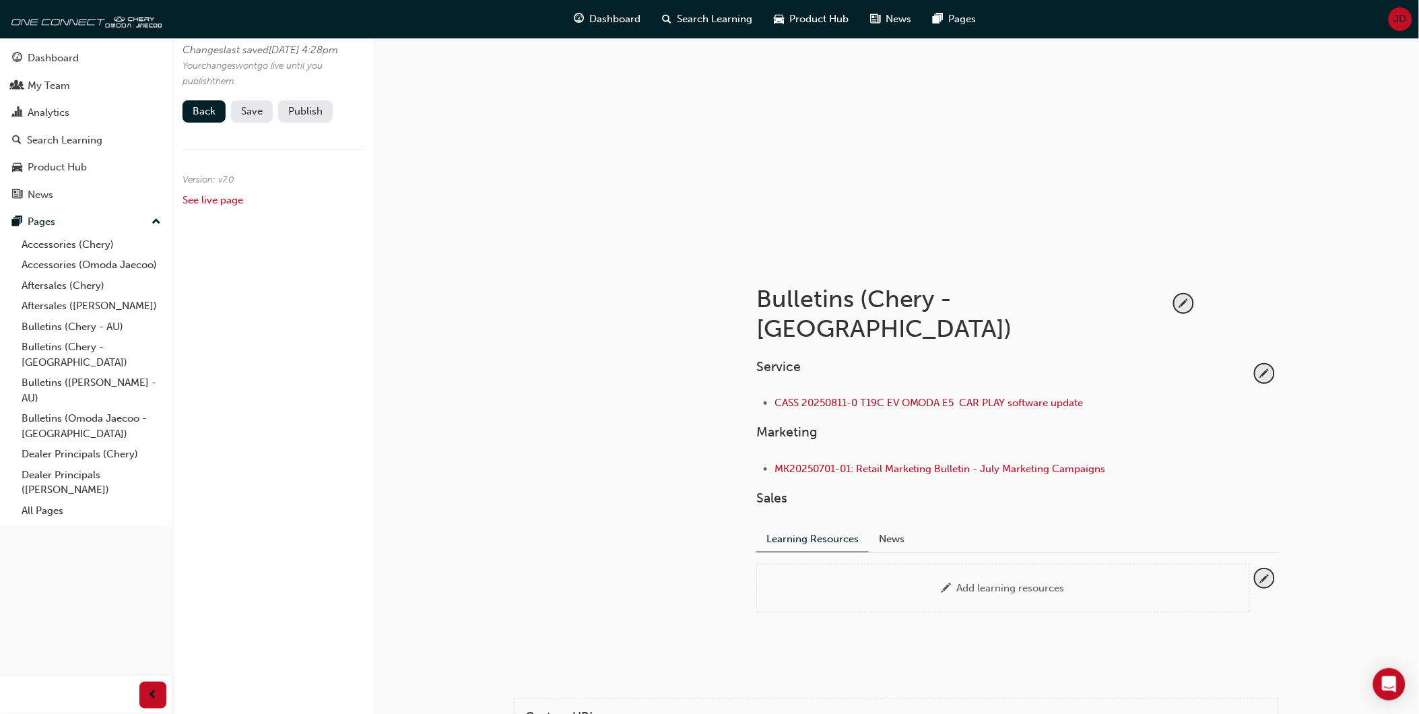
click at [797, 490] on h3 "Sales" at bounding box center [1003, 497] width 494 height 15
click at [1264, 364] on span "pencil-icon" at bounding box center [1265, 373] width 18 height 18
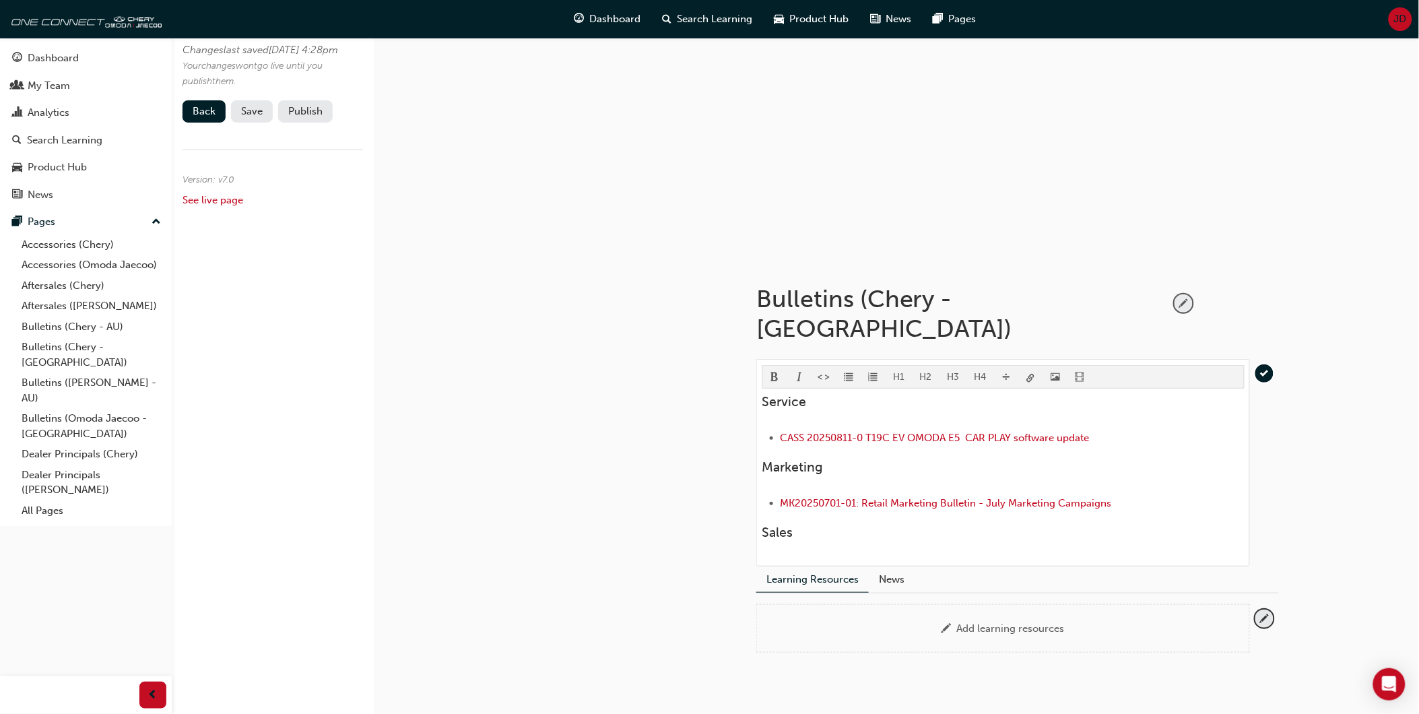
click at [1184, 300] on span "pencil-icon" at bounding box center [1184, 303] width 18 height 18
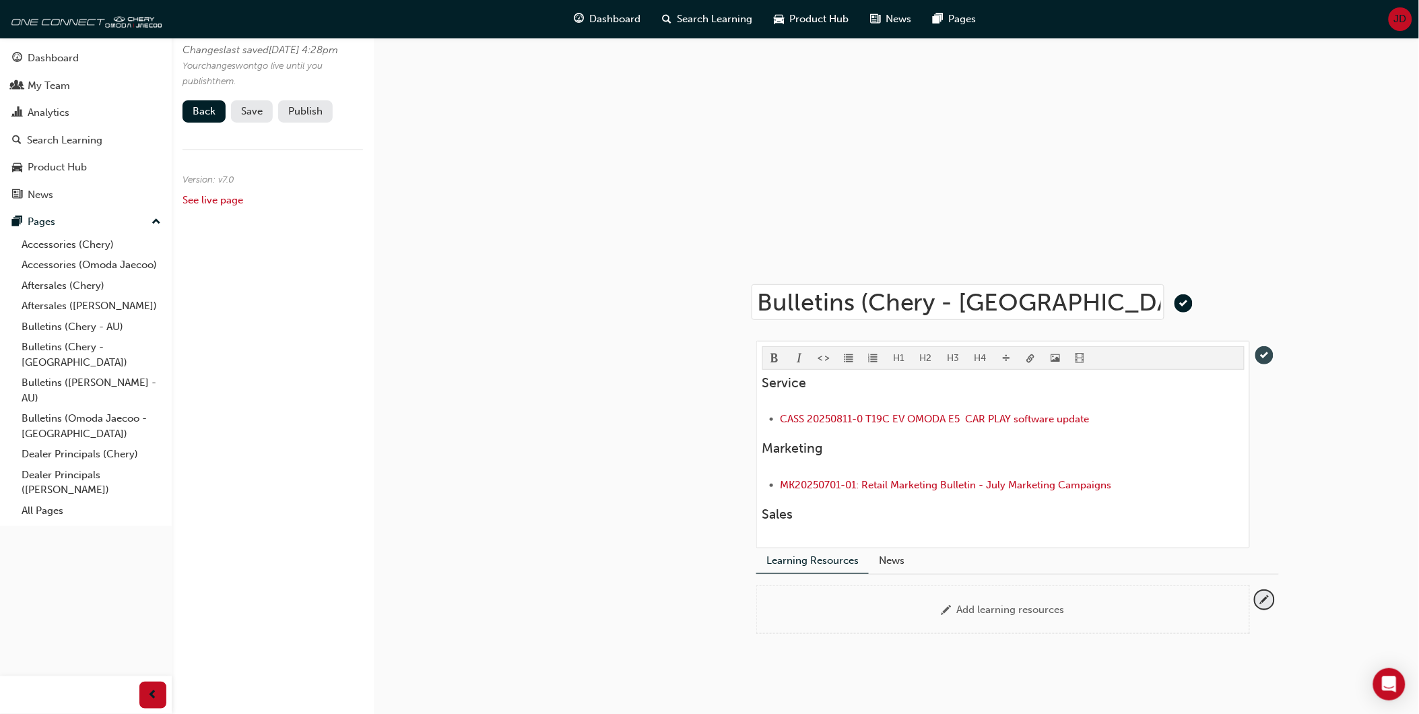
click at [1268, 354] on span "tick-icon" at bounding box center [1265, 355] width 18 height 18
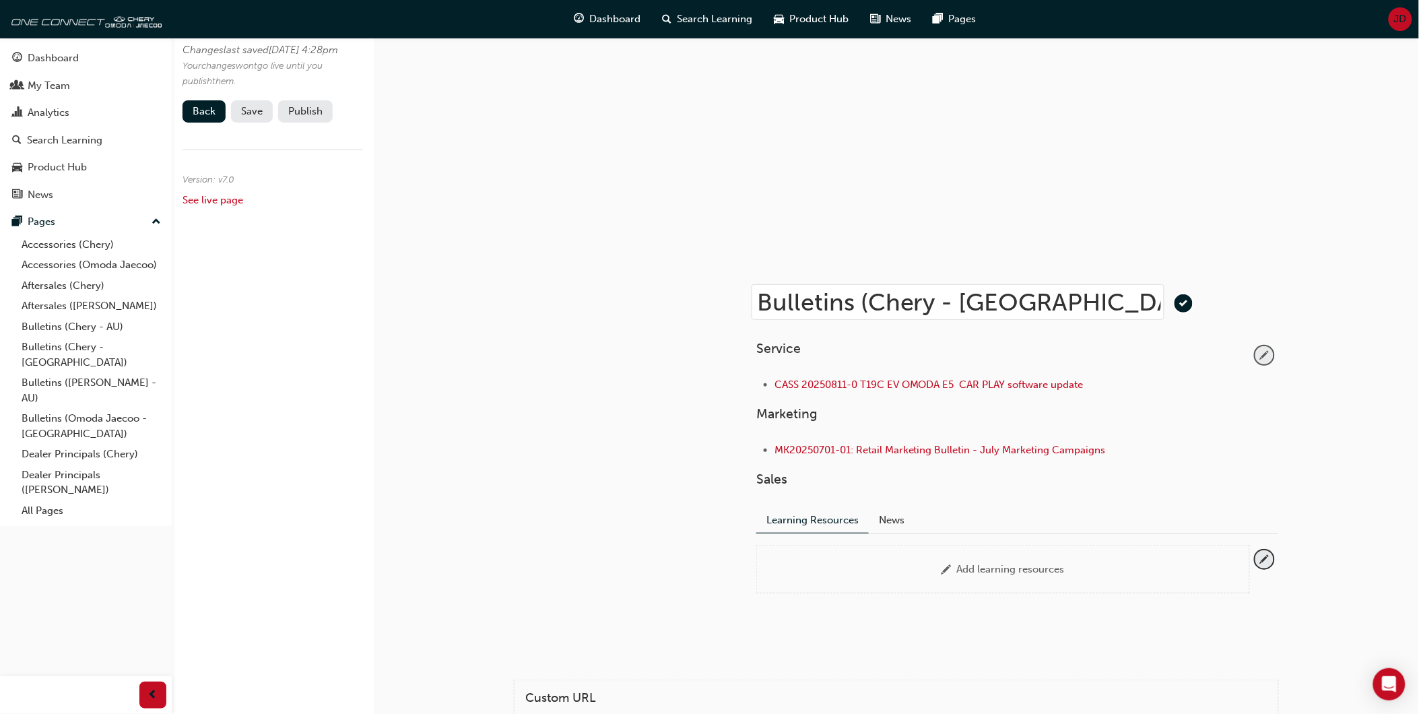
click at [1261, 351] on span "pencil-icon" at bounding box center [1265, 355] width 18 height 18
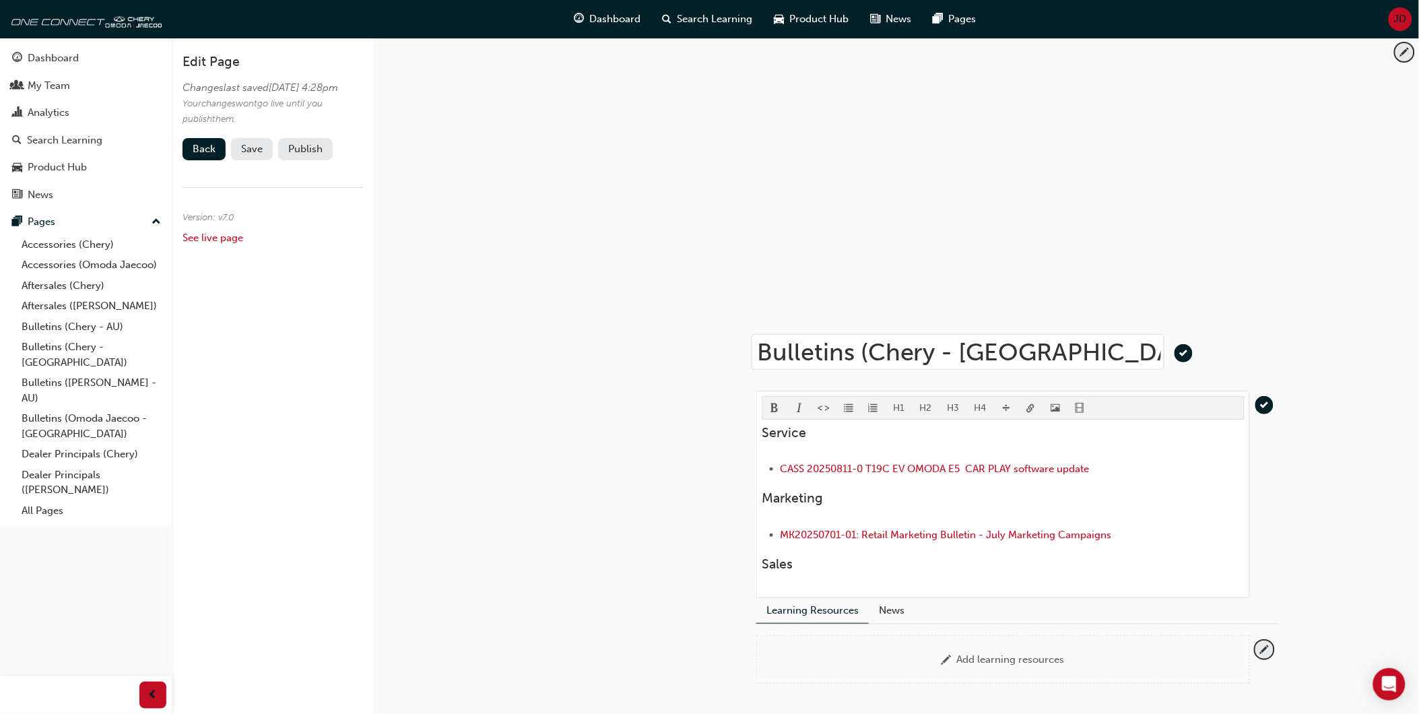
click at [785, 583] on div "H1 H2 H3 H4 Service CASS 20250811-0 T19C EV OMODA E5 CAR PLAY software update M…" at bounding box center [1003, 494] width 494 height 207
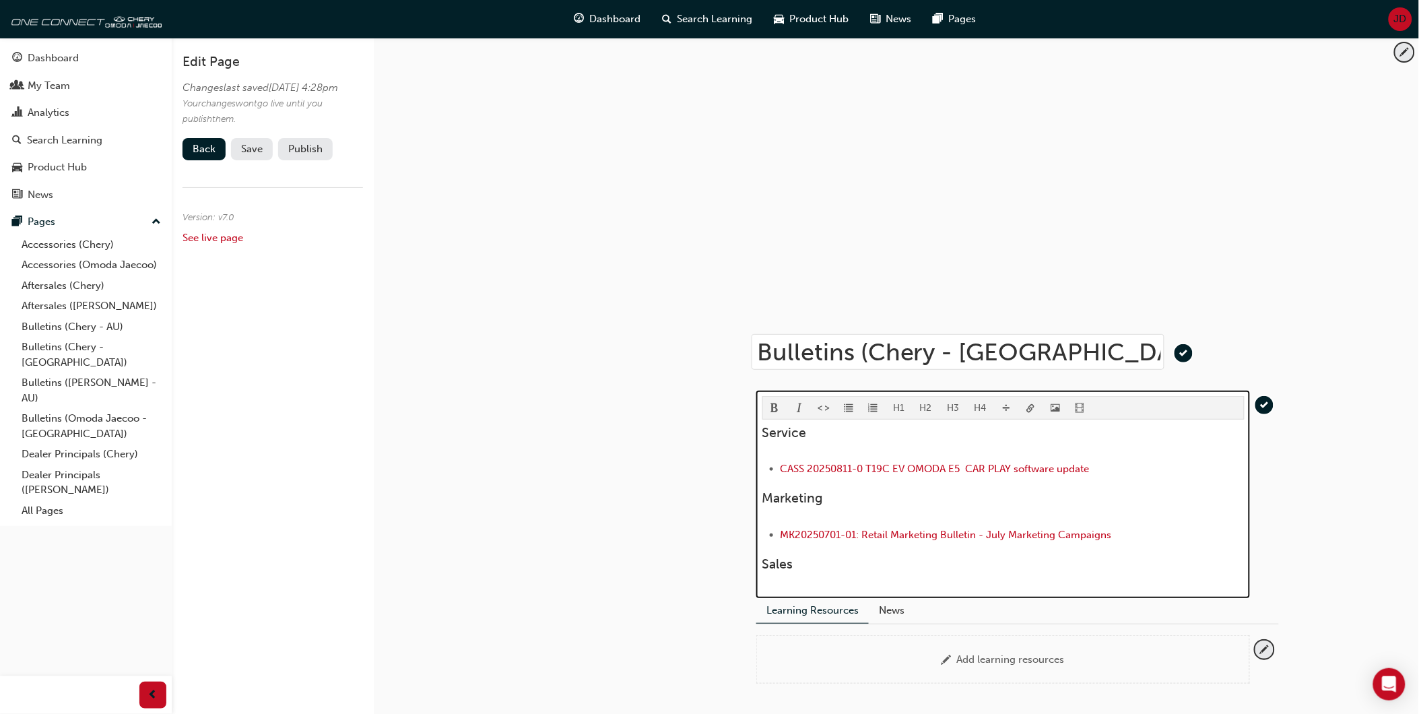
click at [806, 569] on h3 "Sales" at bounding box center [1004, 563] width 482 height 15
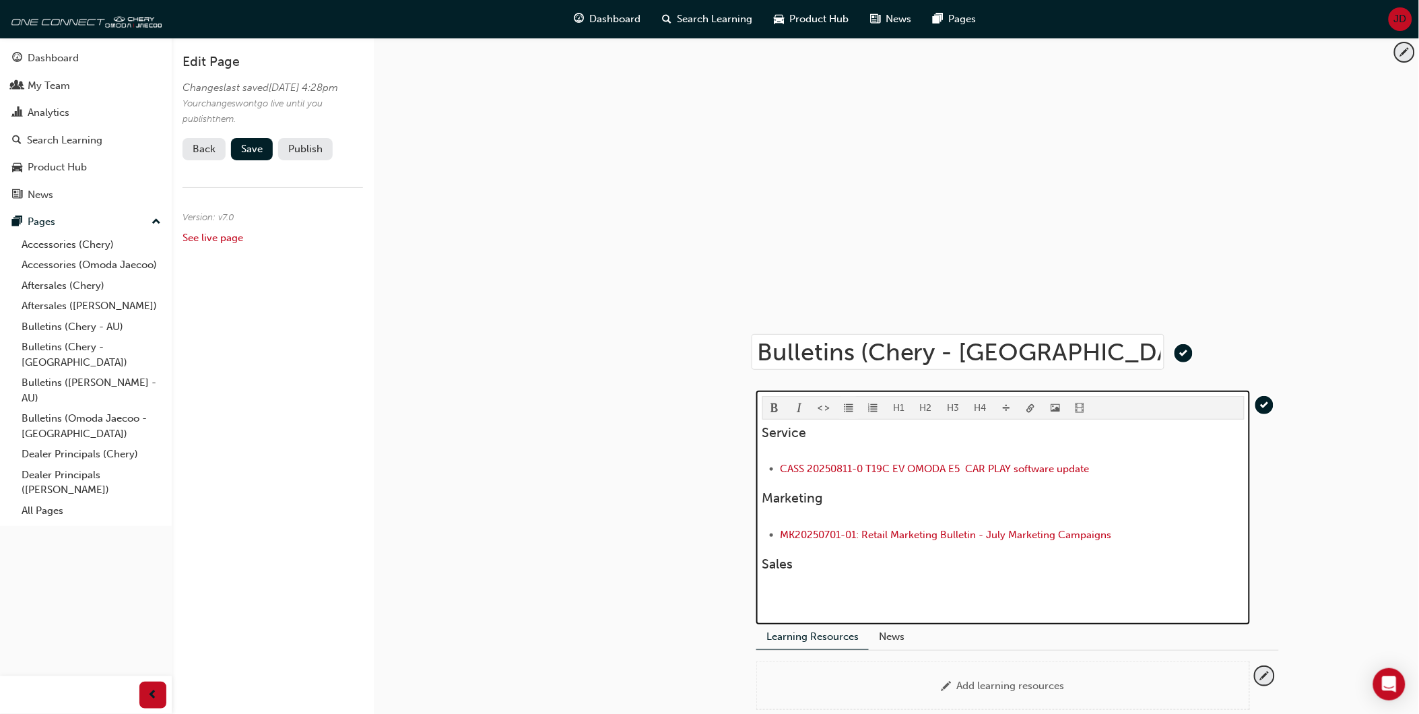
click at [849, 406] on span "format_ul-icon" at bounding box center [848, 409] width 9 height 11
click at [859, 602] on span "Tiggo 7 MY26 Online Training Module added" at bounding box center [885, 600] width 209 height 12
drag, startPoint x: 995, startPoint y: 598, endPoint x: 782, endPoint y: 597, distance: 212.9
click at [782, 597] on li "Tiggo 7 MY26 Online Training Module added" at bounding box center [1013, 600] width 464 height 16
click at [829, 575] on div "Service CASS 20250811-0 T19C EV OMODA E5 CAR PLAY software update Marketing MK2…" at bounding box center [1004, 516] width 482 height 183
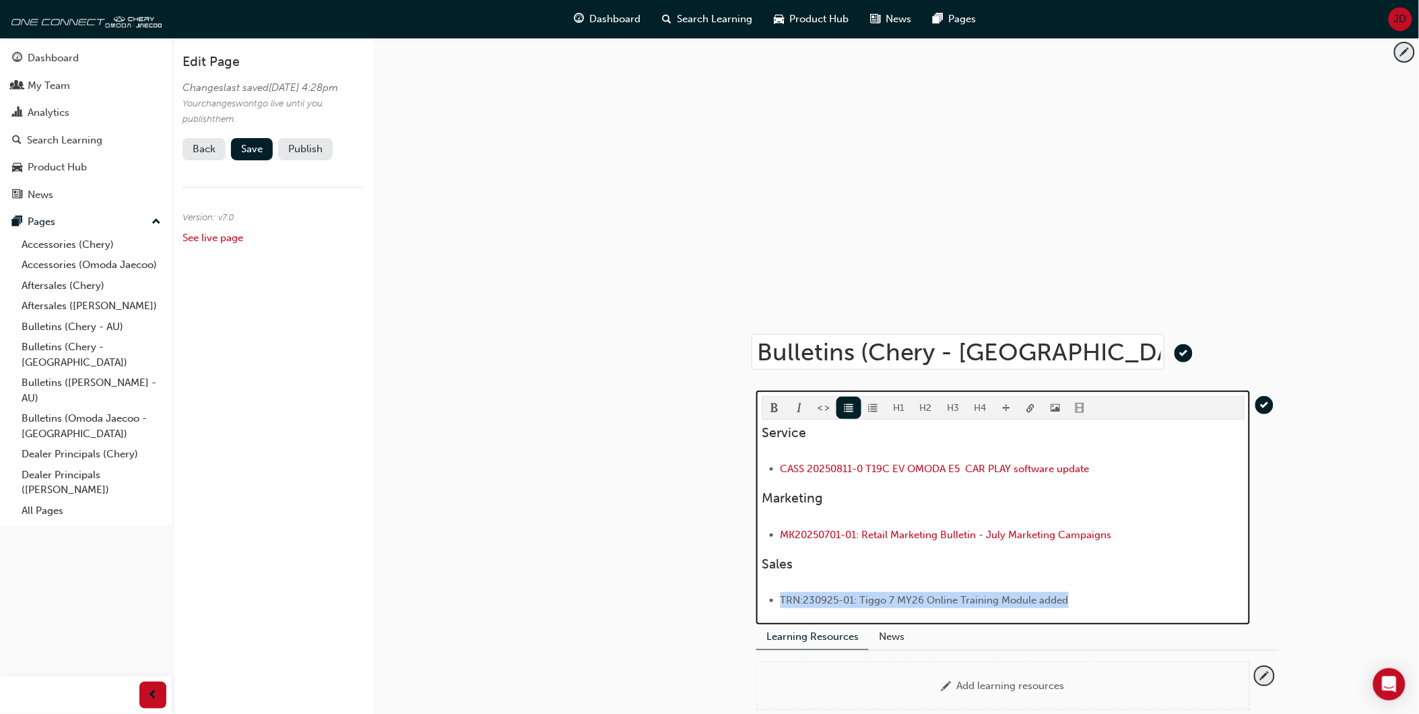
drag, startPoint x: 1069, startPoint y: 598, endPoint x: 771, endPoint y: 591, distance: 297.8
click at [771, 591] on div "Service CASS 20250811-0 T19C EV OMODA E5 CAR PLAY software update Marketing MK2…" at bounding box center [1004, 516] width 482 height 183
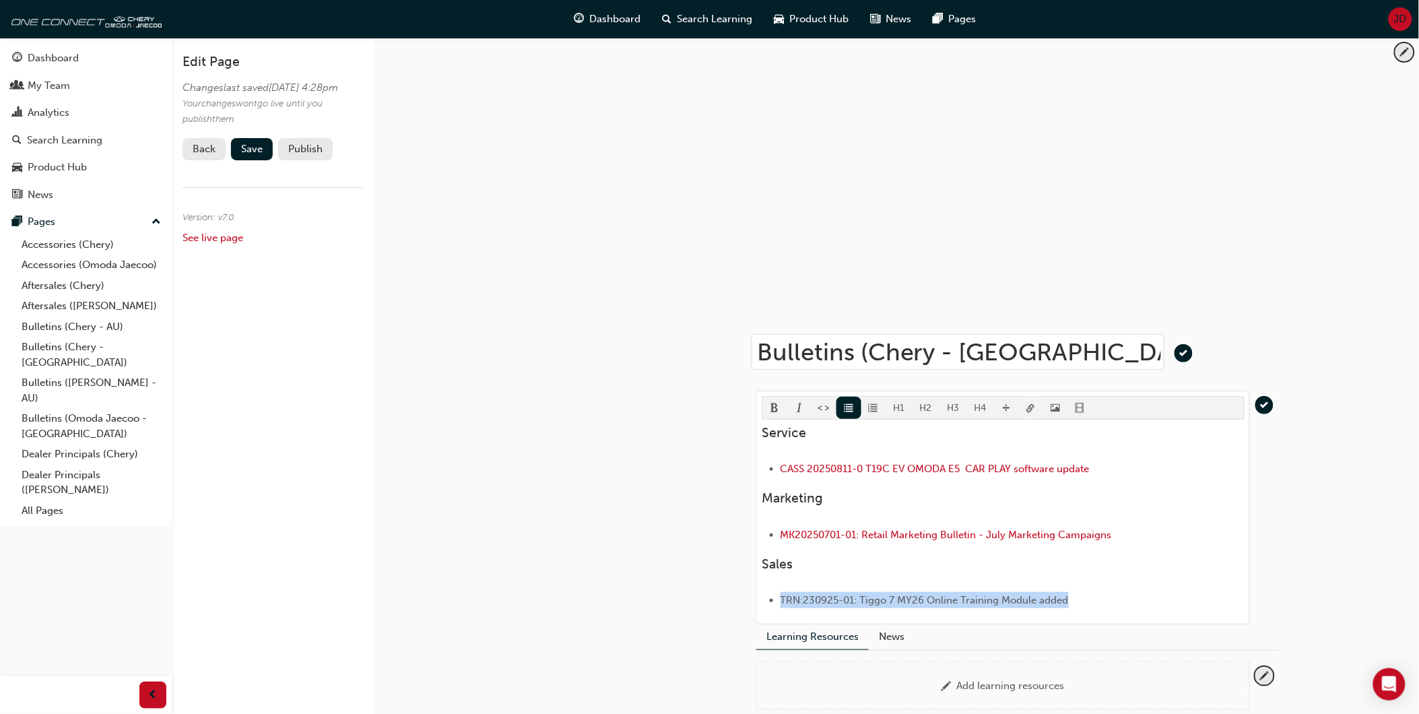
click at [1032, 406] on body "Your version of Internet Explorer is outdated and not supported. Please upgrade…" at bounding box center [709, 357] width 1419 height 714
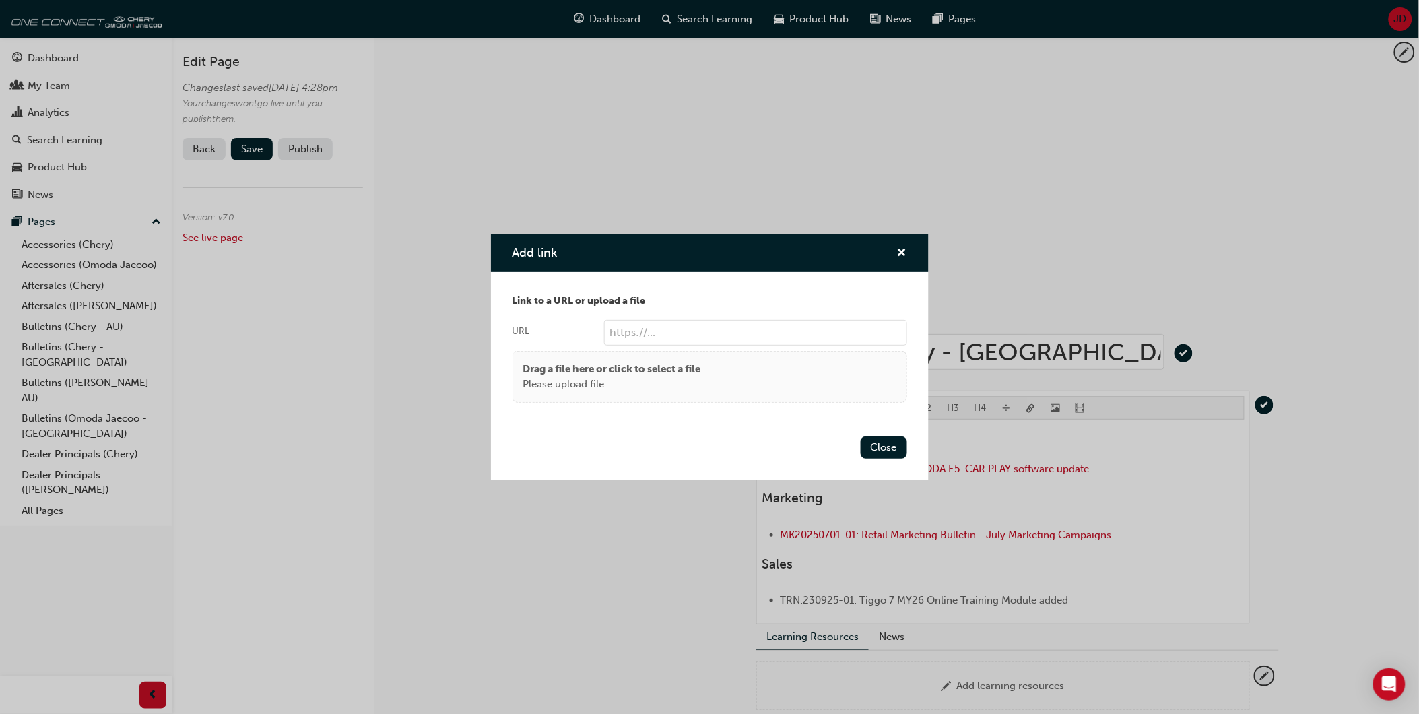
click at [653, 378] on p "Please upload file." at bounding box center [612, 384] width 178 height 15
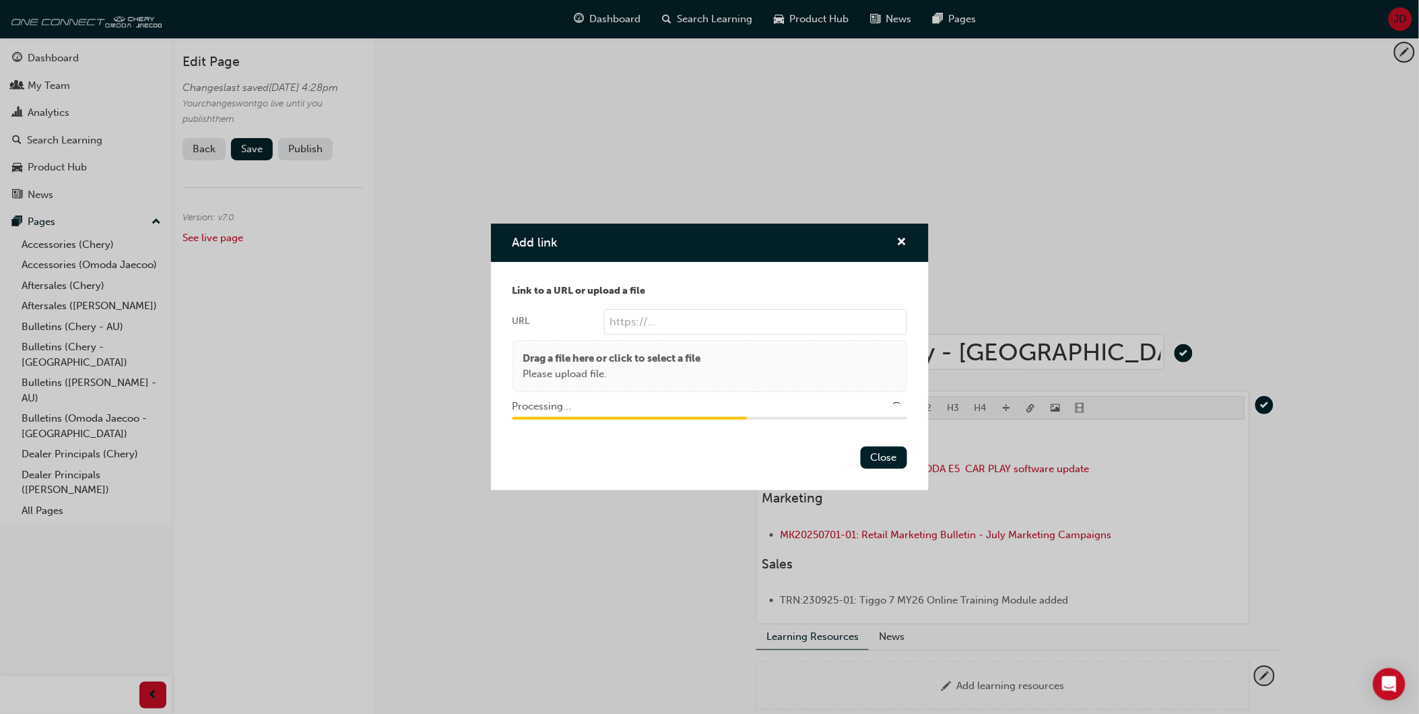
type input "/upload/ae08b97e-8846-4a48-ab87-3ad48a0569de.pdf"
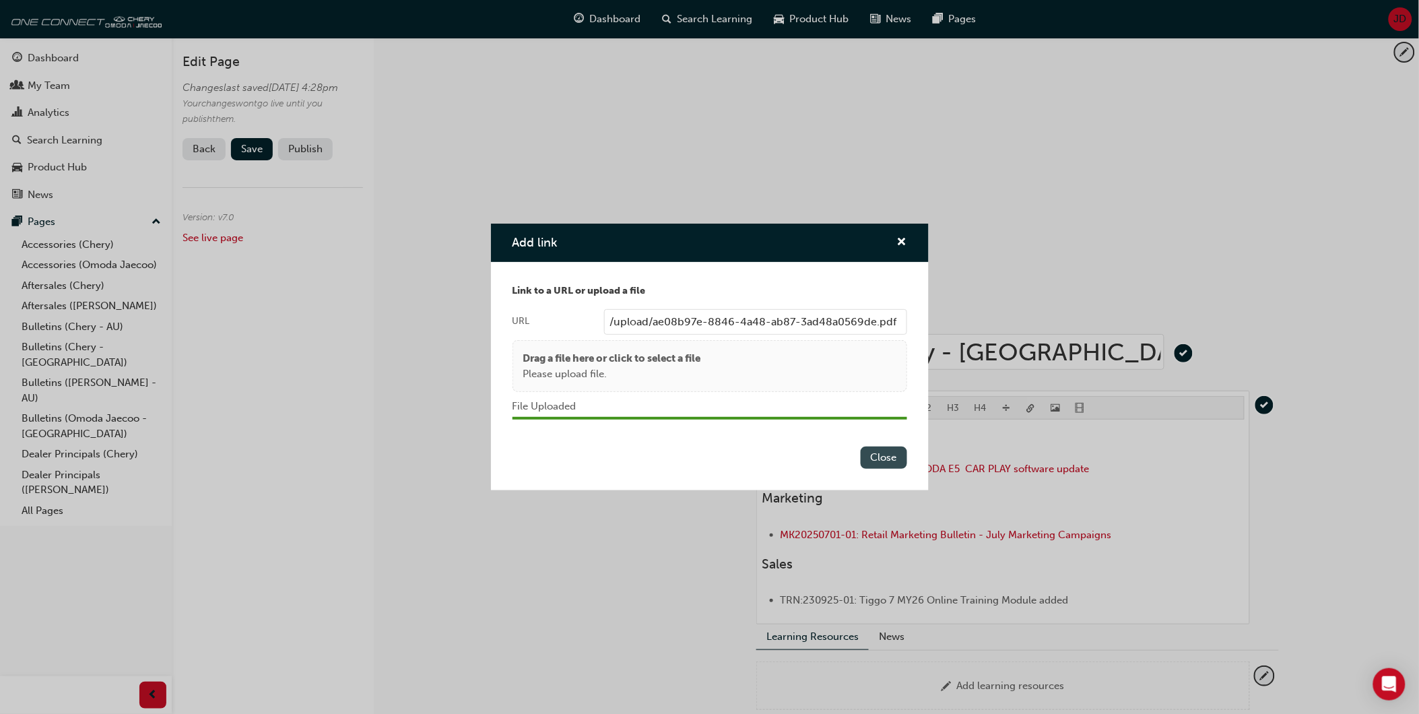
click at [881, 458] on button "Close" at bounding box center [884, 458] width 46 height 22
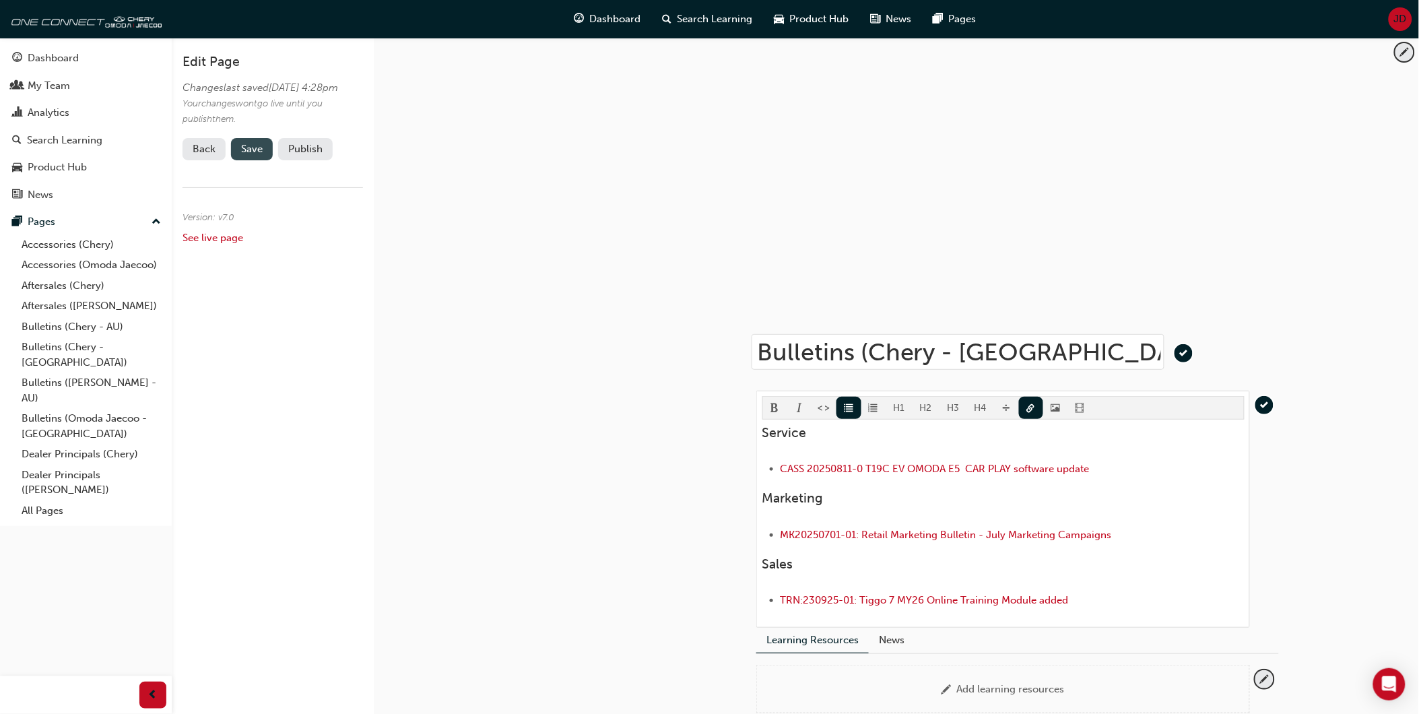
click at [241, 155] on span "Save" at bounding box center [252, 149] width 22 height 12
click at [307, 160] on button "Publish" at bounding box center [305, 149] width 55 height 22
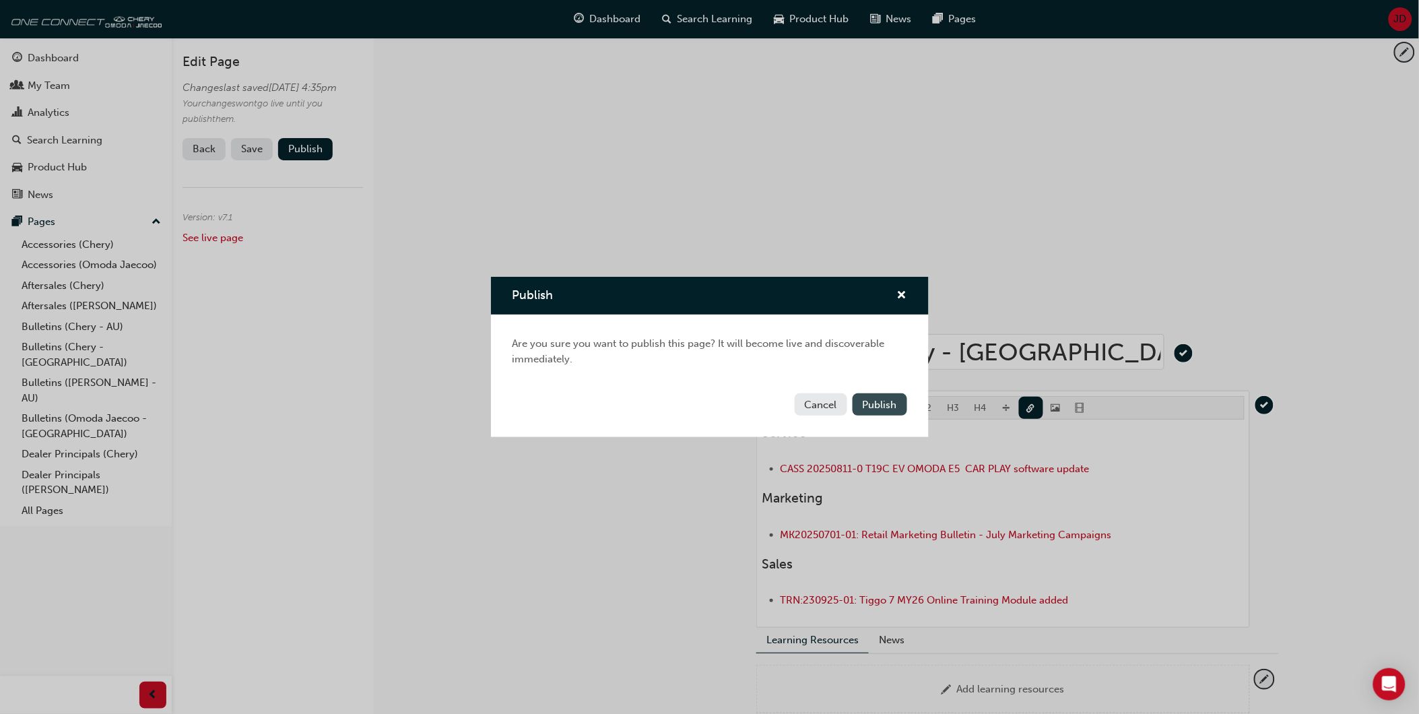
click at [887, 406] on span "Publish" at bounding box center [880, 405] width 34 height 12
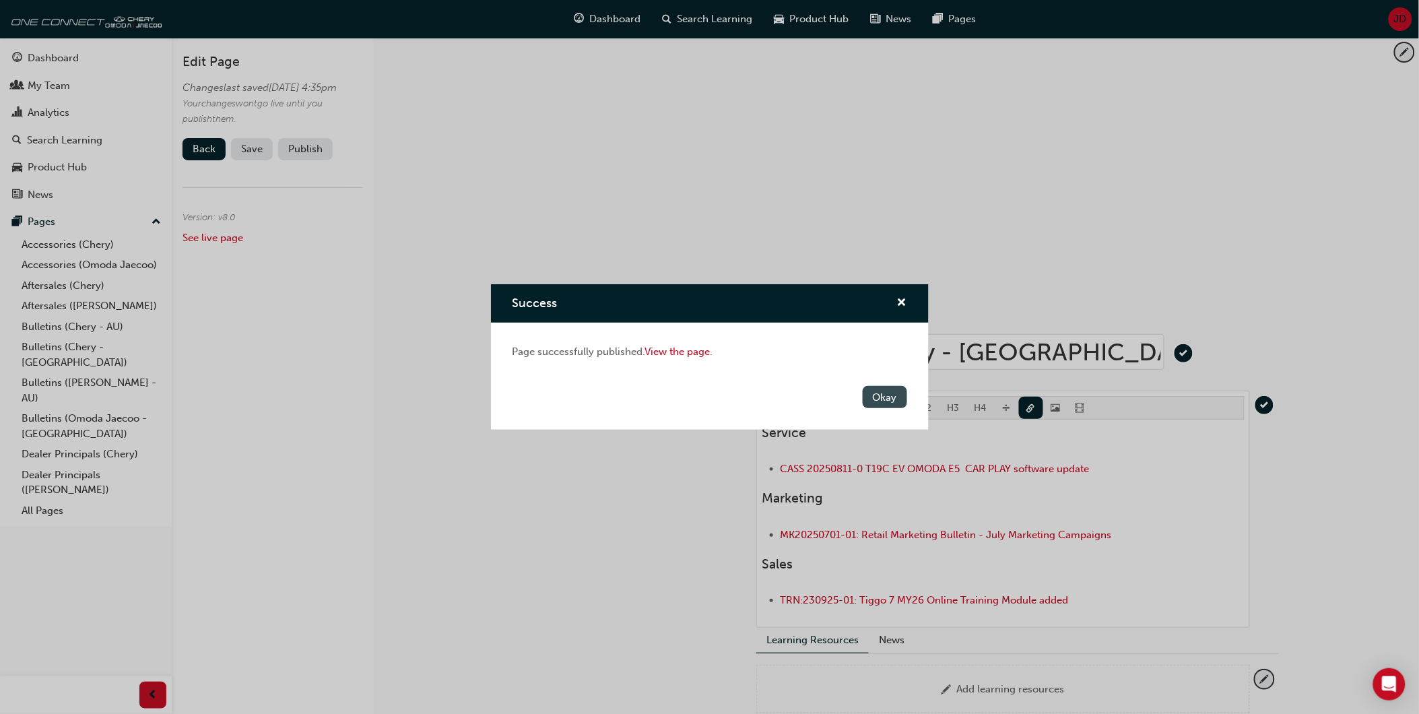
click at [887, 395] on button "Okay" at bounding box center [885, 397] width 44 height 22
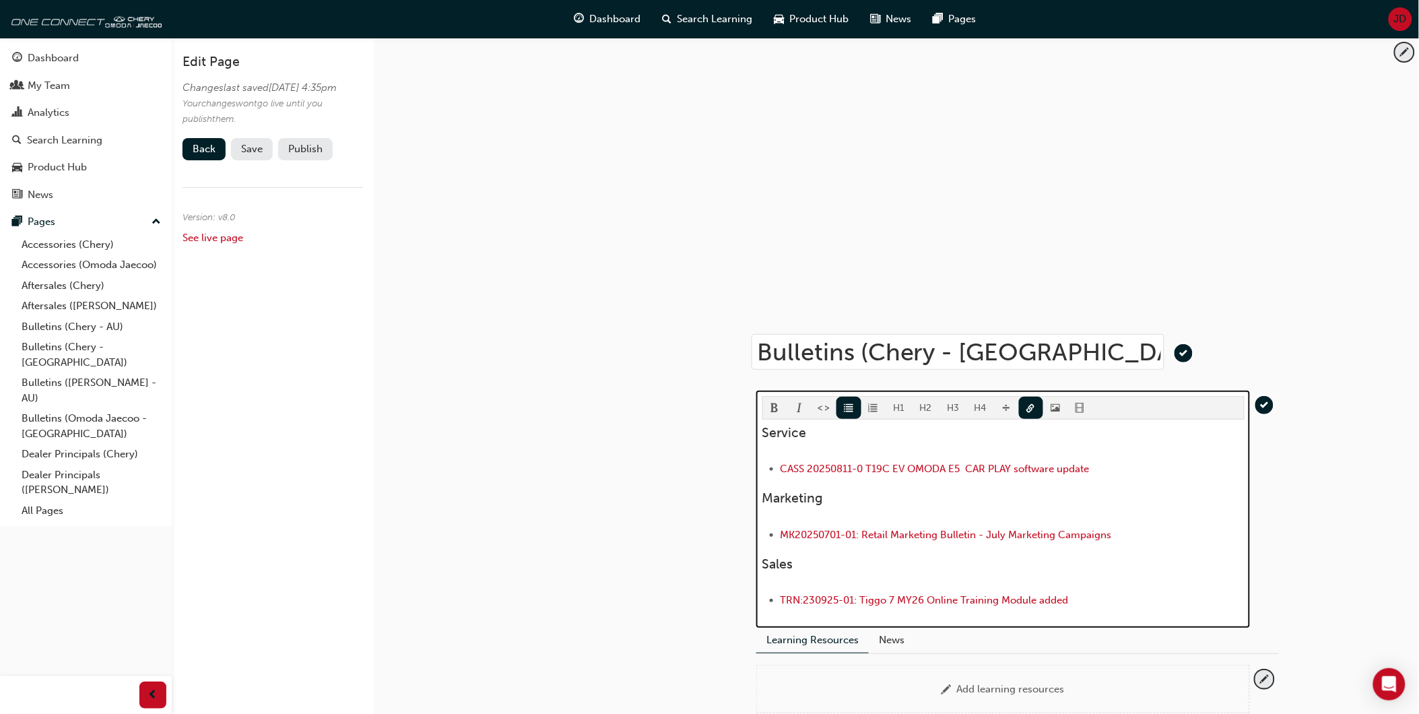
click at [1073, 600] on li "﻿ TRN:230925-01: Tiggo 7 MY26 Online Training Module added ﻿" at bounding box center [1013, 602] width 464 height 20
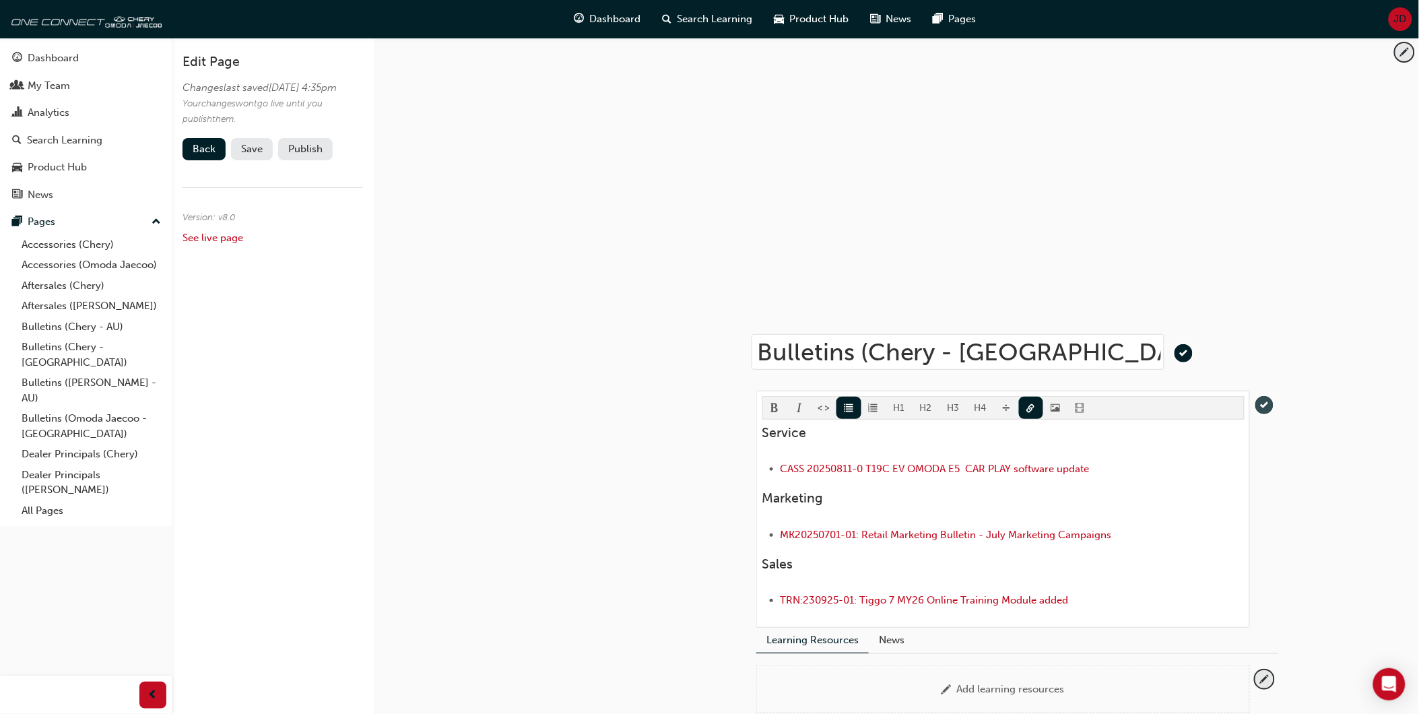
click at [1266, 402] on span "tick-icon" at bounding box center [1265, 405] width 18 height 18
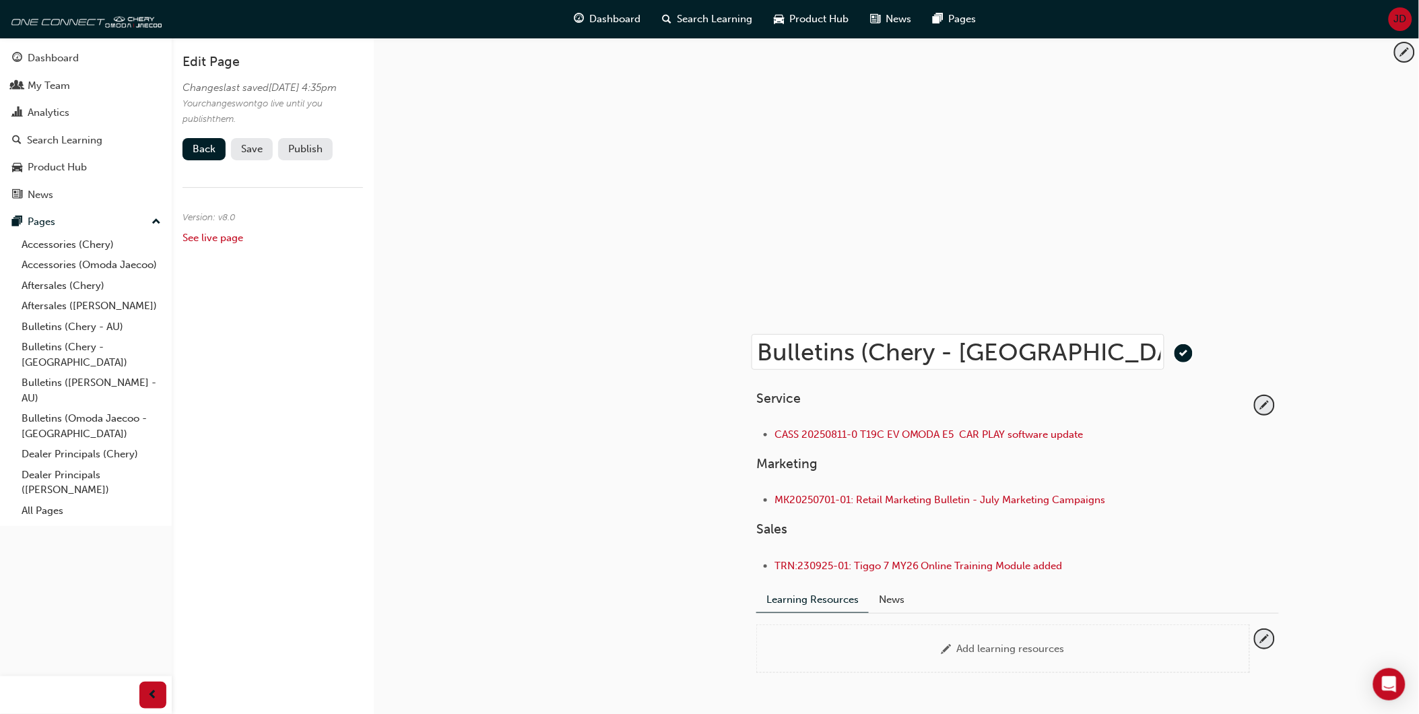
click at [1072, 565] on li "TRN:230925-01: Tiggo 7 MY26 Online Training Module added" at bounding box center [1013, 568] width 476 height 20
click at [1065, 567] on li "TRN:230925-01: Tiggo 7 MY26 Online Training Module added" at bounding box center [1013, 568] width 476 height 20
click at [1260, 403] on span "pencil-icon" at bounding box center [1265, 405] width 18 height 18
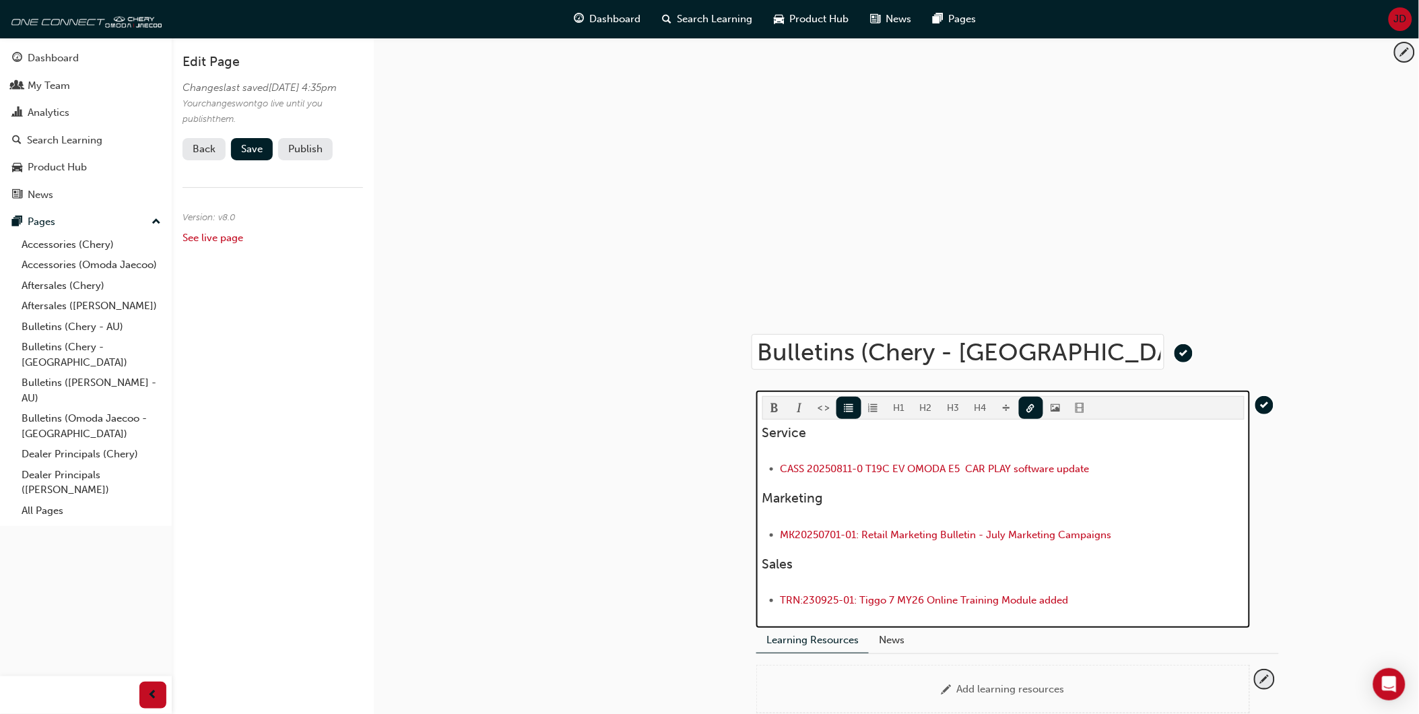
click at [1078, 602] on li "TRN:230925-01: Tiggo 7 MY26 Online Training Module added" at bounding box center [1013, 602] width 464 height 20
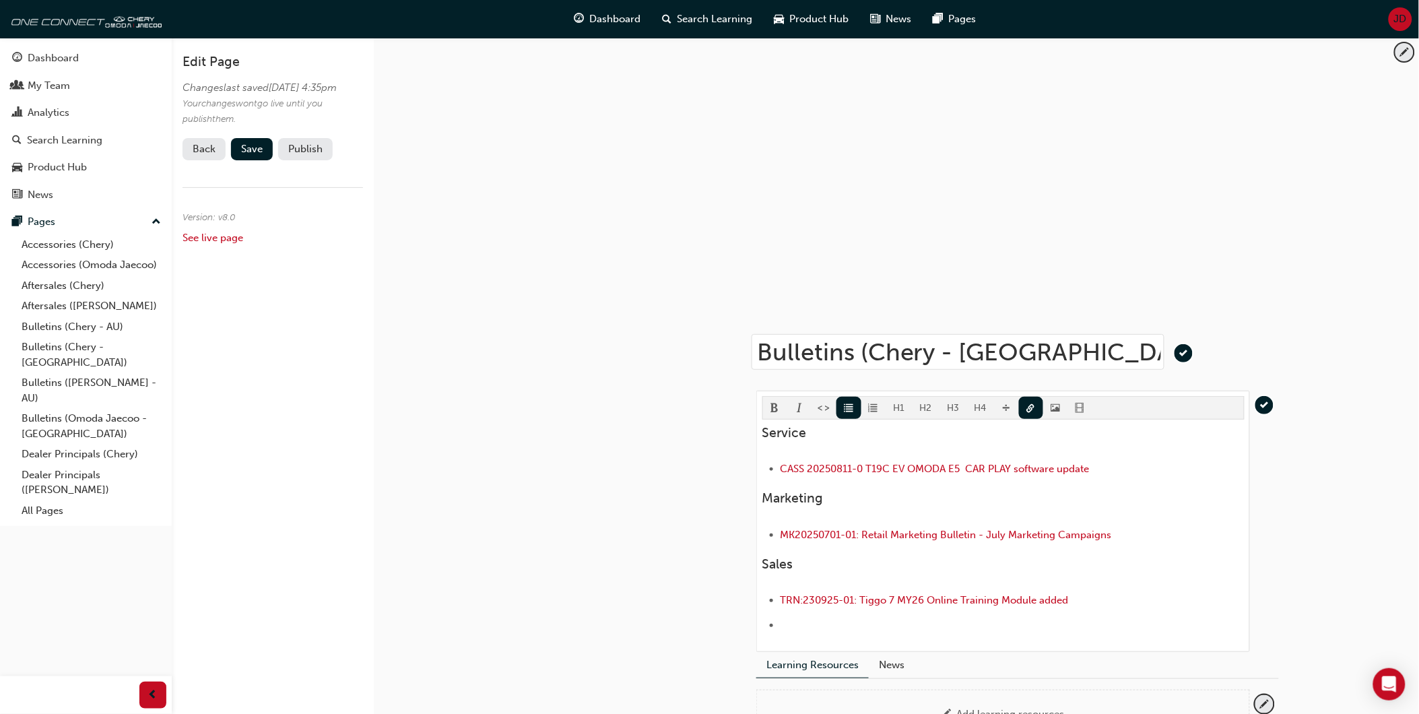
click at [205, 160] on link "Back" at bounding box center [204, 149] width 43 height 22
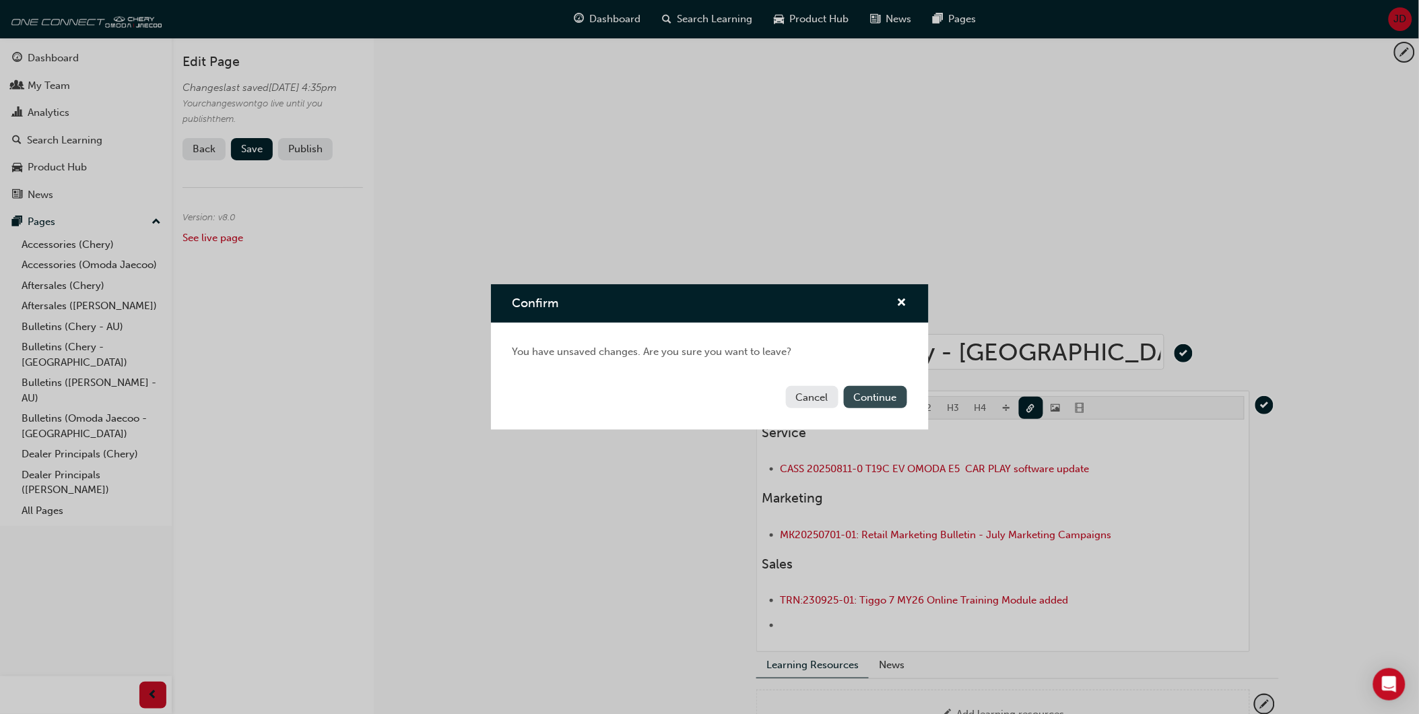
click at [883, 395] on button "Continue" at bounding box center [875, 397] width 63 height 22
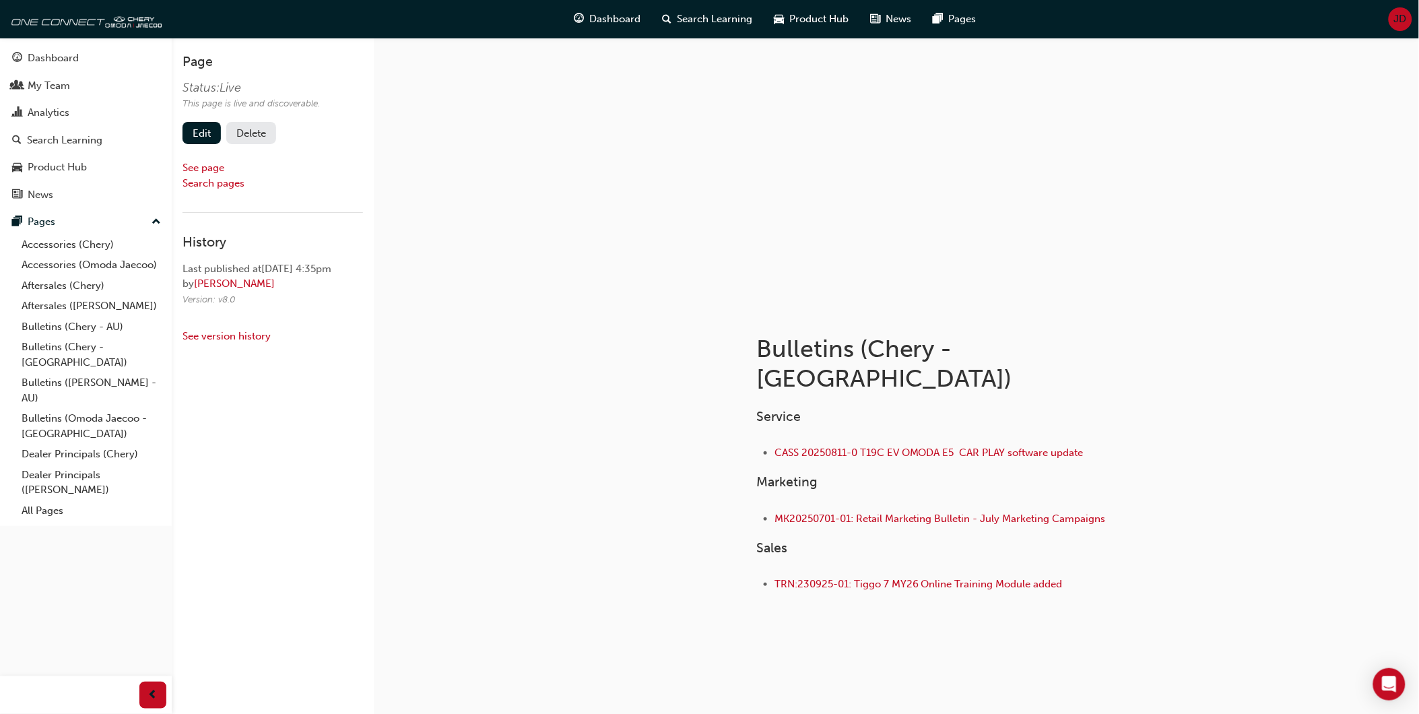
click at [1400, 19] on span "JD" at bounding box center [1400, 18] width 13 height 15
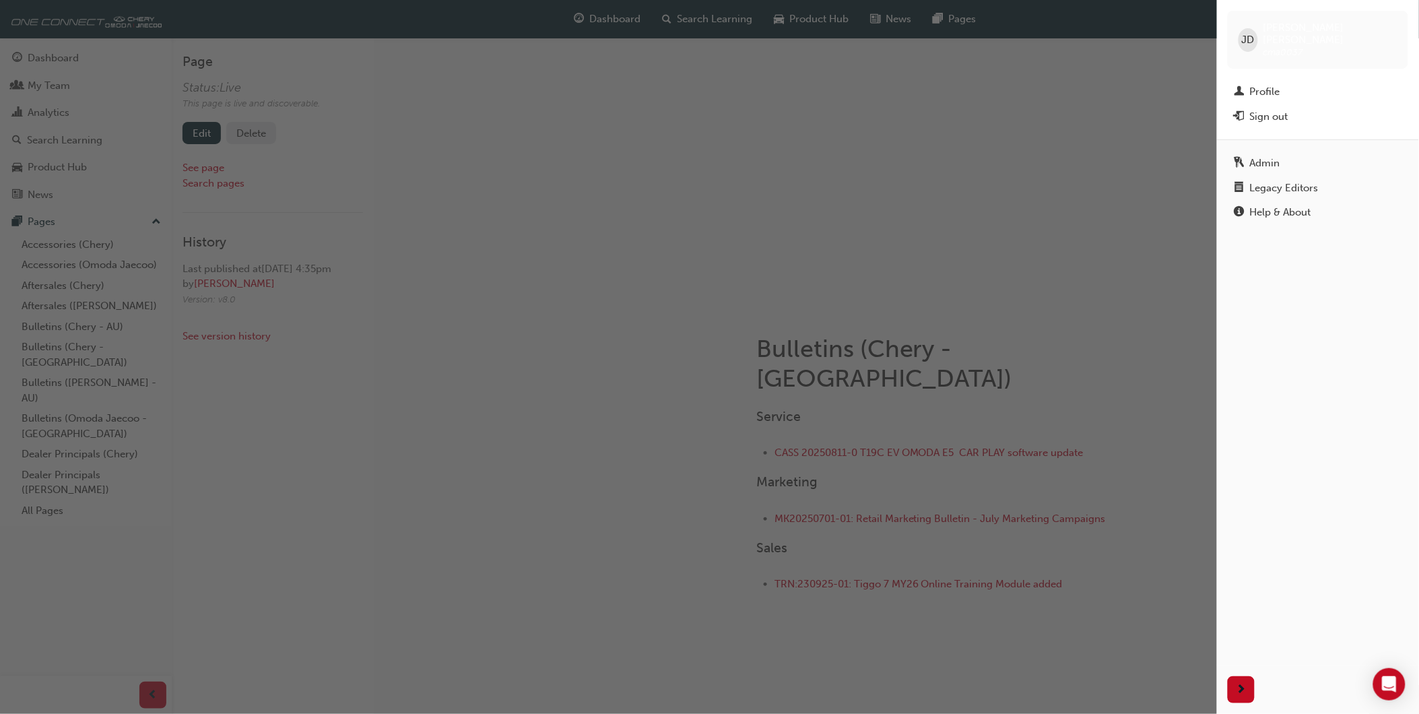
click at [1261, 109] on div "Sign out" at bounding box center [1269, 116] width 38 height 15
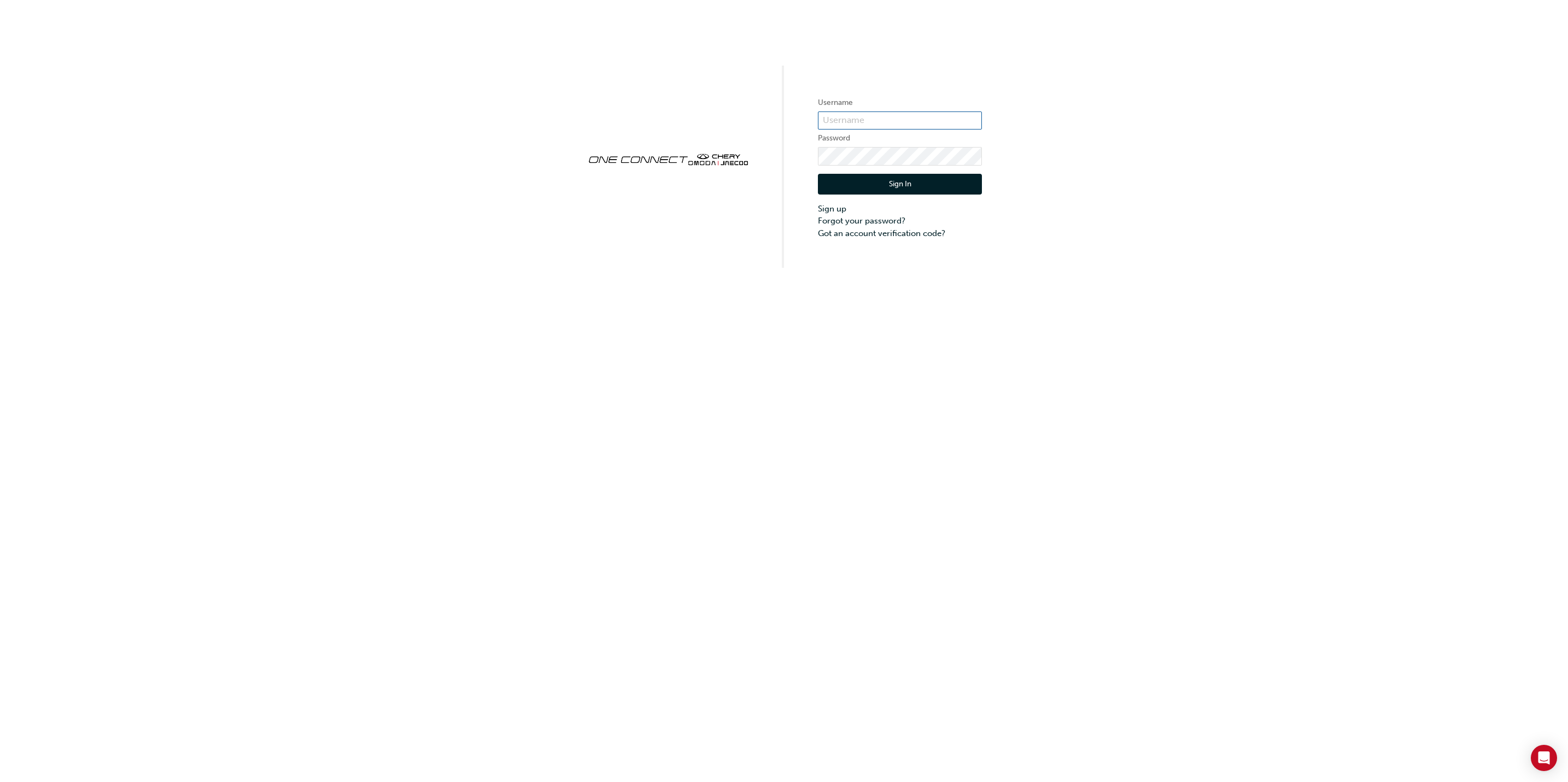
type input "cma0037"
click at [1161, 102] on div "Username cma0037 Password Sign In Sign up Forgot your password? Got an account …" at bounding box center [784, 134] width 1568 height 268
